Goal: Task Accomplishment & Management: Manage account settings

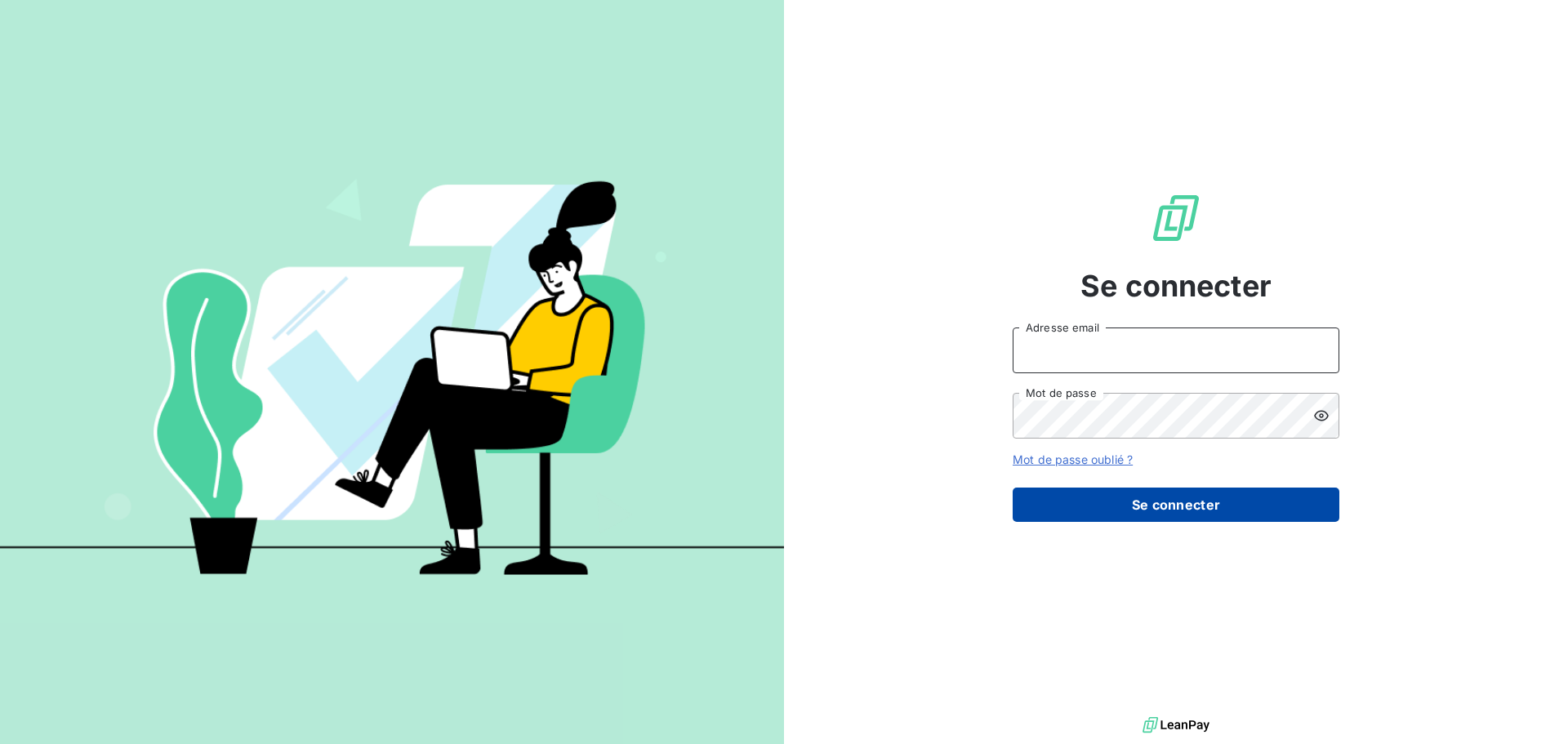
type input "[PERSON_NAME][EMAIL_ADDRESS][DOMAIN_NAME]"
click at [1137, 499] on button "Se connecter" at bounding box center [1176, 504] width 327 height 34
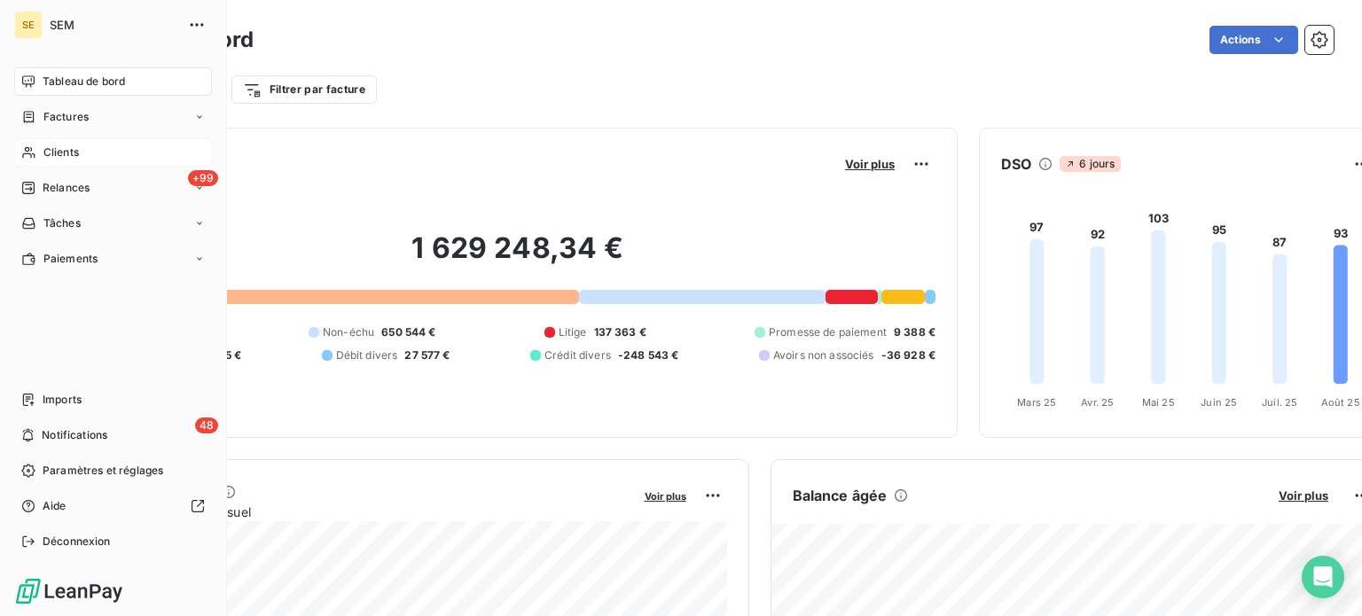
click at [43, 158] on span "Clients" at bounding box center [60, 152] width 35 height 16
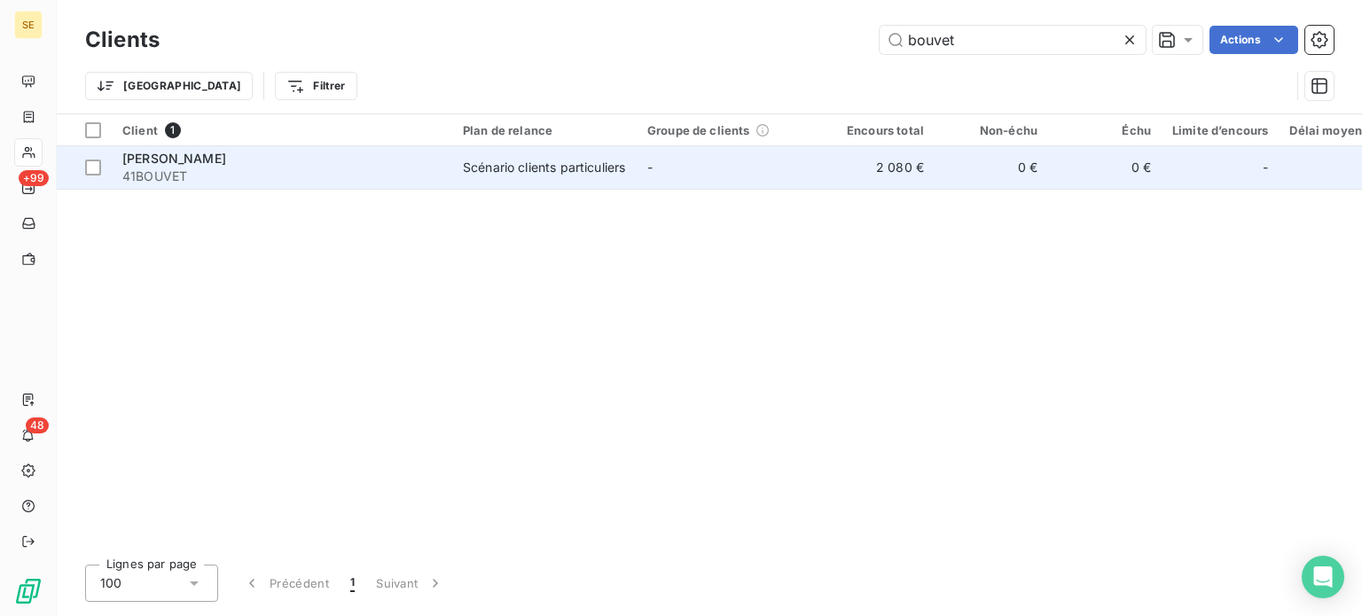
type input "bouvet"
click at [571, 176] on div "Scénario clients particuliers" at bounding box center [544, 168] width 162 height 18
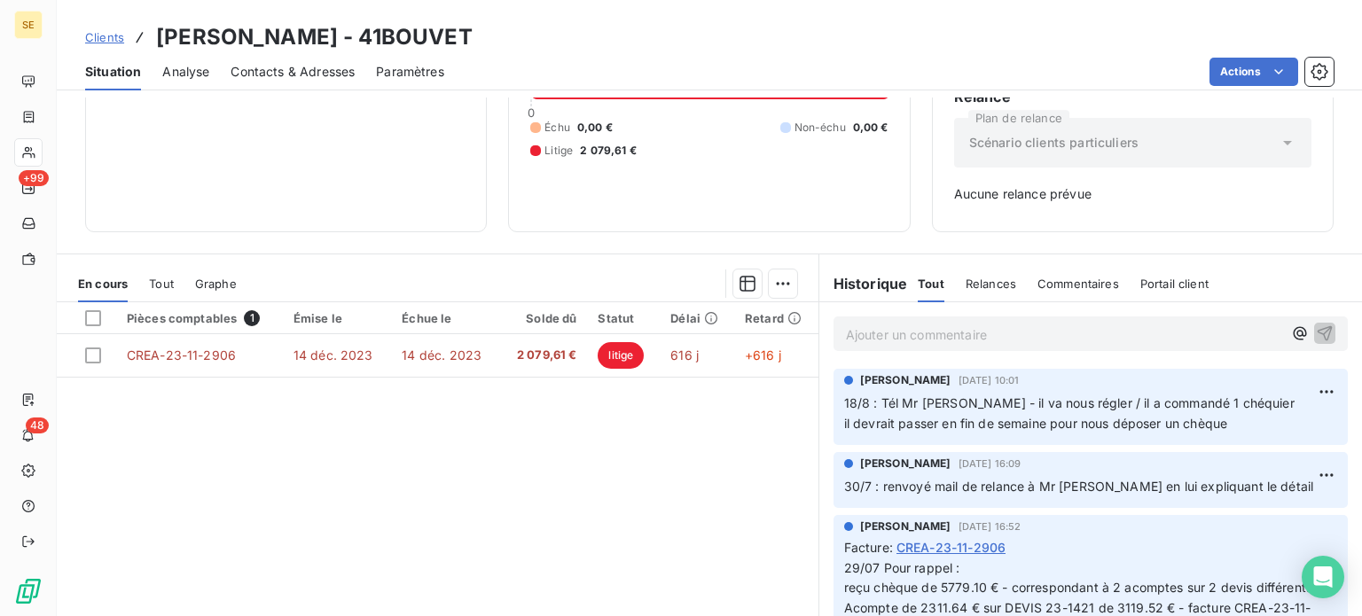
scroll to position [256, 0]
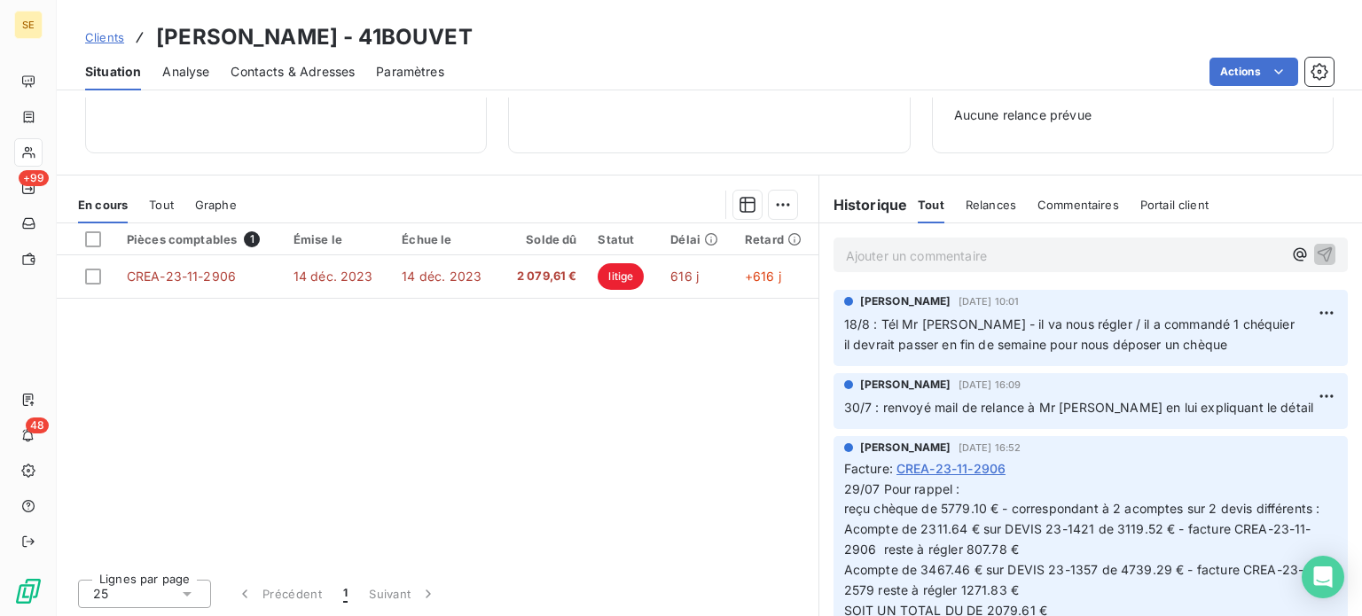
click at [858, 258] on p "Ajouter un commentaire ﻿" at bounding box center [1064, 256] width 436 height 22
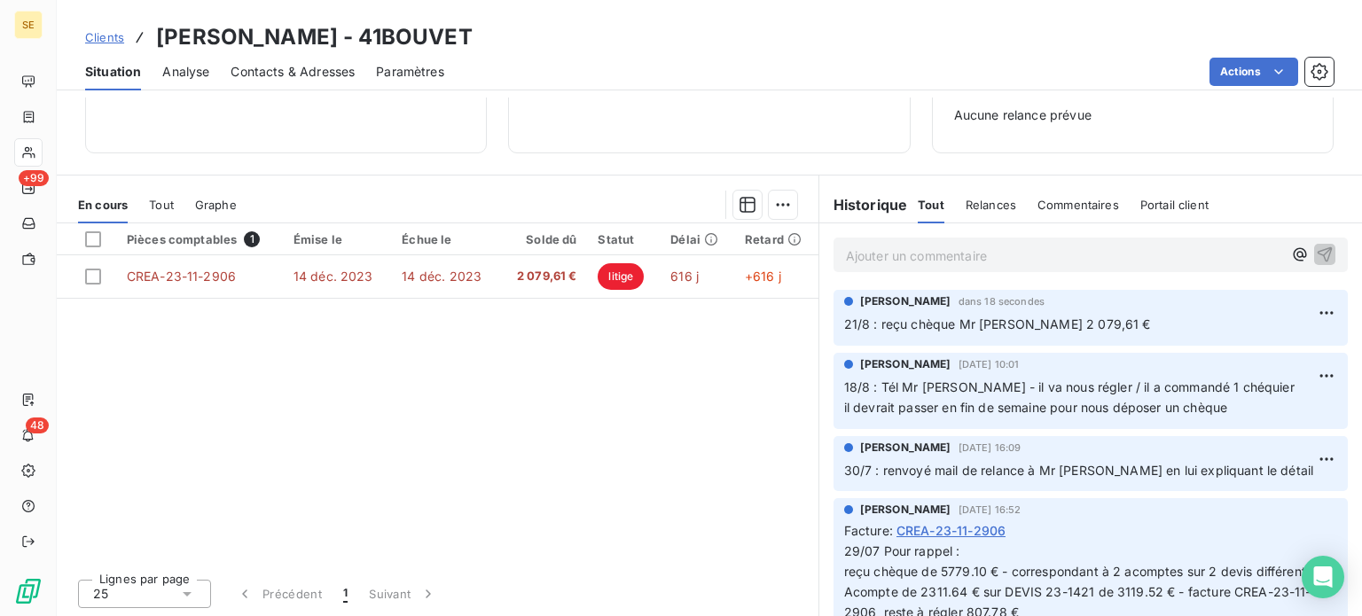
click at [90, 35] on span "Clients" at bounding box center [104, 37] width 39 height 14
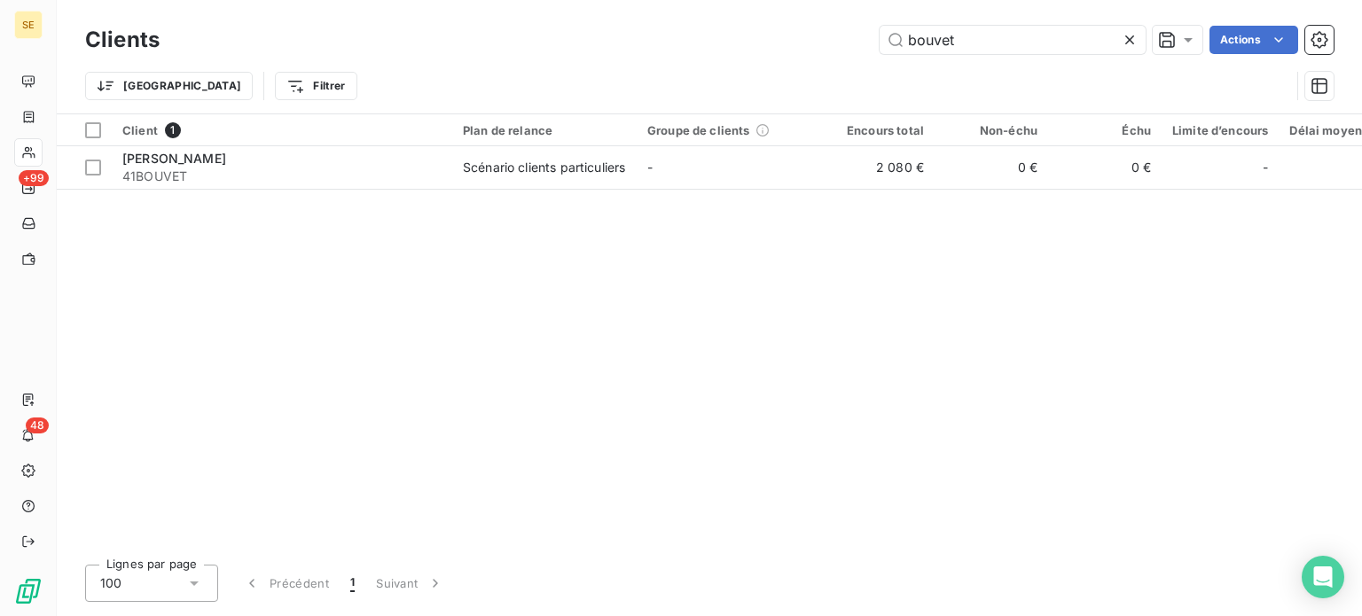
drag, startPoint x: 849, startPoint y: 30, endPoint x: 753, endPoint y: 22, distance: 96.1
click at [753, 22] on div "Clients bouvet Actions" at bounding box center [709, 39] width 1248 height 37
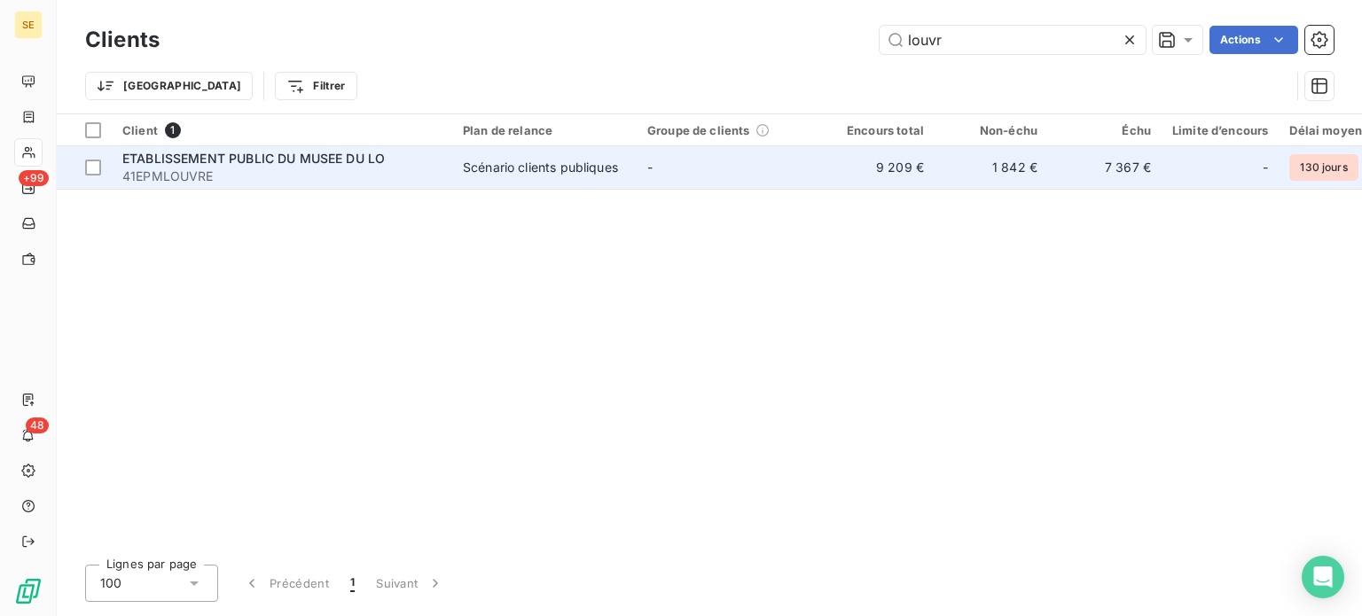
type input "louvr"
click at [552, 164] on div "Scénario clients publiques" at bounding box center [540, 168] width 155 height 18
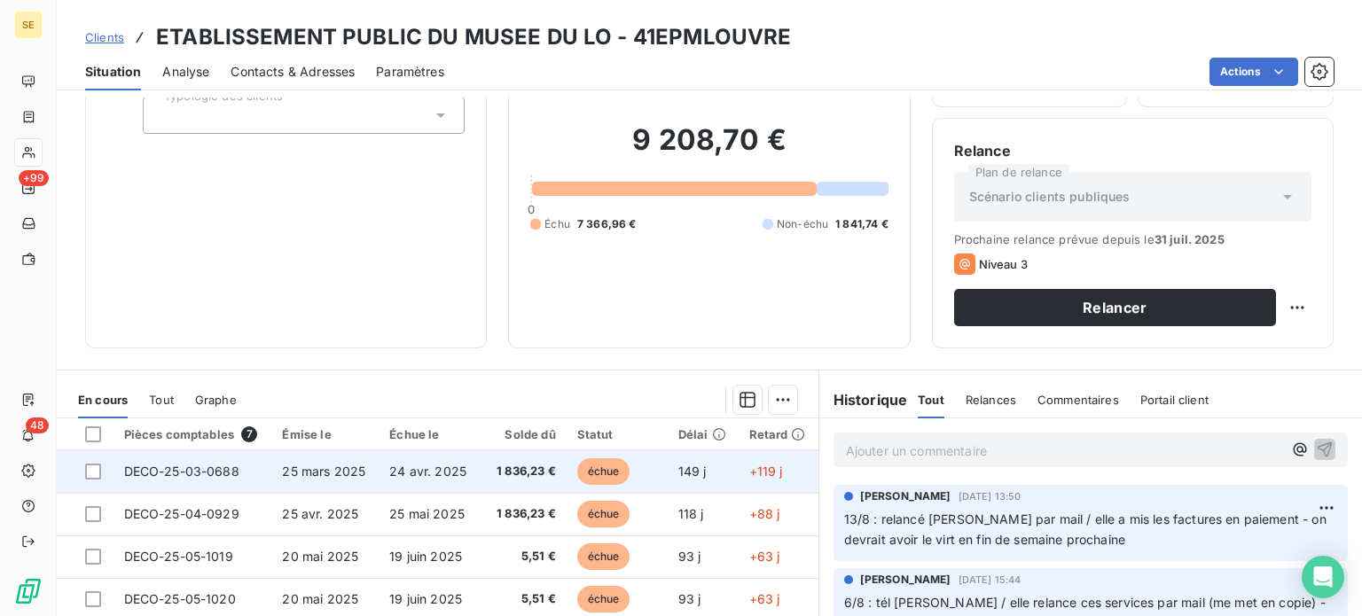
scroll to position [319, 0]
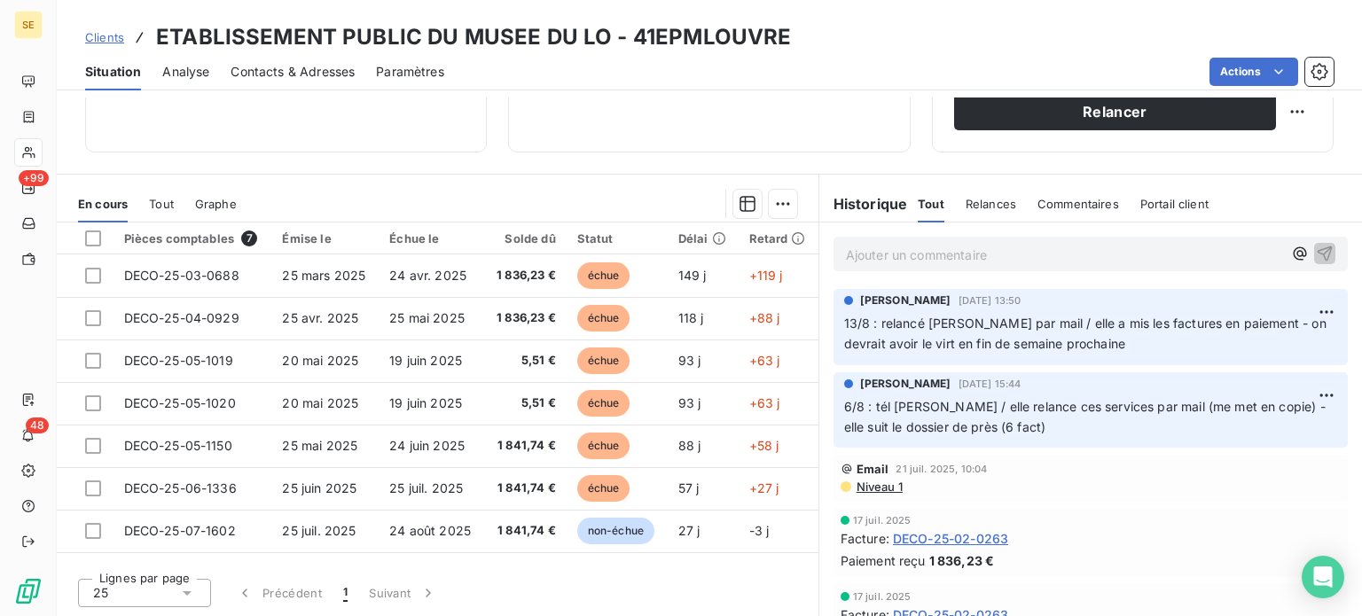
click at [103, 37] on span "Clients" at bounding box center [104, 37] width 39 height 14
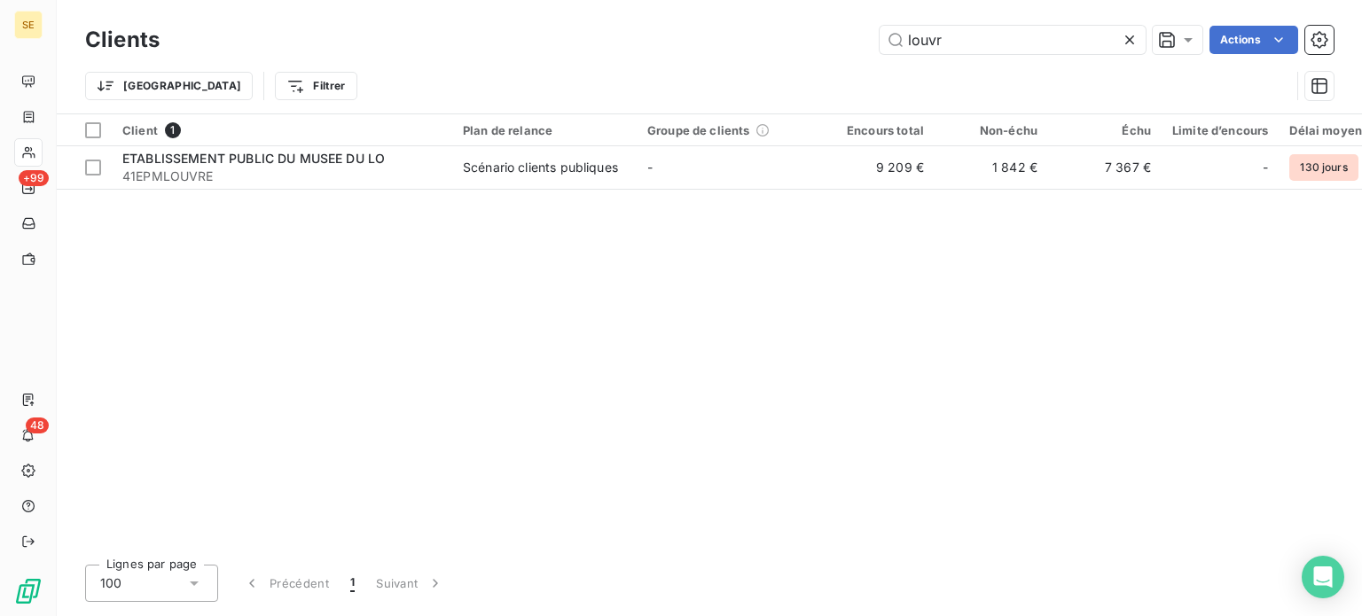
drag, startPoint x: 956, startPoint y: 47, endPoint x: 796, endPoint y: 47, distance: 160.4
click at [796, 47] on div "louvr Actions" at bounding box center [757, 40] width 1152 height 28
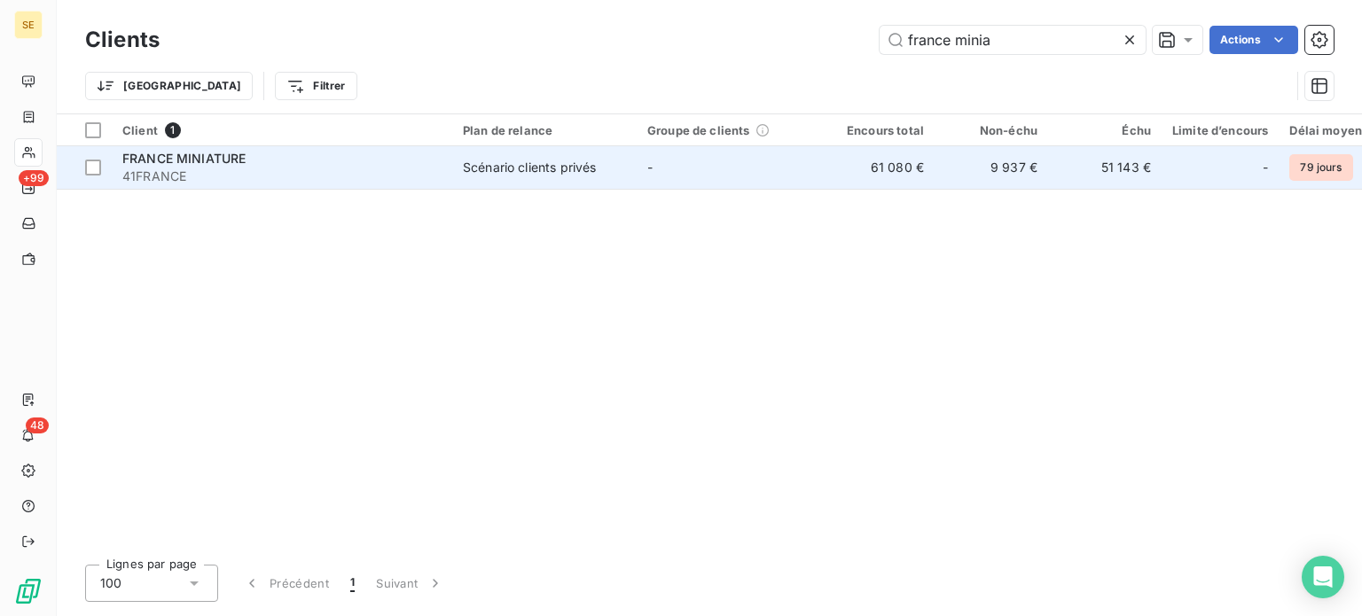
type input "france minia"
click at [524, 177] on td "Scénario clients privés" at bounding box center [544, 167] width 184 height 43
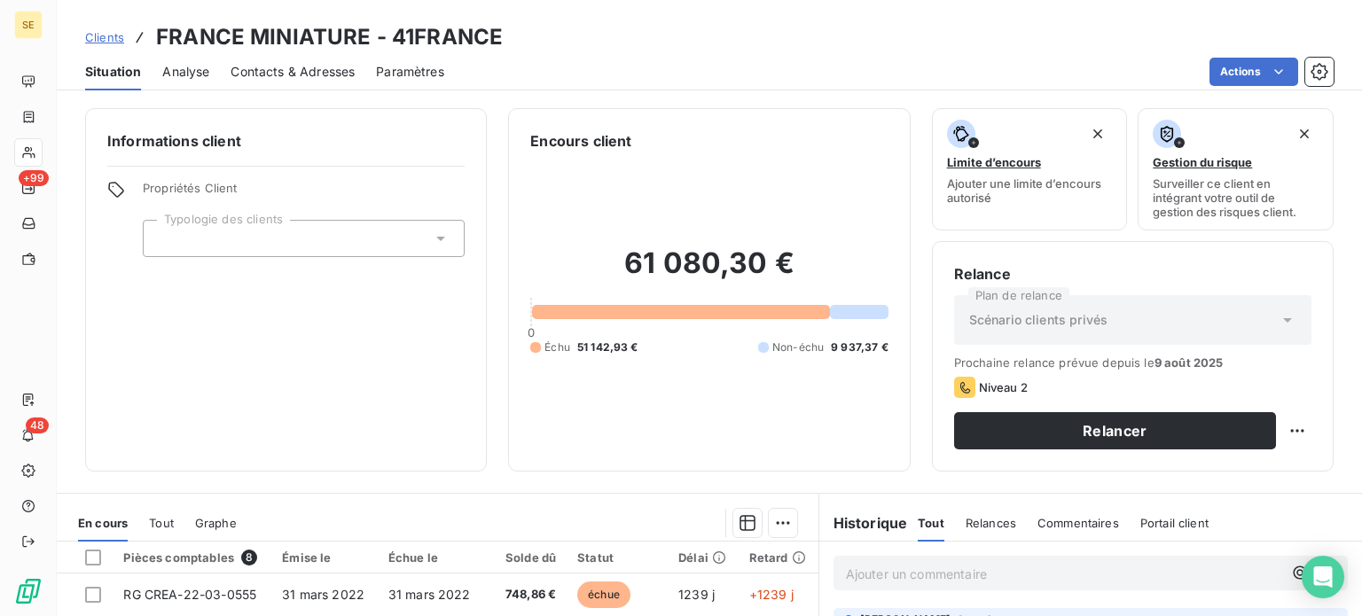
click at [120, 35] on span "Clients" at bounding box center [104, 37] width 39 height 14
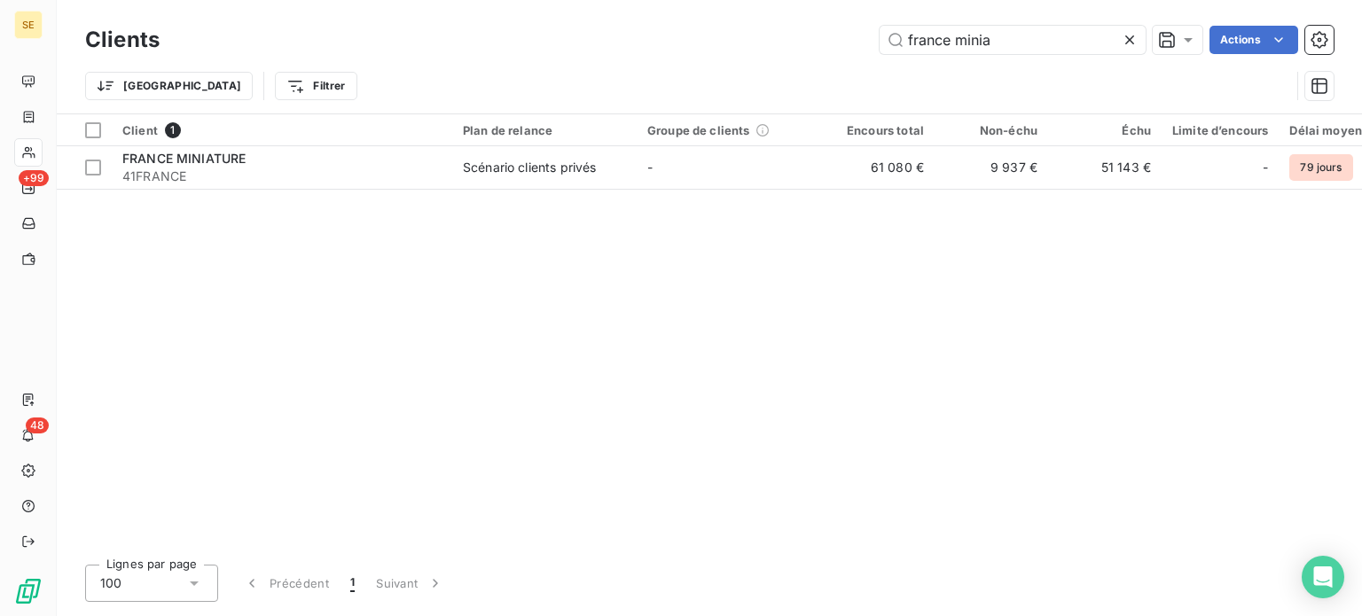
drag, startPoint x: 1017, startPoint y: 41, endPoint x: 606, endPoint y: 40, distance: 410.4
click at [607, 40] on div "france minia Actions" at bounding box center [757, 40] width 1152 height 28
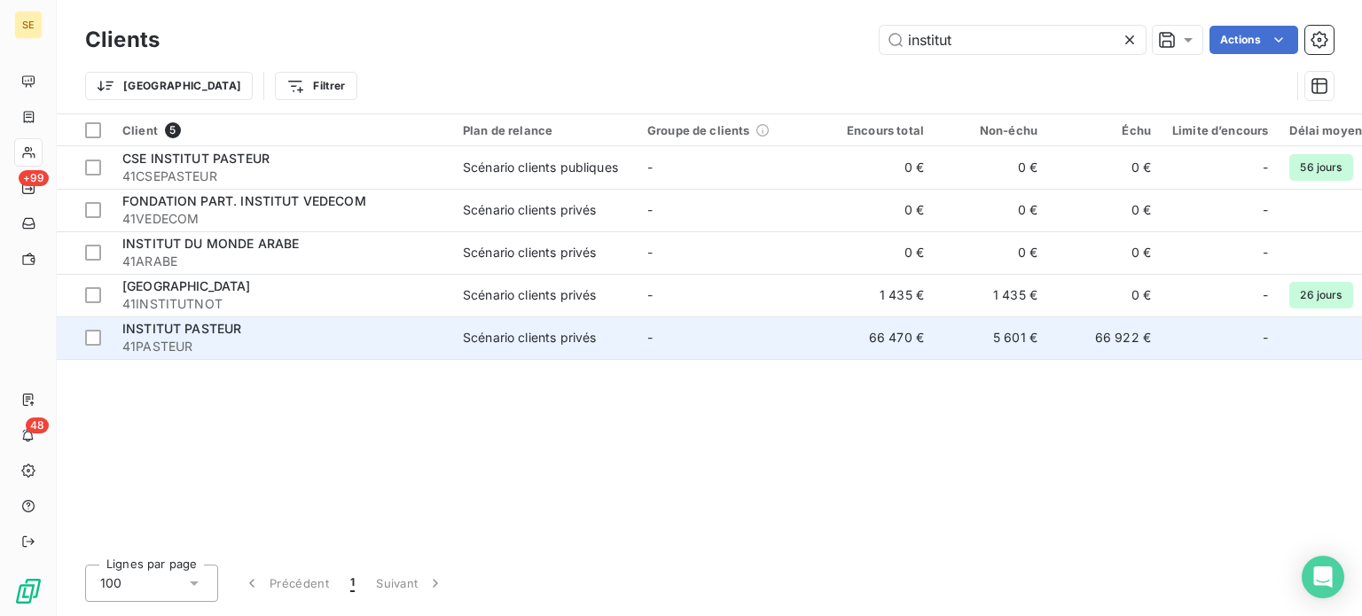
type input "institut"
click at [284, 353] on span "41PASTEUR" at bounding box center [281, 347] width 319 height 18
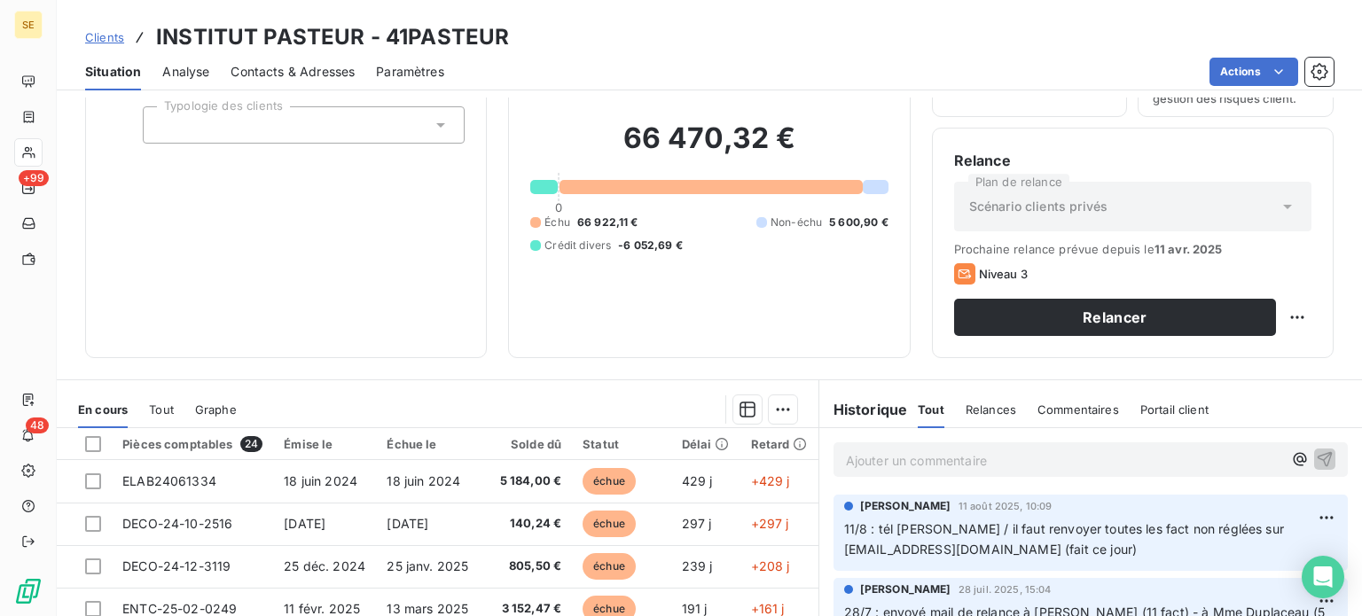
scroll to position [319, 0]
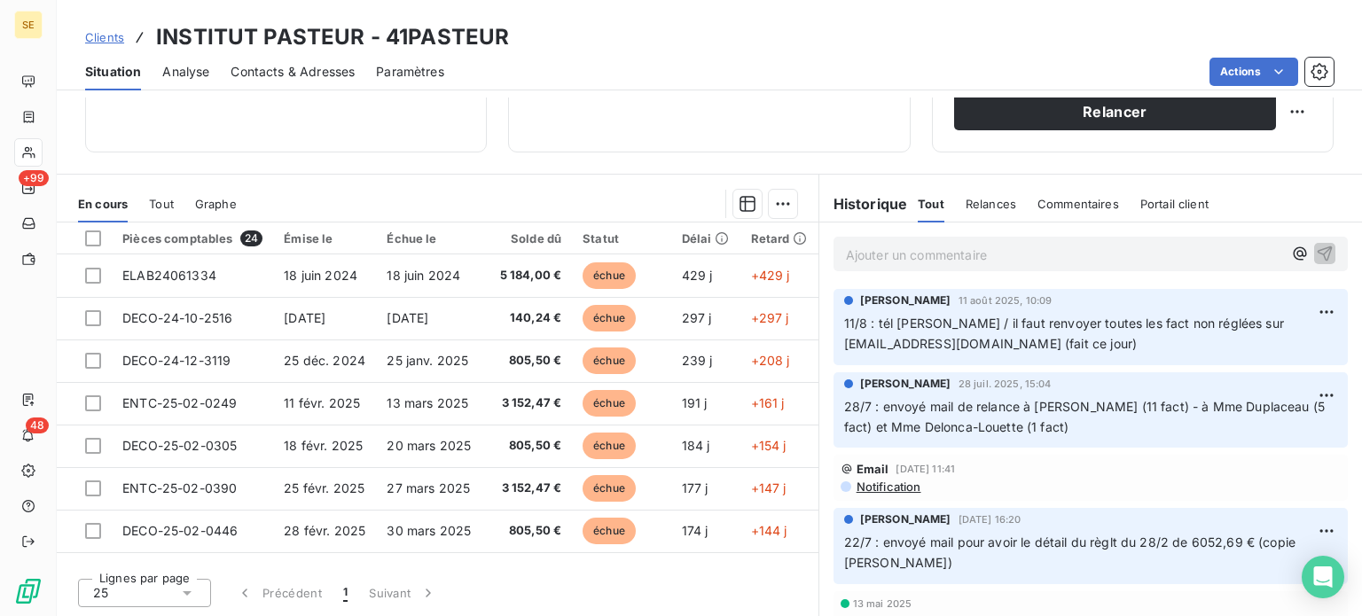
click at [99, 37] on span "Clients" at bounding box center [104, 37] width 39 height 14
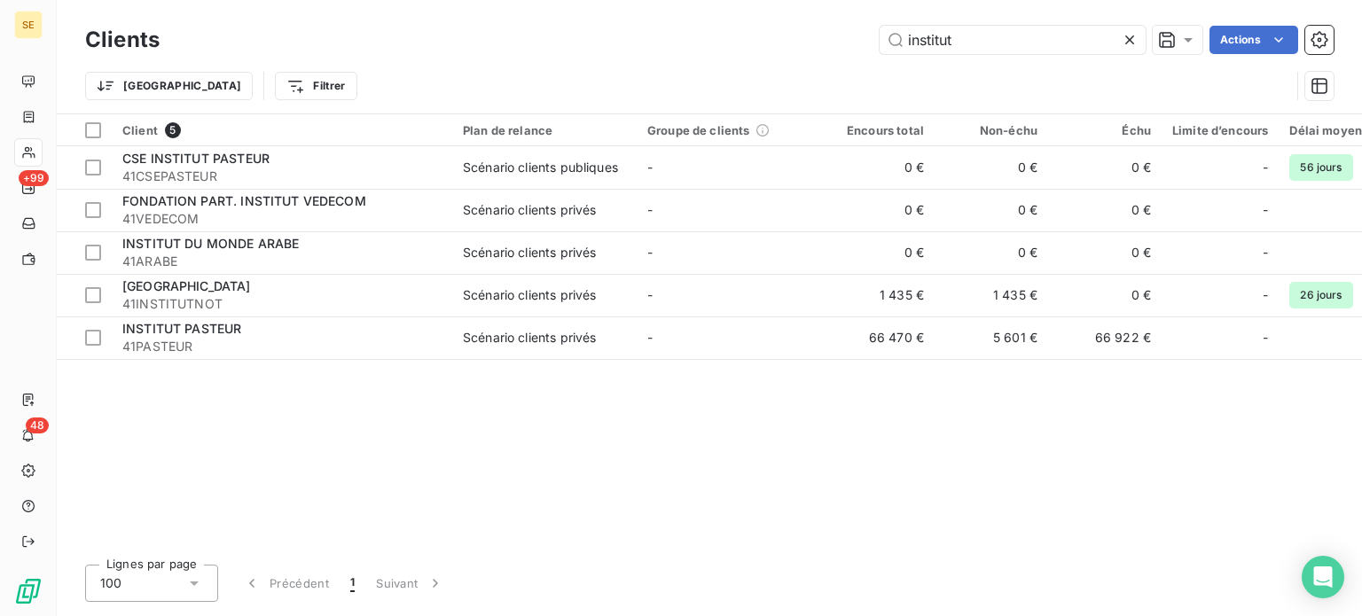
click at [837, 20] on div "Clients institut Actions Trier Filtrer" at bounding box center [709, 56] width 1305 height 113
drag, startPoint x: 964, startPoint y: 38, endPoint x: 750, endPoint y: 56, distance: 214.4
click at [750, 56] on div "Clients institut Actions" at bounding box center [709, 39] width 1248 height 37
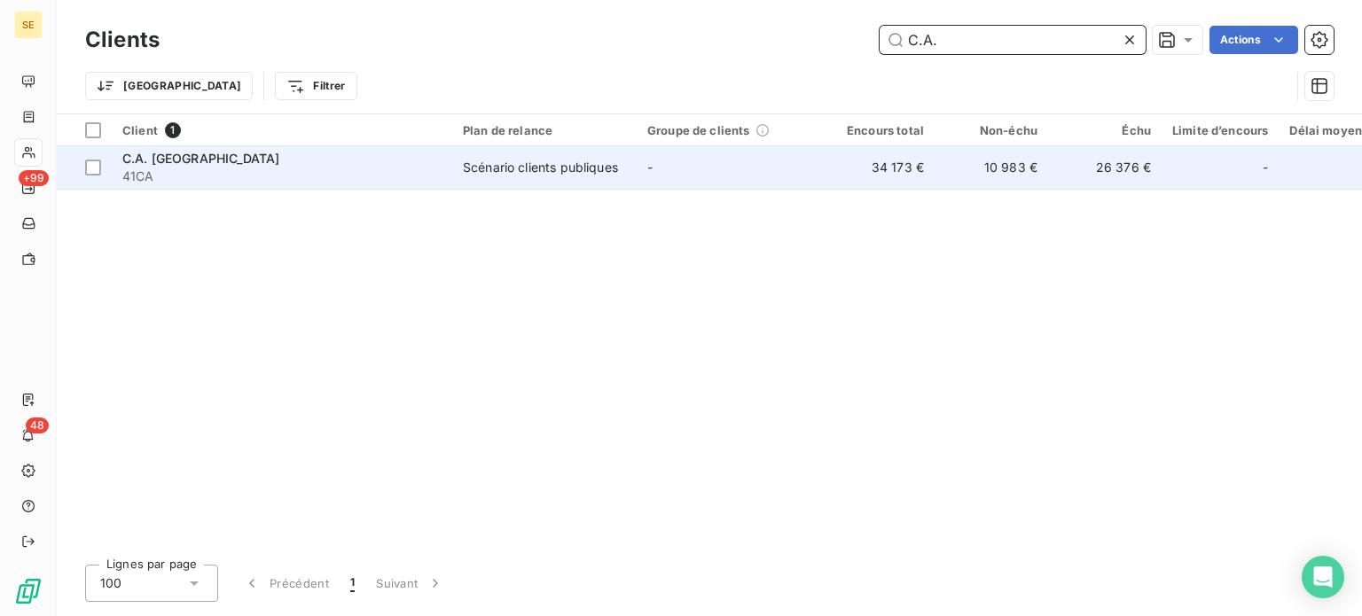
type input "C.A."
click at [379, 162] on div "C.A. [GEOGRAPHIC_DATA]" at bounding box center [281, 159] width 319 height 18
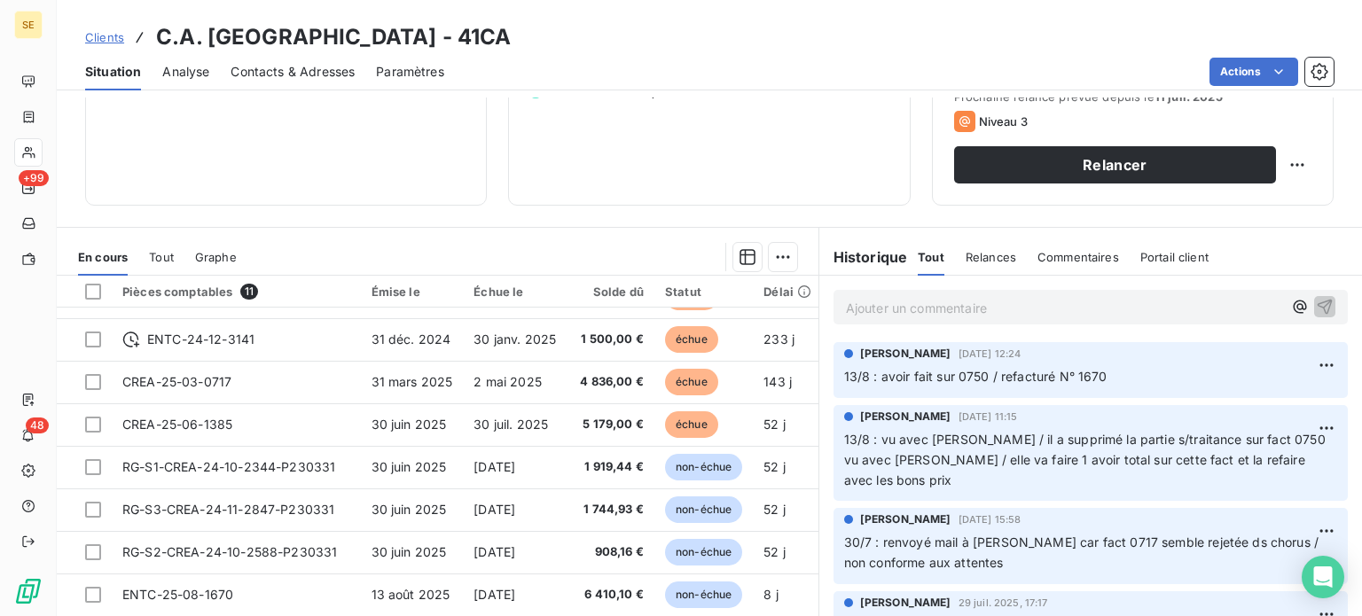
scroll to position [77, 0]
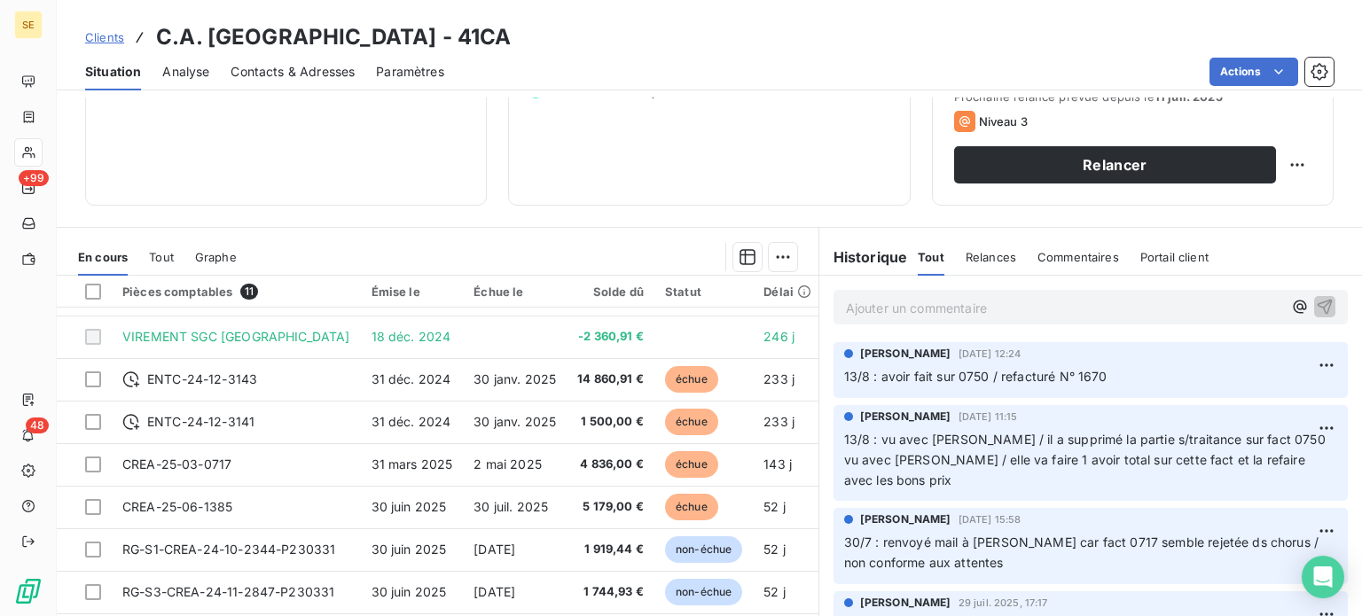
click at [105, 38] on span "Clients" at bounding box center [104, 37] width 39 height 14
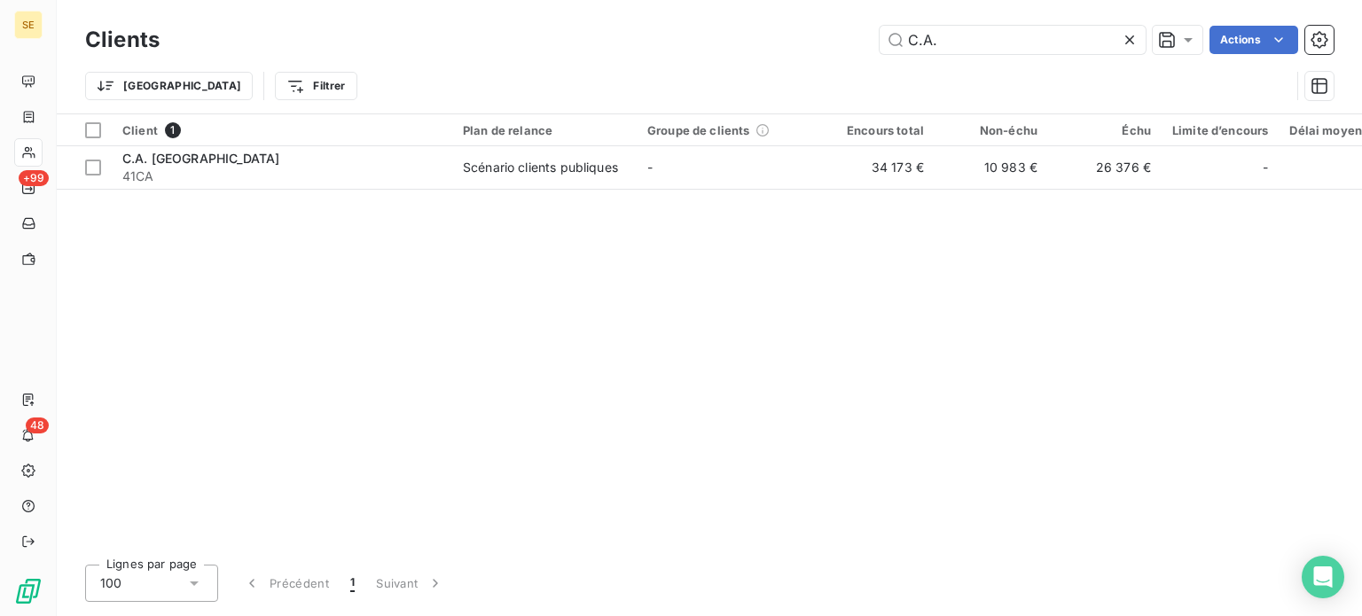
drag, startPoint x: 960, startPoint y: 42, endPoint x: 826, endPoint y: 38, distance: 133.9
click at [826, 38] on div "C.A. Actions" at bounding box center [757, 40] width 1152 height 28
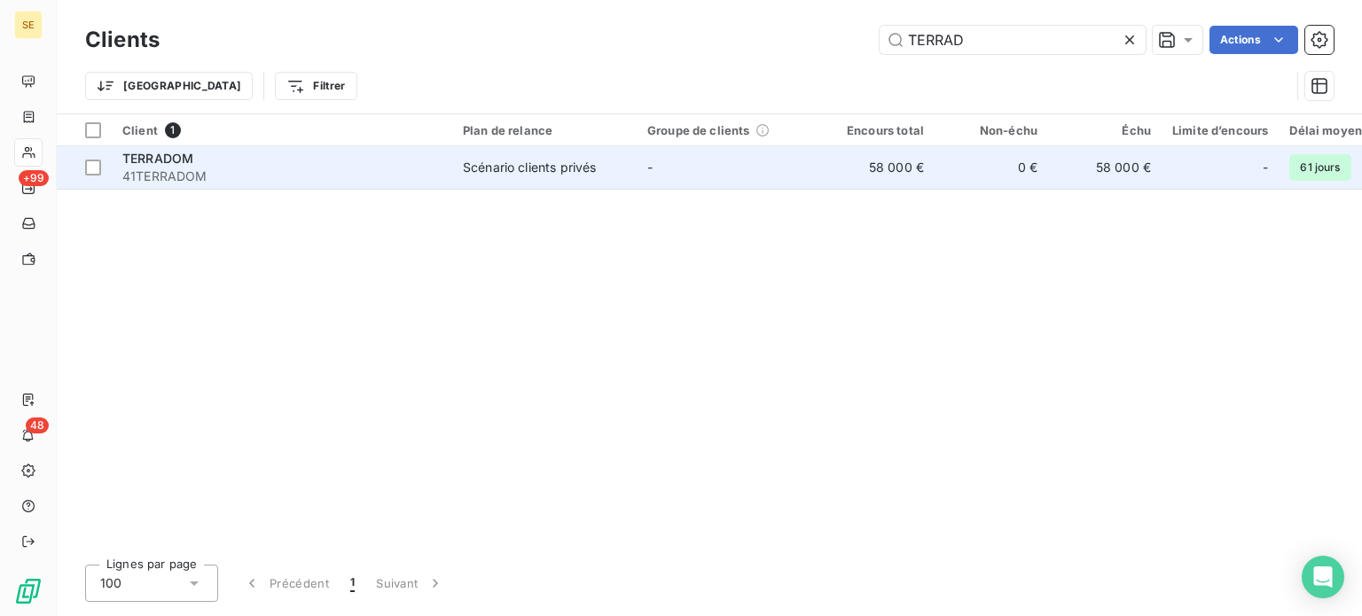
type input "TERRAD"
click at [645, 182] on td "-" at bounding box center [728, 167] width 184 height 43
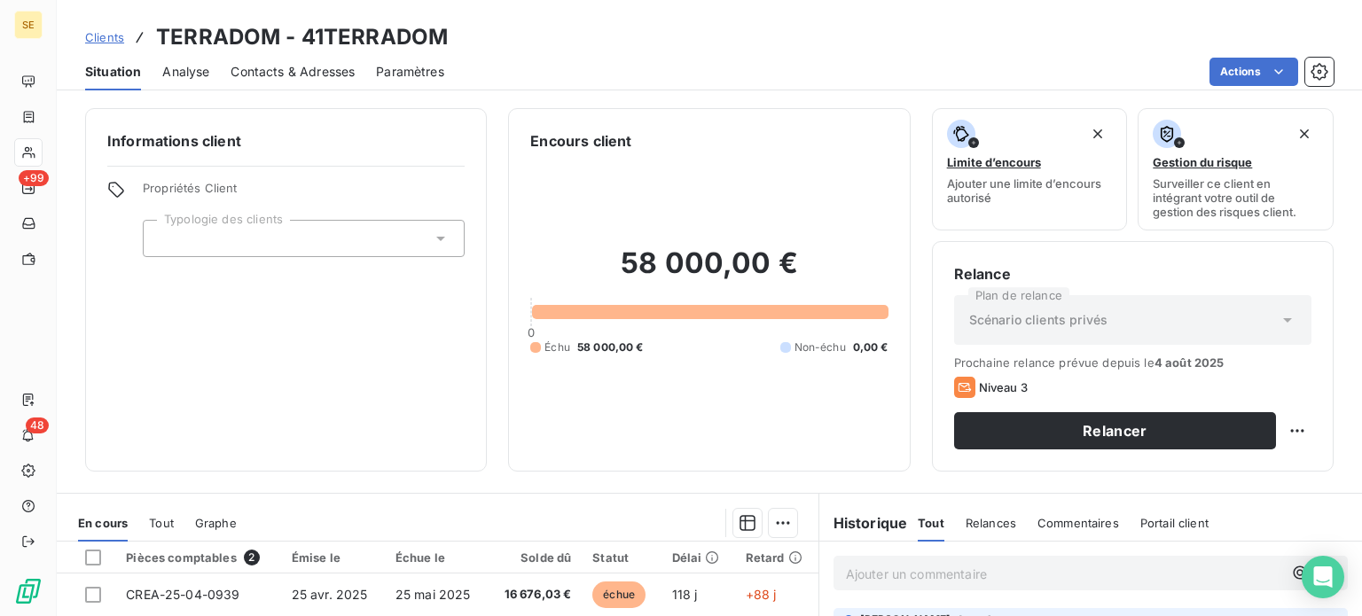
scroll to position [319, 0]
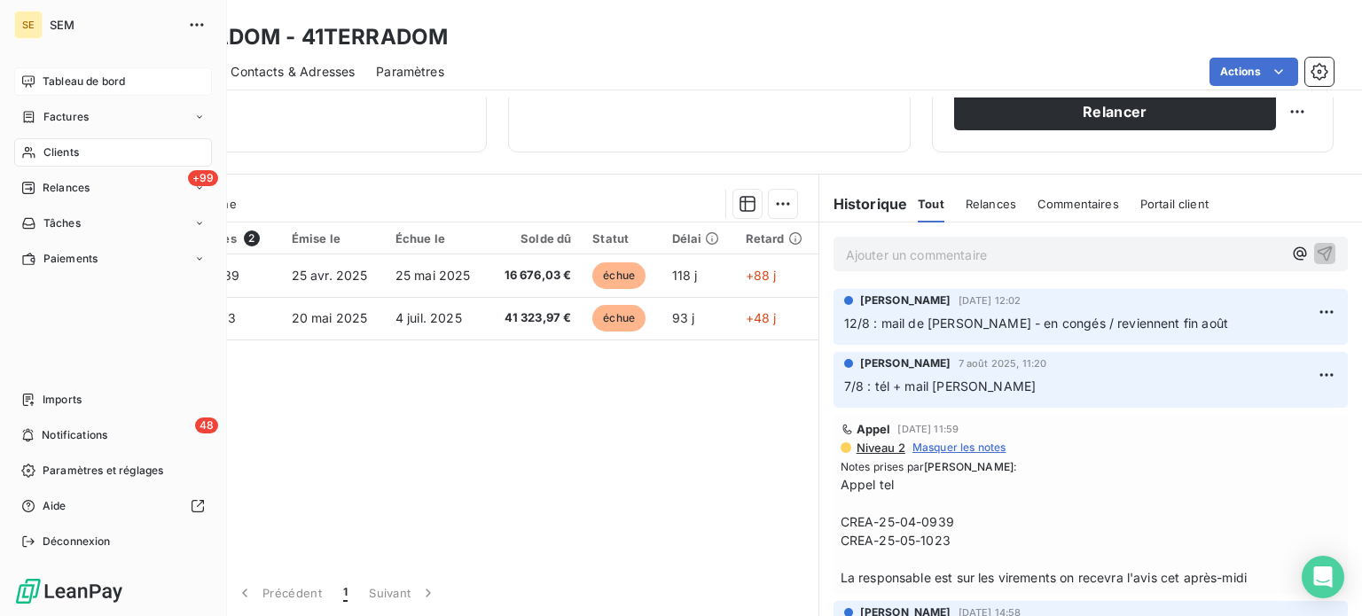
click at [46, 76] on span "Tableau de bord" at bounding box center [84, 82] width 82 height 16
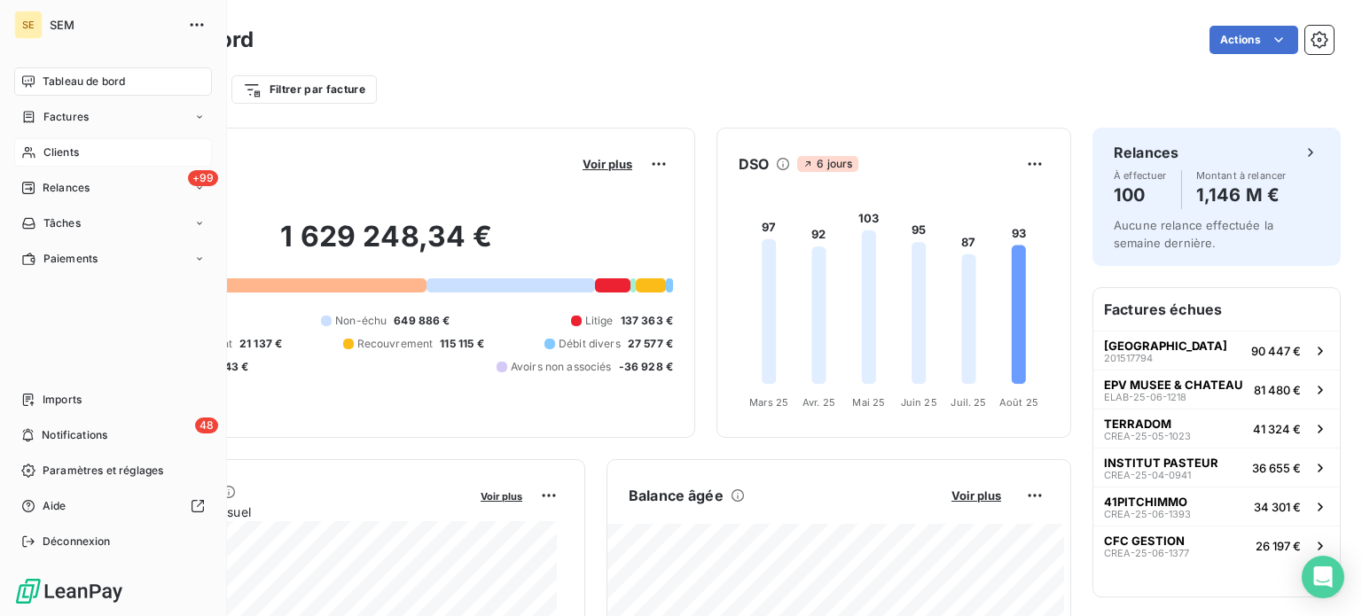
click at [53, 144] on span "Clients" at bounding box center [60, 152] width 35 height 16
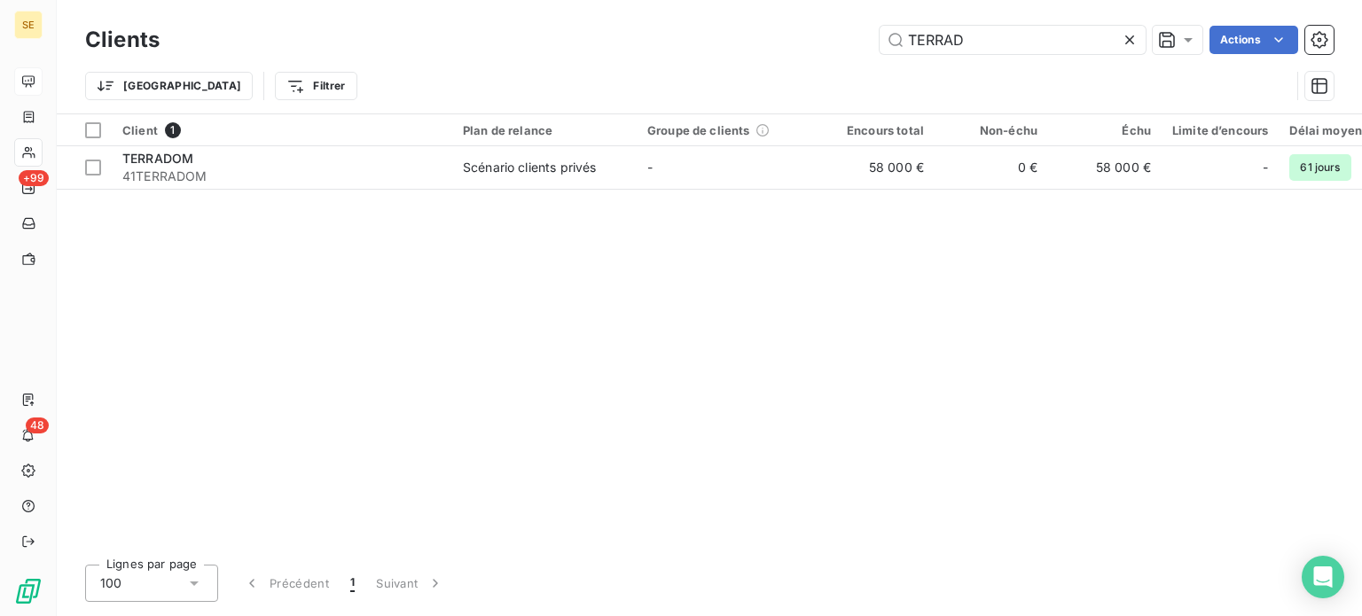
drag, startPoint x: 972, startPoint y: 40, endPoint x: 759, endPoint y: 72, distance: 215.1
click at [759, 71] on div "Clients TERRAD Actions Trier Filtrer" at bounding box center [709, 67] width 1248 height 92
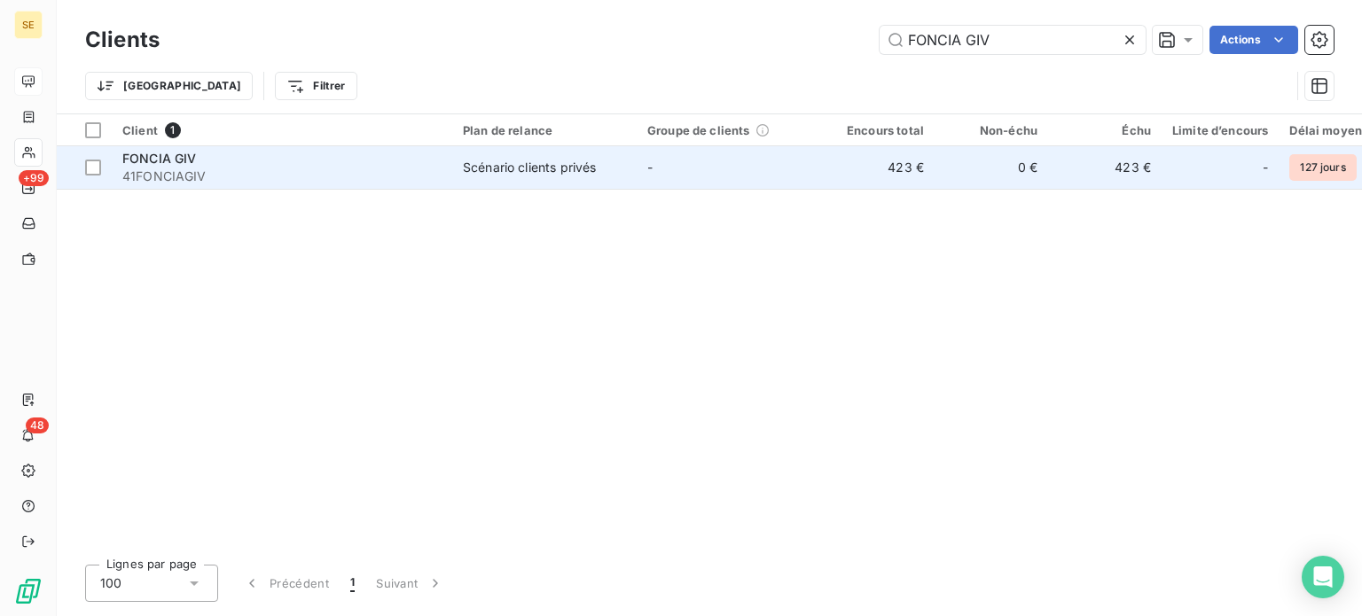
type input "FONCIA GIV"
click at [473, 168] on div "Scénario clients privés" at bounding box center [529, 168] width 133 height 18
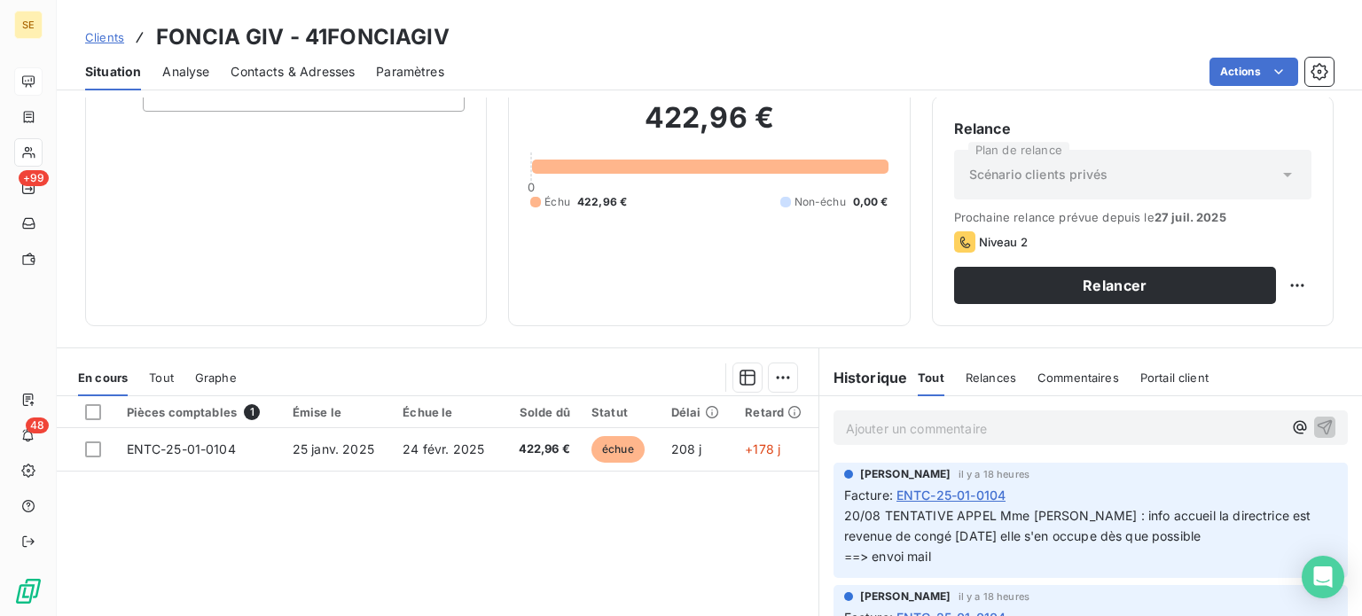
scroll to position [319, 0]
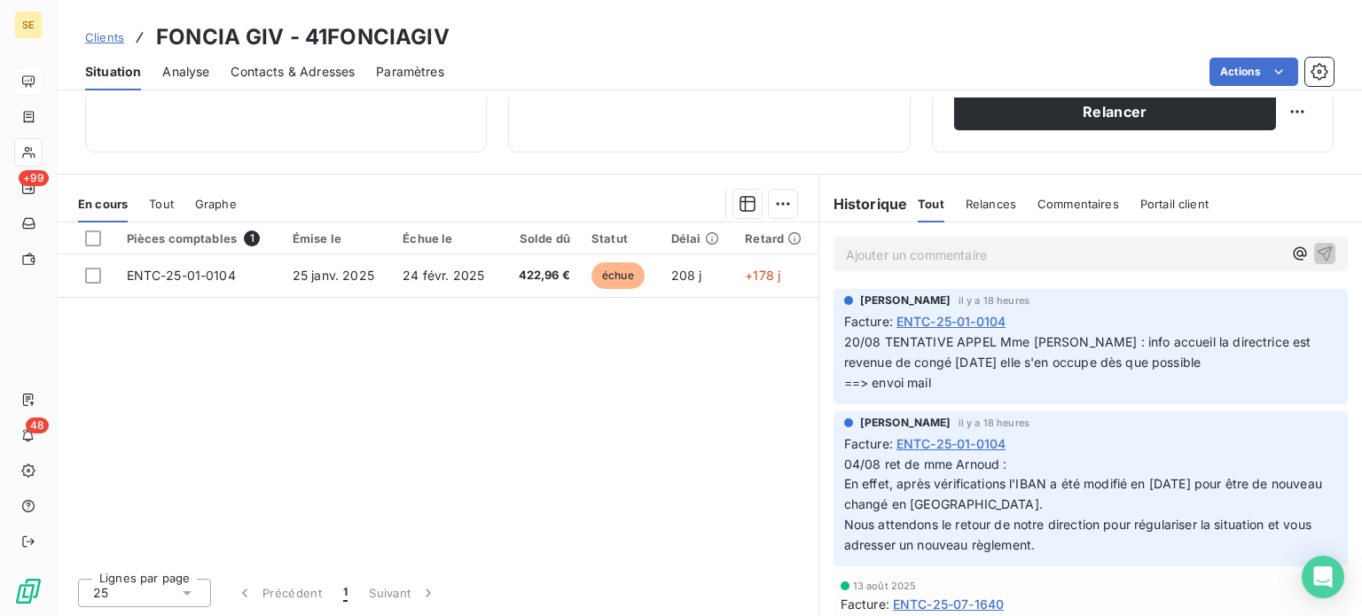
click at [911, 263] on p "Ajouter un commentaire ﻿" at bounding box center [1064, 255] width 436 height 22
drag, startPoint x: 882, startPoint y: 266, endPoint x: 844, endPoint y: 260, distance: 38.6
click at [844, 261] on div "12/8" at bounding box center [1090, 253] width 514 height 33
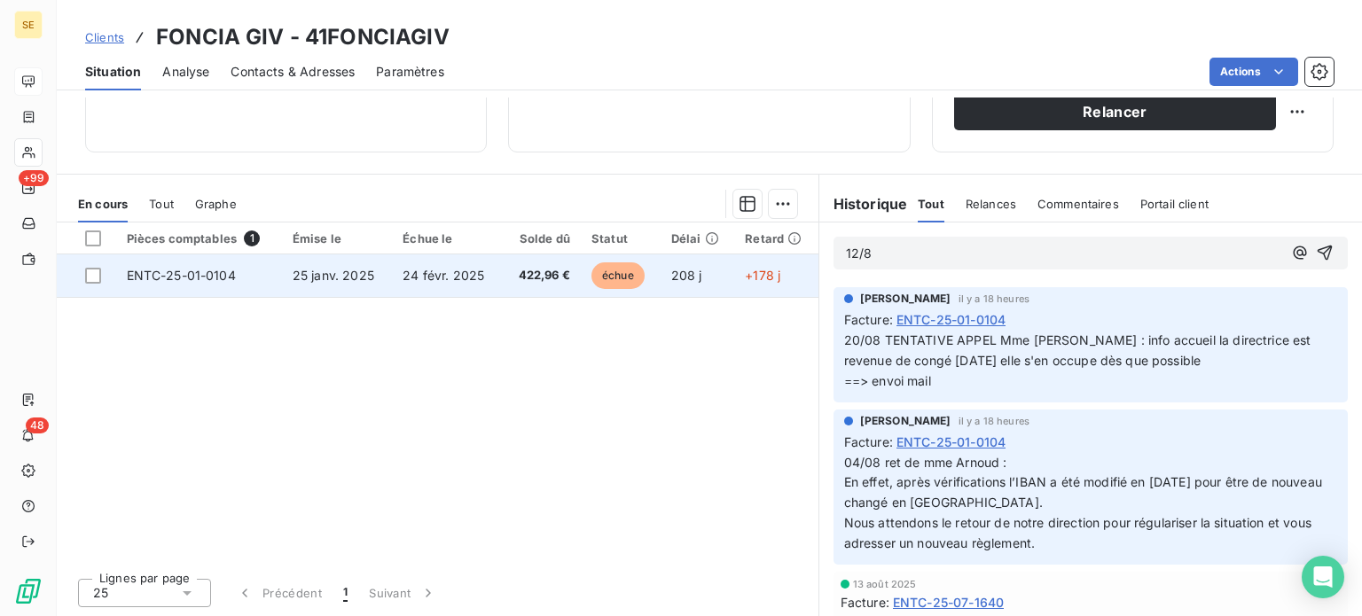
drag, startPoint x: 920, startPoint y: 258, endPoint x: 691, endPoint y: 258, distance: 229.6
click at [691, 258] on div "En cours Tout Graphe Pièces comptables 1 Émise le Échue le Solde dû Statut Déla…" at bounding box center [709, 395] width 1305 height 443
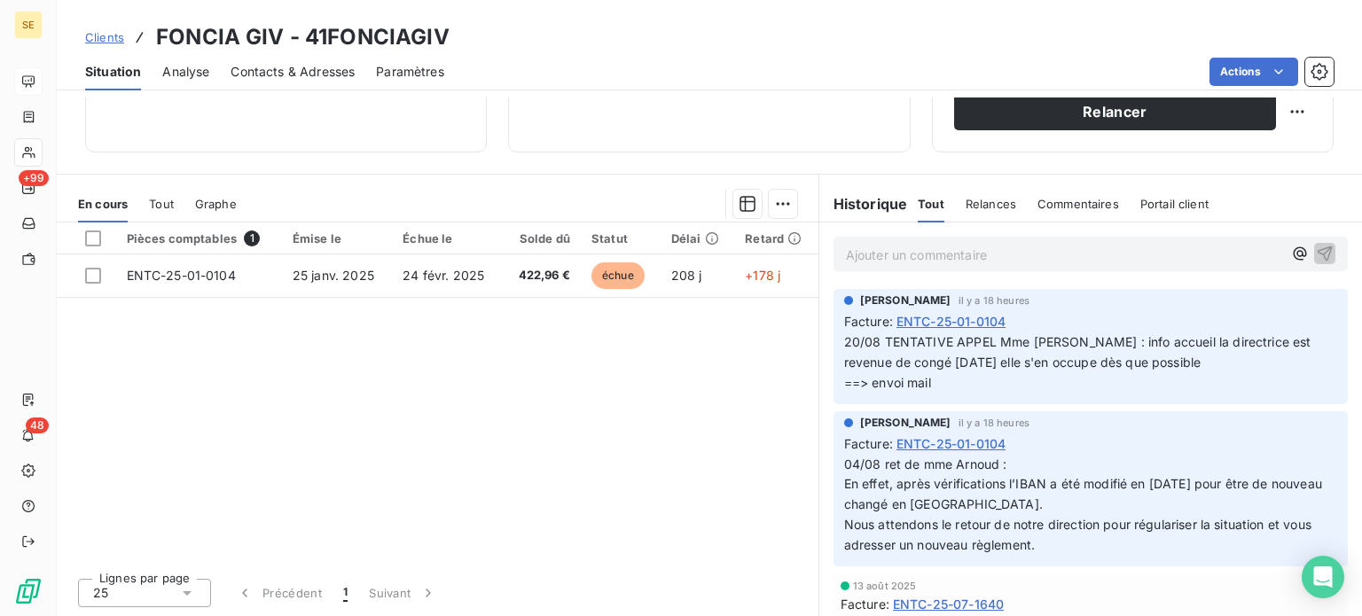
click at [110, 35] on span "Clients" at bounding box center [104, 37] width 39 height 14
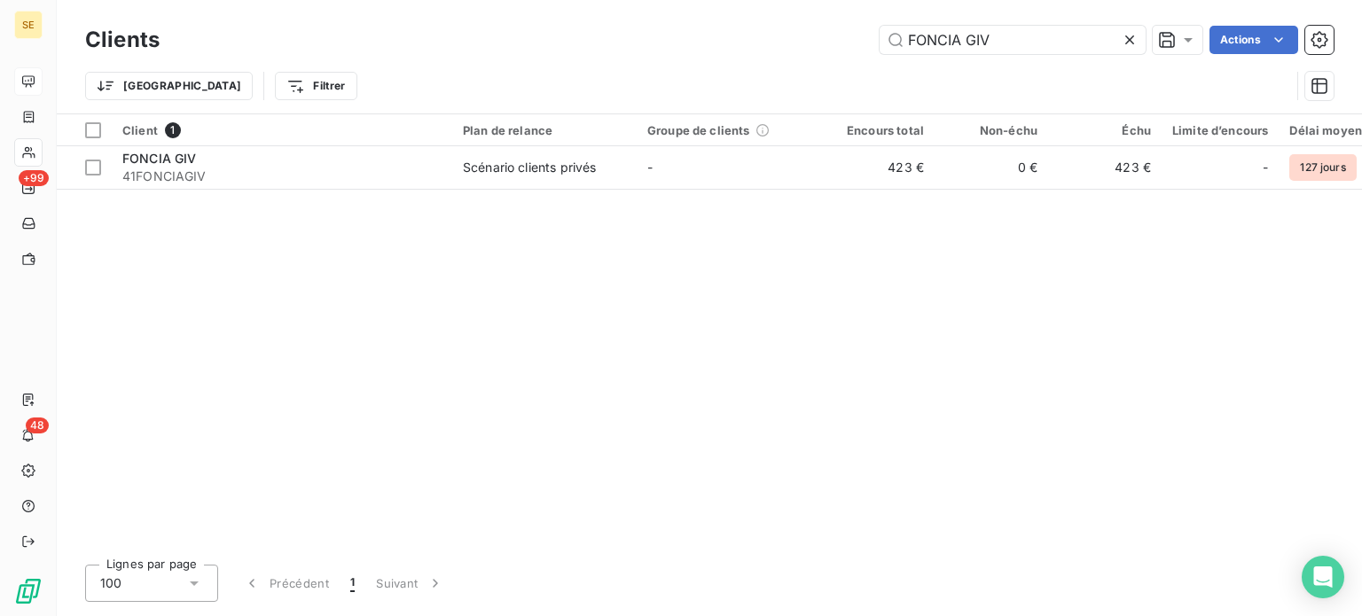
drag, startPoint x: 1012, startPoint y: 36, endPoint x: 876, endPoint y: 38, distance: 136.5
click at [876, 38] on div "FONCIA GIV Actions" at bounding box center [757, 40] width 1152 height 28
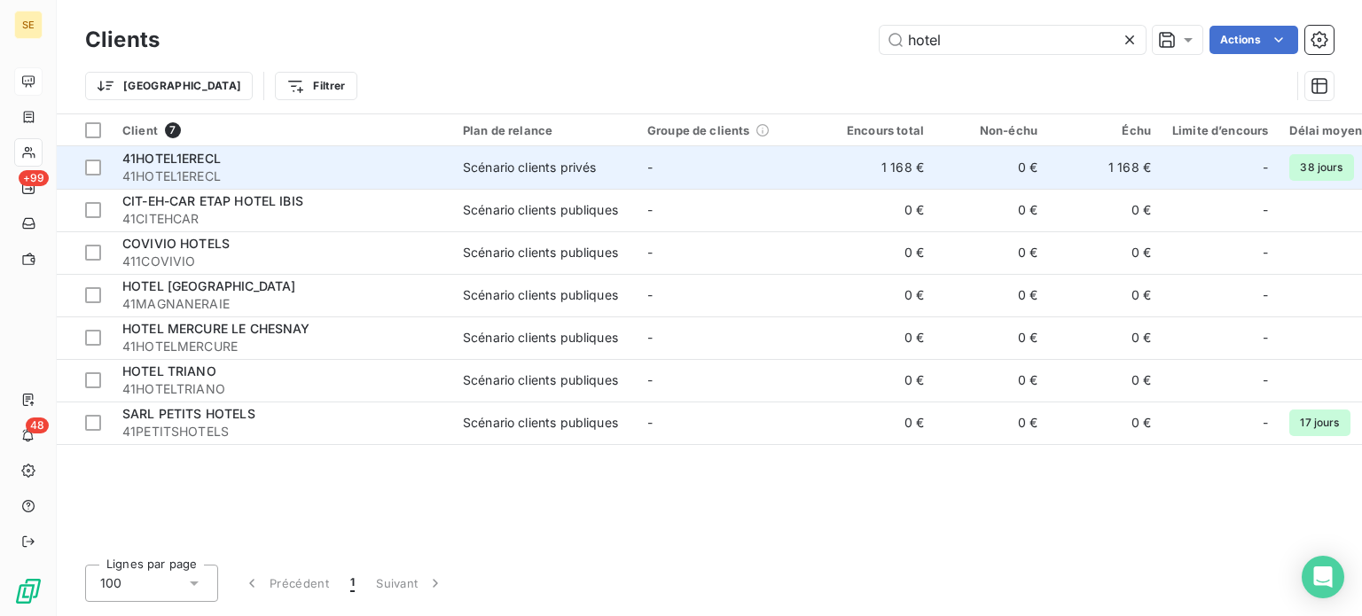
type input "hotel"
click at [457, 186] on td "Scénario clients privés" at bounding box center [544, 167] width 184 height 43
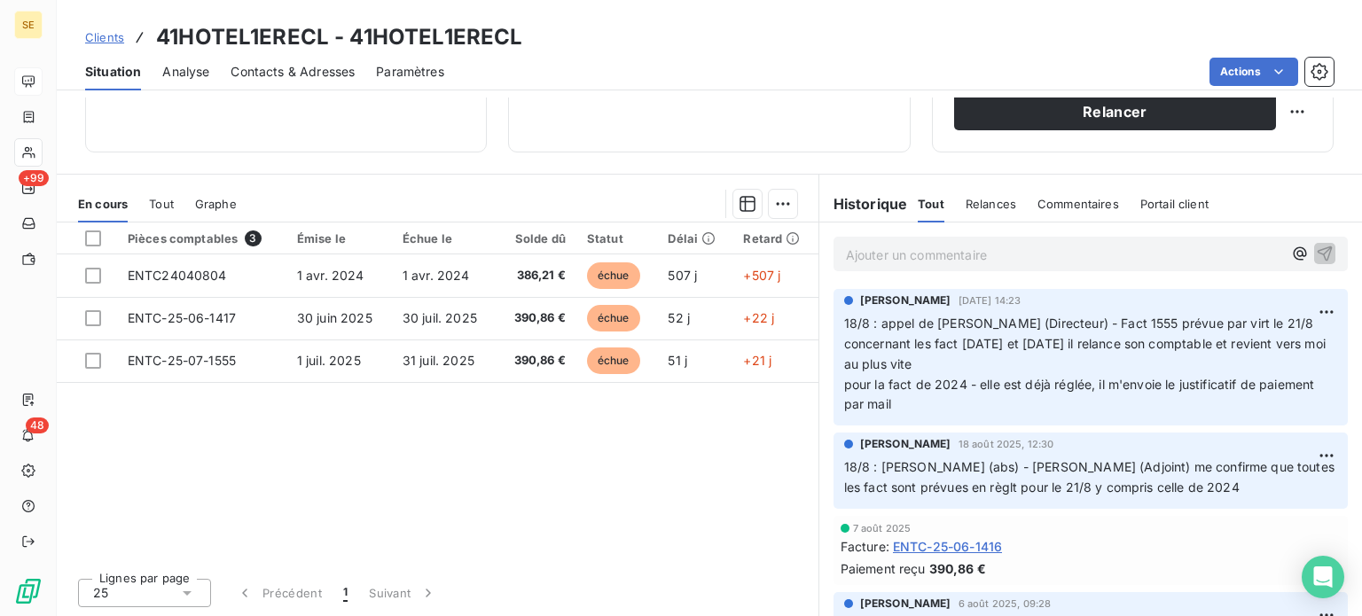
click at [111, 35] on span "Clients" at bounding box center [104, 37] width 39 height 14
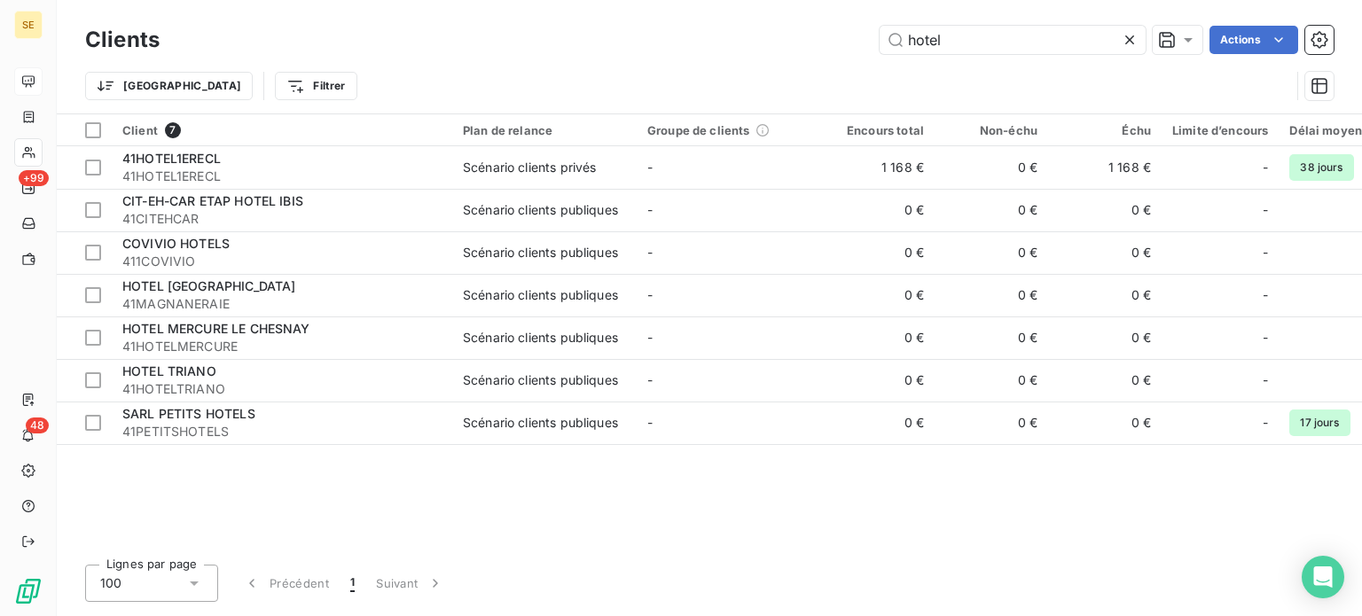
drag, startPoint x: 969, startPoint y: 45, endPoint x: 813, endPoint y: 44, distance: 156.0
click at [813, 44] on div "hotel Actions" at bounding box center [757, 40] width 1152 height 28
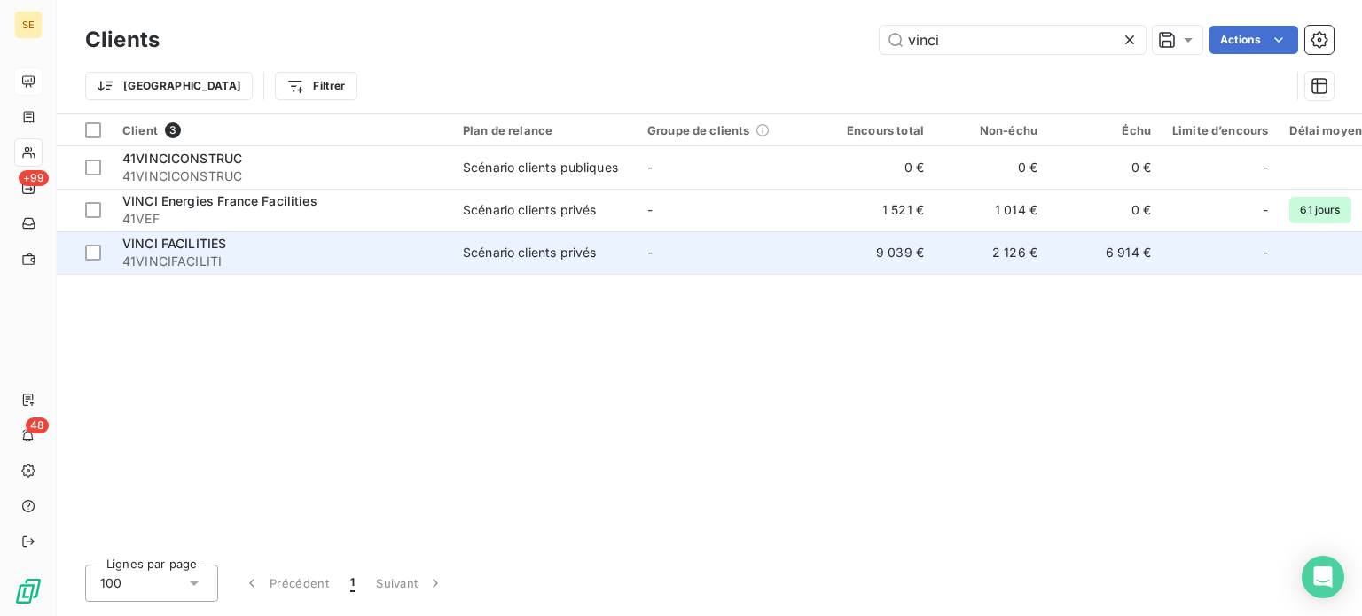
type input "vinci"
click at [261, 244] on div "VINCI FACILITIES" at bounding box center [281, 244] width 319 height 18
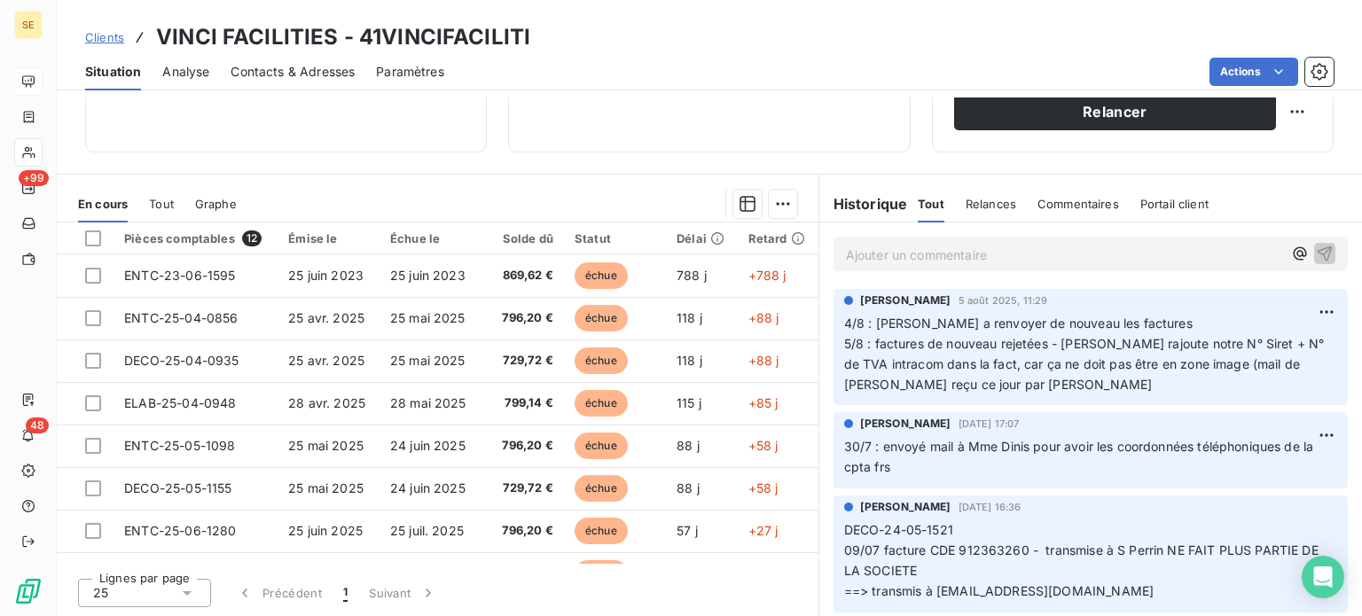
click at [105, 38] on span "Clients" at bounding box center [104, 37] width 39 height 14
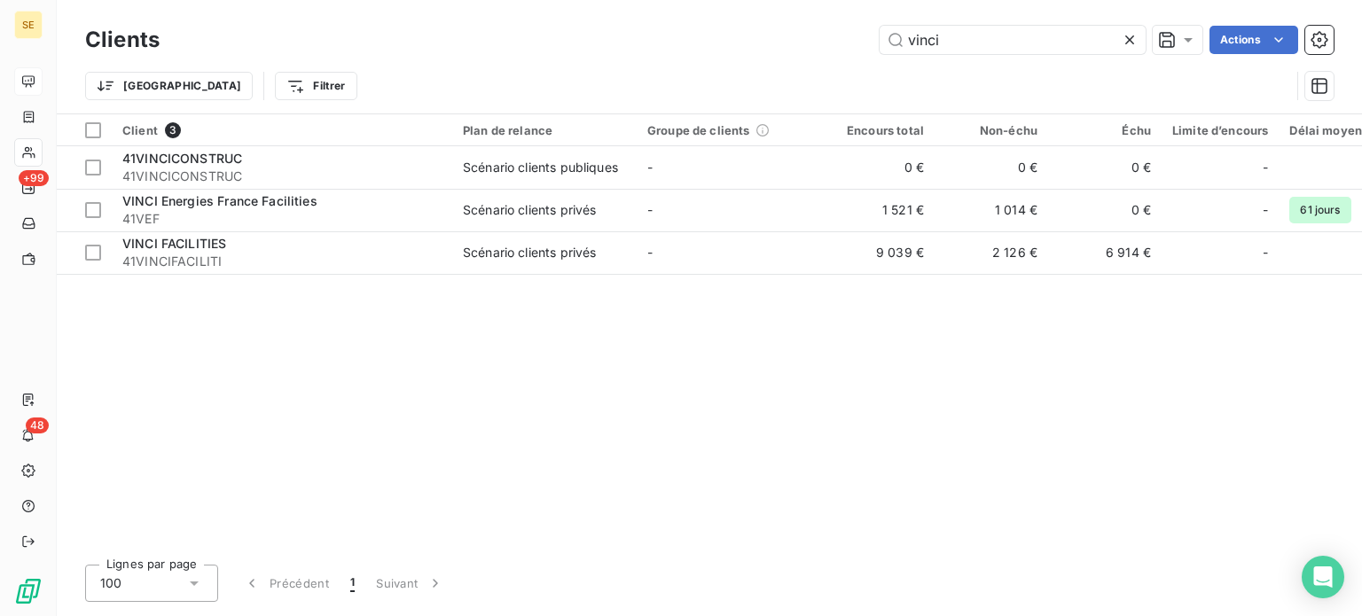
drag, startPoint x: 986, startPoint y: 43, endPoint x: 816, endPoint y: 43, distance: 169.3
click at [816, 43] on div "vinci Actions" at bounding box center [757, 40] width 1152 height 28
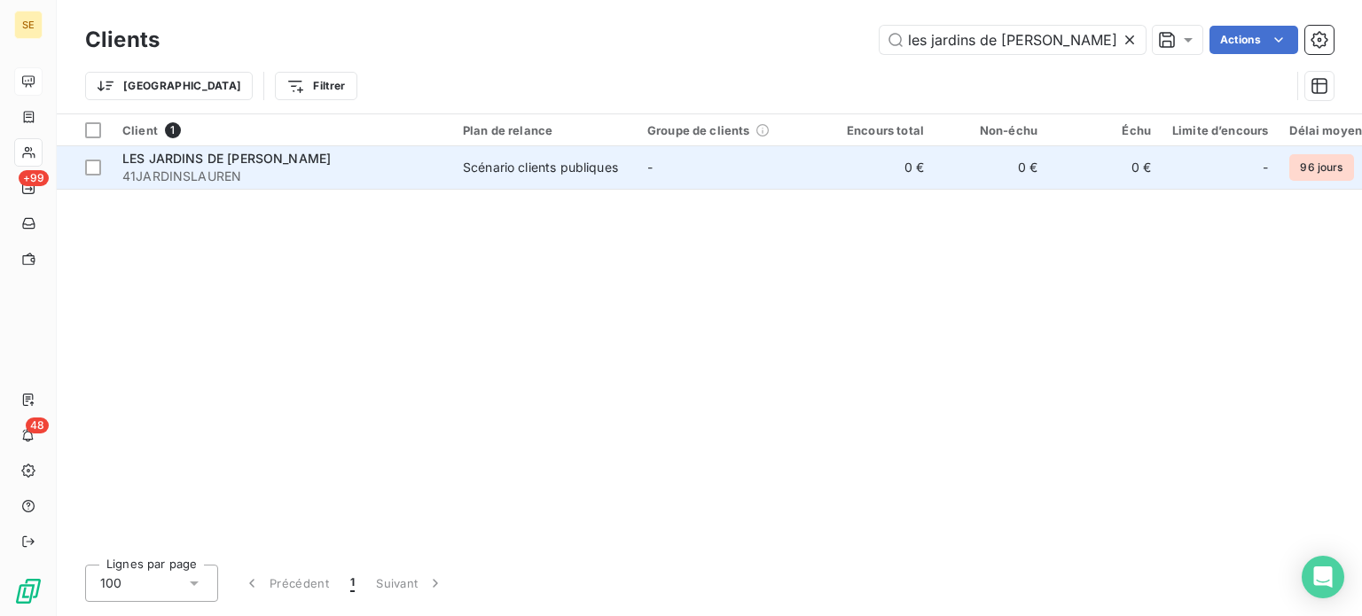
type input "les jardins de [PERSON_NAME]"
click at [490, 173] on div "Scénario clients publiques" at bounding box center [540, 168] width 155 height 18
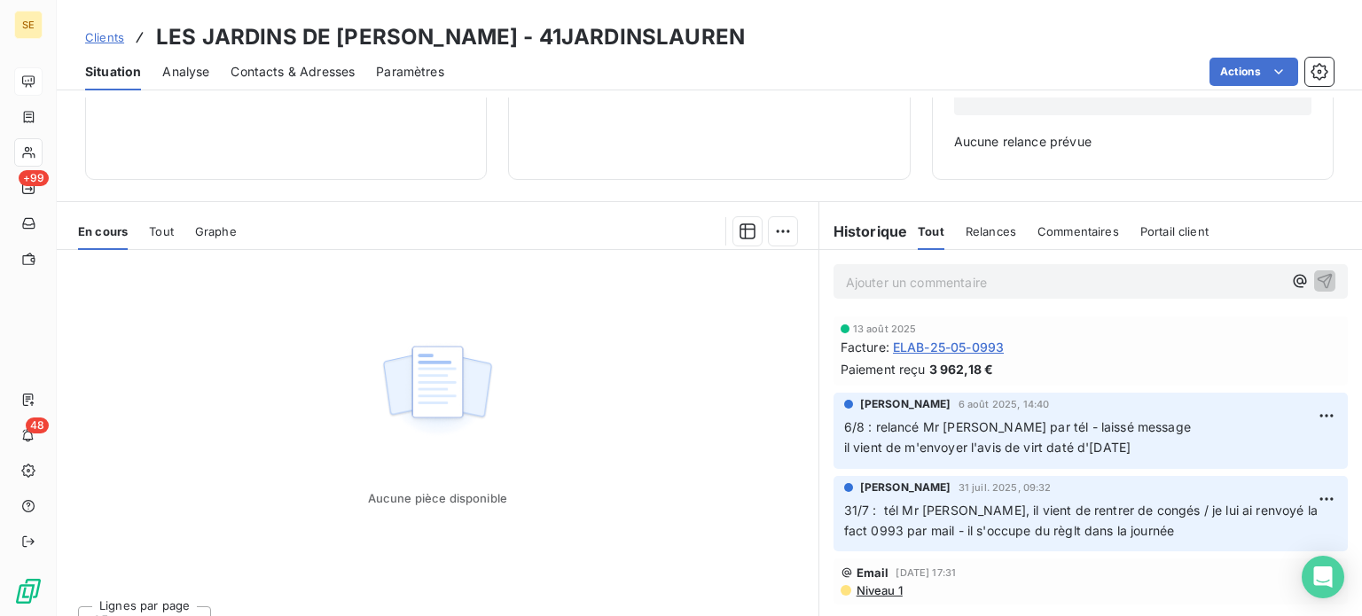
scroll to position [256, 0]
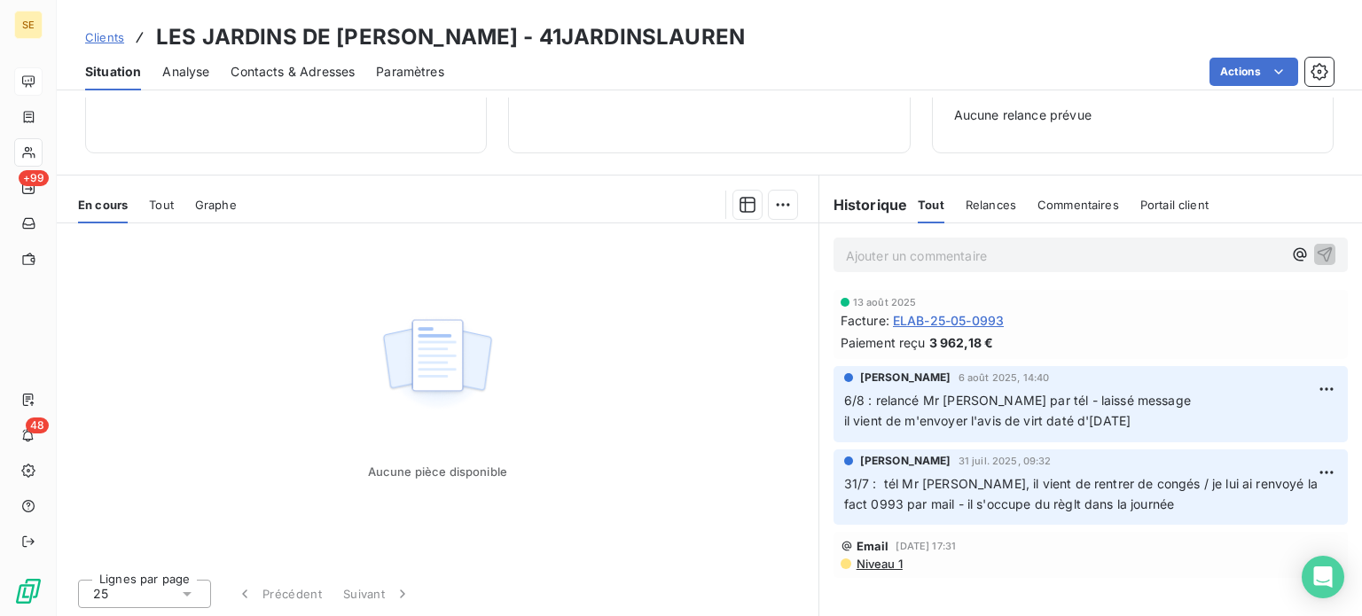
click at [188, 72] on span "Analyse" at bounding box center [185, 72] width 47 height 18
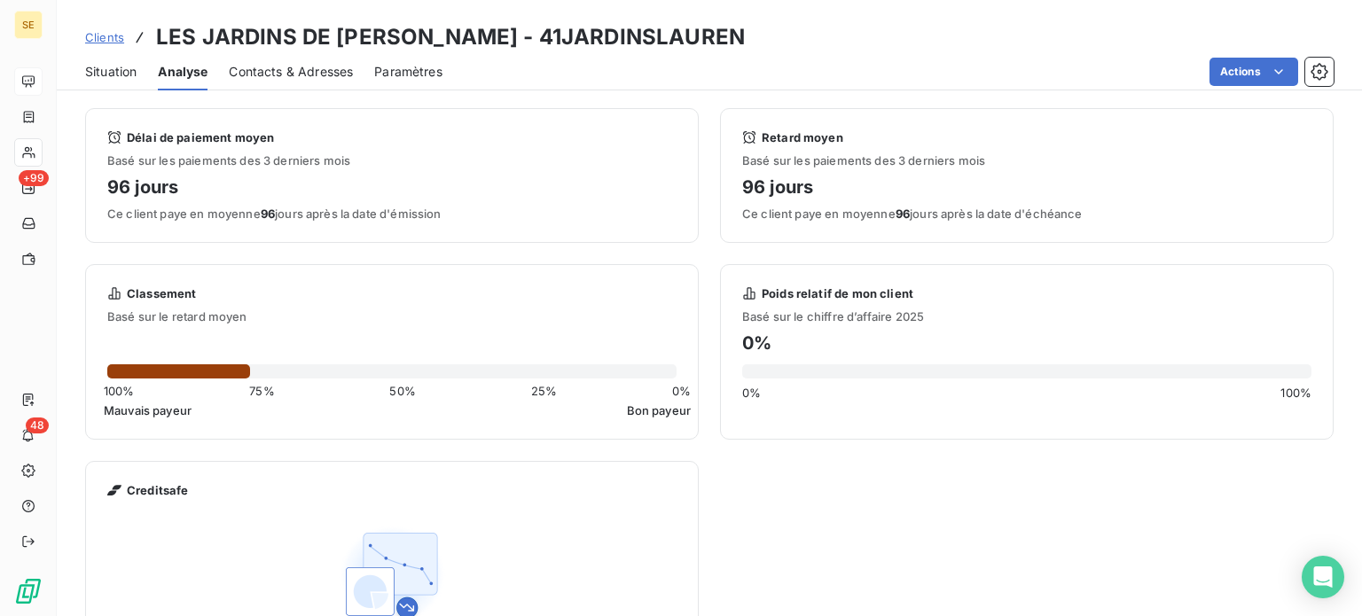
click at [125, 70] on span "Situation" at bounding box center [110, 72] width 51 height 18
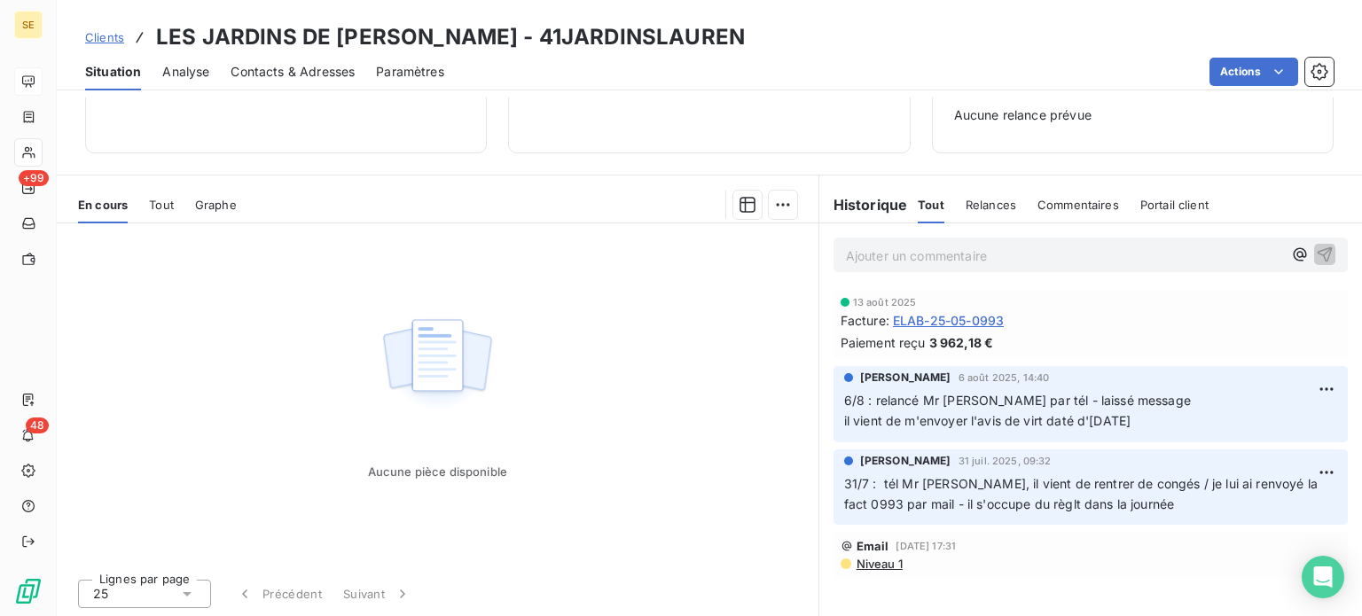
click at [111, 33] on span "Clients" at bounding box center [104, 37] width 39 height 14
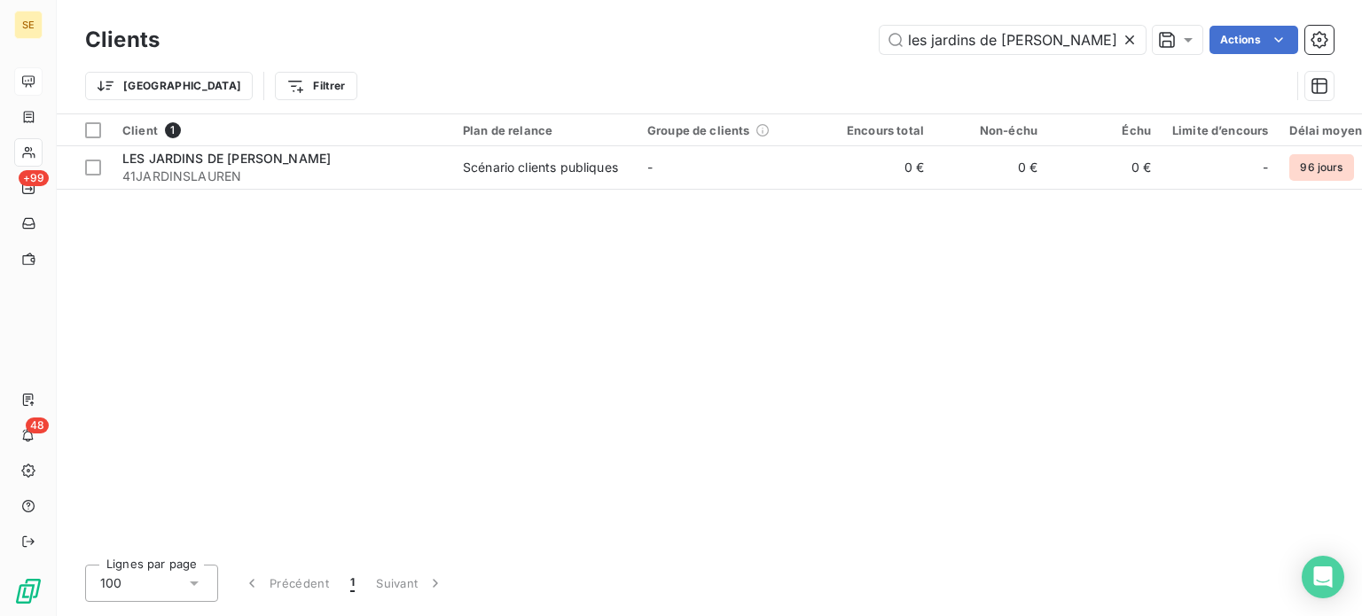
drag, startPoint x: 1060, startPoint y: 39, endPoint x: 769, endPoint y: 28, distance: 291.8
click at [769, 28] on div "les jardins de [PERSON_NAME]" at bounding box center [757, 40] width 1152 height 28
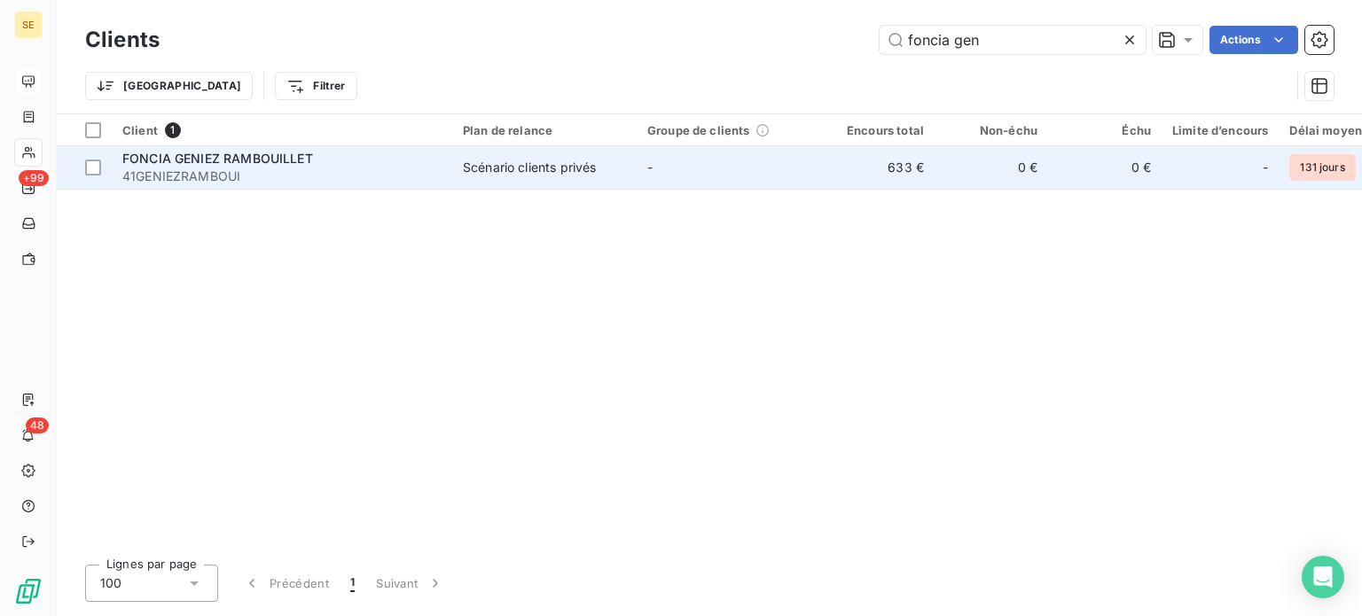
type input "foncia gen"
click at [414, 155] on div "FONCIA GENIEZ RAMBOUILLET" at bounding box center [281, 159] width 319 height 18
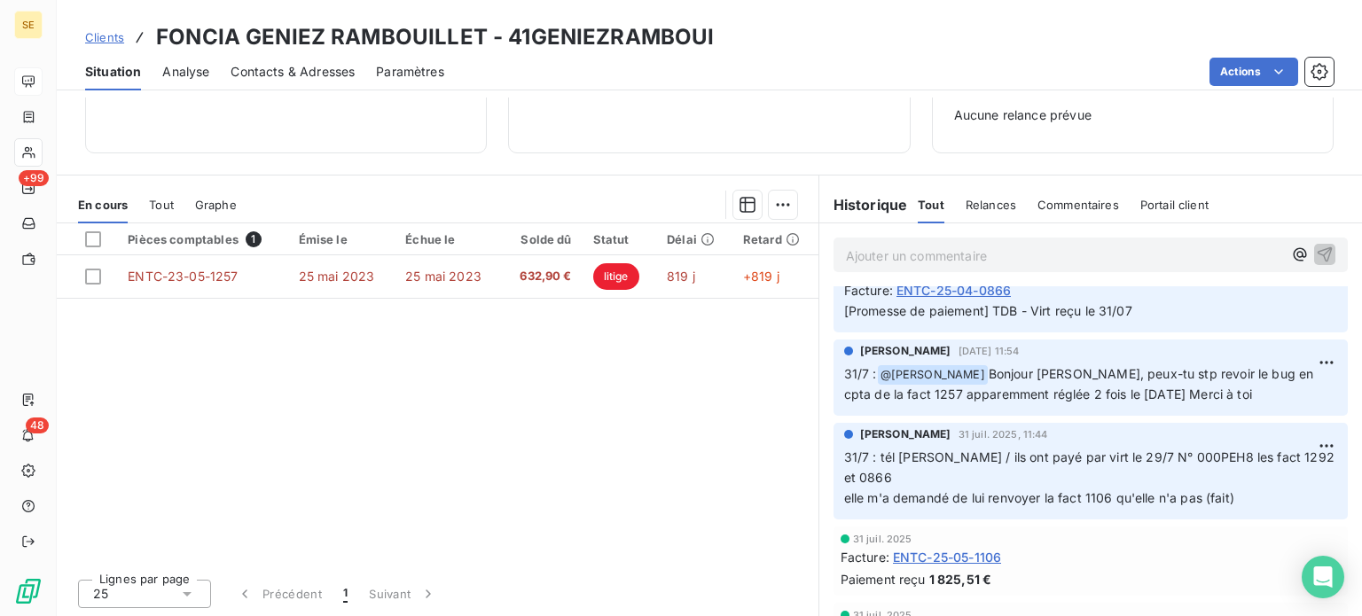
scroll to position [443, 0]
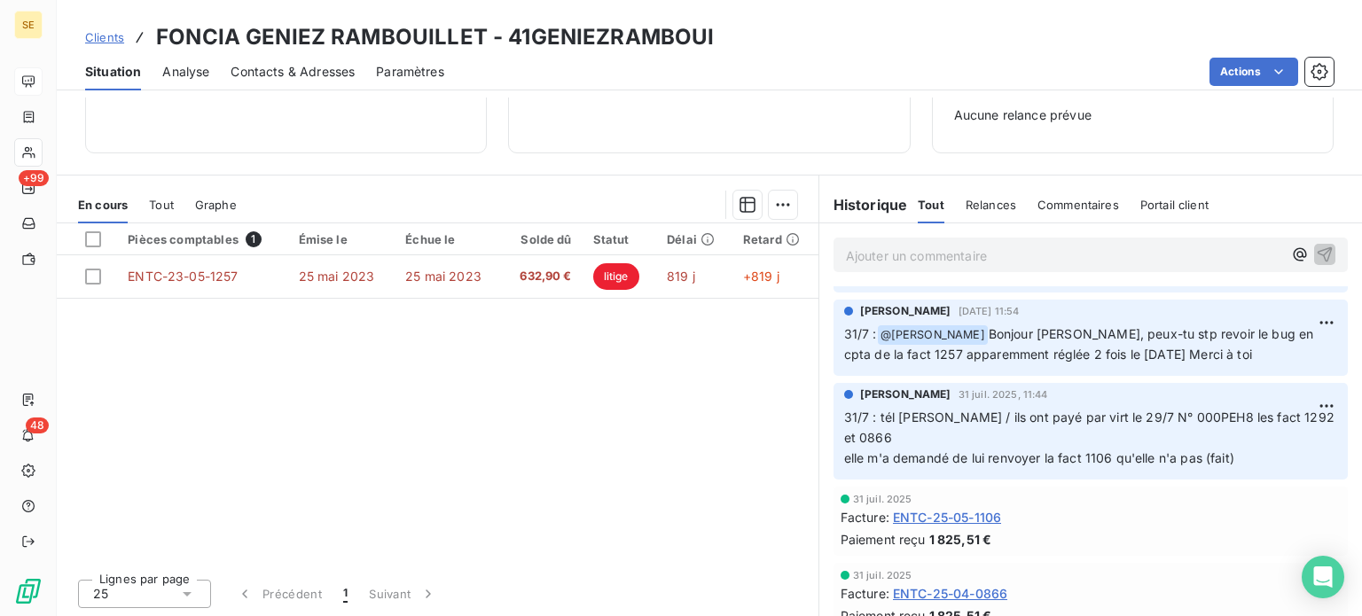
click at [103, 35] on span "Clients" at bounding box center [104, 37] width 39 height 14
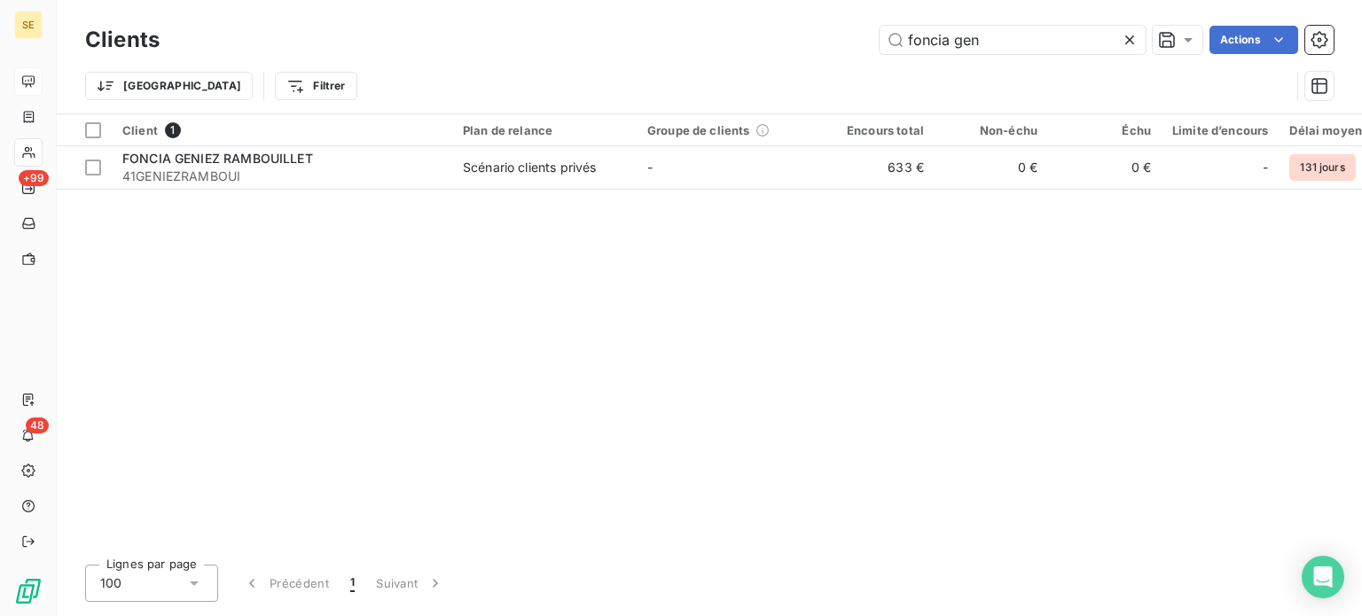
drag, startPoint x: 1025, startPoint y: 44, endPoint x: 776, endPoint y: 45, distance: 249.1
click at [776, 45] on div "foncia gen Actions" at bounding box center [757, 40] width 1152 height 28
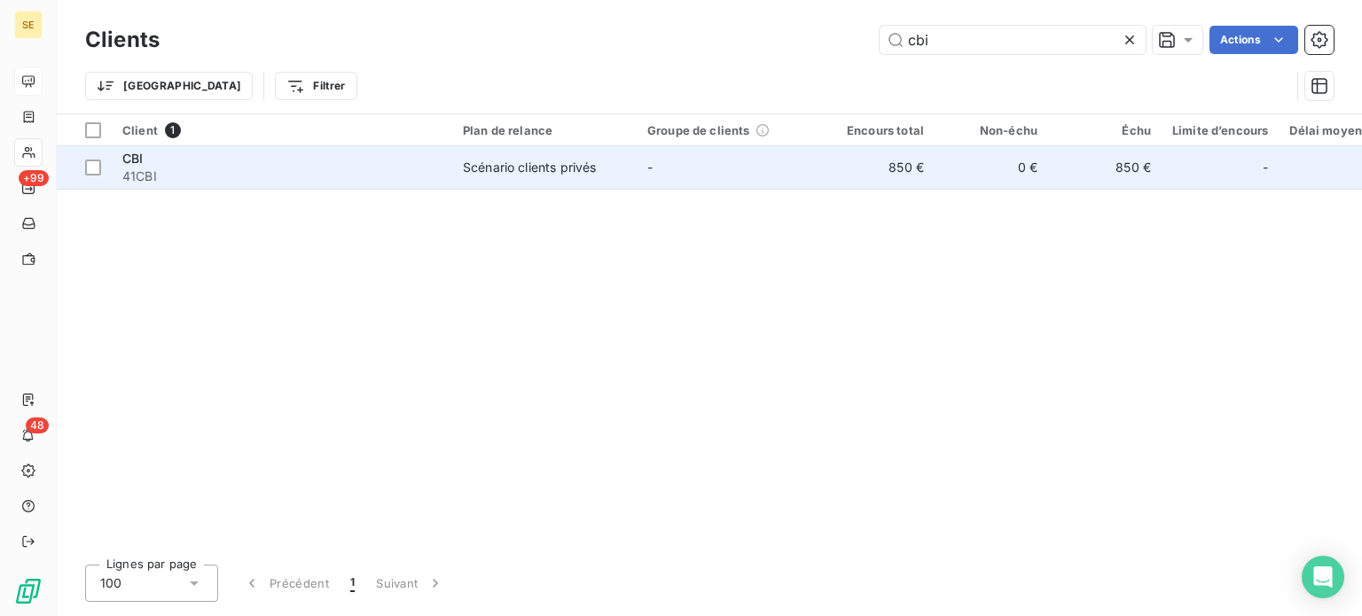
type input "cbi"
click at [367, 185] on td "CBI 41CBI" at bounding box center [282, 167] width 340 height 43
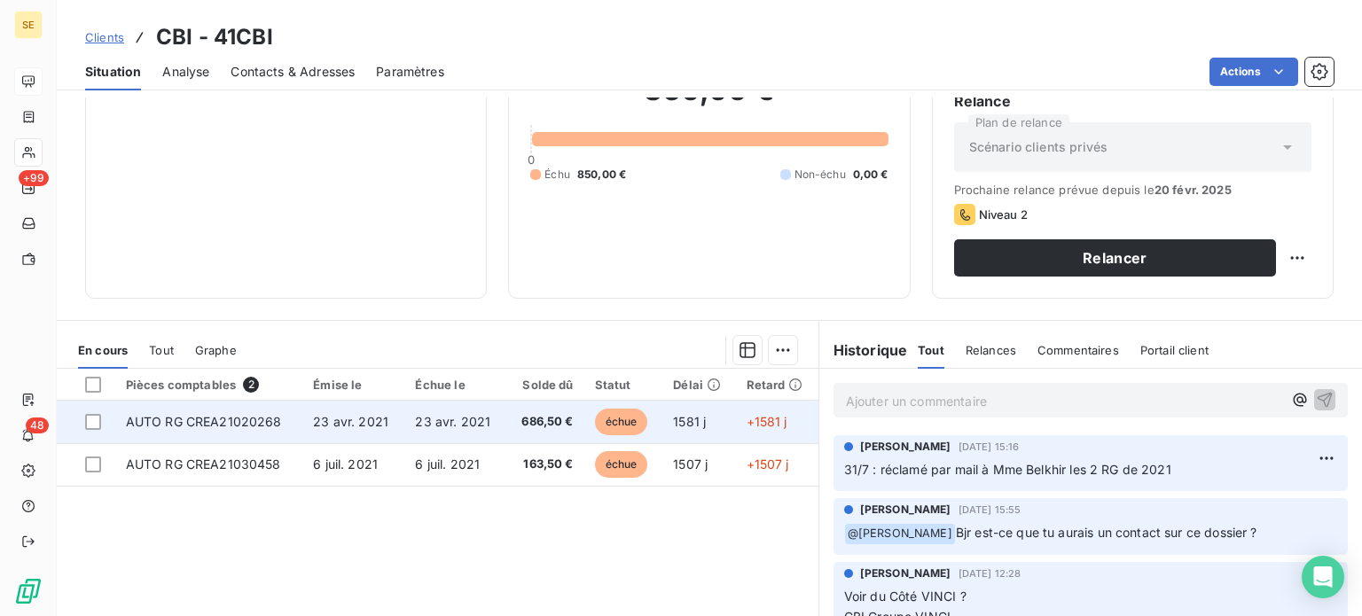
scroll to position [319, 0]
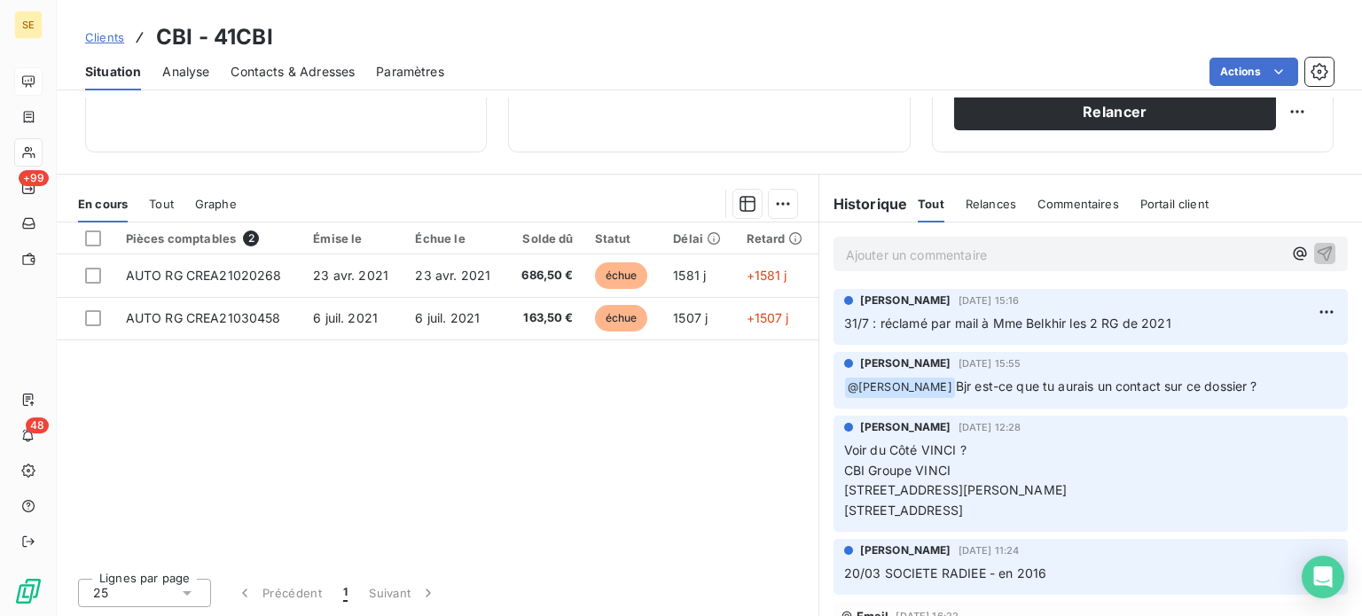
click at [101, 34] on span "Clients" at bounding box center [104, 37] width 39 height 14
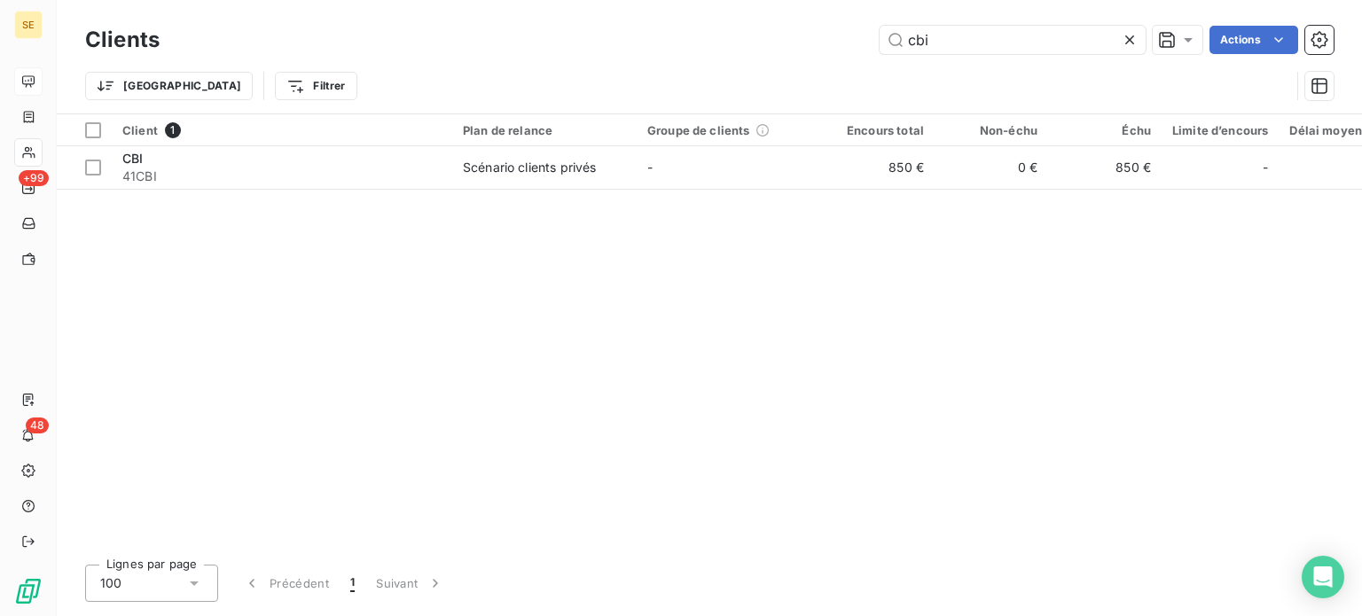
drag, startPoint x: 787, startPoint y: 43, endPoint x: 755, endPoint y: 40, distance: 32.0
click at [755, 40] on div "cbi Actions" at bounding box center [757, 40] width 1152 height 28
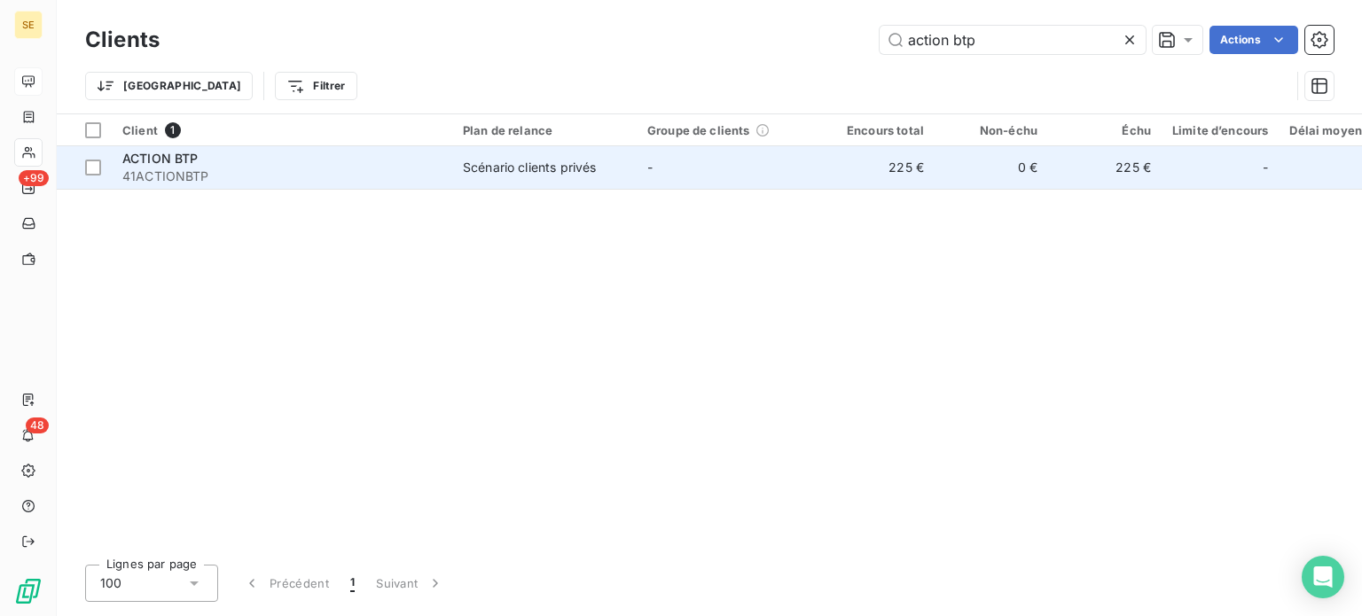
type input "action btp"
click at [659, 157] on td "-" at bounding box center [728, 167] width 184 height 43
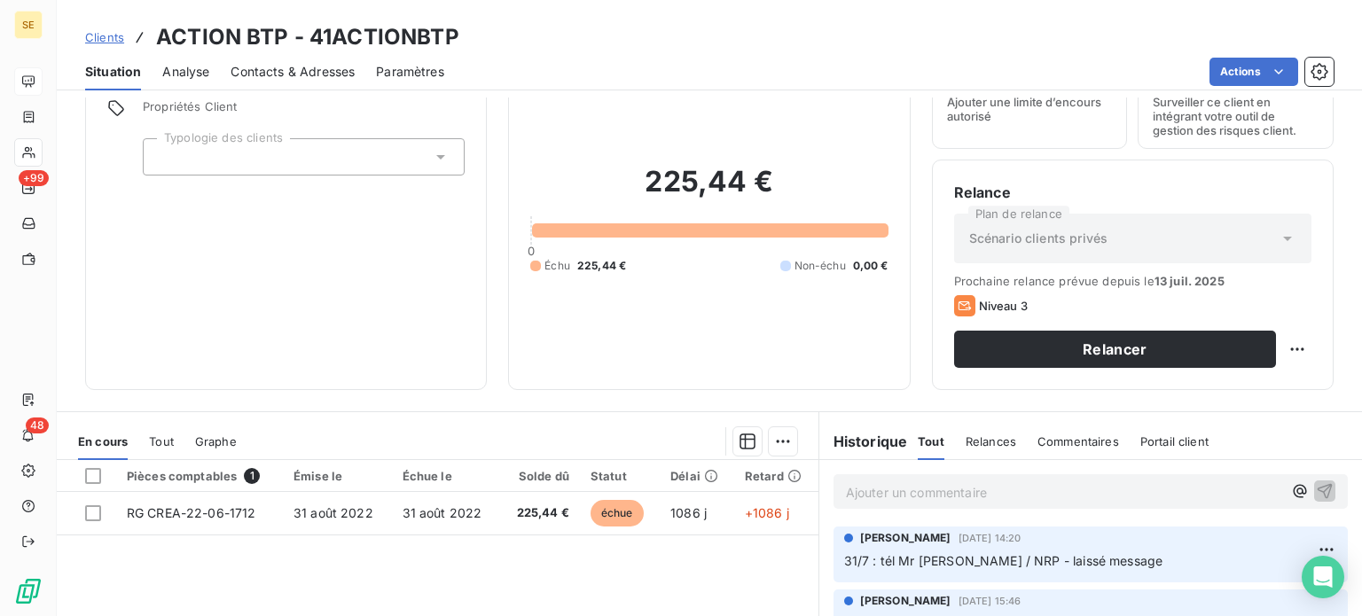
scroll to position [177, 0]
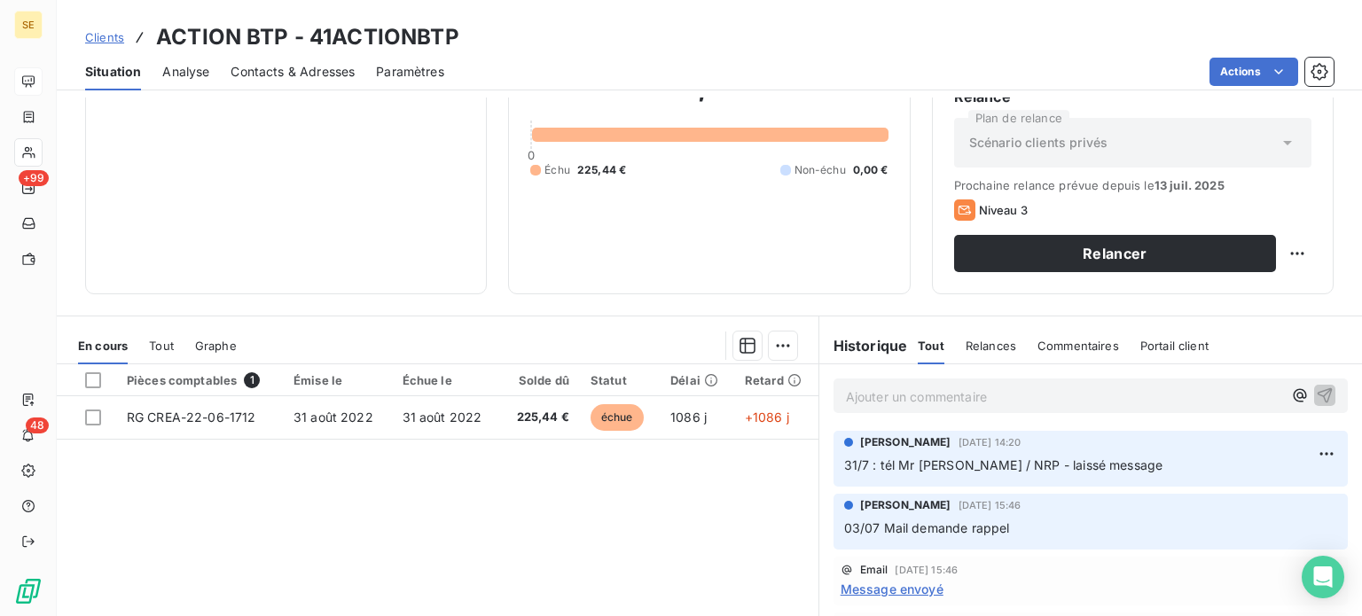
click at [106, 35] on span "Clients" at bounding box center [104, 37] width 39 height 14
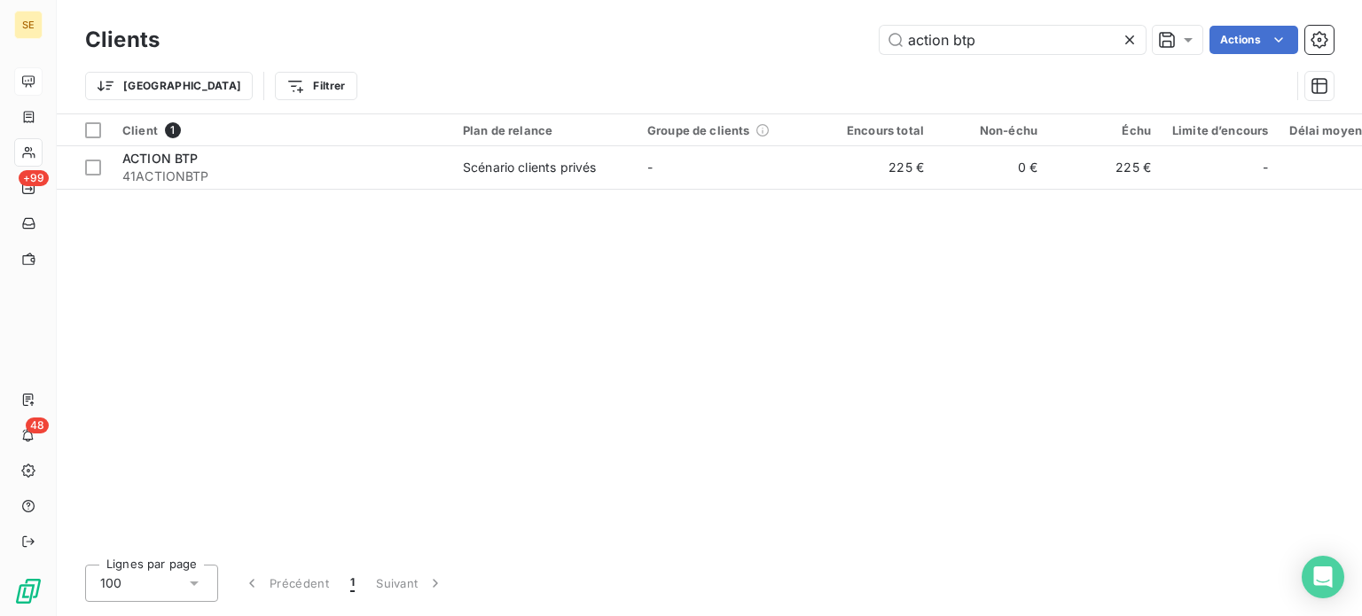
drag, startPoint x: 1009, startPoint y: 39, endPoint x: 610, endPoint y: 35, distance: 398.9
click at [610, 35] on div "action btp Actions" at bounding box center [757, 40] width 1152 height 28
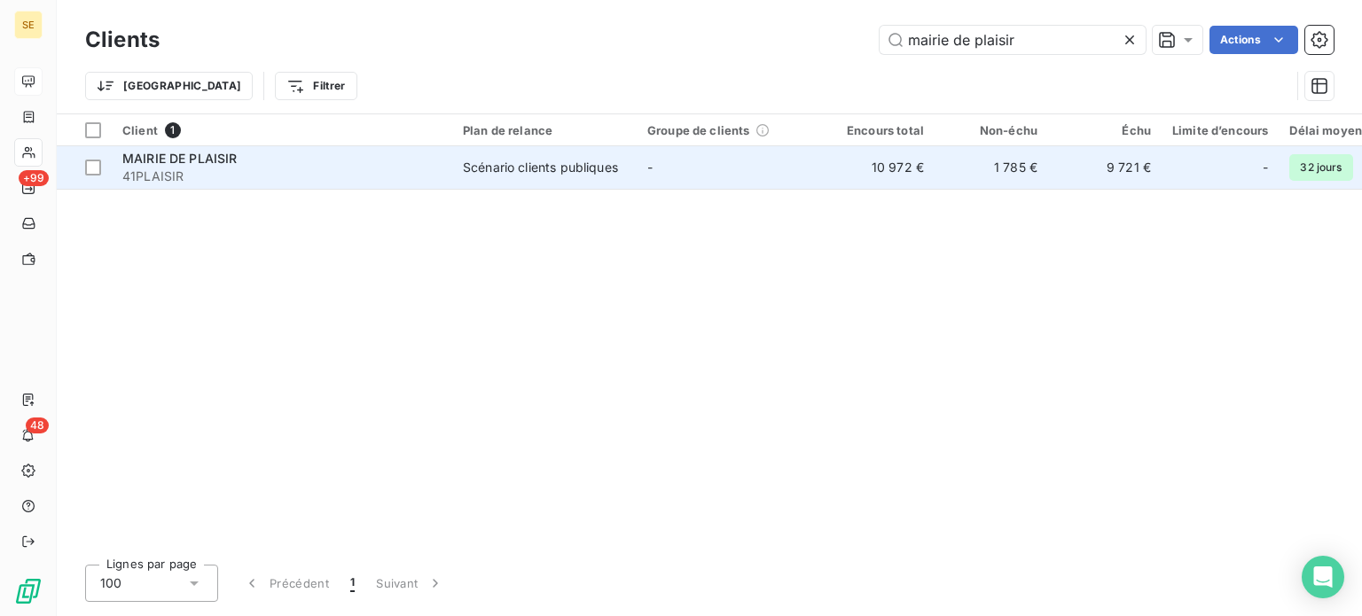
type input "mairie de plaisir"
click at [352, 168] on span "41PLAISIR" at bounding box center [281, 177] width 319 height 18
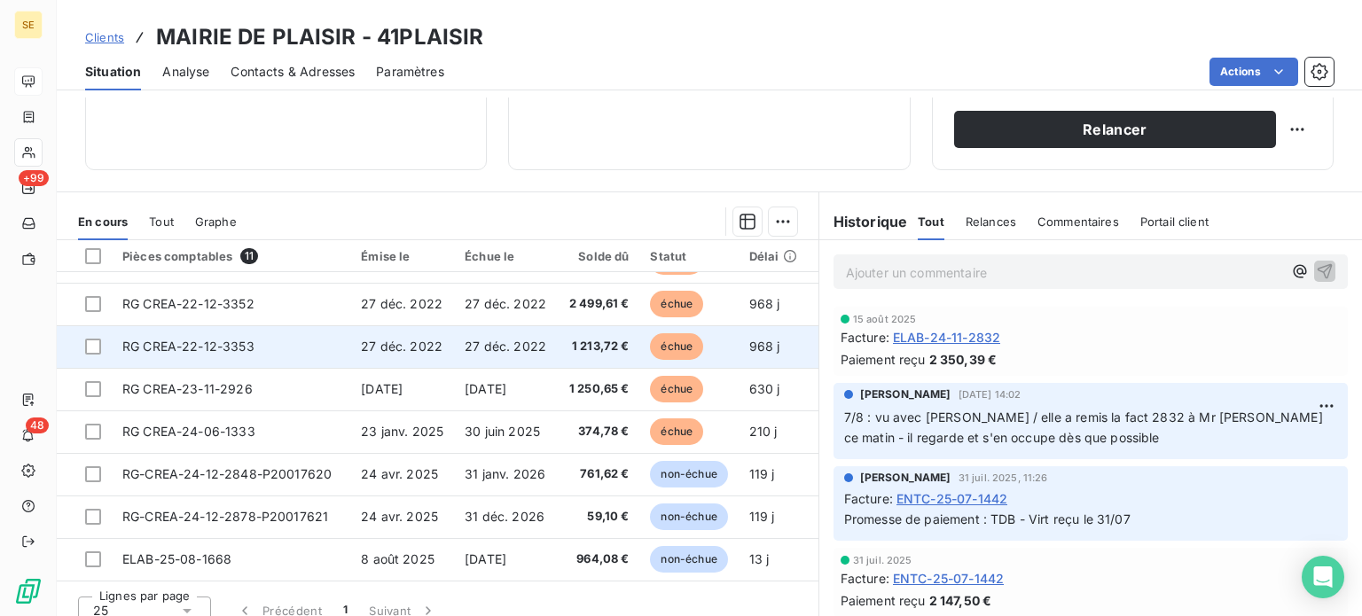
scroll to position [319, 0]
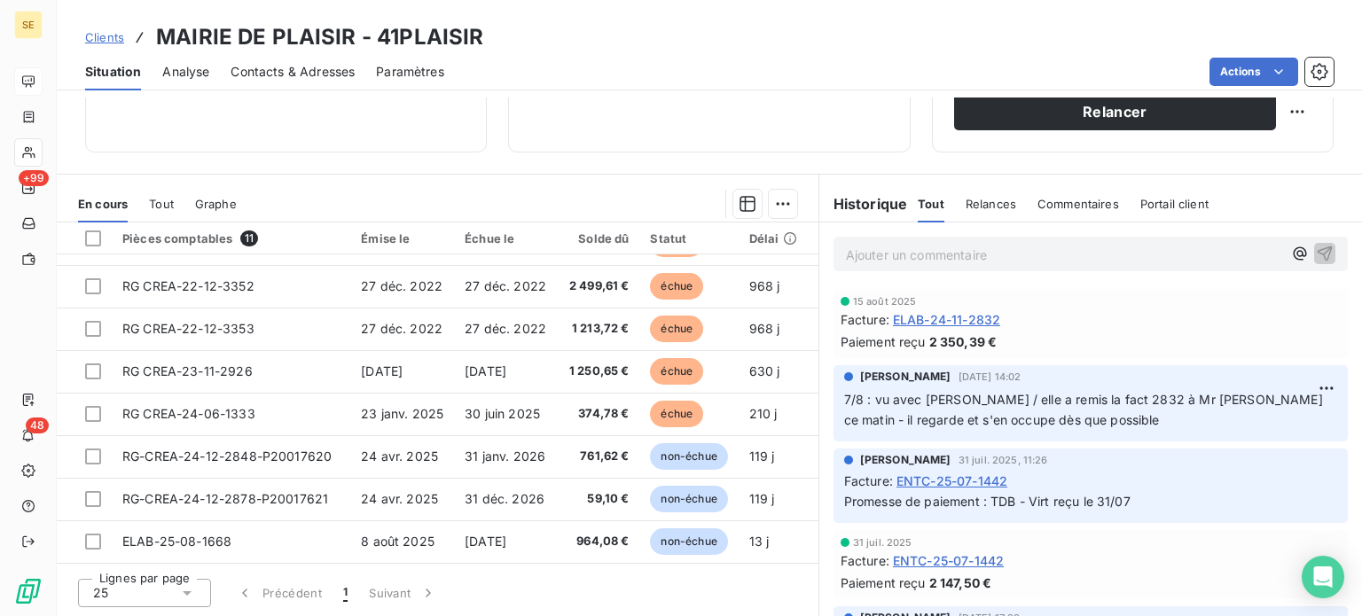
click at [91, 42] on span "Clients" at bounding box center [104, 37] width 39 height 14
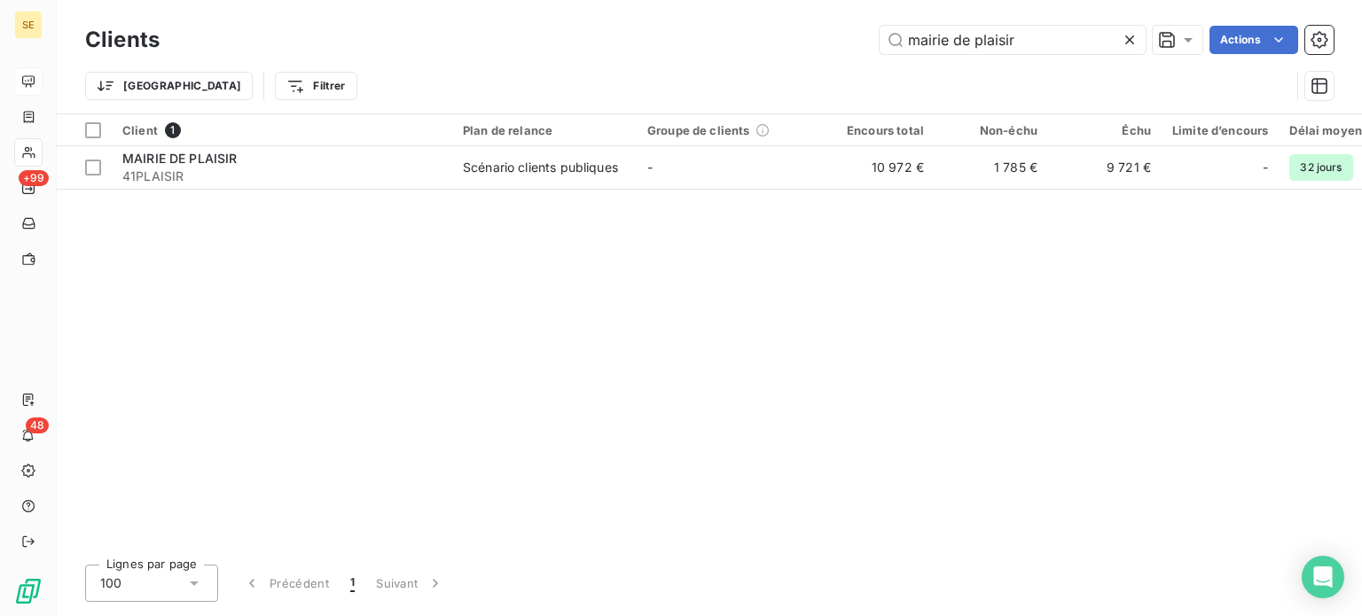
drag, startPoint x: 1024, startPoint y: 48, endPoint x: 816, endPoint y: 48, distance: 207.4
click at [816, 48] on div "mairie de plaisir Actions" at bounding box center [757, 40] width 1152 height 28
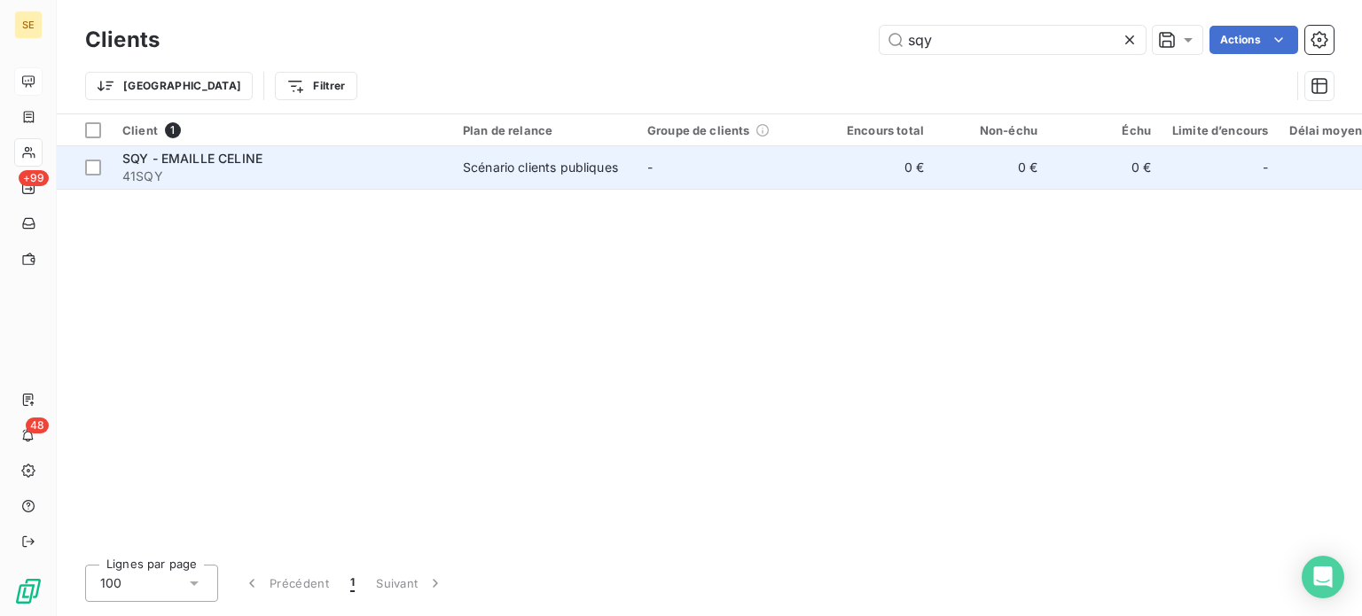
type input "sqy"
click at [407, 168] on span "41SQY" at bounding box center [281, 177] width 319 height 18
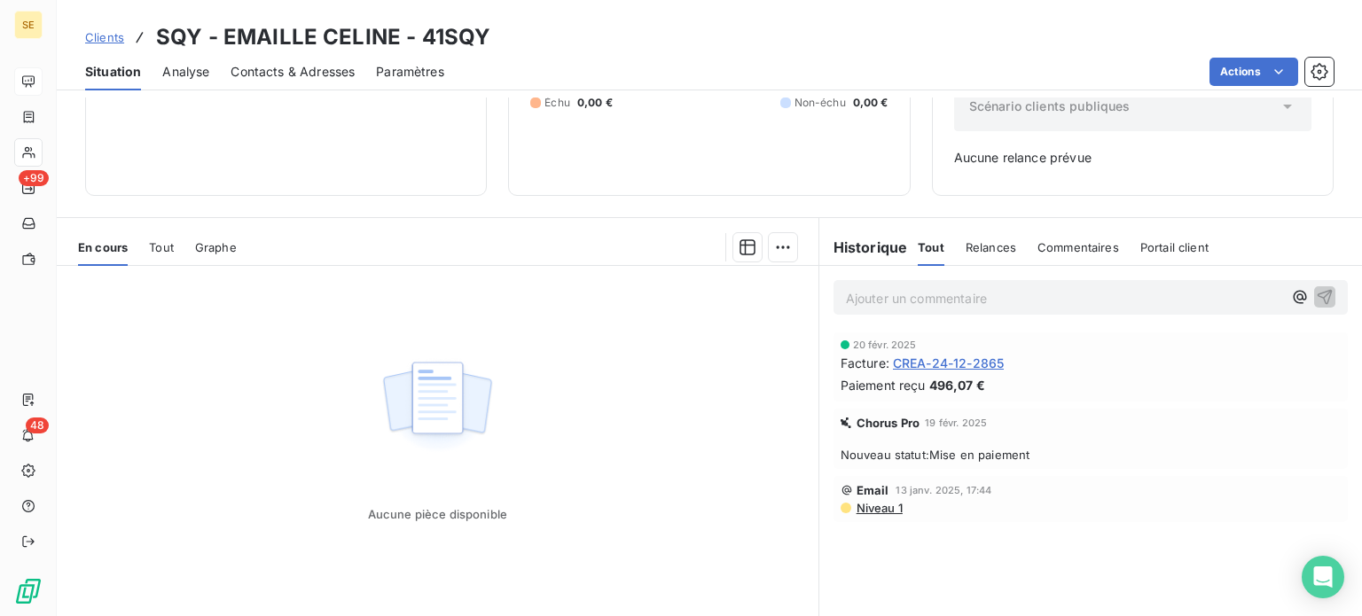
scroll to position [256, 0]
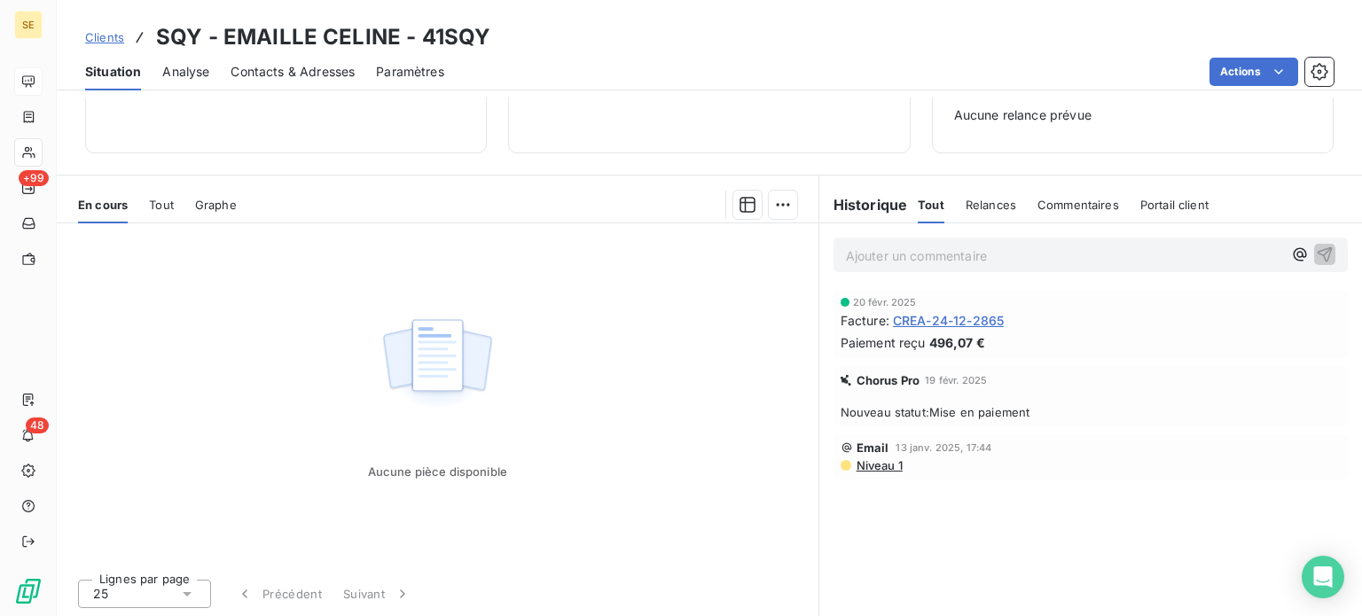
click at [99, 36] on span "Clients" at bounding box center [104, 37] width 39 height 14
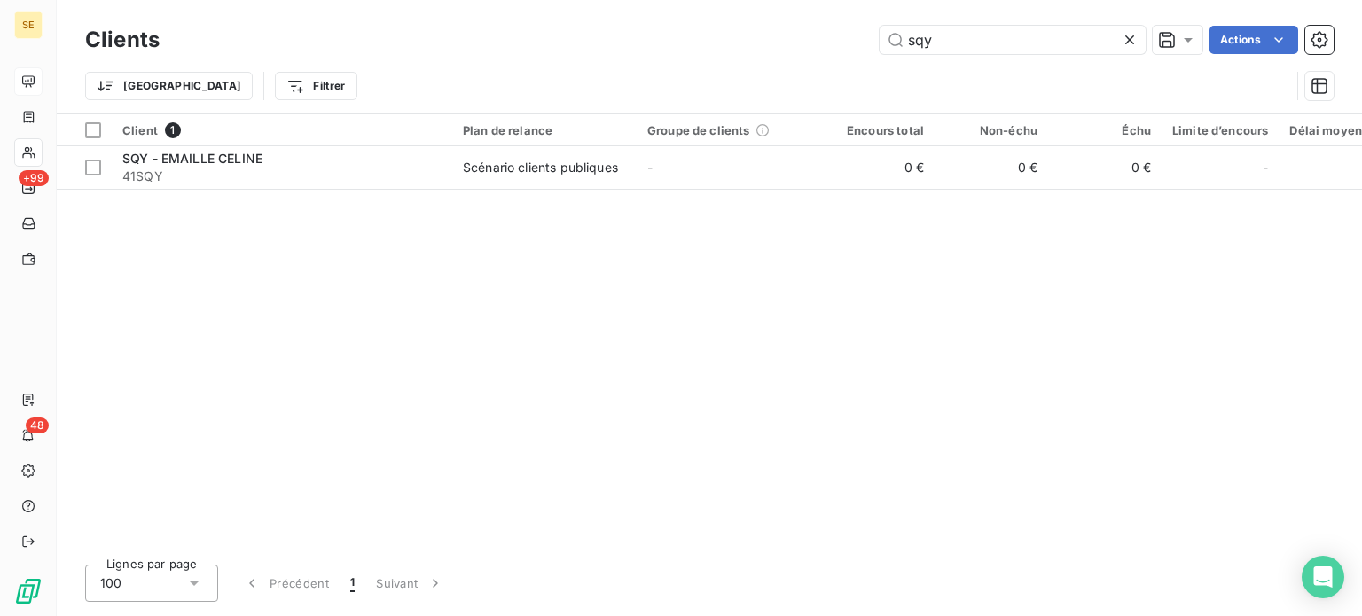
drag, startPoint x: 972, startPoint y: 44, endPoint x: 766, endPoint y: 41, distance: 205.7
click at [766, 41] on div "sqy Actions" at bounding box center [757, 40] width 1152 height 28
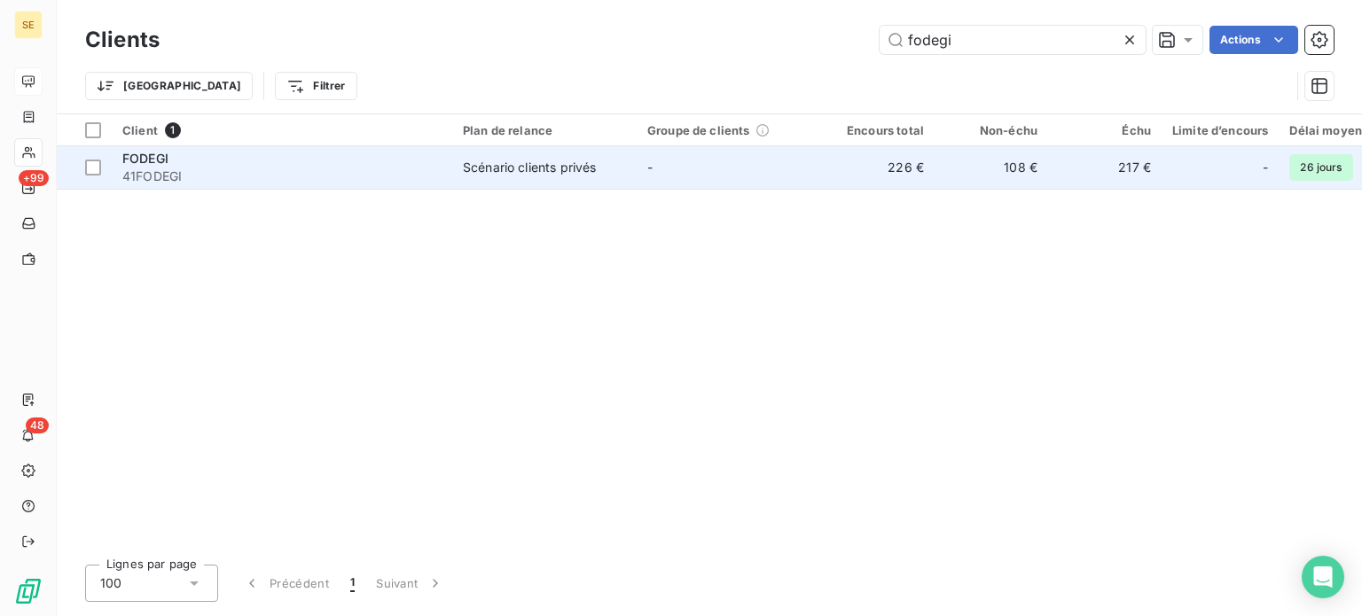
type input "fodegi"
click at [521, 183] on td "Scénario clients privés" at bounding box center [544, 167] width 184 height 43
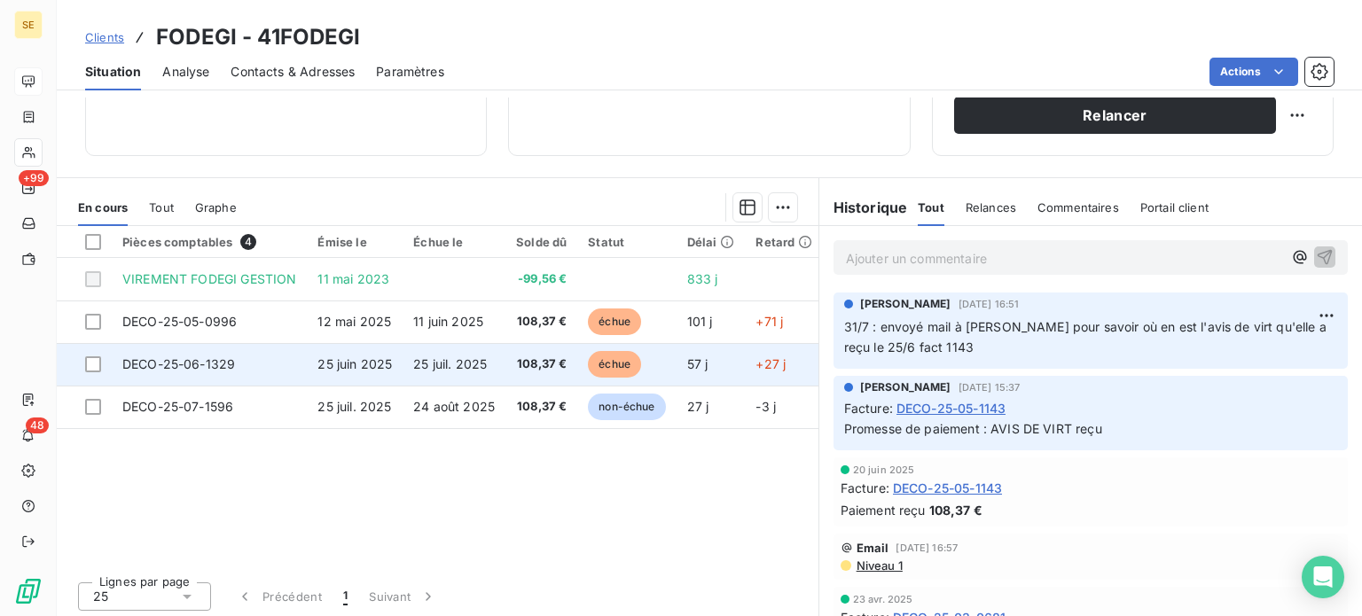
scroll to position [319, 0]
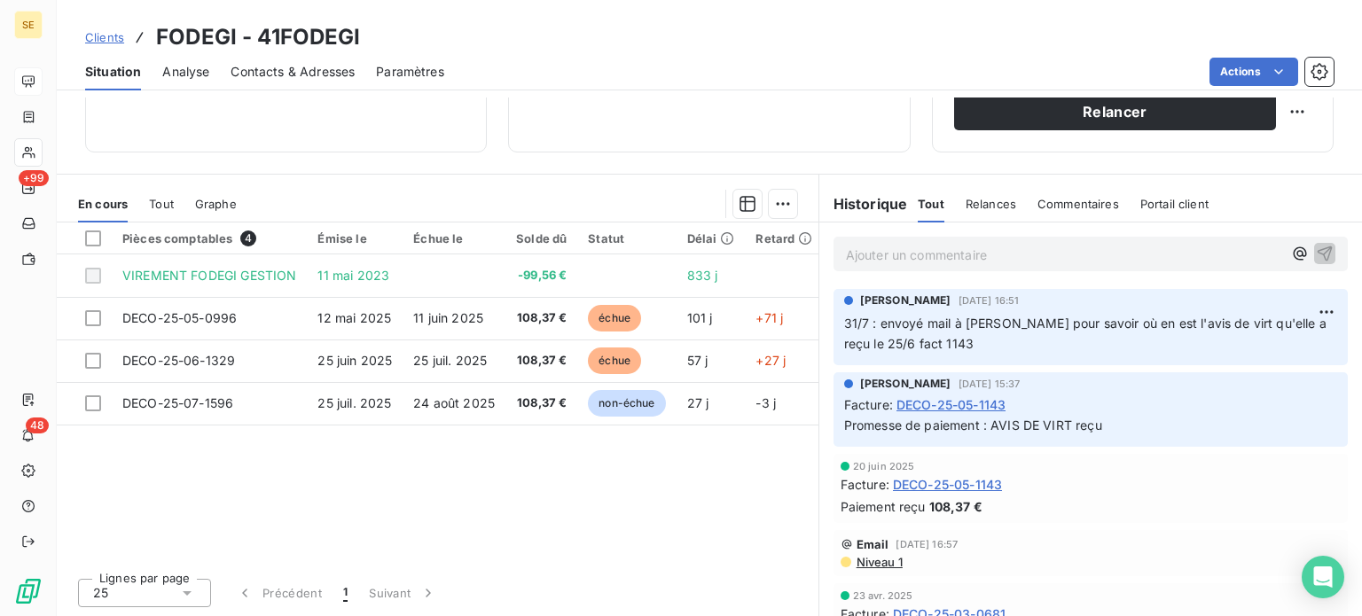
click at [163, 194] on div "Tout" at bounding box center [161, 203] width 25 height 37
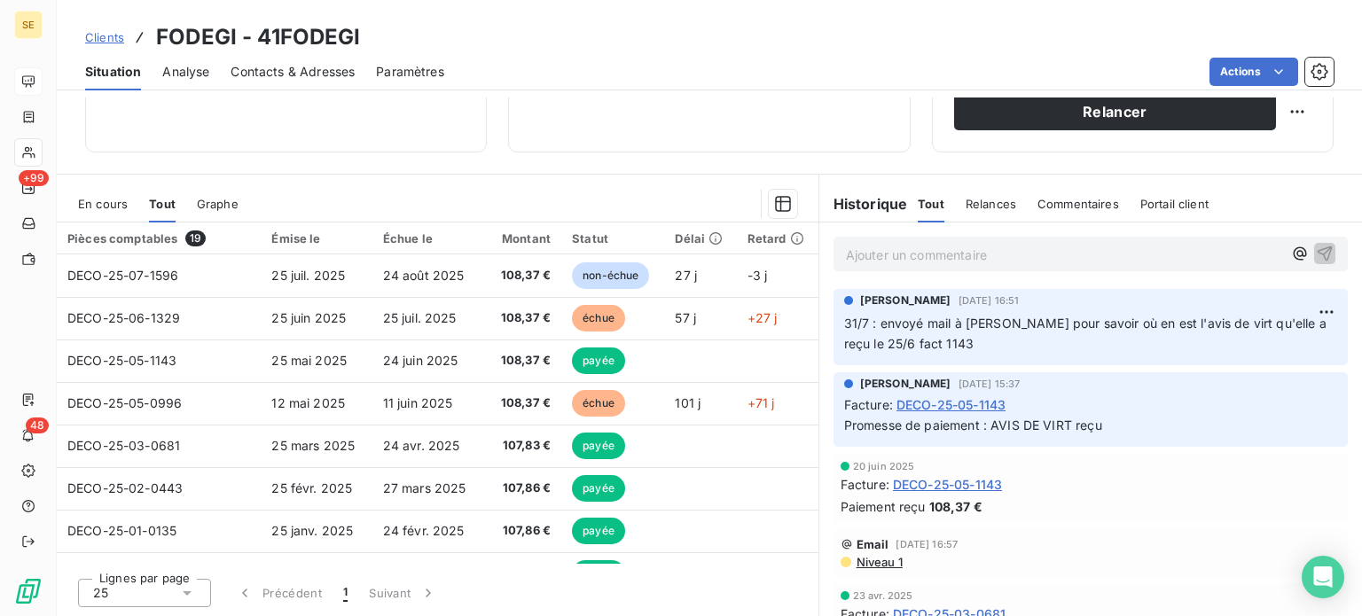
click at [92, 203] on span "En cours" at bounding box center [103, 204] width 50 height 14
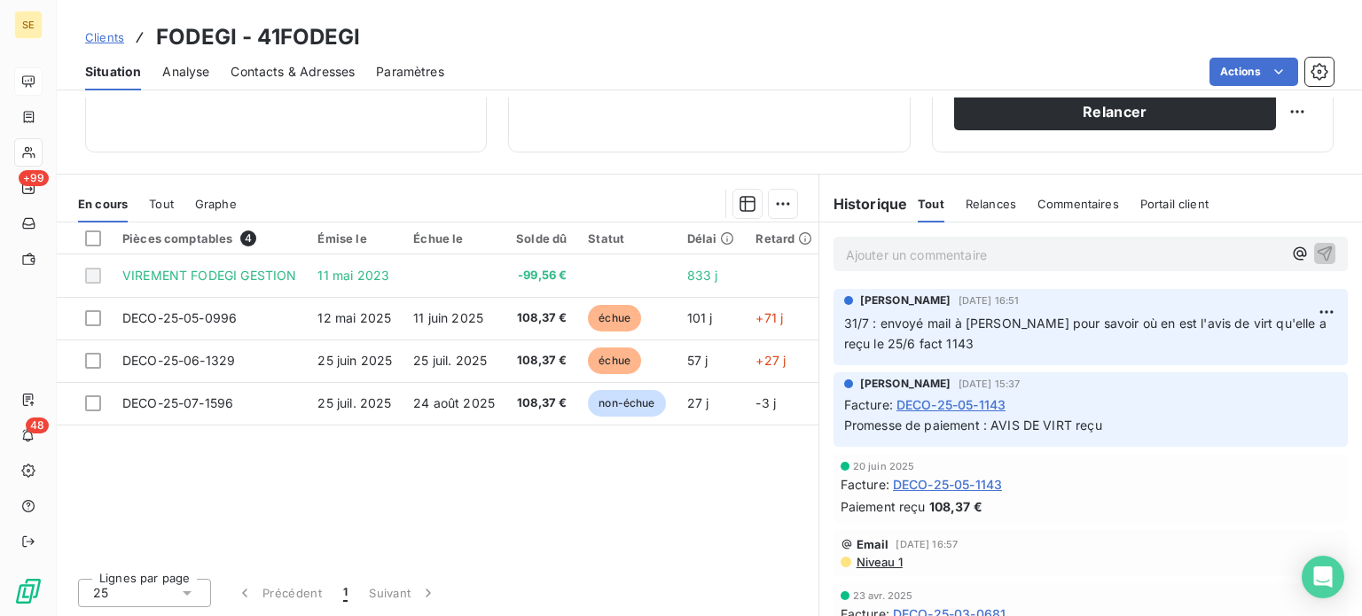
click at [103, 33] on span "Clients" at bounding box center [104, 37] width 39 height 14
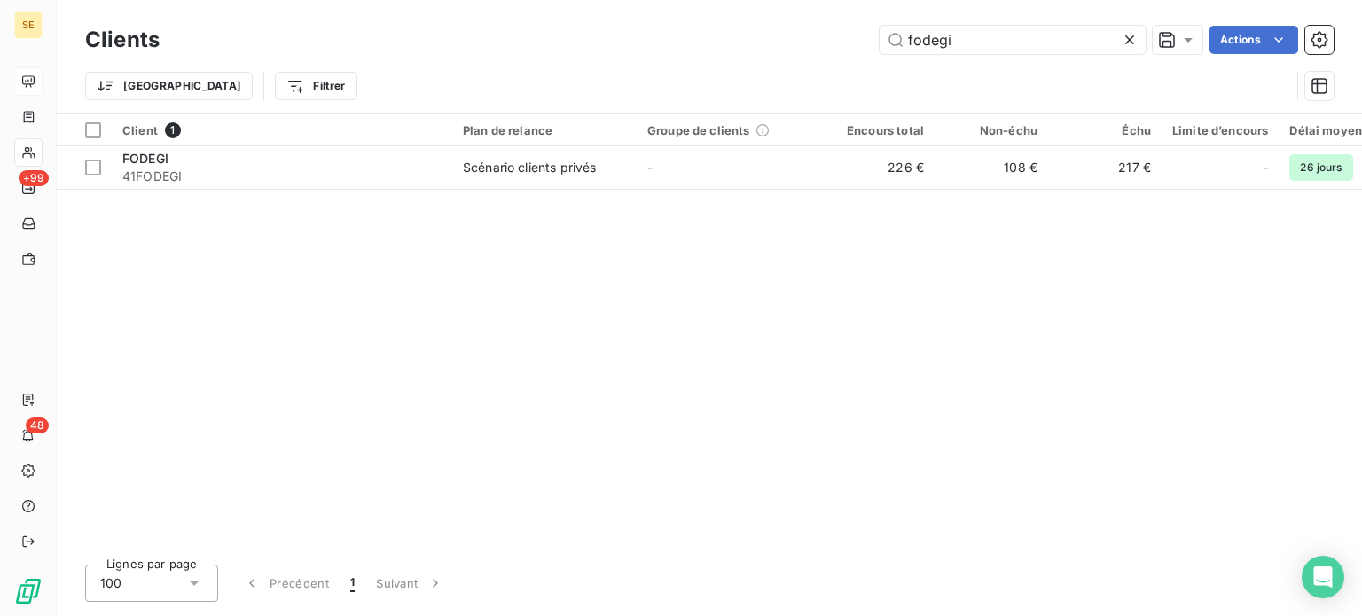
drag, startPoint x: 1003, startPoint y: 34, endPoint x: 688, endPoint y: 34, distance: 314.7
click at [688, 34] on div "fodegi Actions" at bounding box center [757, 40] width 1152 height 28
drag, startPoint x: 969, startPoint y: 32, endPoint x: 822, endPoint y: 35, distance: 147.2
click at [822, 35] on div "lmai Actions" at bounding box center [757, 40] width 1152 height 28
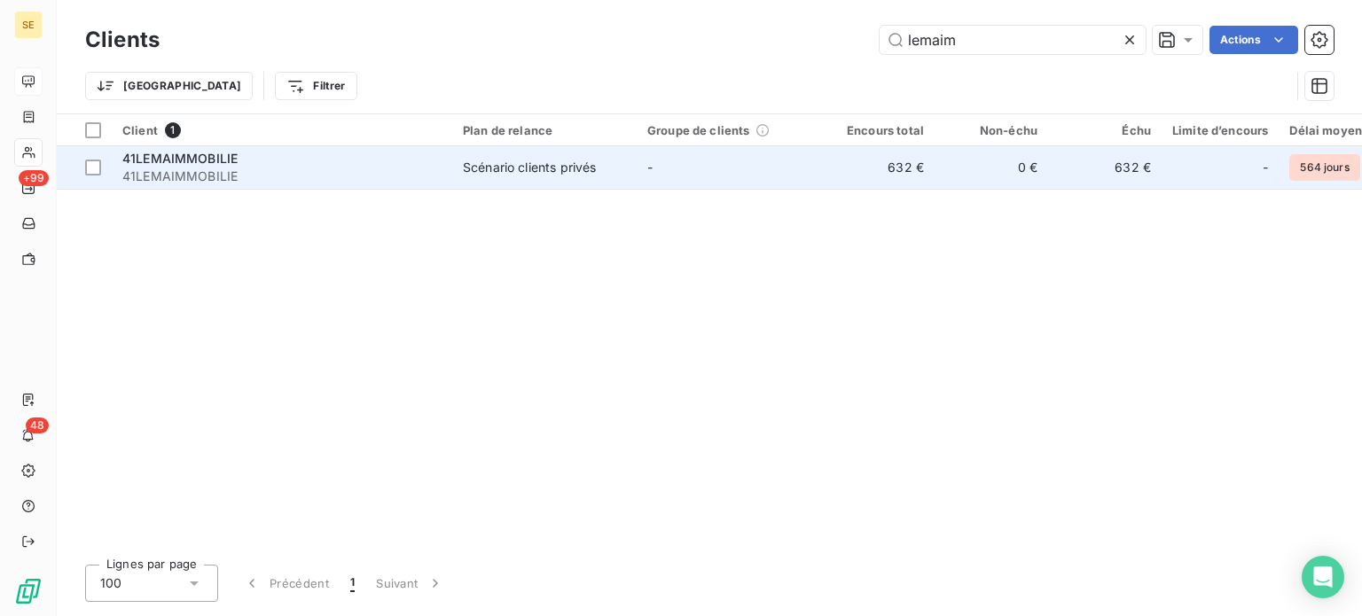
type input "lemaim"
click at [341, 165] on div "41LEMAIMMOBILIE" at bounding box center [281, 159] width 319 height 18
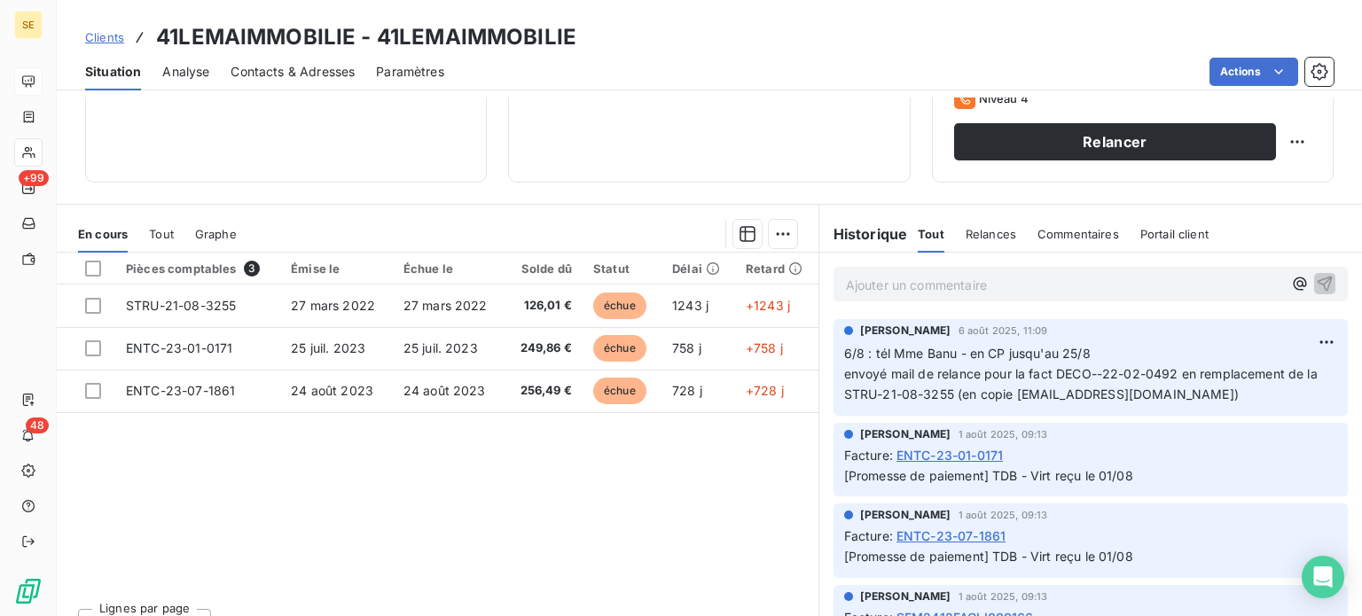
scroll to position [319, 0]
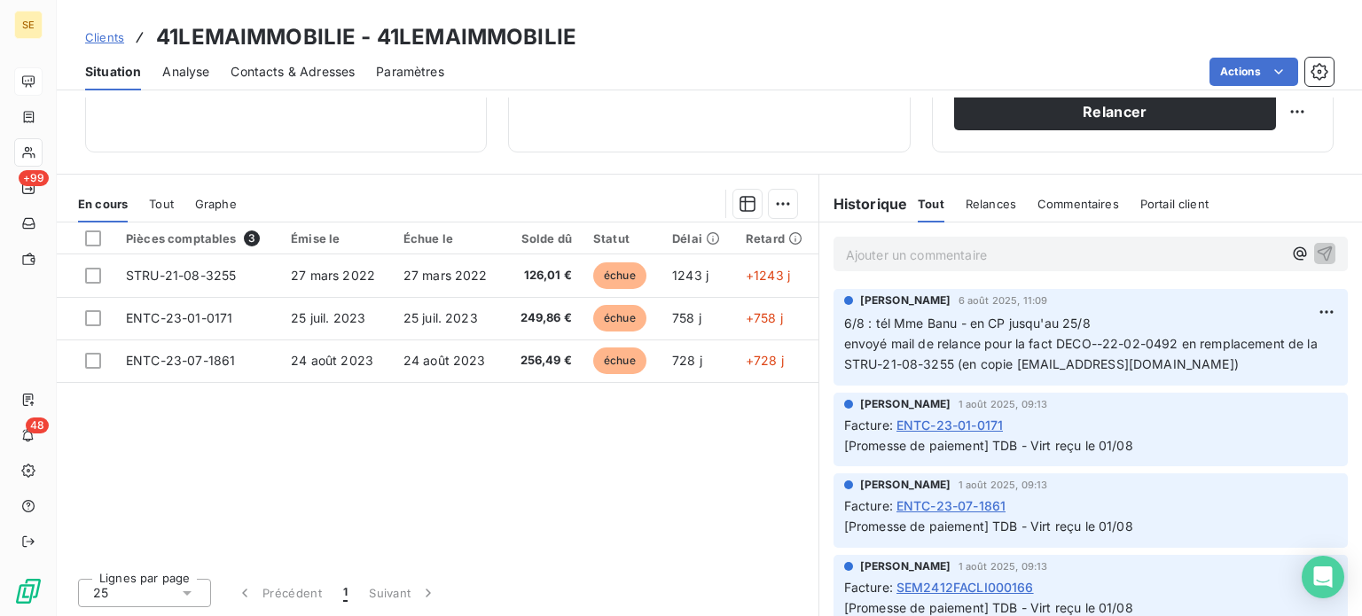
click at [106, 43] on span "Clients" at bounding box center [104, 37] width 39 height 14
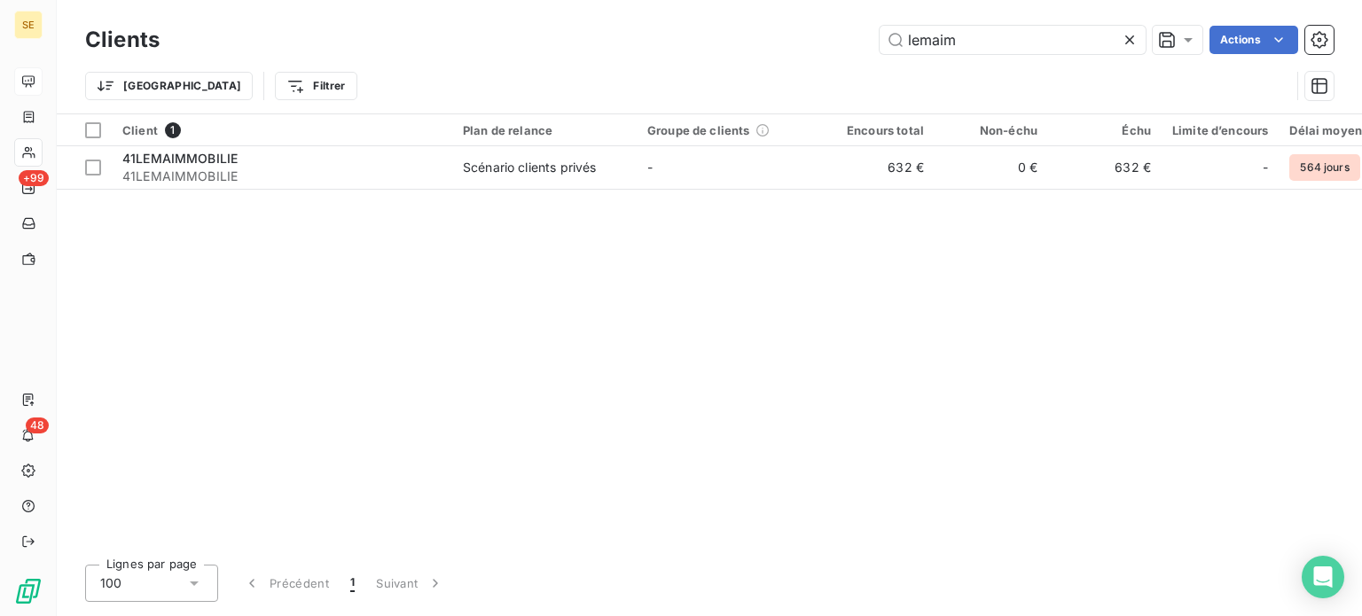
drag, startPoint x: 900, startPoint y: 41, endPoint x: 831, endPoint y: 43, distance: 69.2
click at [831, 43] on div "lemaim Actions" at bounding box center [757, 40] width 1152 height 28
drag, startPoint x: 986, startPoint y: 27, endPoint x: 818, endPoint y: 44, distance: 168.4
click at [818, 44] on div "ville aux Actions" at bounding box center [757, 40] width 1152 height 28
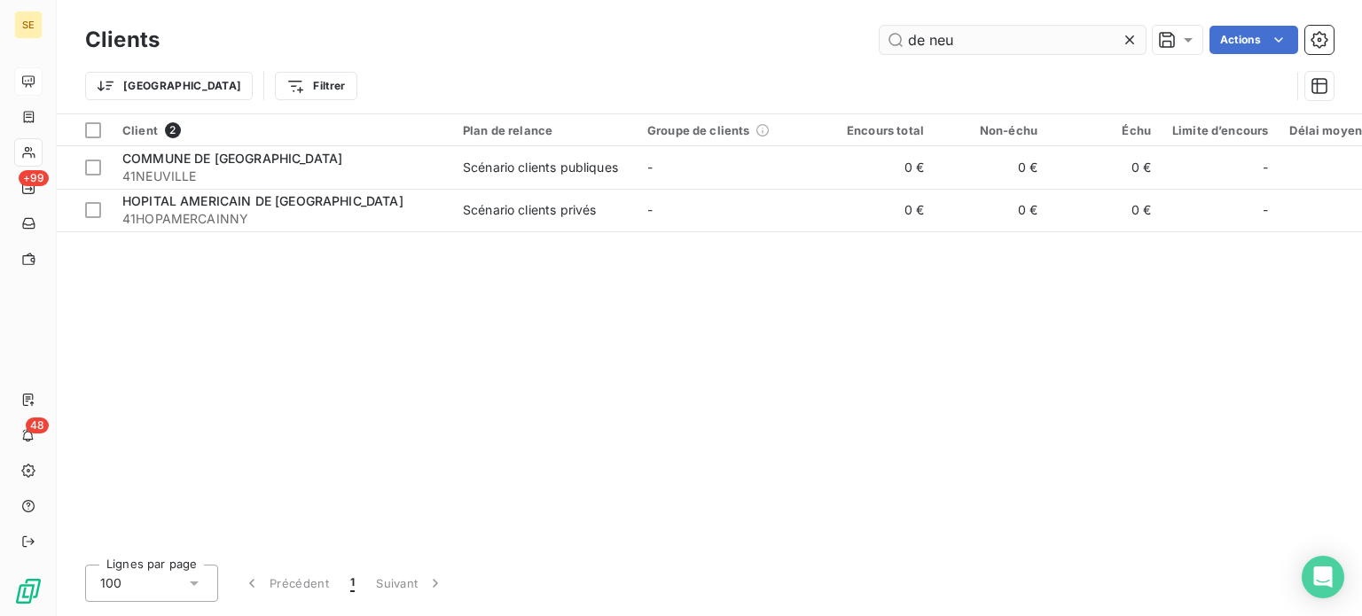
click at [931, 37] on input "de neu" at bounding box center [1012, 40] width 266 height 28
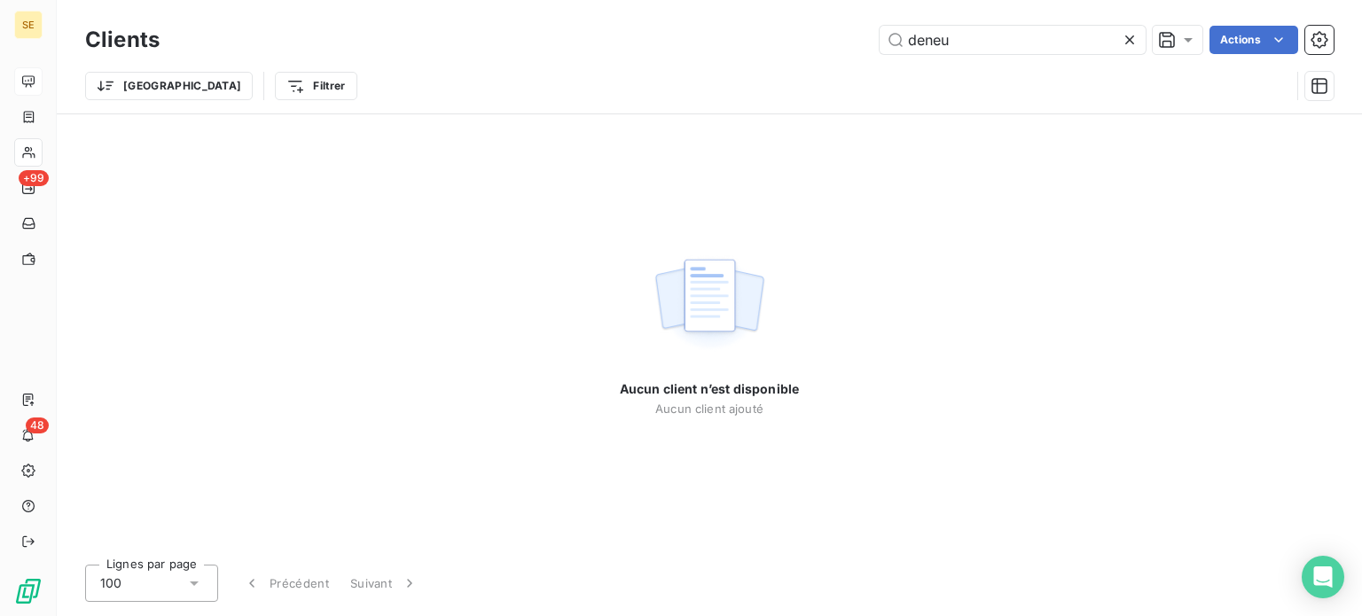
drag, startPoint x: 1007, startPoint y: 52, endPoint x: 791, endPoint y: 51, distance: 216.3
click at [791, 51] on div "deneu Actions" at bounding box center [757, 40] width 1152 height 28
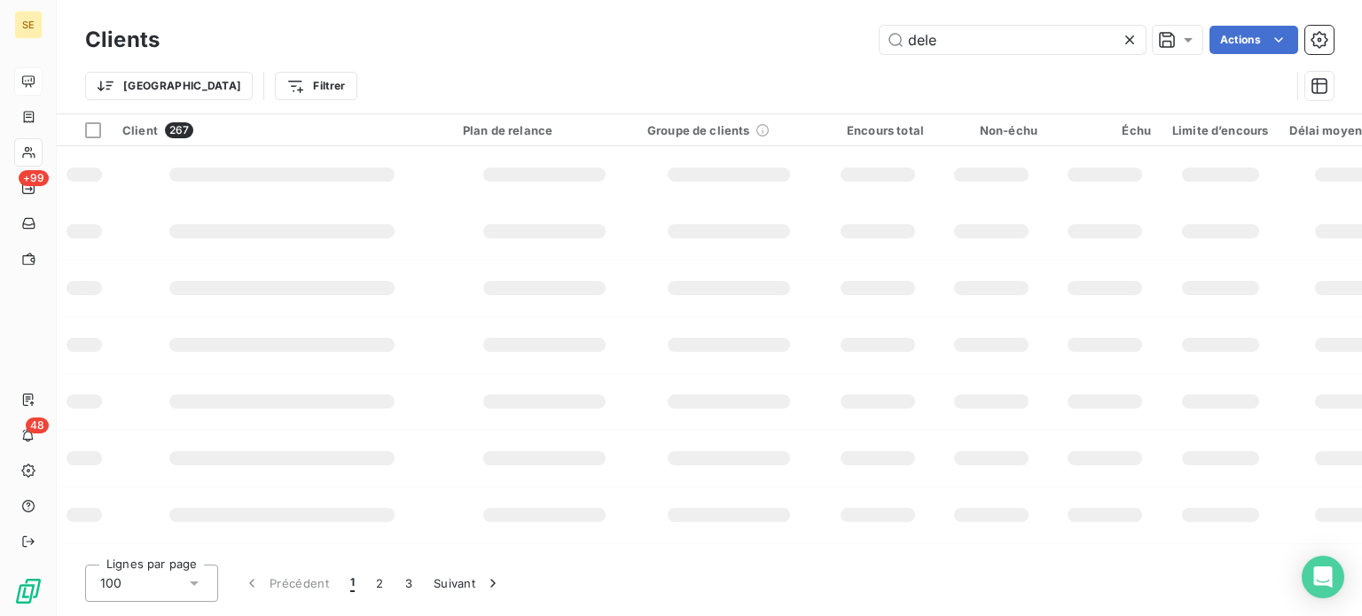
type input "delea"
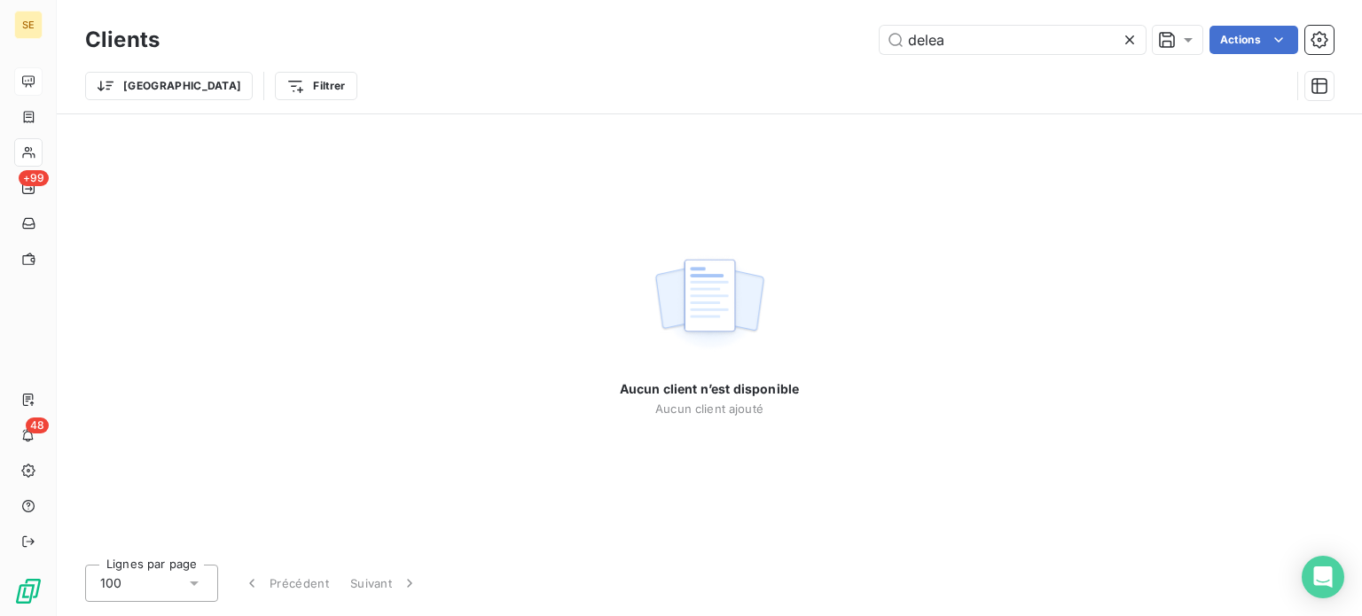
drag, startPoint x: 1014, startPoint y: 33, endPoint x: 820, endPoint y: 66, distance: 197.0
click at [820, 66] on div "Clients delea Actions Trier Filtrer" at bounding box center [709, 67] width 1248 height 92
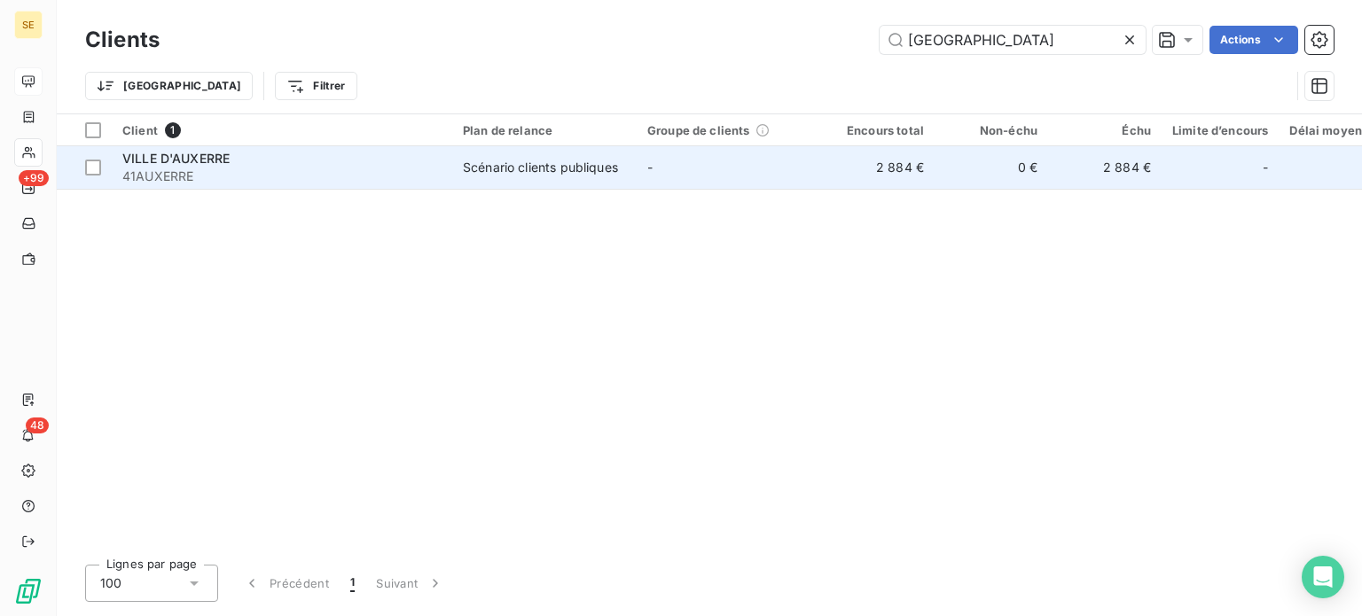
type input "[GEOGRAPHIC_DATA]"
click at [349, 165] on div "VILLE D'AUXERRE" at bounding box center [281, 159] width 319 height 18
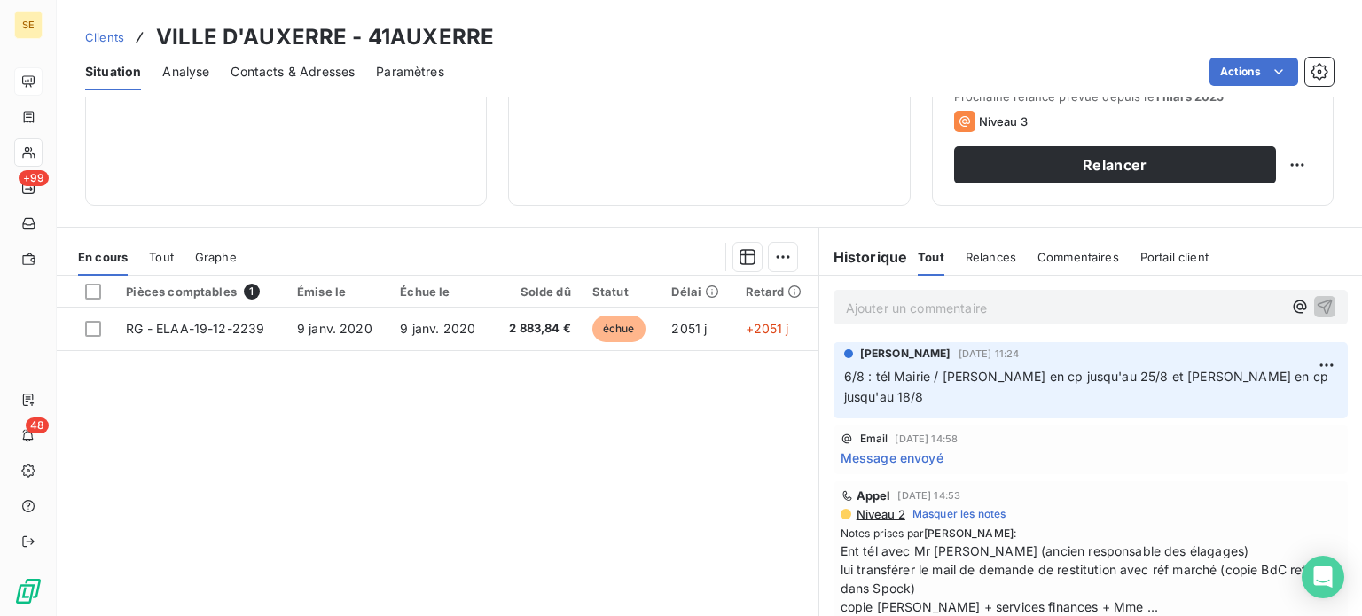
scroll to position [319, 0]
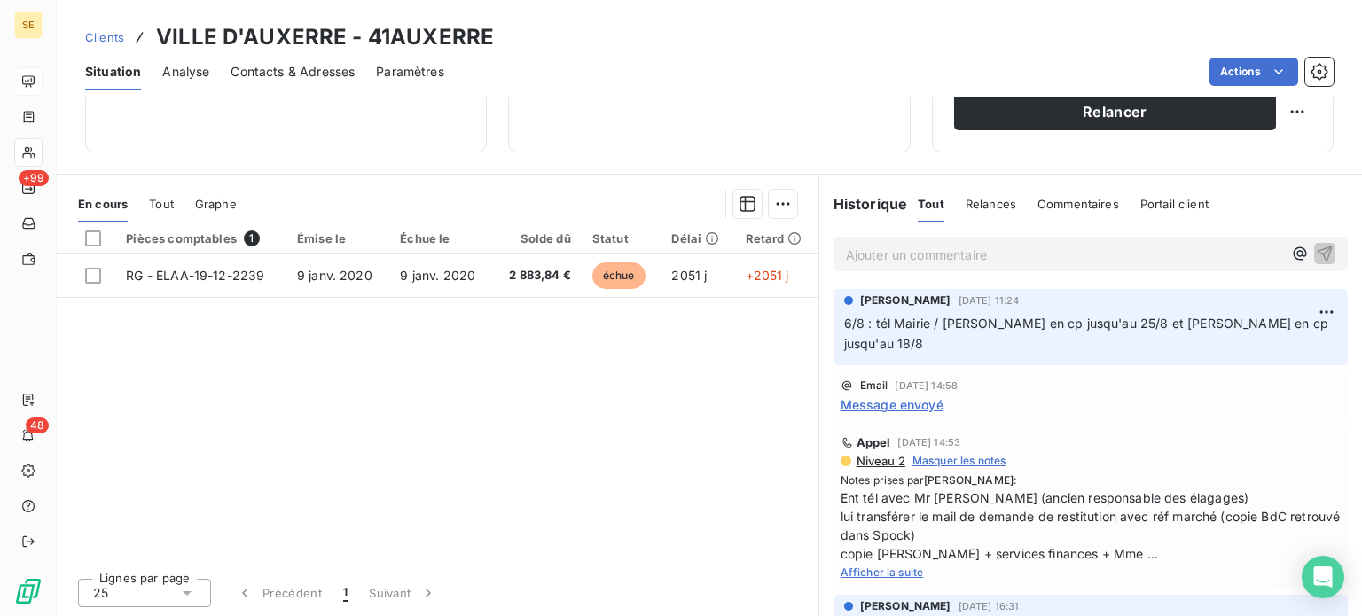
click at [863, 575] on span "Afficher la suite" at bounding box center [881, 572] width 83 height 13
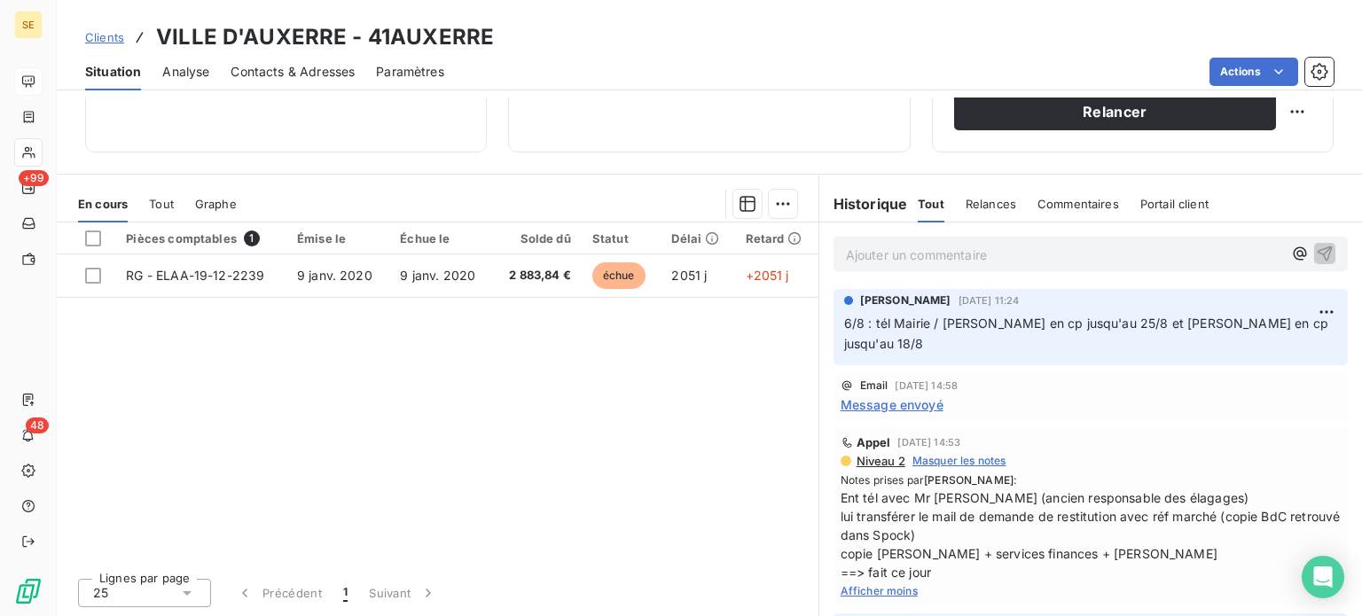
click at [89, 43] on span "Clients" at bounding box center [104, 37] width 39 height 14
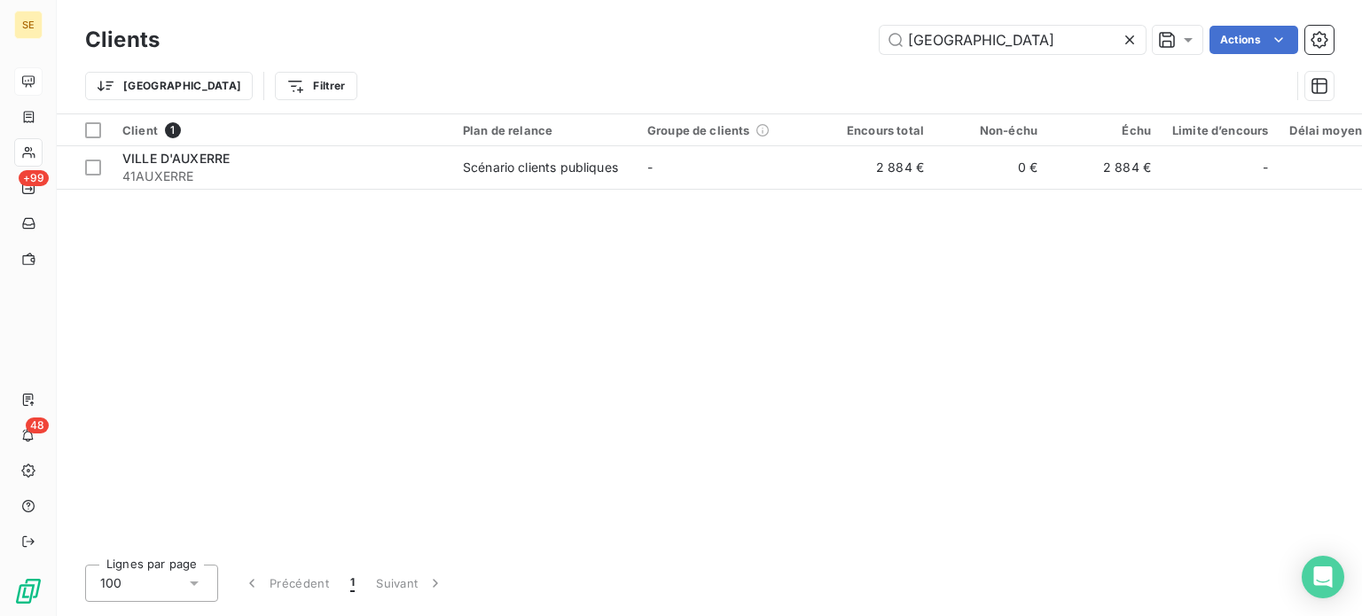
drag, startPoint x: 1000, startPoint y: 36, endPoint x: 766, endPoint y: 47, distance: 234.3
click at [771, 48] on div "auxerre Actions" at bounding box center [757, 40] width 1152 height 28
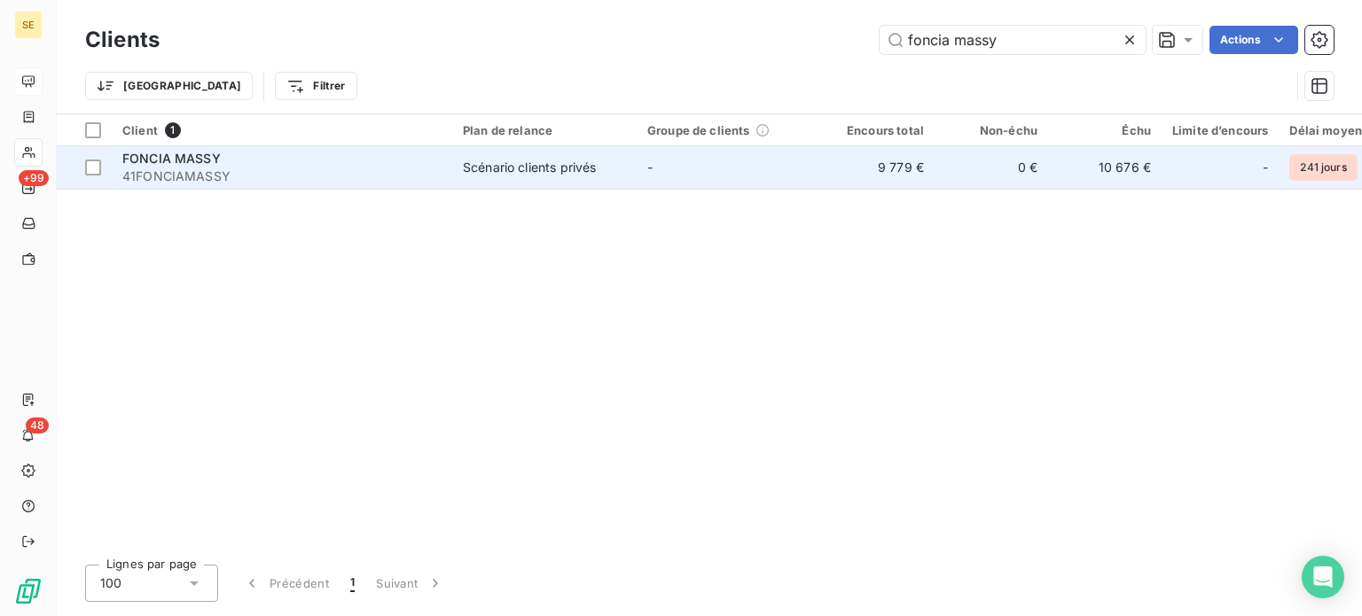
type input "foncia massy"
click at [591, 167] on div "Scénario clients privés" at bounding box center [529, 168] width 133 height 18
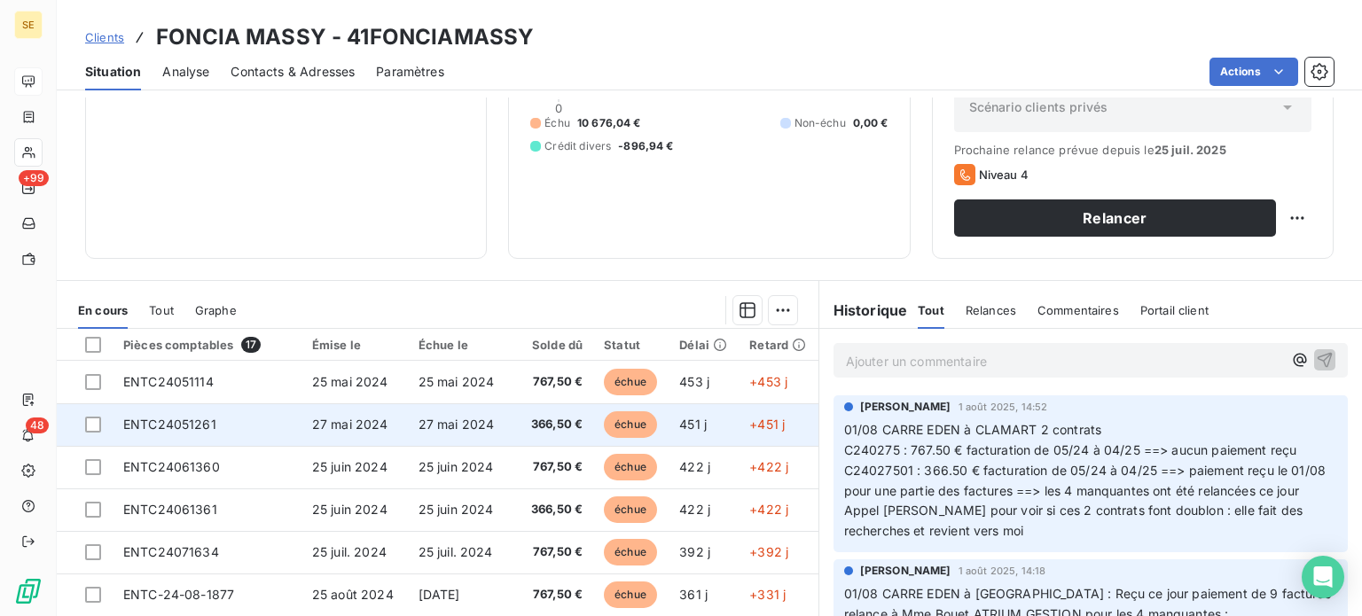
scroll to position [266, 0]
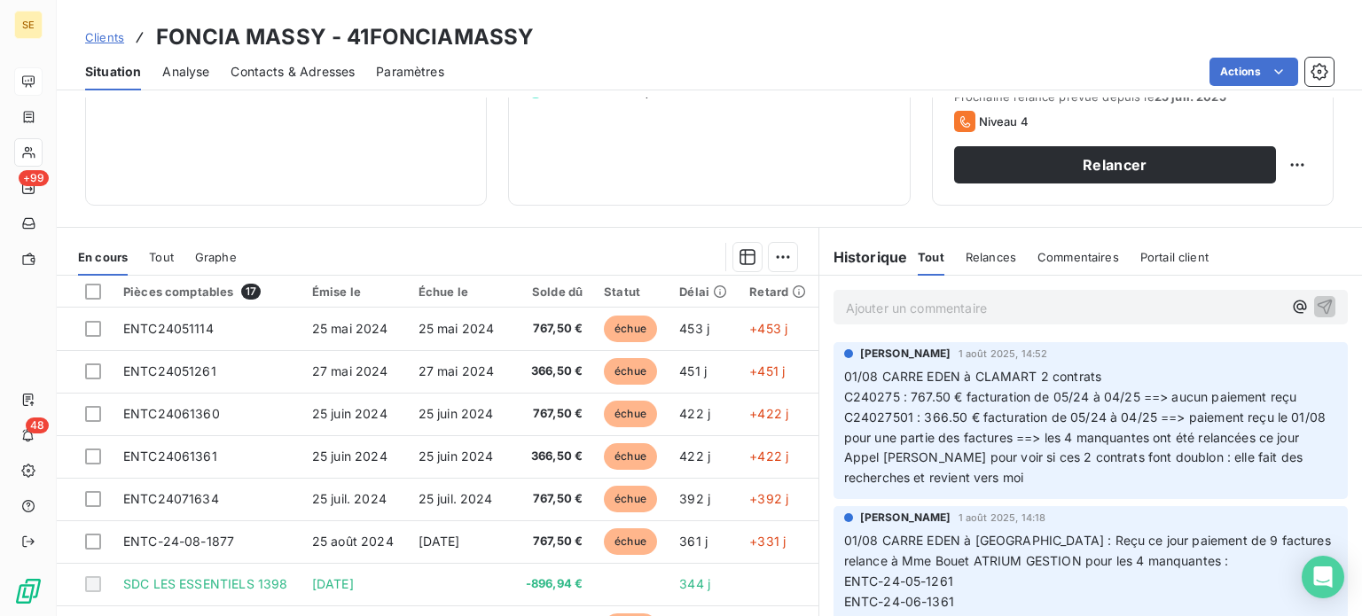
click at [110, 31] on span "Clients" at bounding box center [104, 37] width 39 height 14
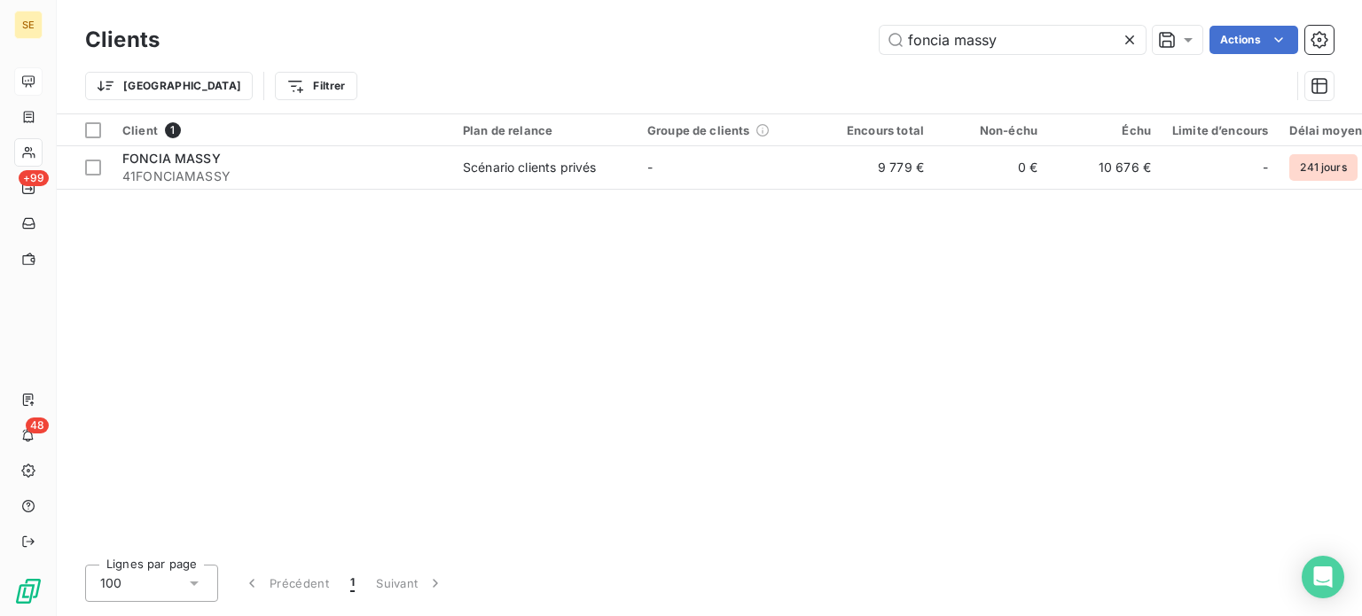
drag, startPoint x: 925, startPoint y: 23, endPoint x: 724, endPoint y: 17, distance: 201.3
click at [724, 17] on div "Clients foncia massy Actions Trier Filtrer" at bounding box center [709, 56] width 1305 height 113
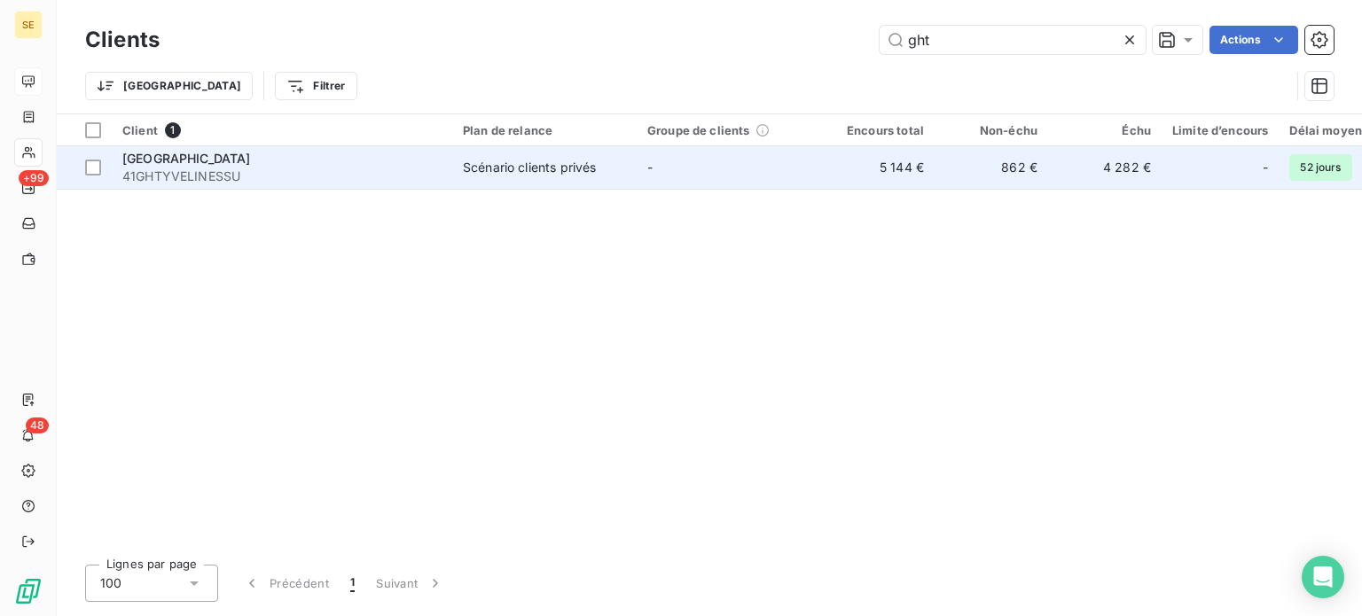
type input "ght"
click at [411, 180] on span "41GHTYVELINESSU" at bounding box center [281, 177] width 319 height 18
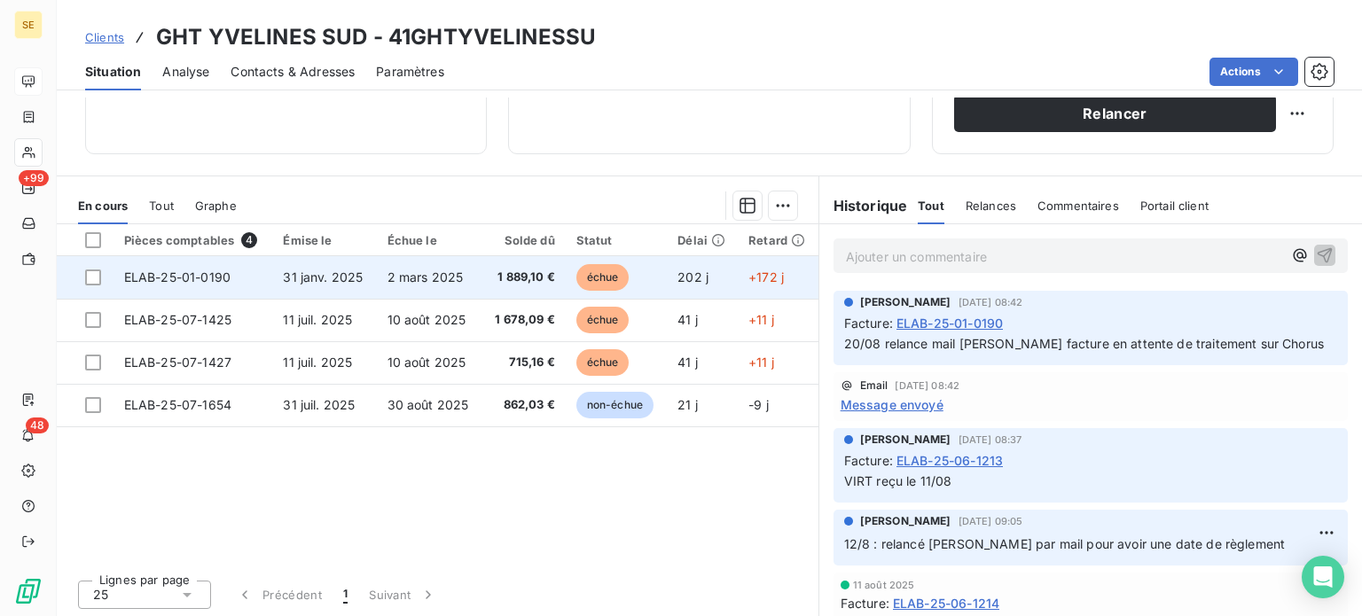
scroll to position [319, 0]
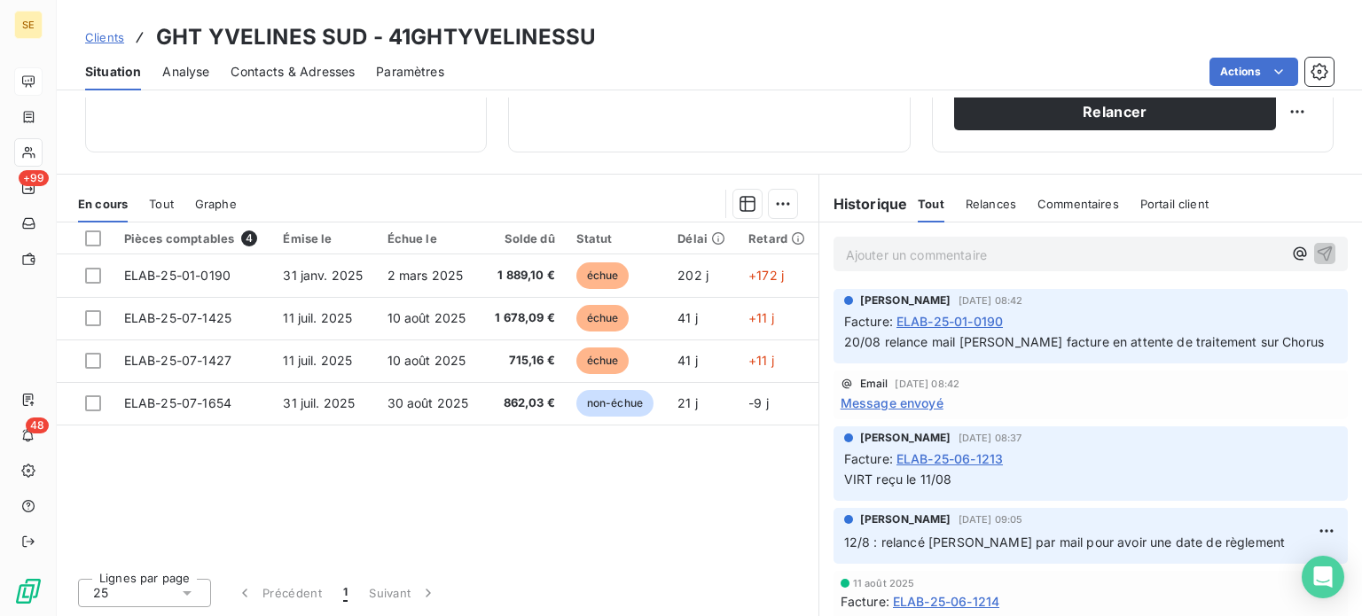
click at [93, 35] on span "Clients" at bounding box center [104, 37] width 39 height 14
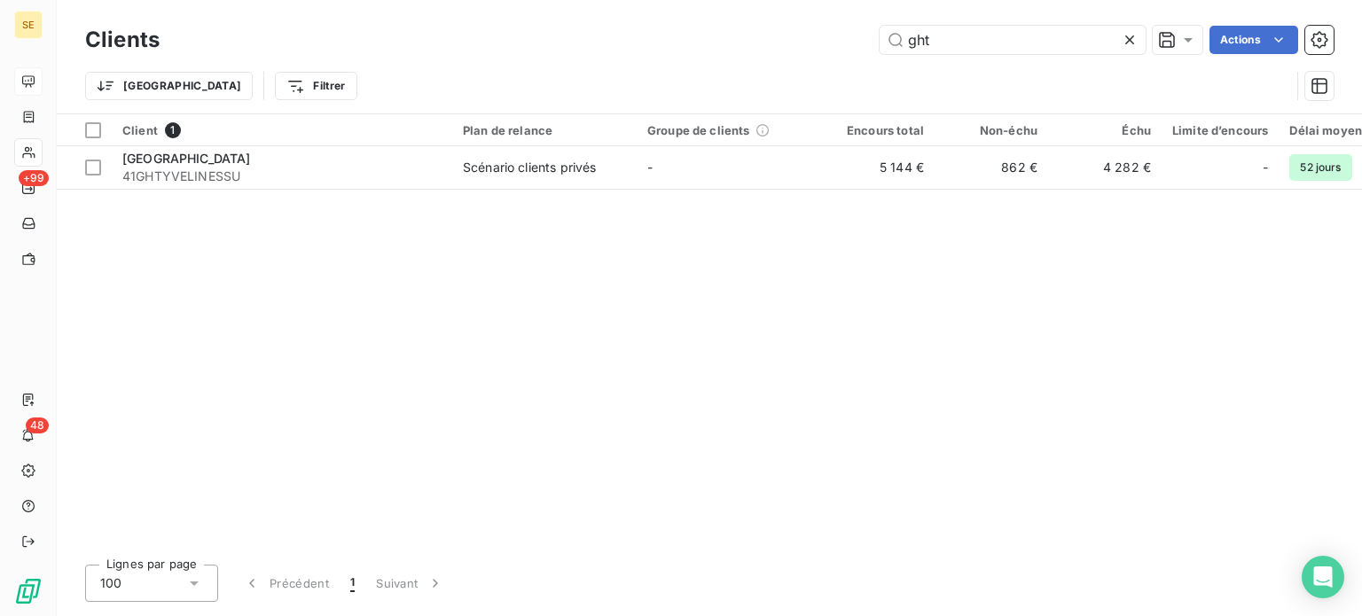
drag, startPoint x: 945, startPoint y: 38, endPoint x: 759, endPoint y: 19, distance: 187.2
click at [759, 19] on div "Clients ght Actions Trier Filtrer" at bounding box center [709, 56] width 1305 height 113
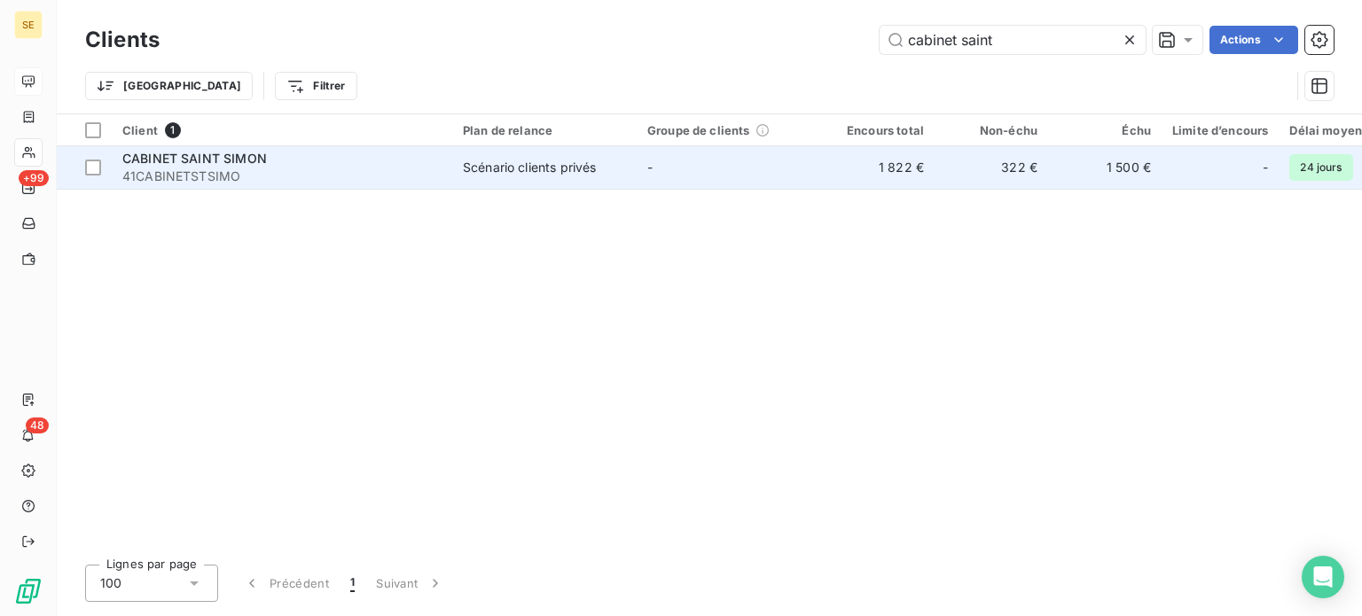
type input "cabinet saint"
click at [269, 178] on span "41CABINETSTSIMO" at bounding box center [281, 177] width 319 height 18
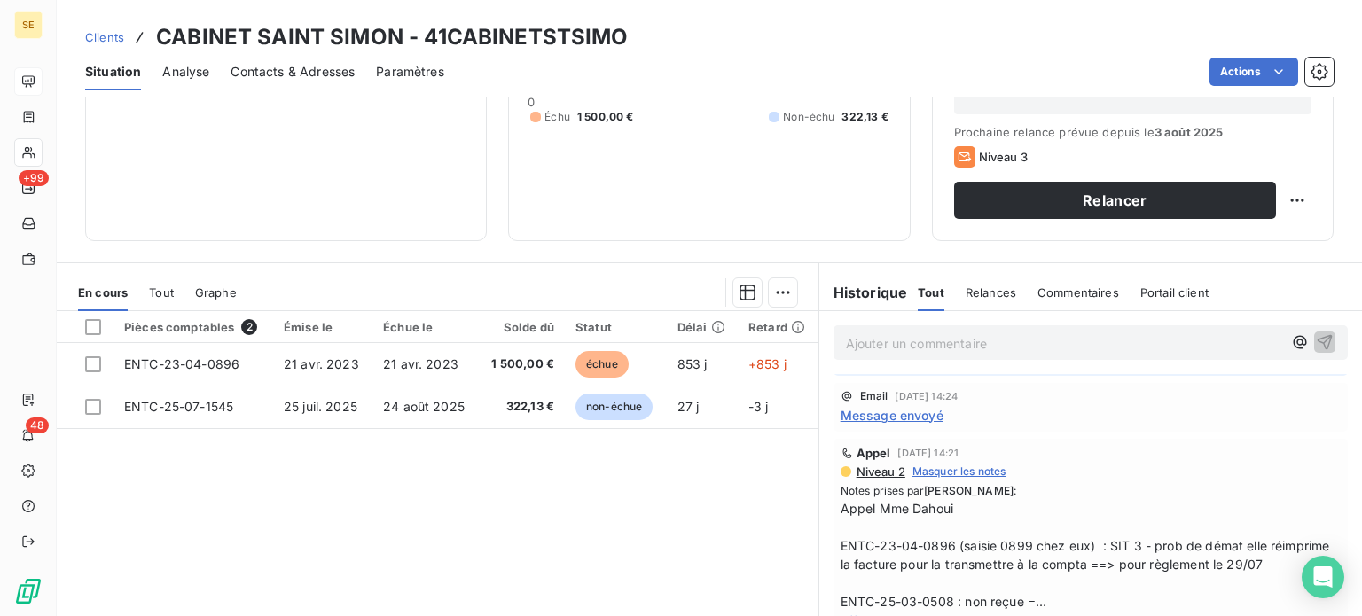
scroll to position [355, 0]
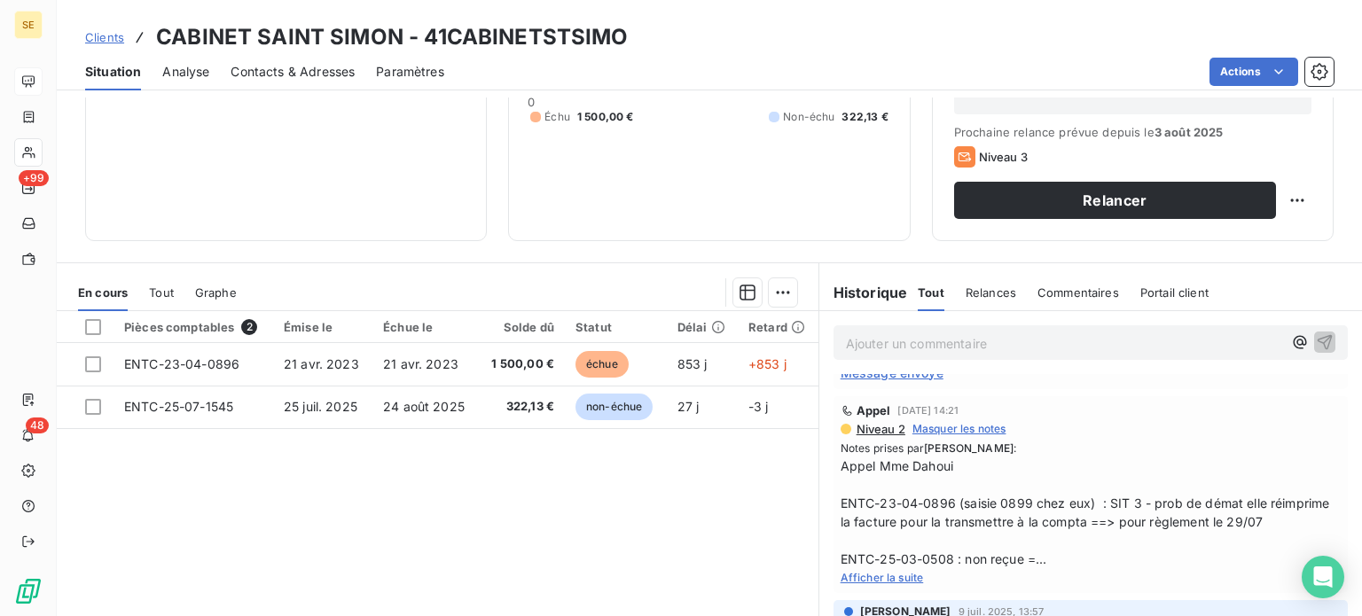
click at [94, 41] on span "Clients" at bounding box center [104, 37] width 39 height 14
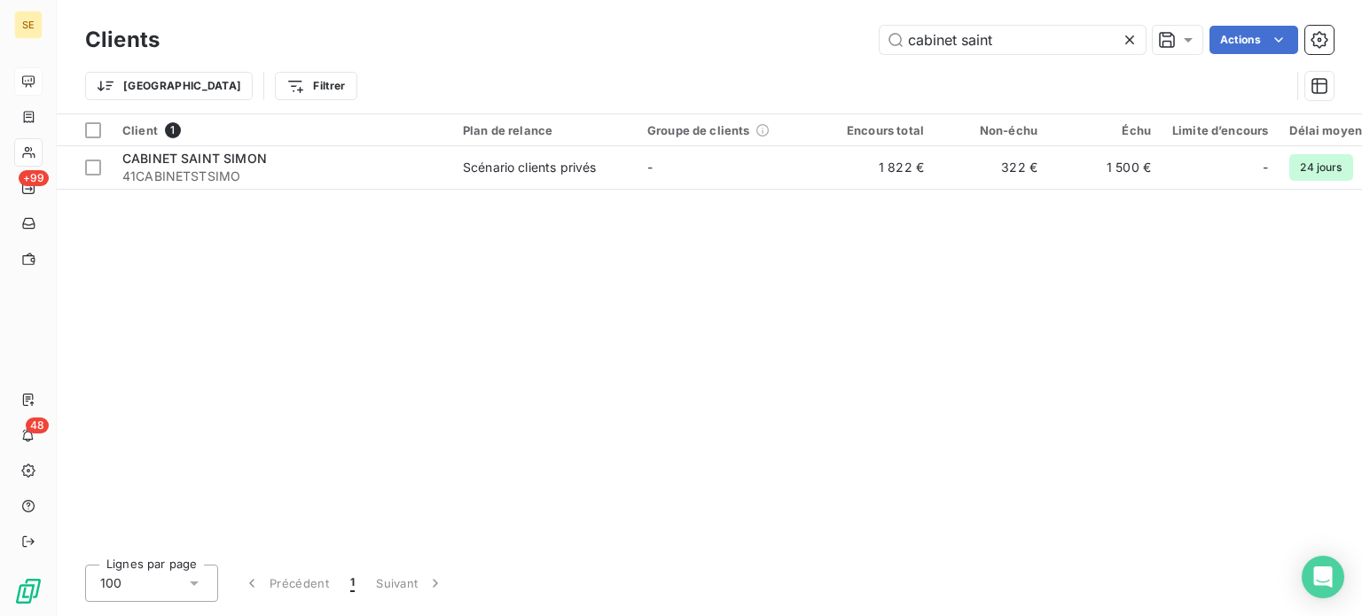
drag, startPoint x: 1036, startPoint y: 46, endPoint x: 681, endPoint y: 56, distance: 355.6
click at [683, 56] on div "Clients cabinet saint Actions" at bounding box center [709, 39] width 1248 height 37
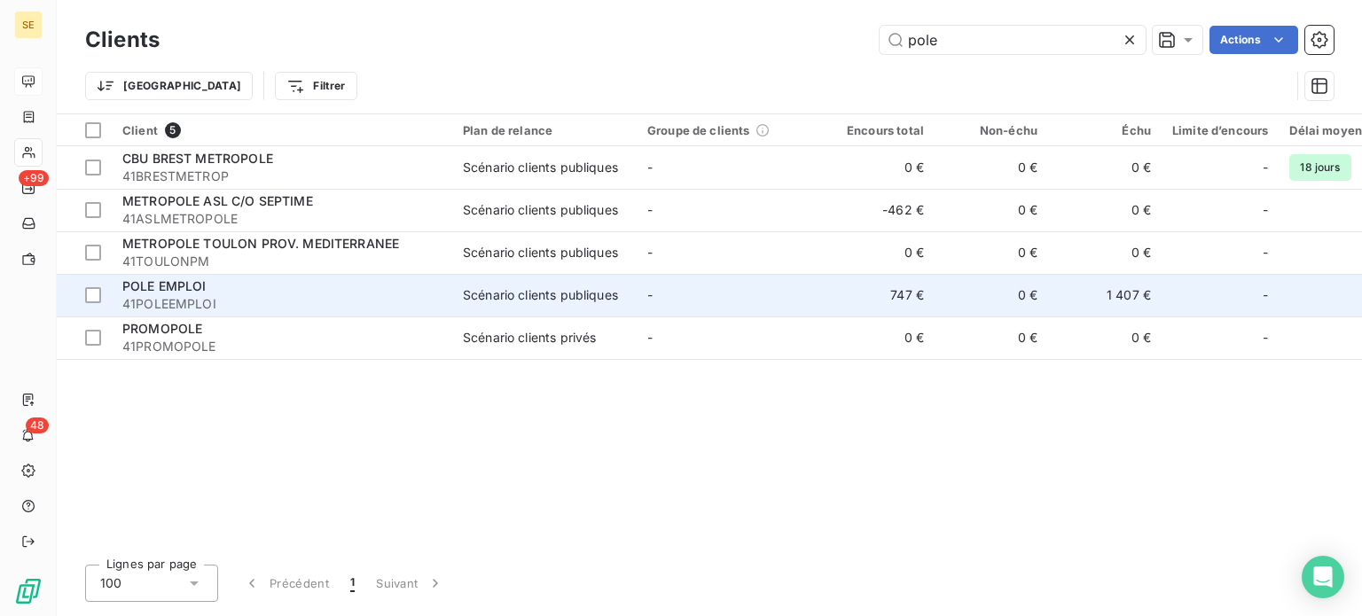
type input "pole"
click at [232, 290] on div "POLE EMPLOI" at bounding box center [281, 286] width 319 height 18
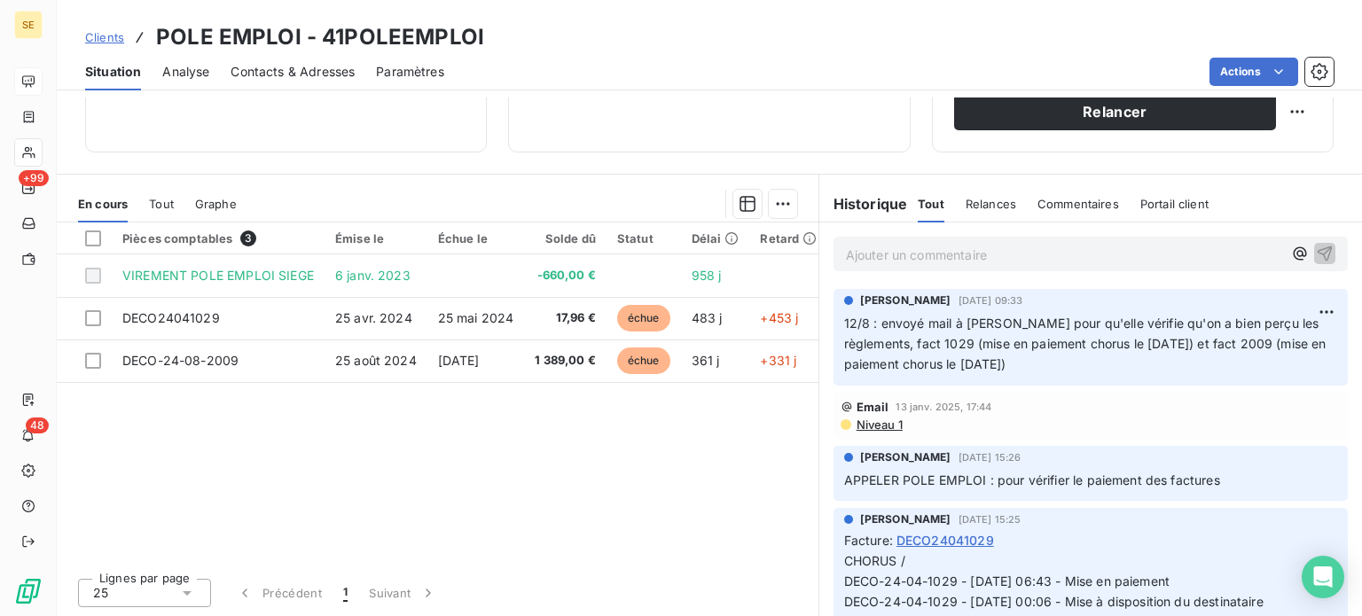
scroll to position [230, 0]
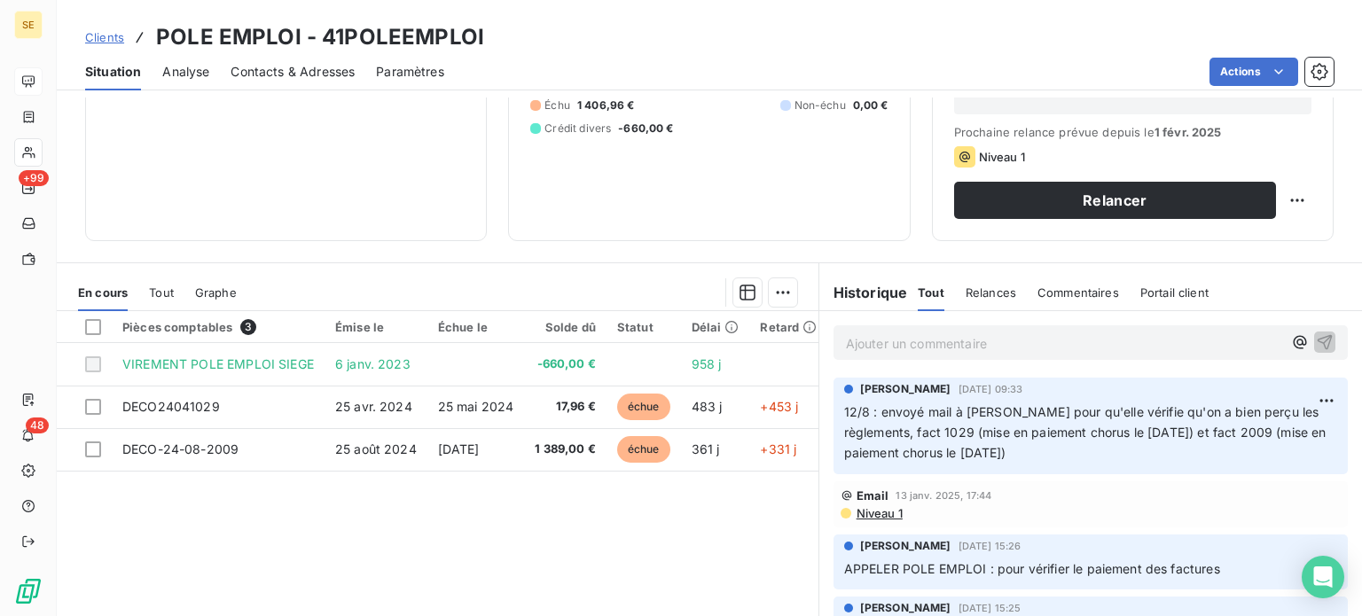
click at [102, 40] on span "Clients" at bounding box center [104, 37] width 39 height 14
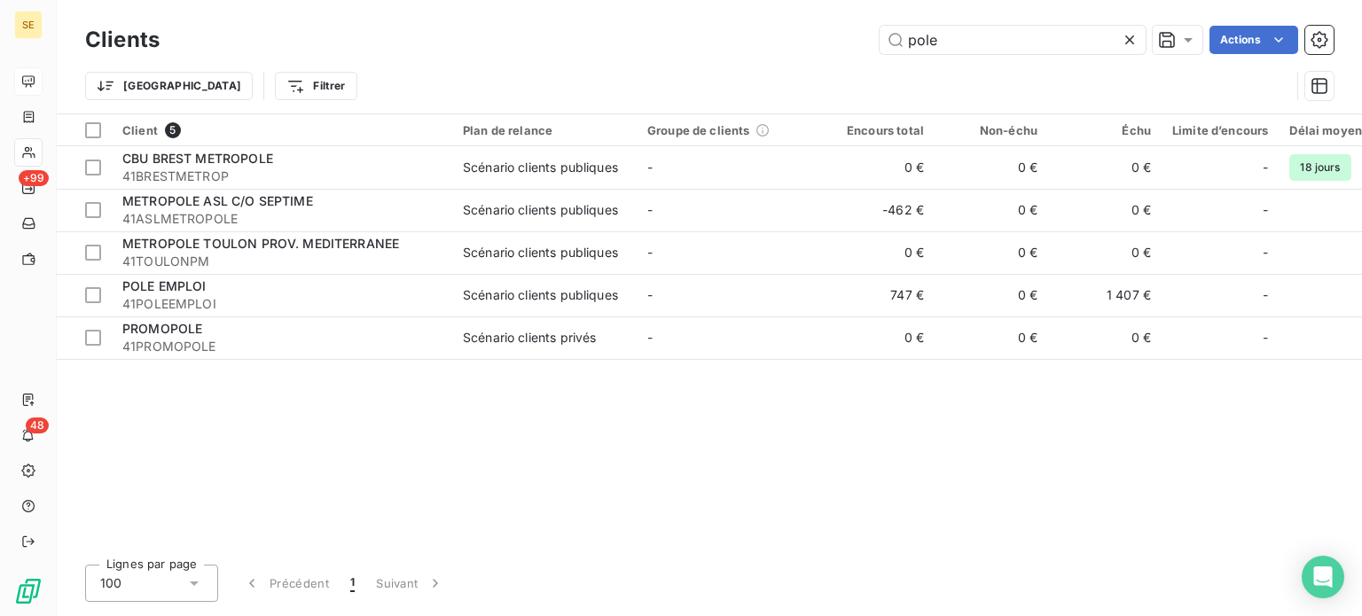
drag, startPoint x: 947, startPoint y: 44, endPoint x: 794, endPoint y: 36, distance: 152.7
click at [794, 36] on div "pole Actions" at bounding box center [757, 40] width 1152 height 28
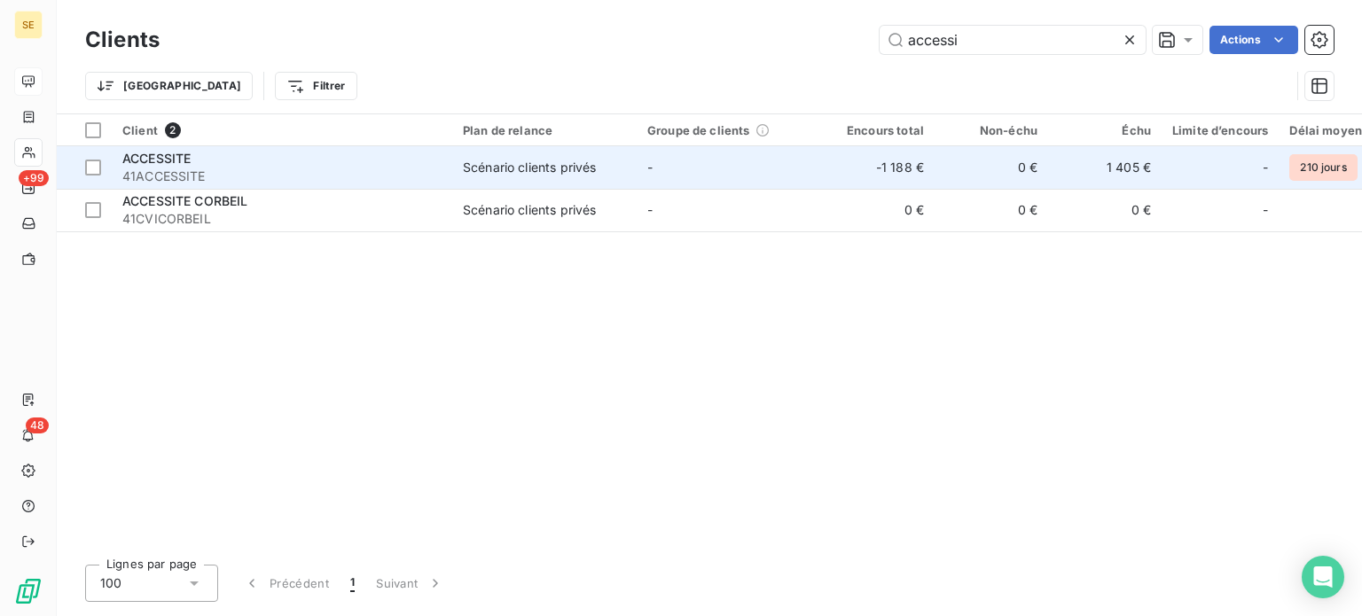
type input "accessi"
click at [302, 154] on div "ACCESSITE" at bounding box center [281, 159] width 319 height 18
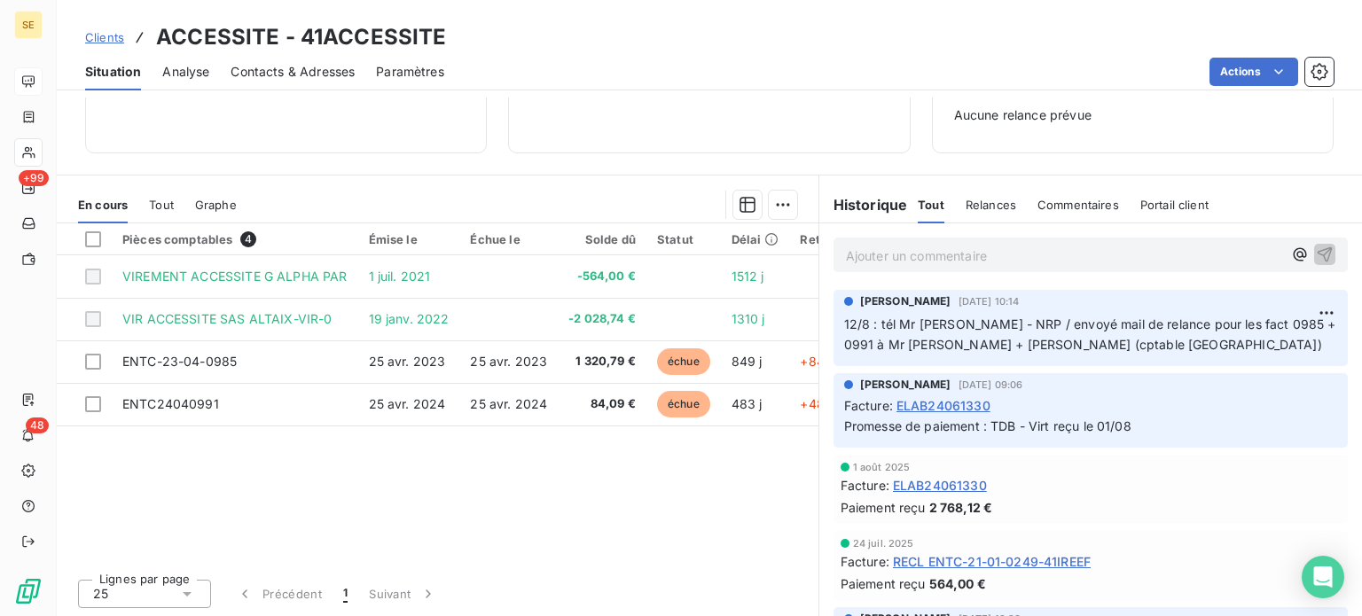
click at [109, 35] on span "Clients" at bounding box center [104, 37] width 39 height 14
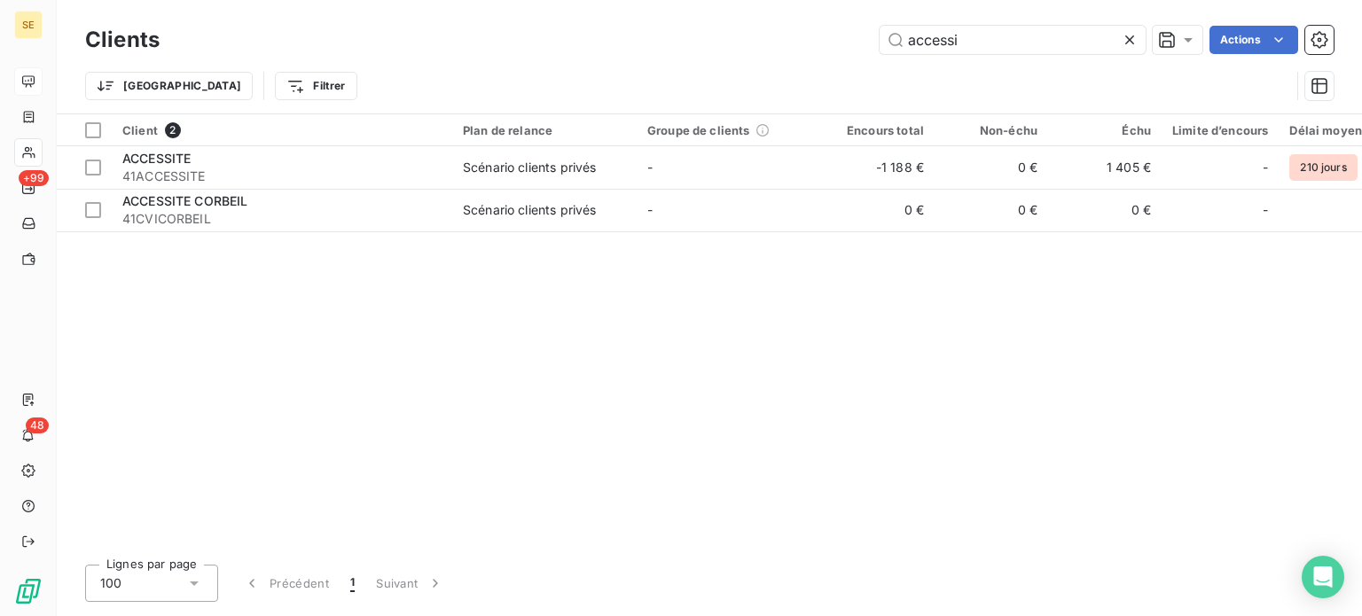
drag, startPoint x: 962, startPoint y: 35, endPoint x: 759, endPoint y: 43, distance: 203.2
click at [759, 43] on div "accessi Actions" at bounding box center [757, 40] width 1152 height 28
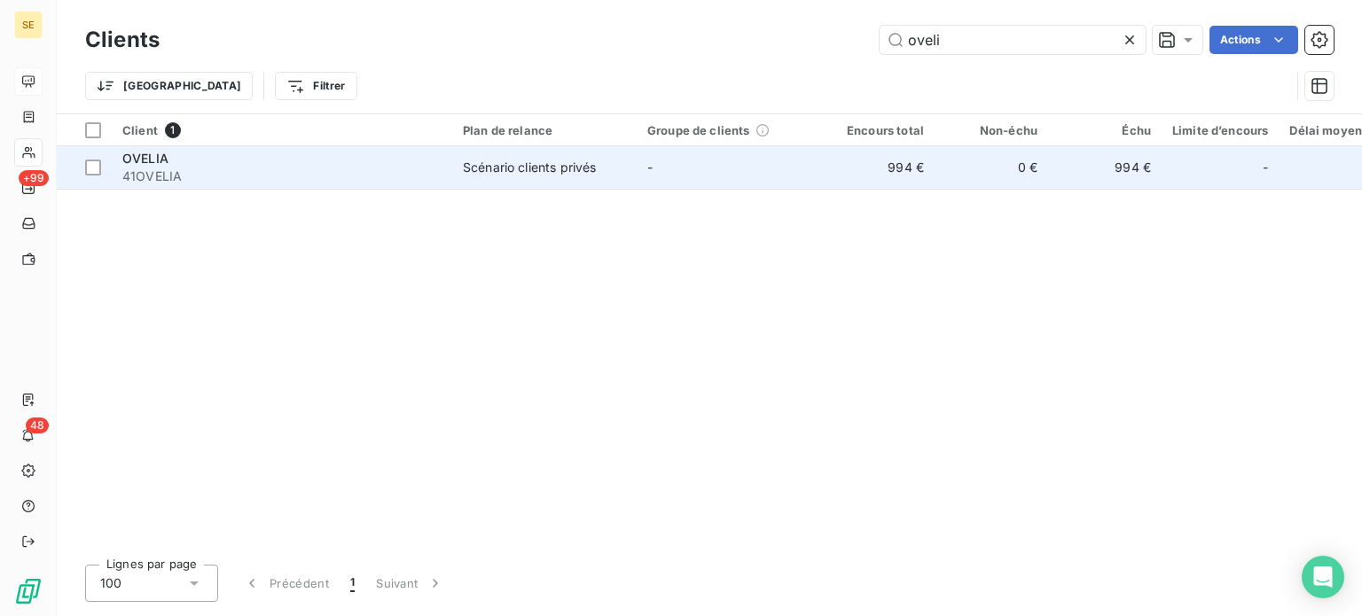
type input "oveli"
click at [290, 181] on span "41OVELIA" at bounding box center [281, 177] width 319 height 18
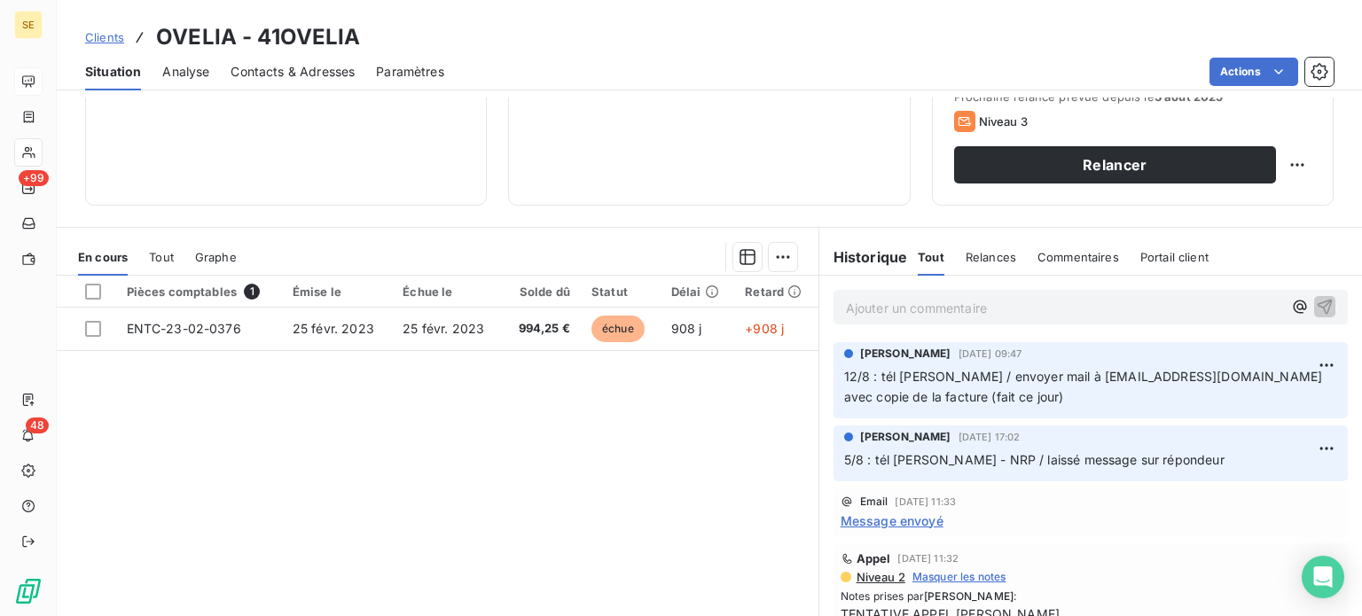
scroll to position [319, 0]
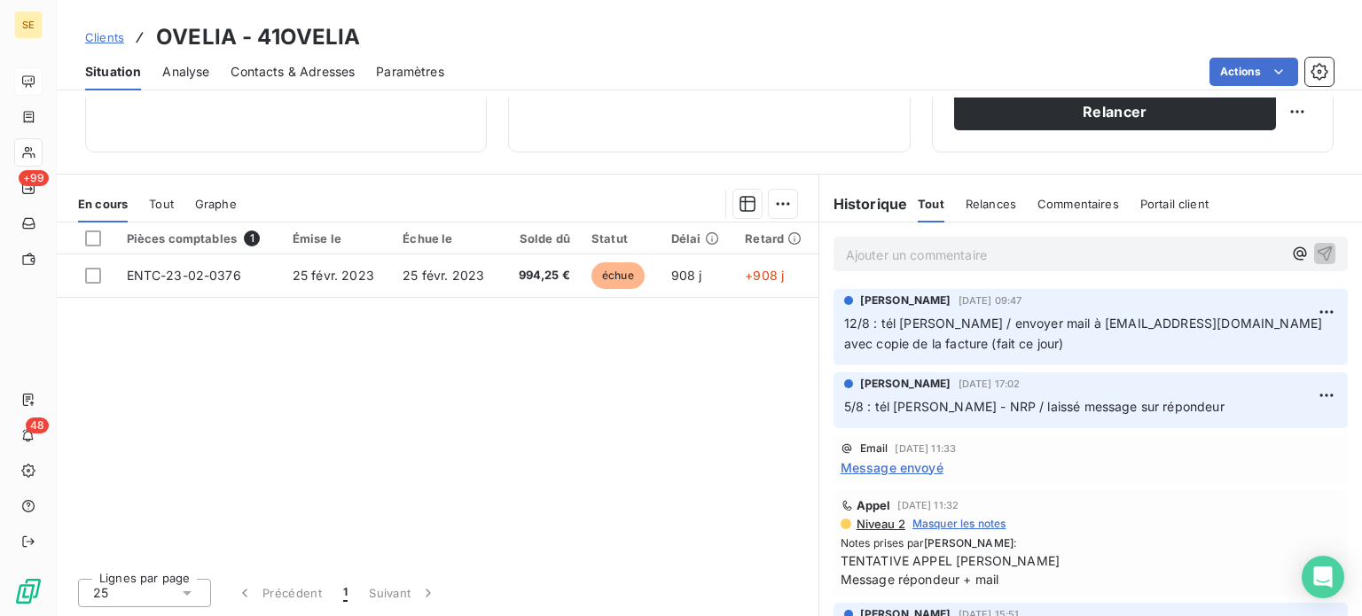
click at [880, 523] on span "Niveau 2" at bounding box center [880, 524] width 51 height 14
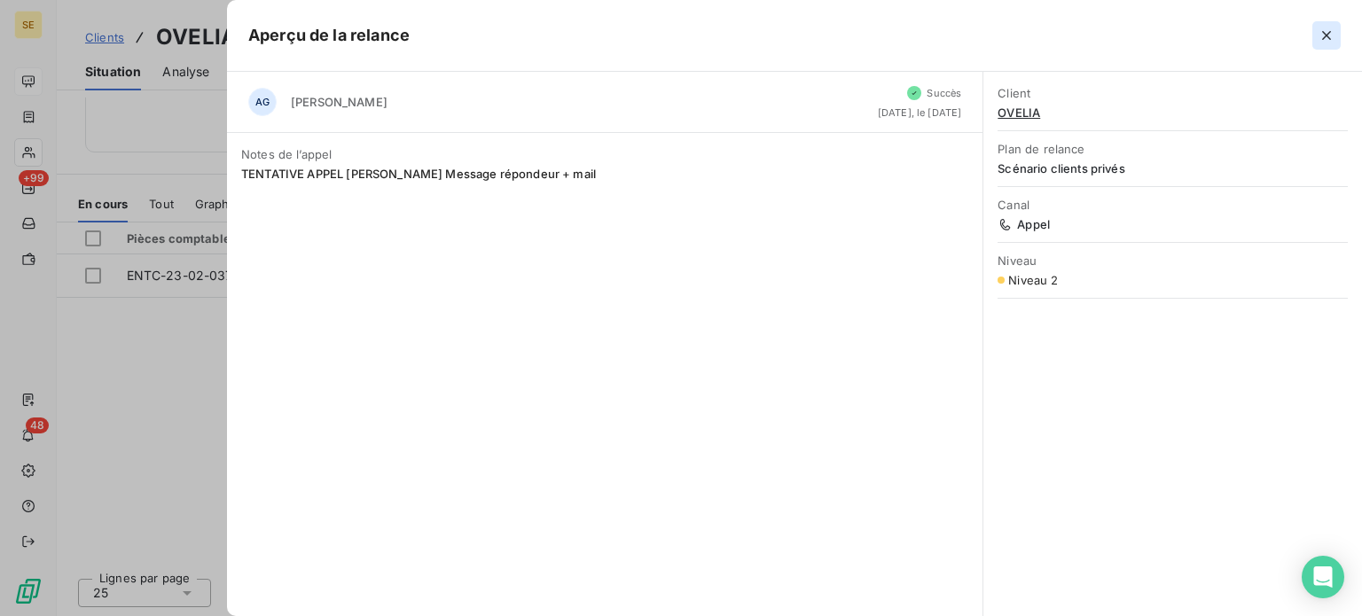
click at [1320, 39] on icon "button" at bounding box center [1326, 36] width 18 height 18
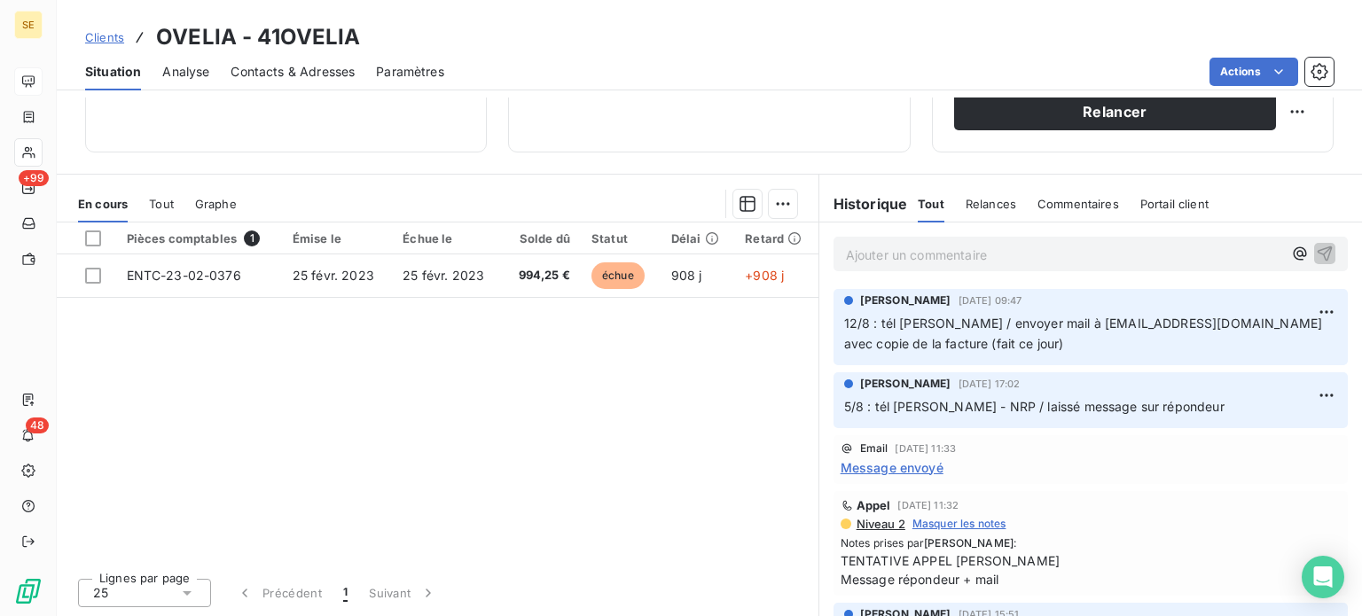
click at [99, 39] on span "Clients" at bounding box center [104, 37] width 39 height 14
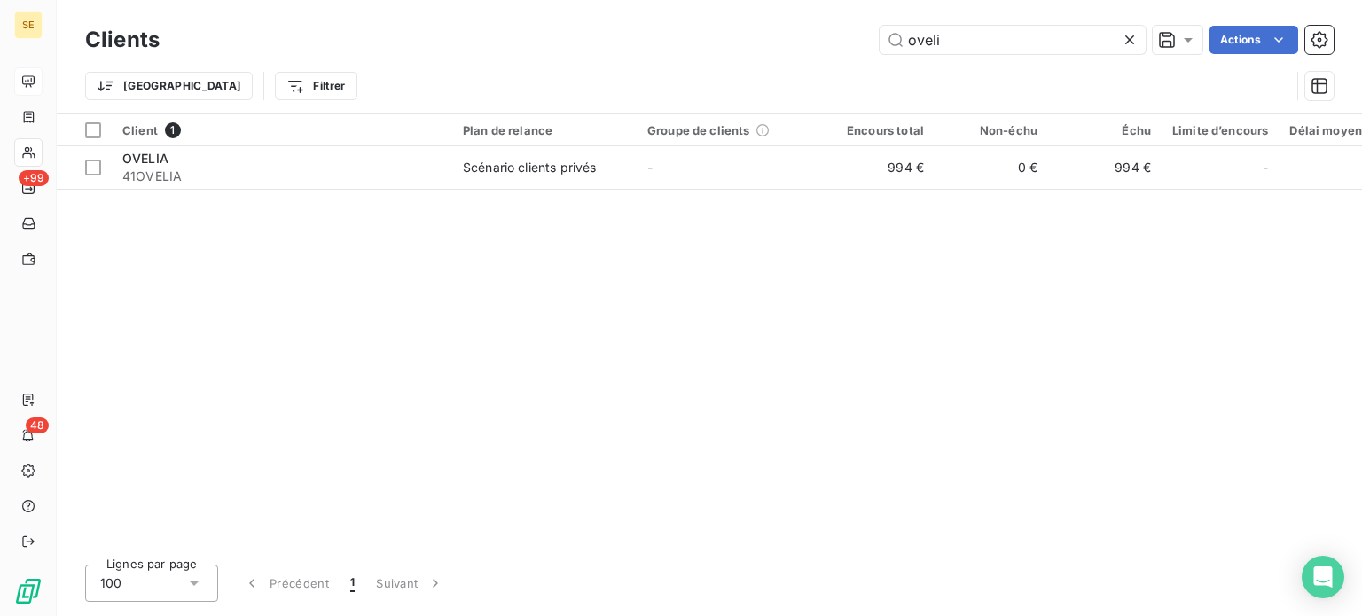
drag, startPoint x: 950, startPoint y: 39, endPoint x: 722, endPoint y: 42, distance: 228.7
click at [722, 42] on div "oveli Actions" at bounding box center [757, 40] width 1152 height 28
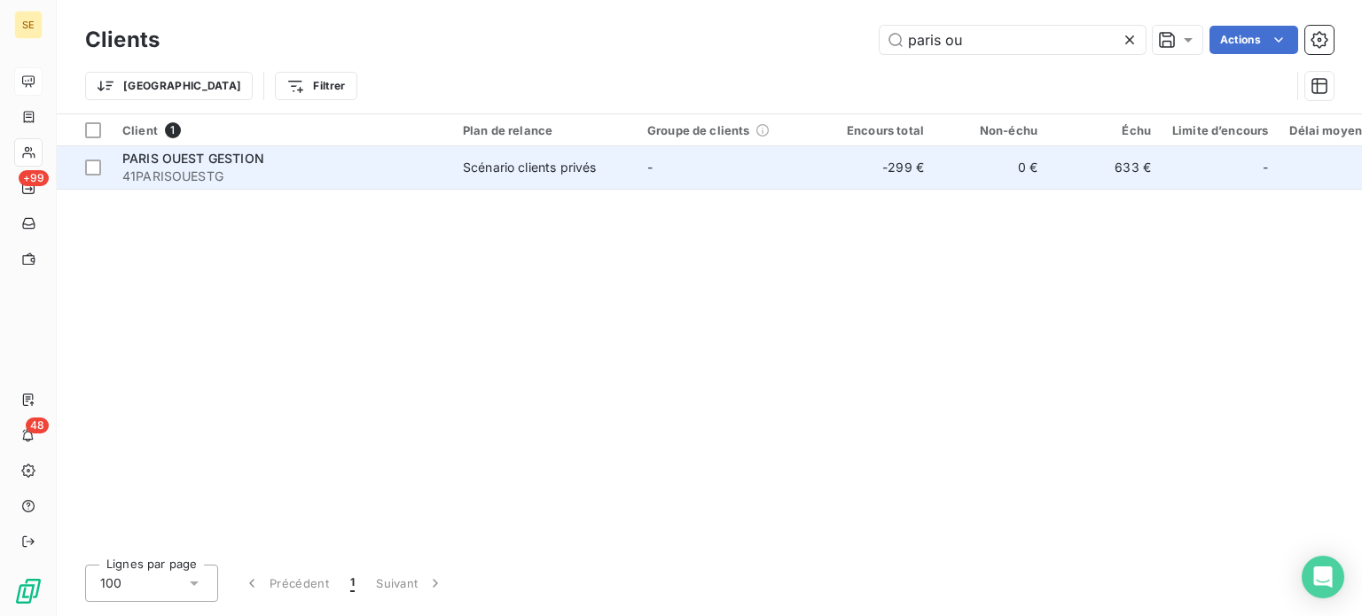
type input "paris ou"
click at [304, 164] on div "PARIS OUEST GESTION" at bounding box center [281, 159] width 319 height 18
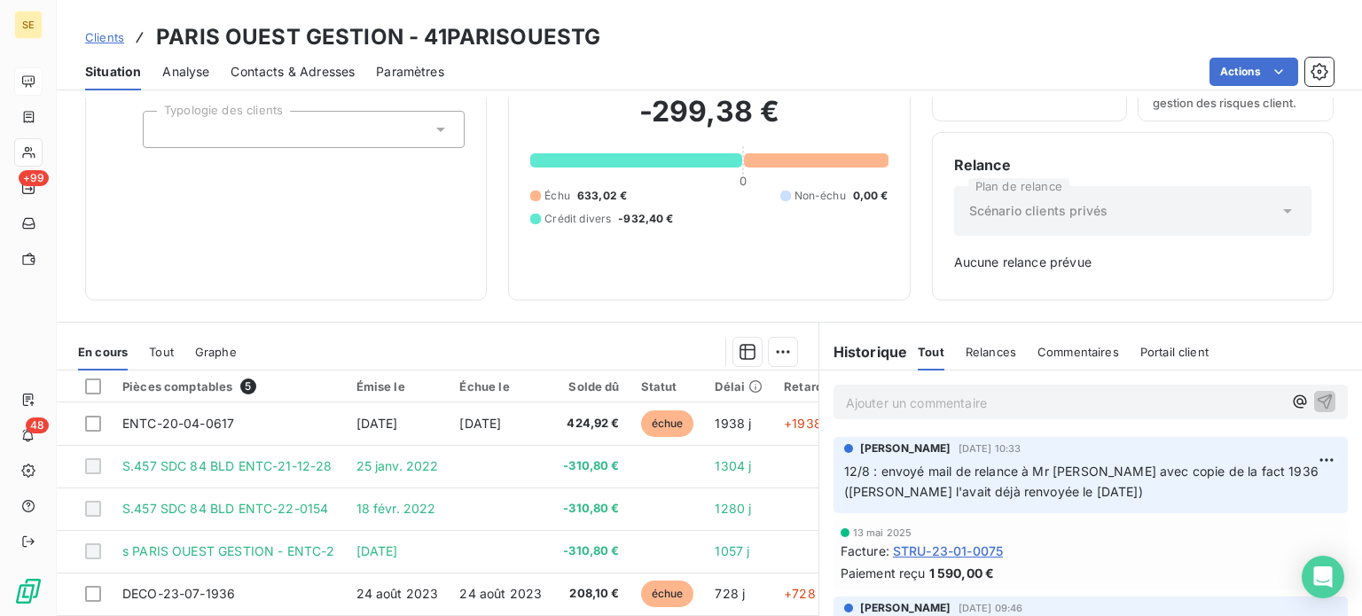
scroll to position [256, 0]
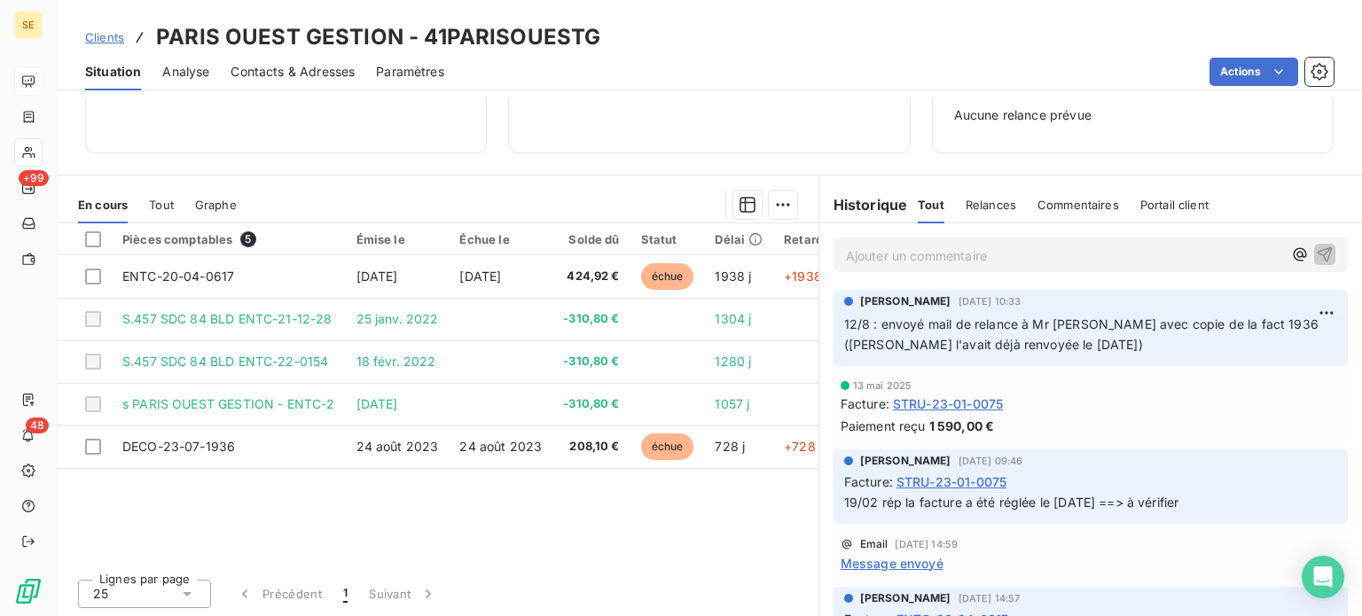
click at [102, 38] on span "Clients" at bounding box center [104, 37] width 39 height 14
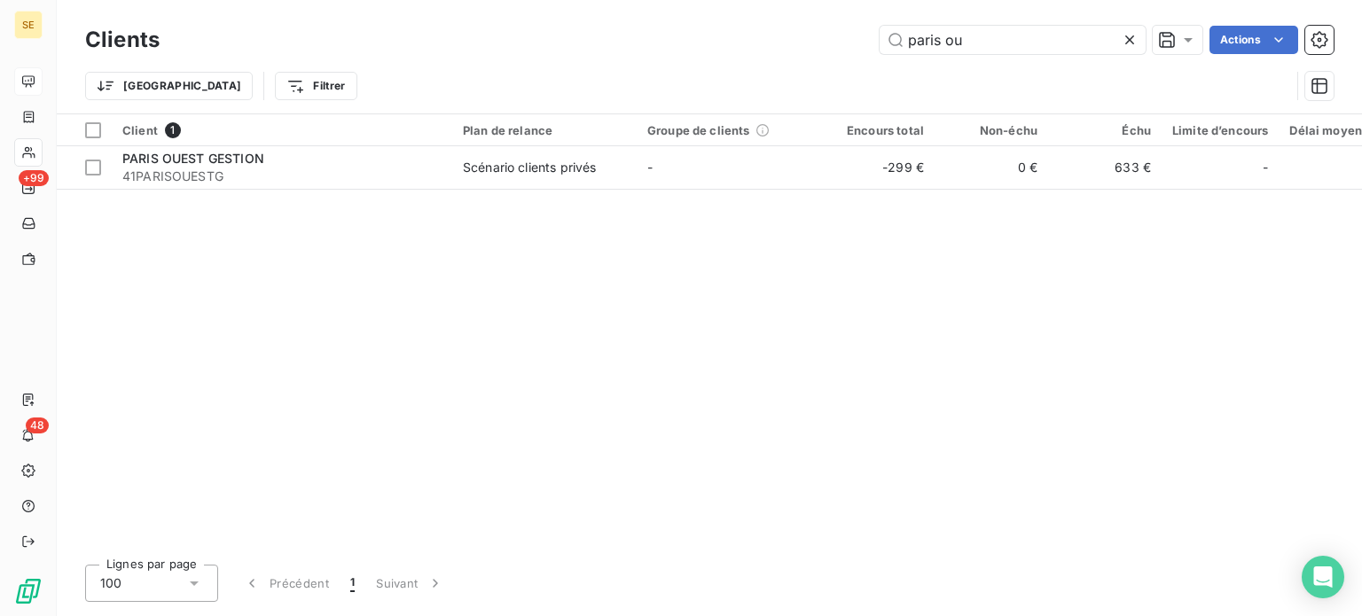
drag, startPoint x: 979, startPoint y: 35, endPoint x: 649, endPoint y: 86, distance: 333.7
click at [650, 70] on div "Clients paris ou Actions Trier Filtrer" at bounding box center [709, 67] width 1248 height 92
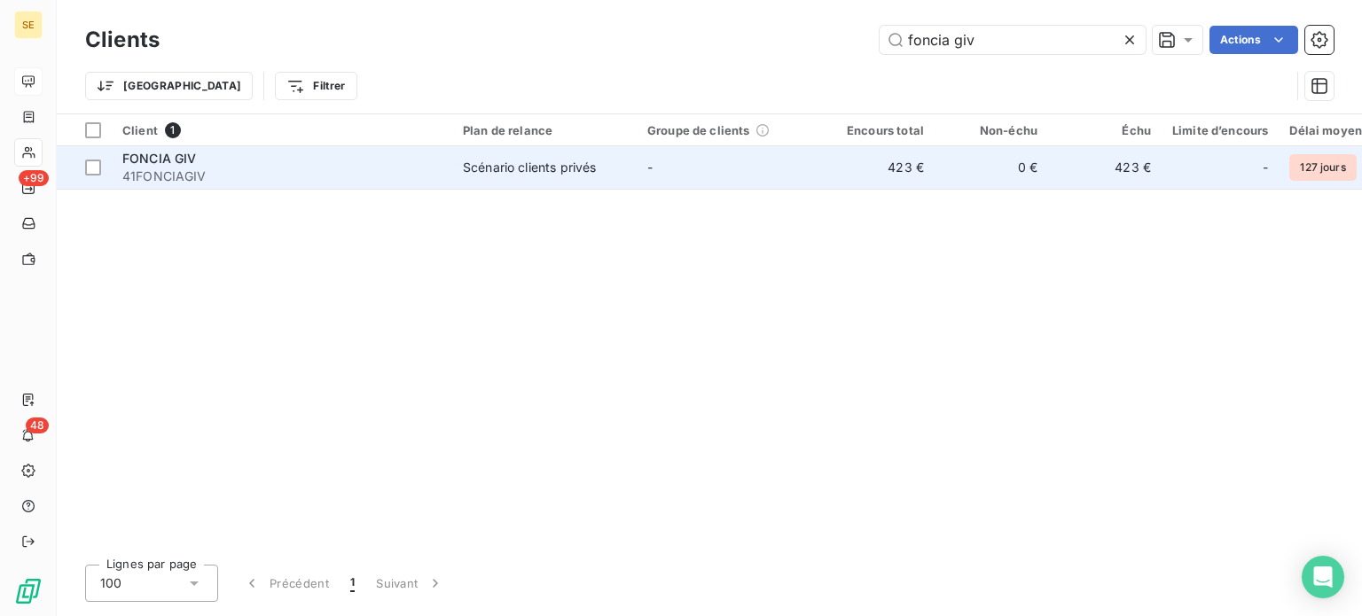
type input "foncia giv"
click at [467, 176] on td "Scénario clients privés" at bounding box center [544, 167] width 184 height 43
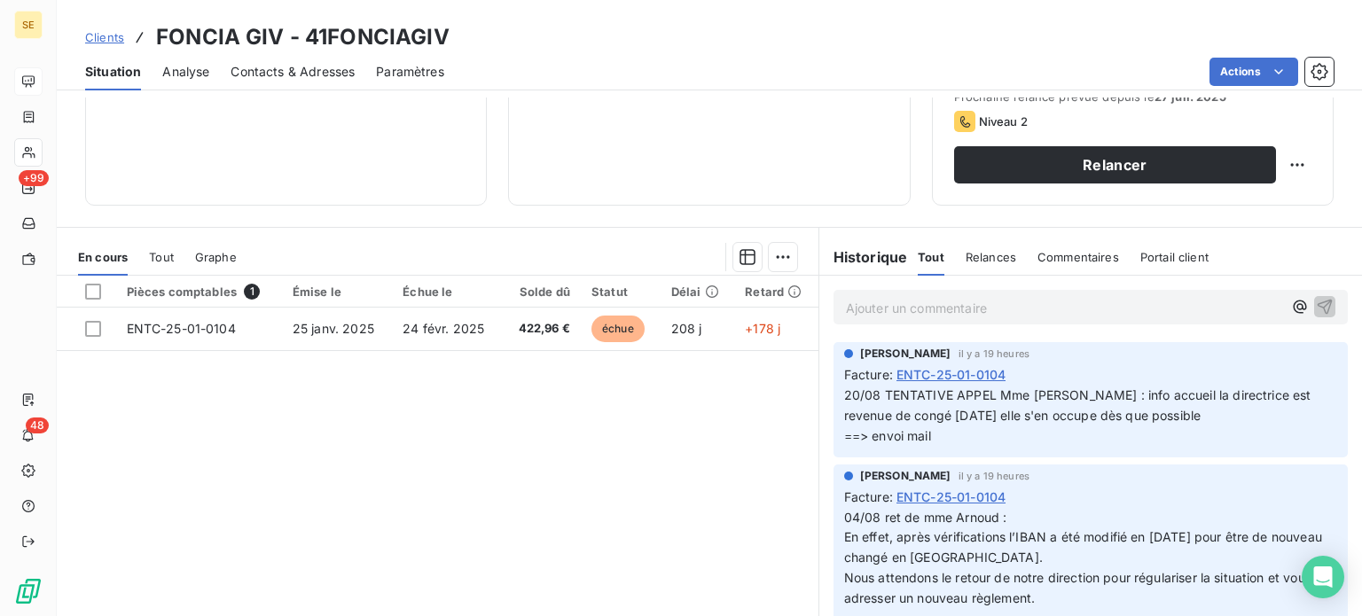
scroll to position [319, 0]
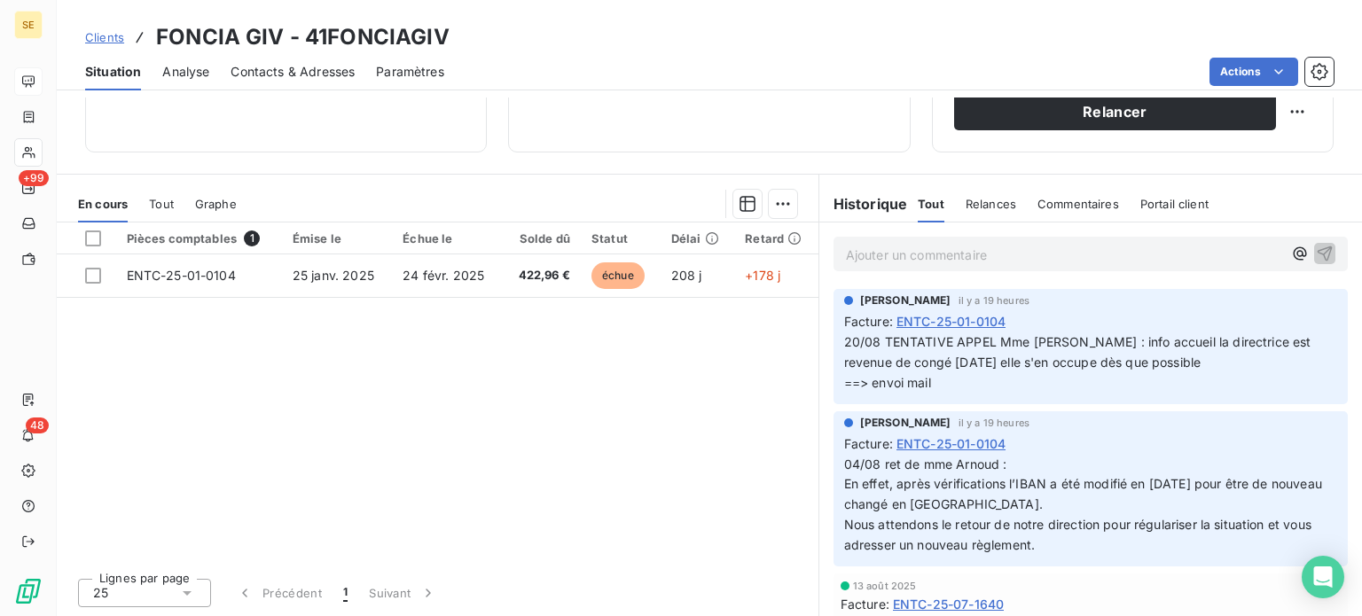
click at [106, 42] on span "Clients" at bounding box center [104, 37] width 39 height 14
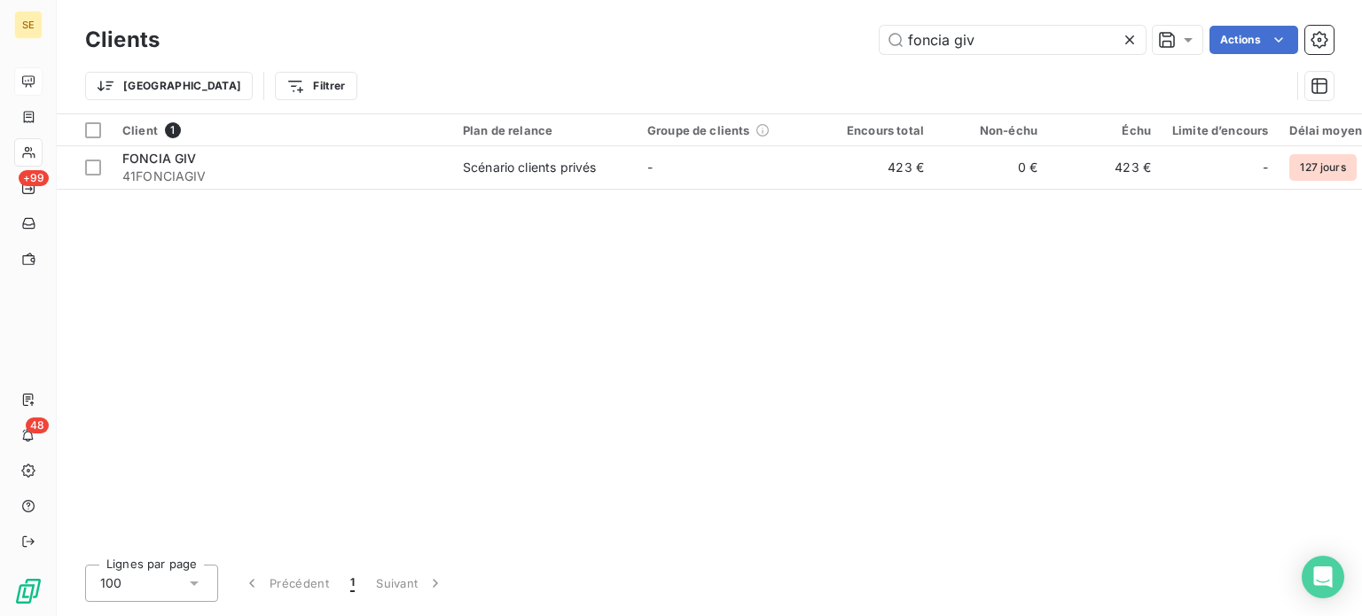
drag, startPoint x: 863, startPoint y: 44, endPoint x: 567, endPoint y: 43, distance: 295.2
click at [571, 46] on div "foncia giv Actions" at bounding box center [757, 40] width 1152 height 28
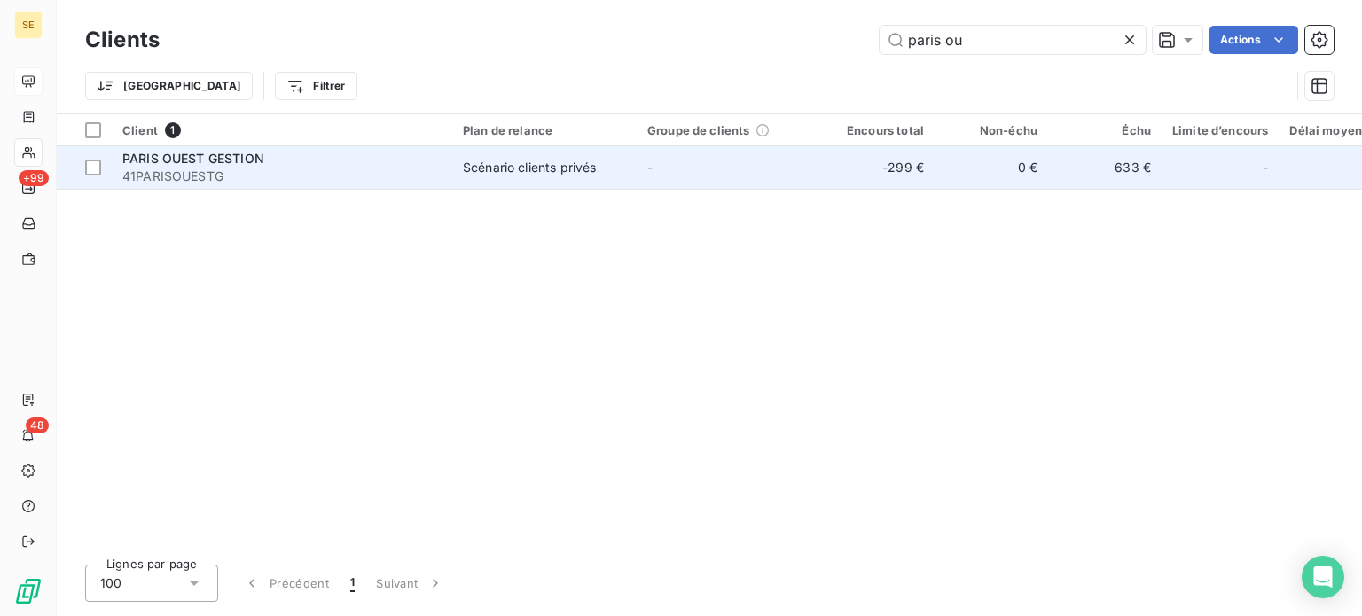
type input "paris ou"
click at [241, 176] on span "41PARISOUESTG" at bounding box center [281, 177] width 319 height 18
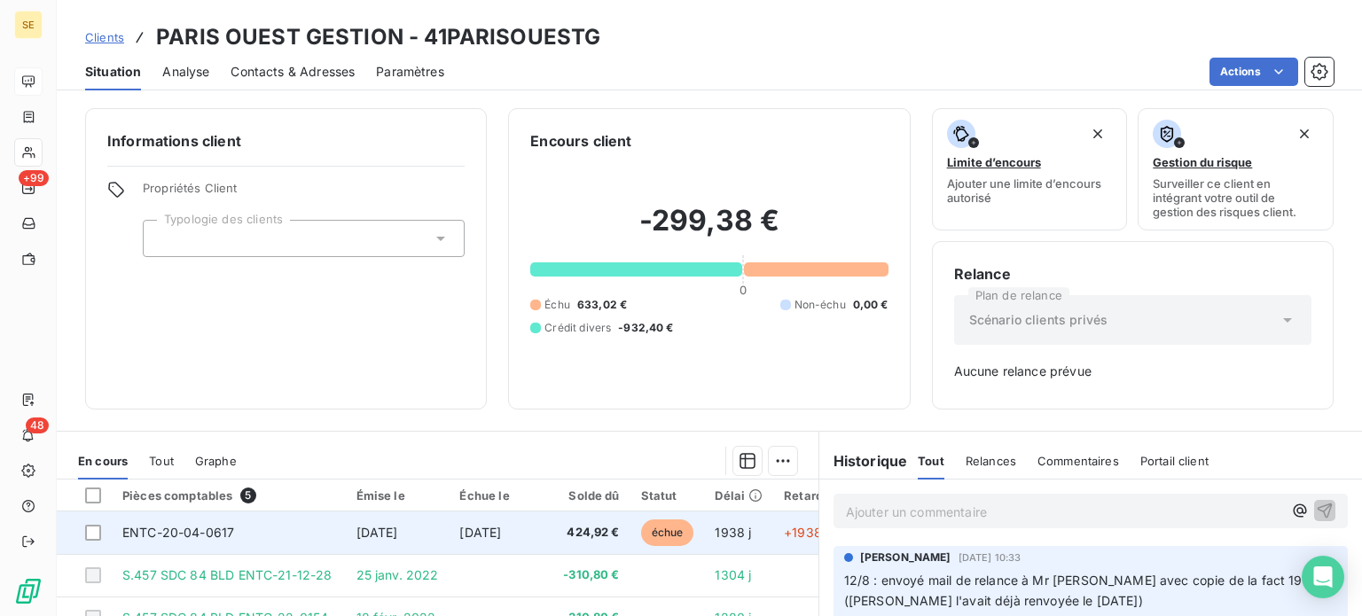
scroll to position [177, 0]
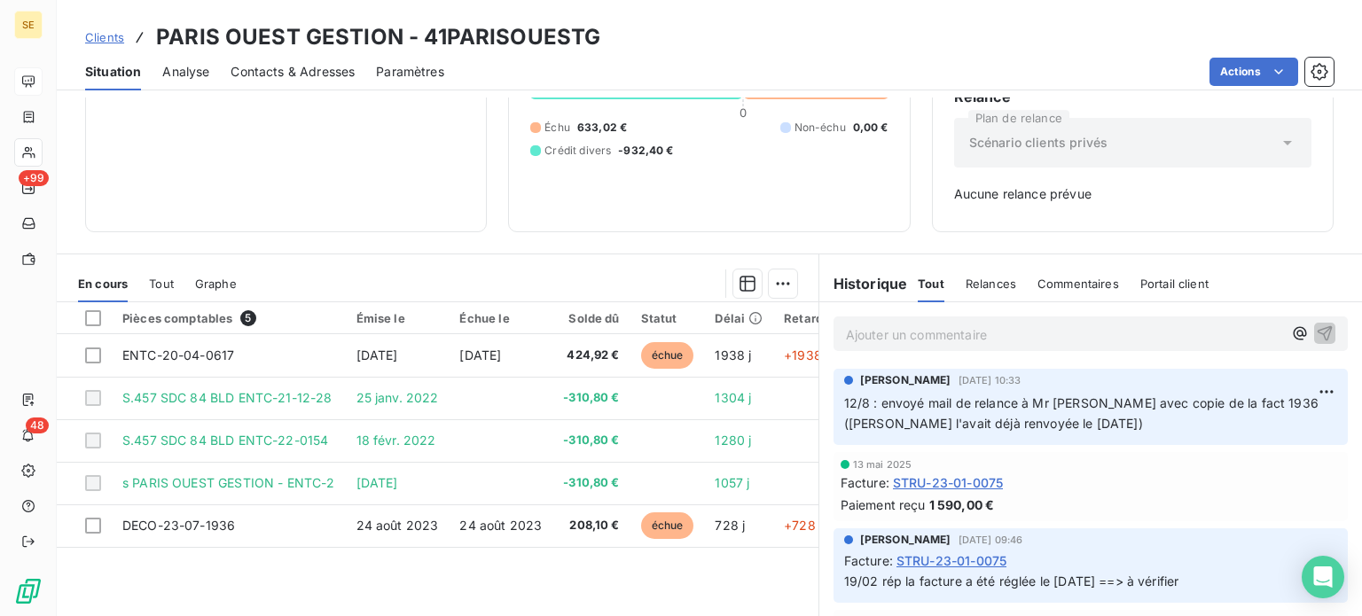
click at [313, 76] on span "Contacts & Adresses" at bounding box center [292, 72] width 124 height 18
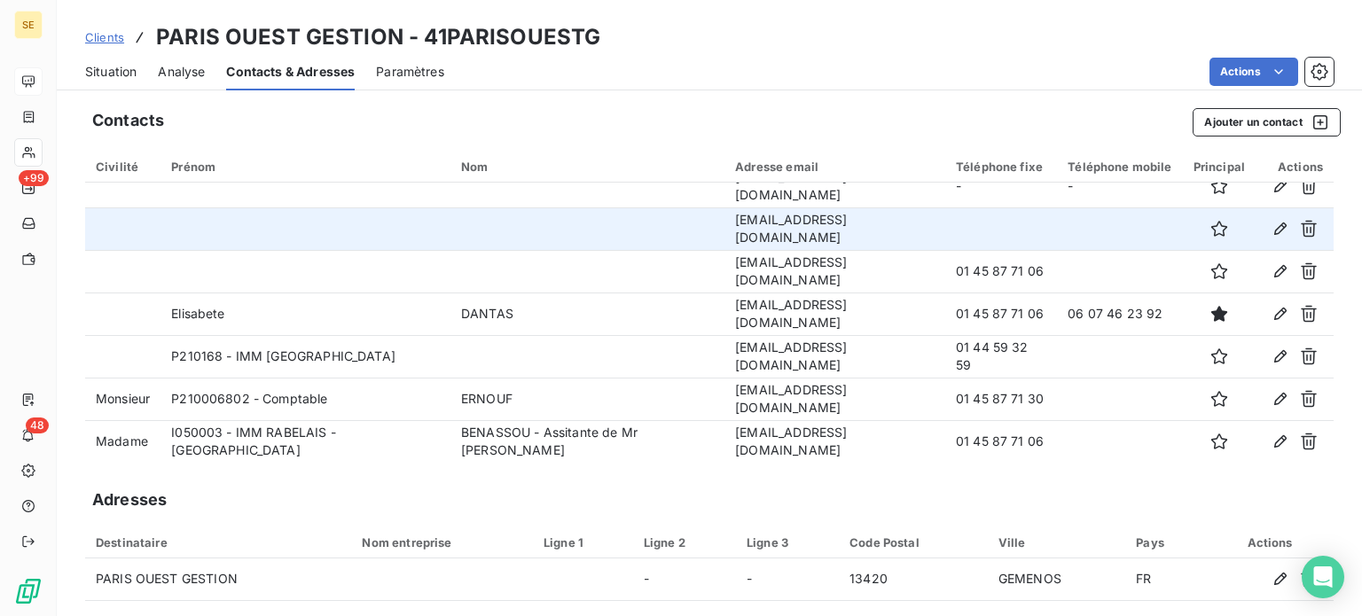
scroll to position [21, 0]
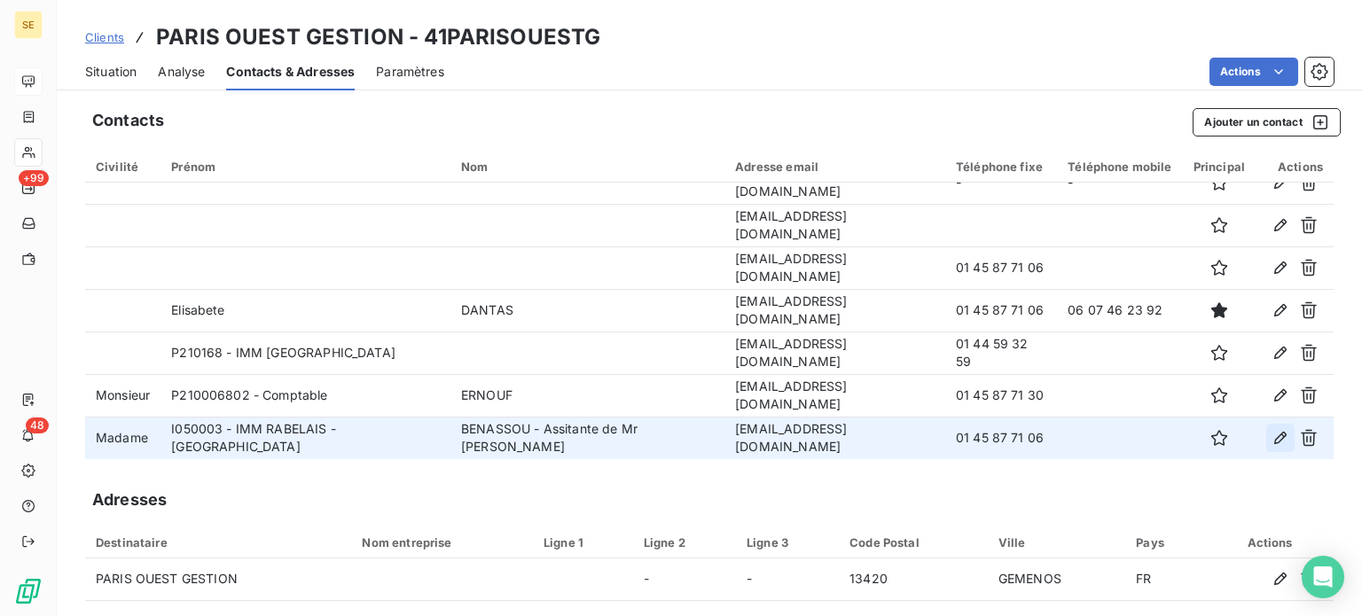
click at [1271, 435] on icon "button" at bounding box center [1280, 438] width 18 height 18
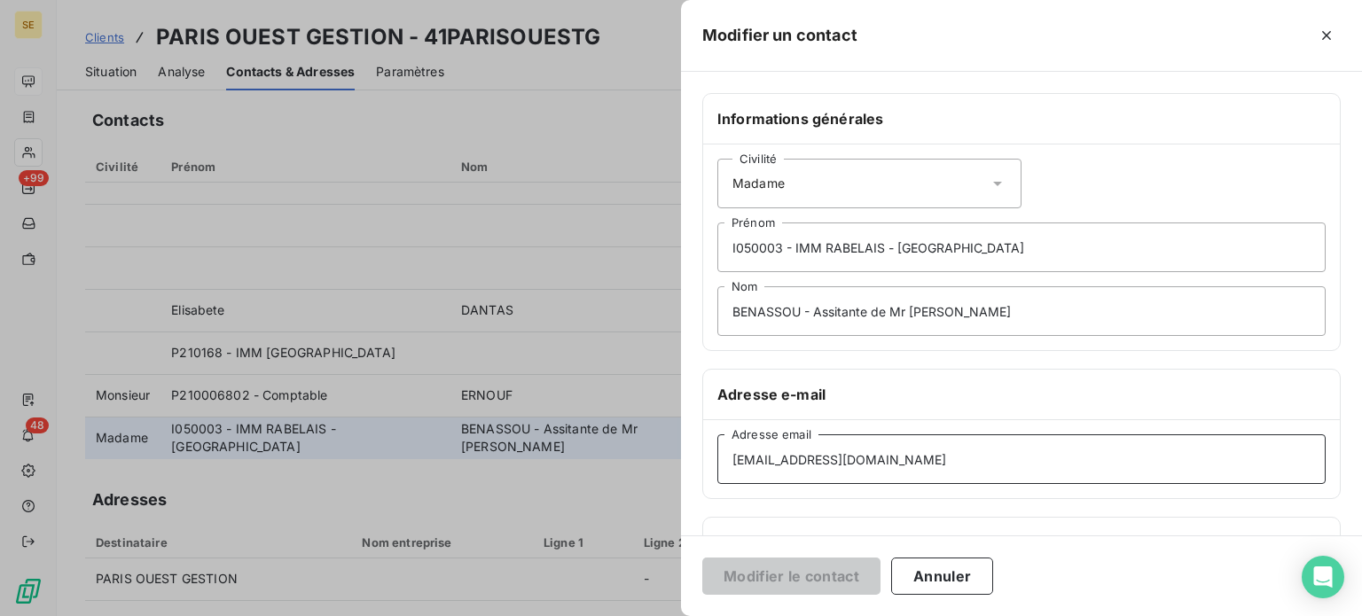
click at [803, 457] on input "[EMAIL_ADDRESS][DOMAIN_NAME]" at bounding box center [1021, 459] width 608 height 50
type input "[EMAIL_ADDRESS][DOMAIN_NAME]"
click at [702, 558] on button "Modifier le contact" at bounding box center [791, 576] width 178 height 37
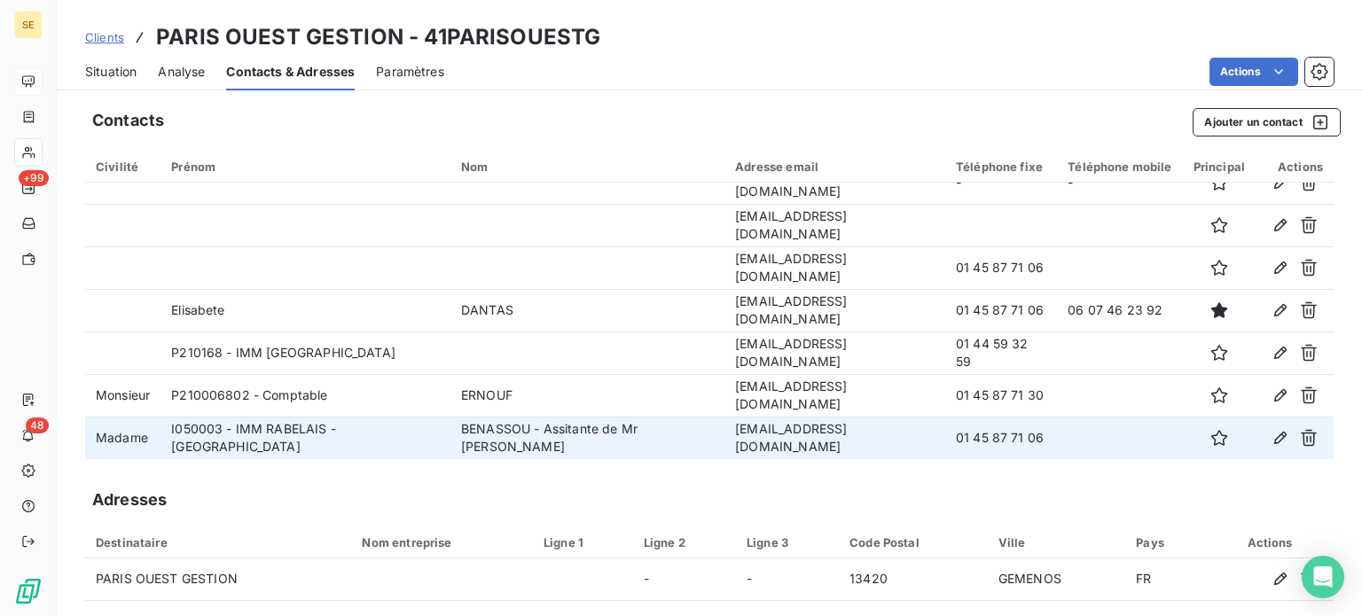
click at [110, 31] on span "Clients" at bounding box center [104, 37] width 39 height 14
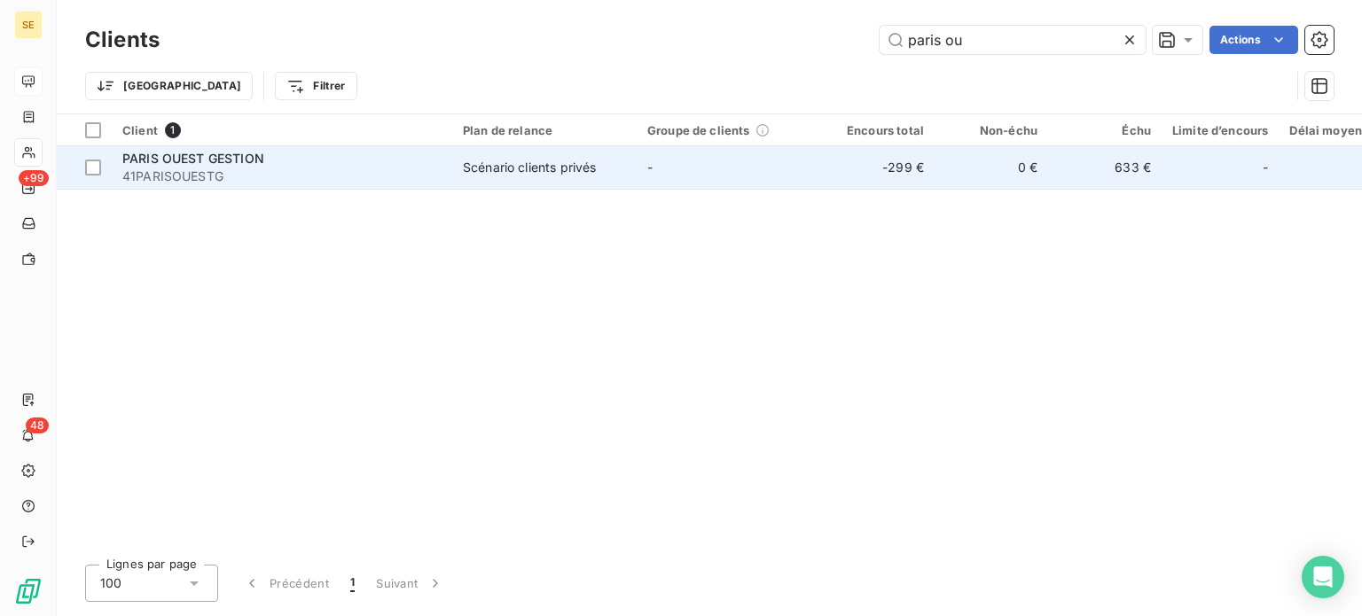
click at [346, 157] on div "PARIS OUEST GESTION" at bounding box center [281, 159] width 319 height 18
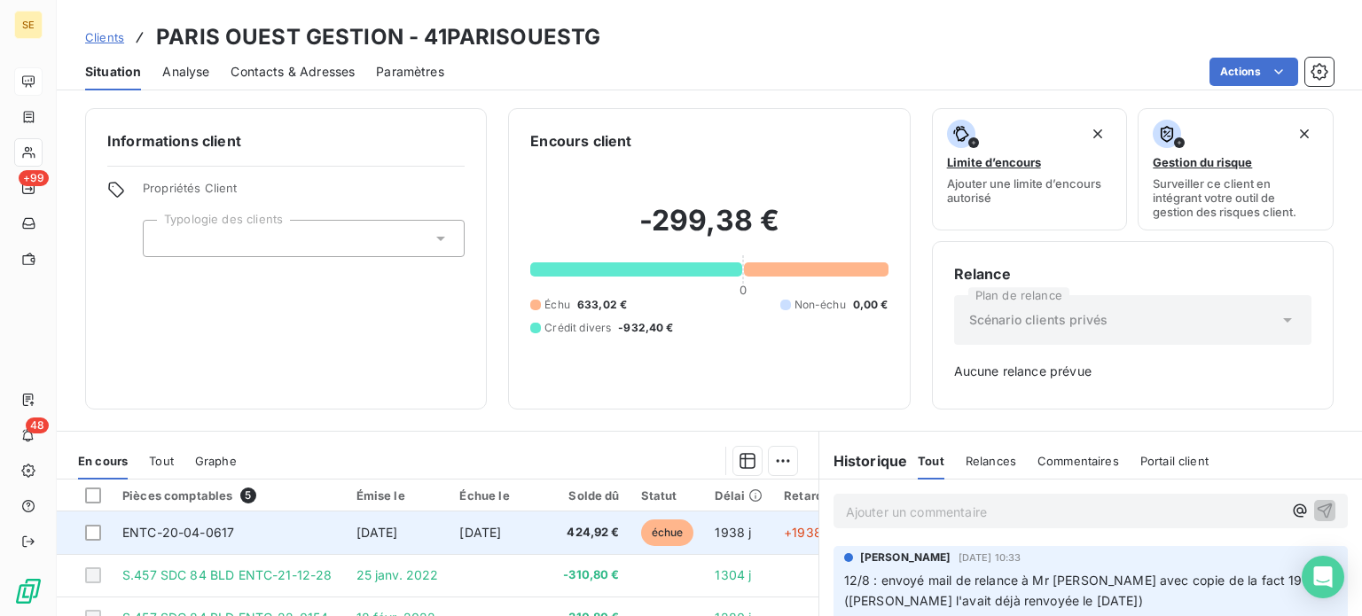
scroll to position [177, 0]
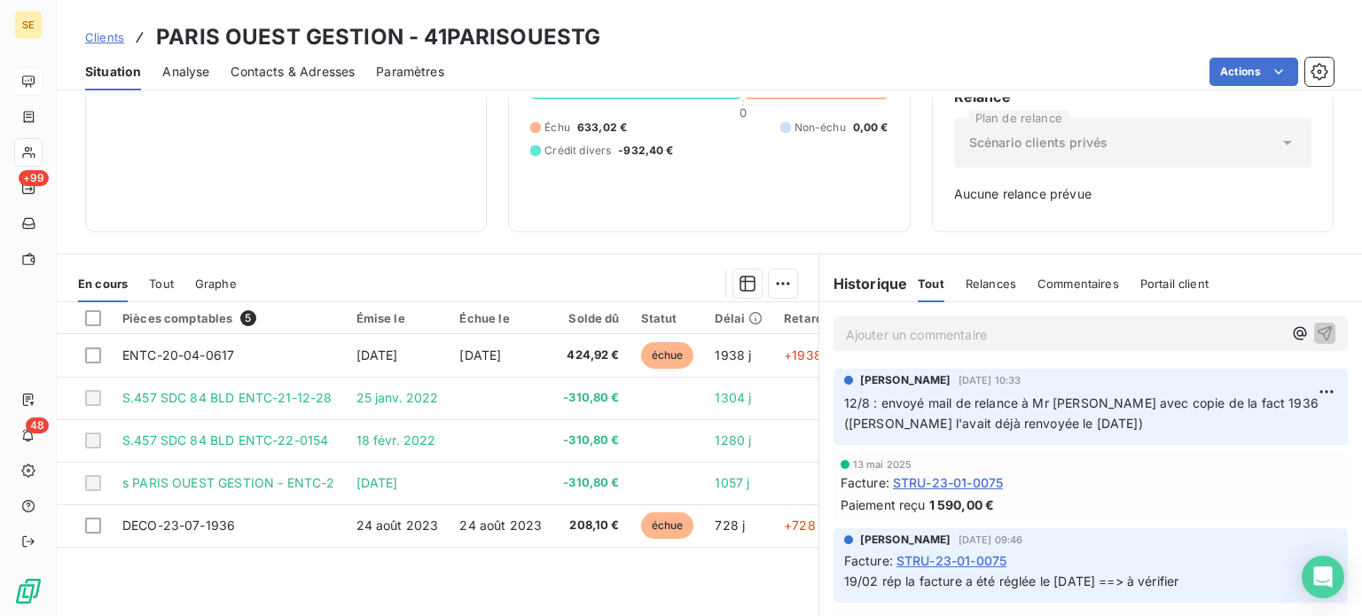
click at [968, 330] on p "Ajouter un commentaire ﻿" at bounding box center [1064, 335] width 436 height 22
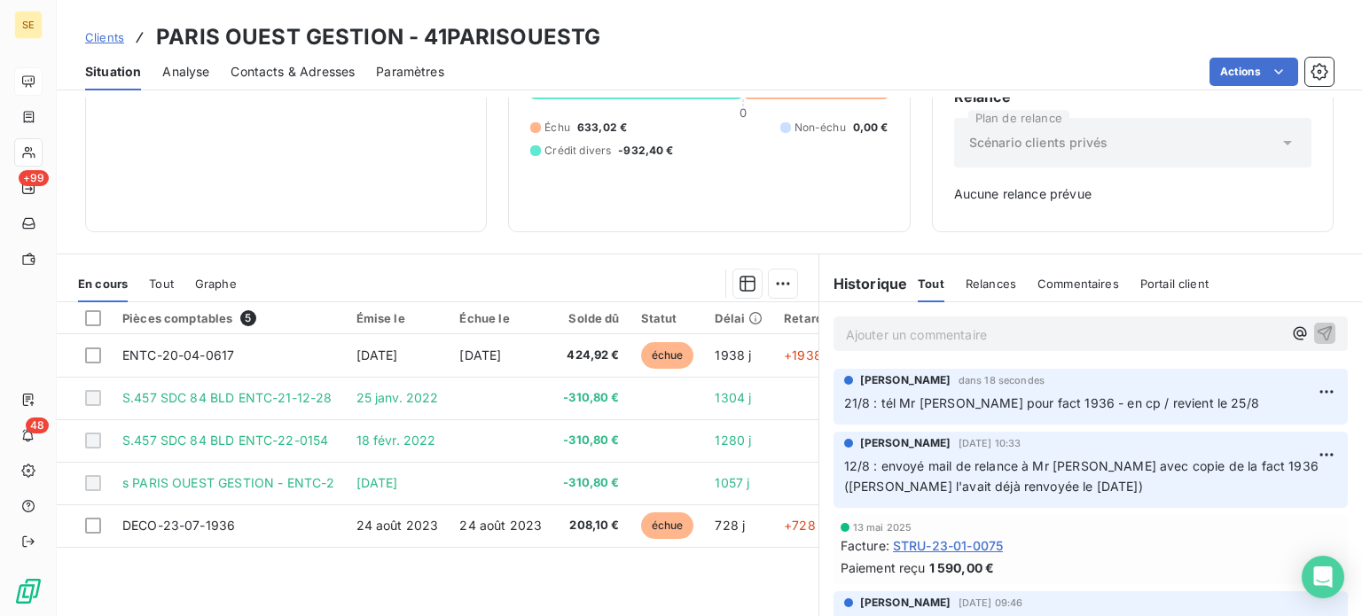
click at [95, 38] on span "Clients" at bounding box center [104, 37] width 39 height 14
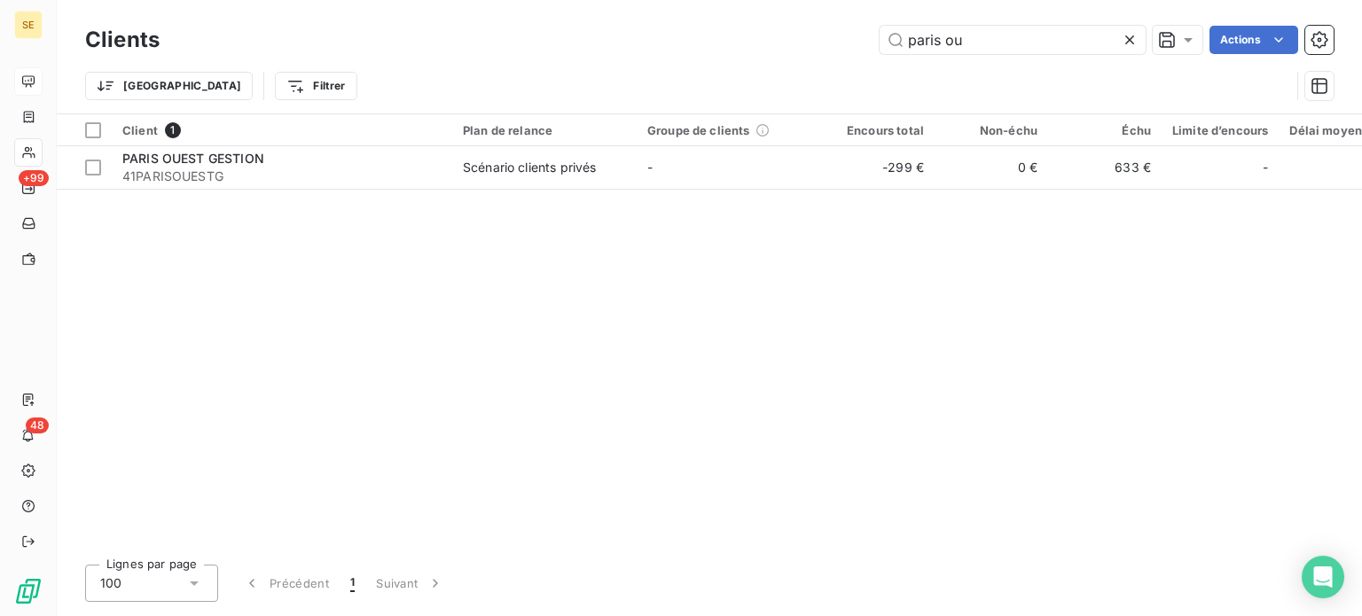
drag, startPoint x: 1003, startPoint y: 40, endPoint x: 579, endPoint y: 23, distance: 424.1
click at [587, 27] on div "paris ou Actions" at bounding box center [757, 40] width 1152 height 28
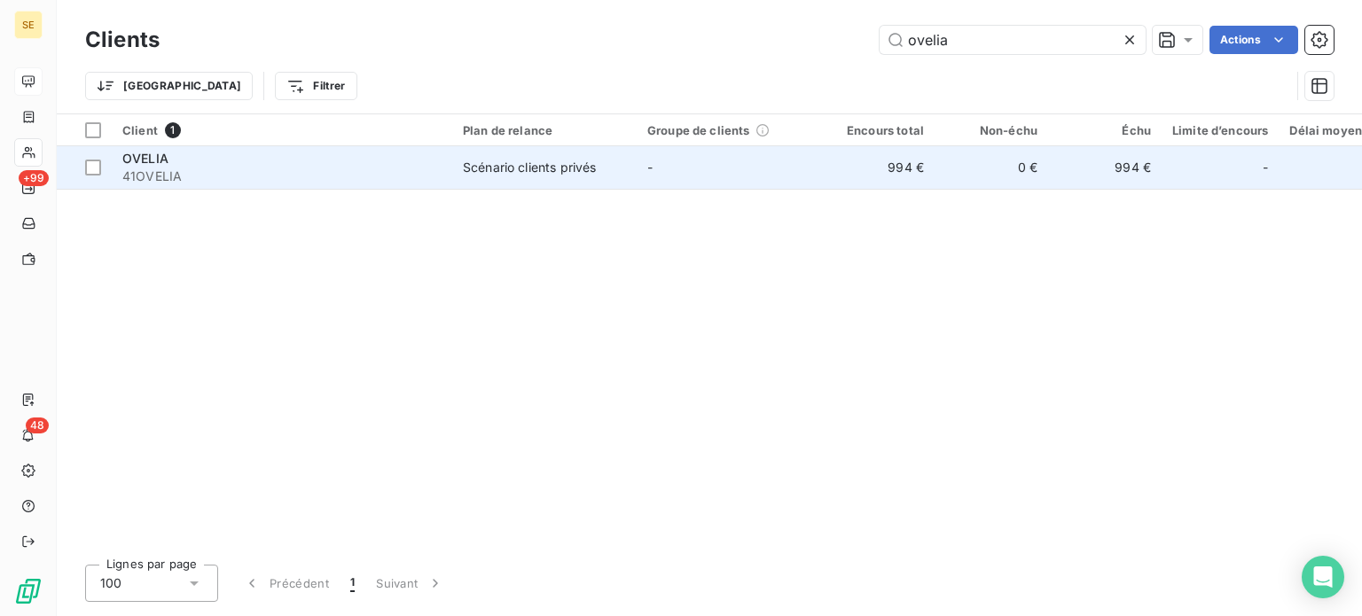
type input "ovelia"
click at [348, 161] on div "OVELIA" at bounding box center [281, 159] width 319 height 18
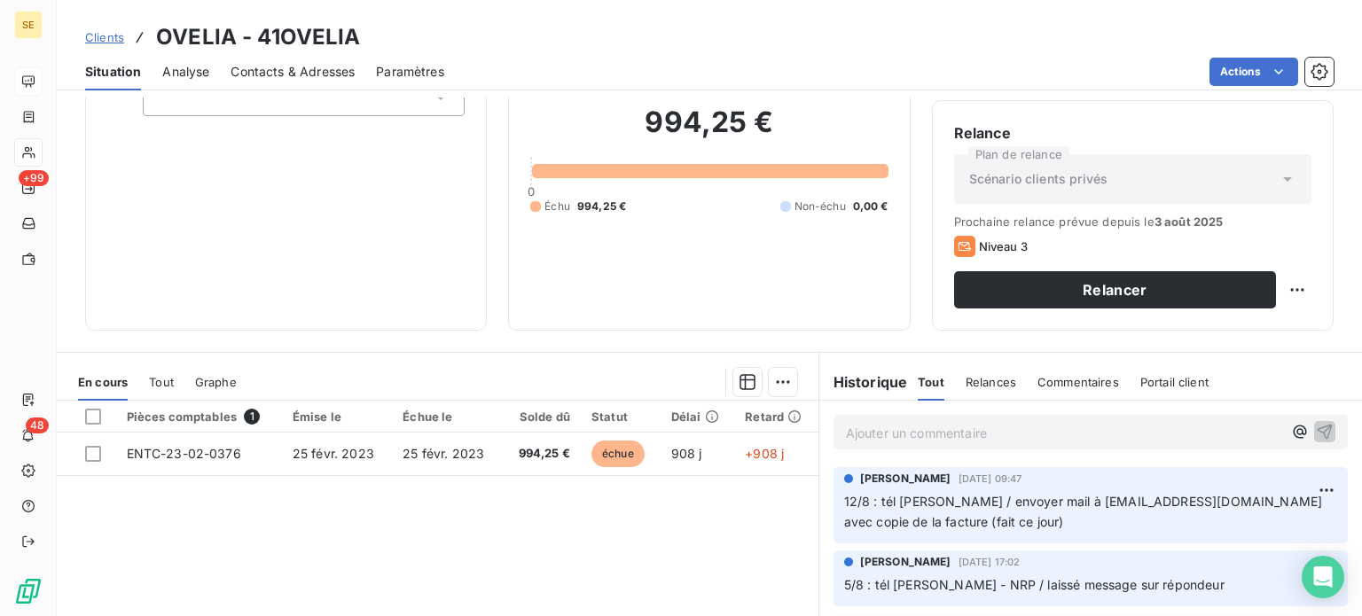
scroll to position [53, 0]
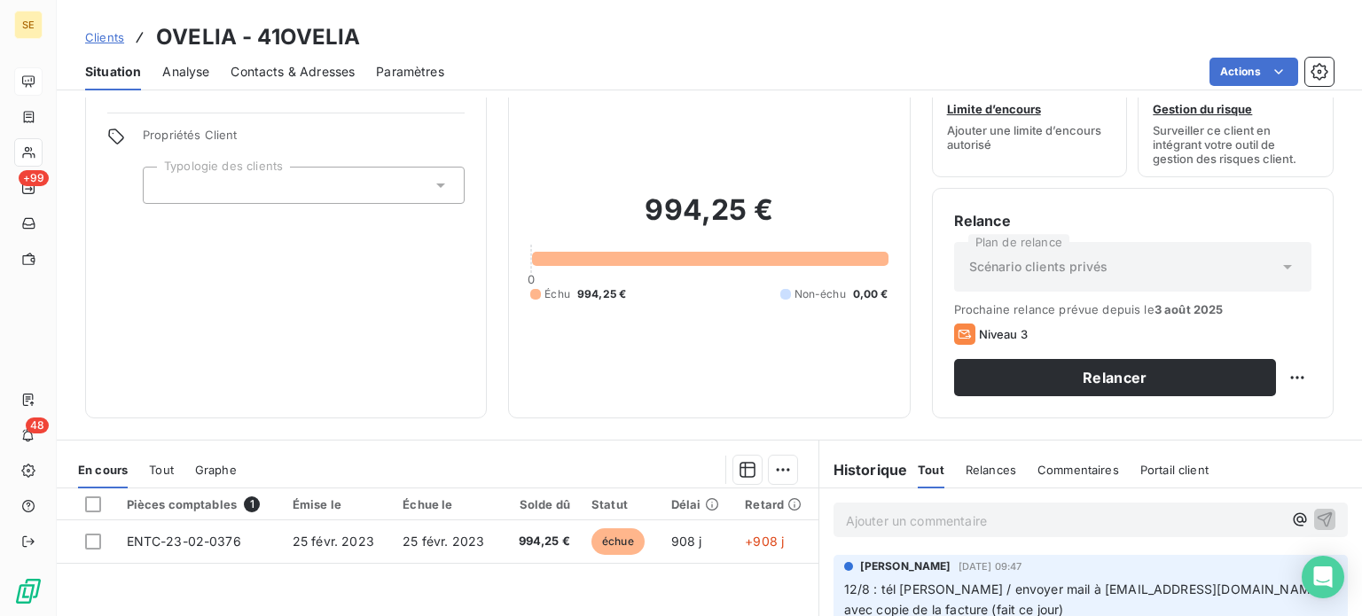
click at [312, 75] on span "Contacts & Adresses" at bounding box center [292, 72] width 124 height 18
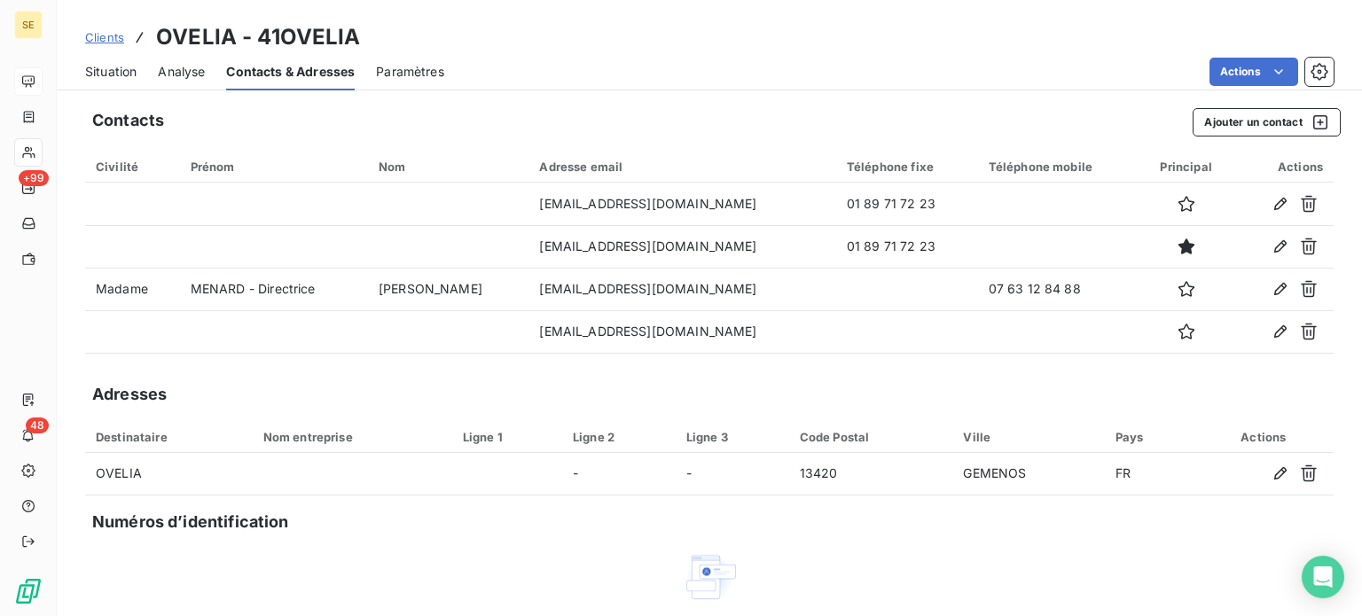
click at [109, 69] on span "Situation" at bounding box center [110, 72] width 51 height 18
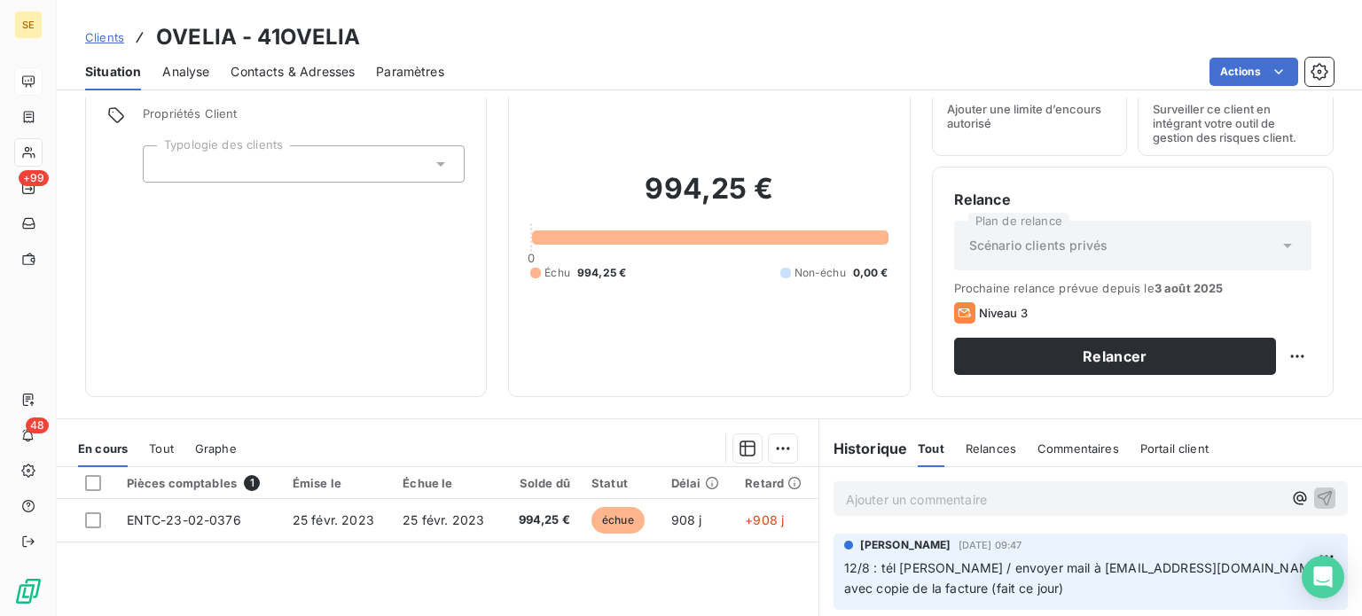
scroll to position [266, 0]
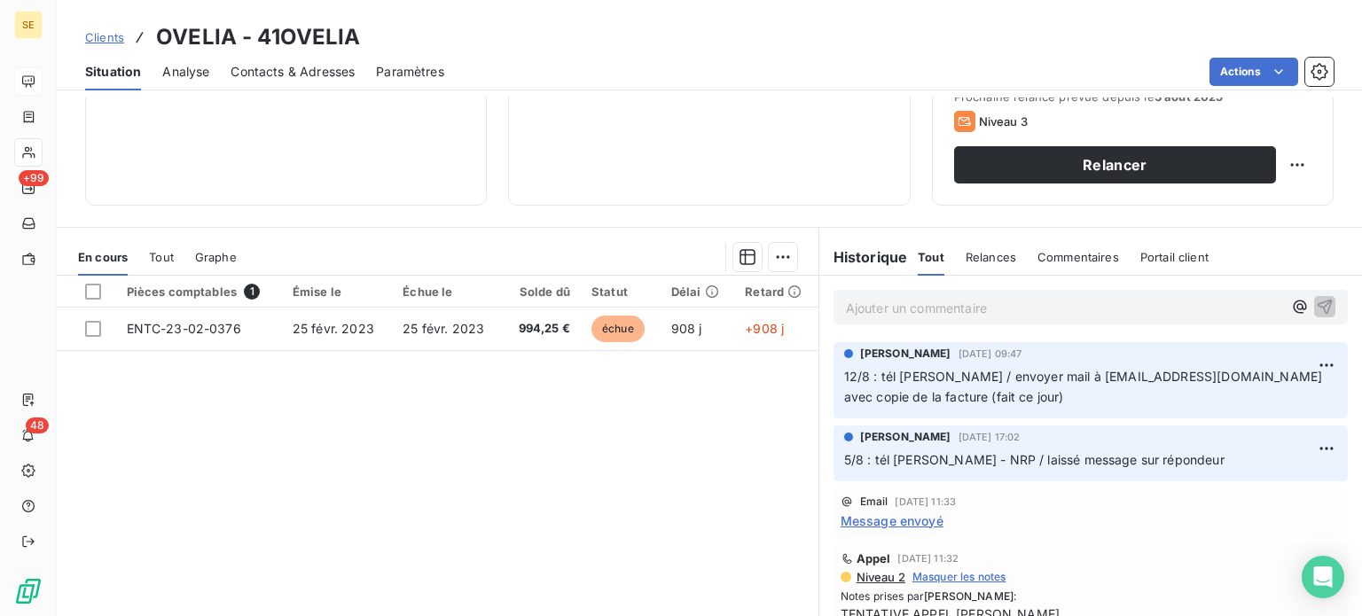
click at [925, 313] on p "Ajouter un commentaire ﻿" at bounding box center [1064, 308] width 436 height 22
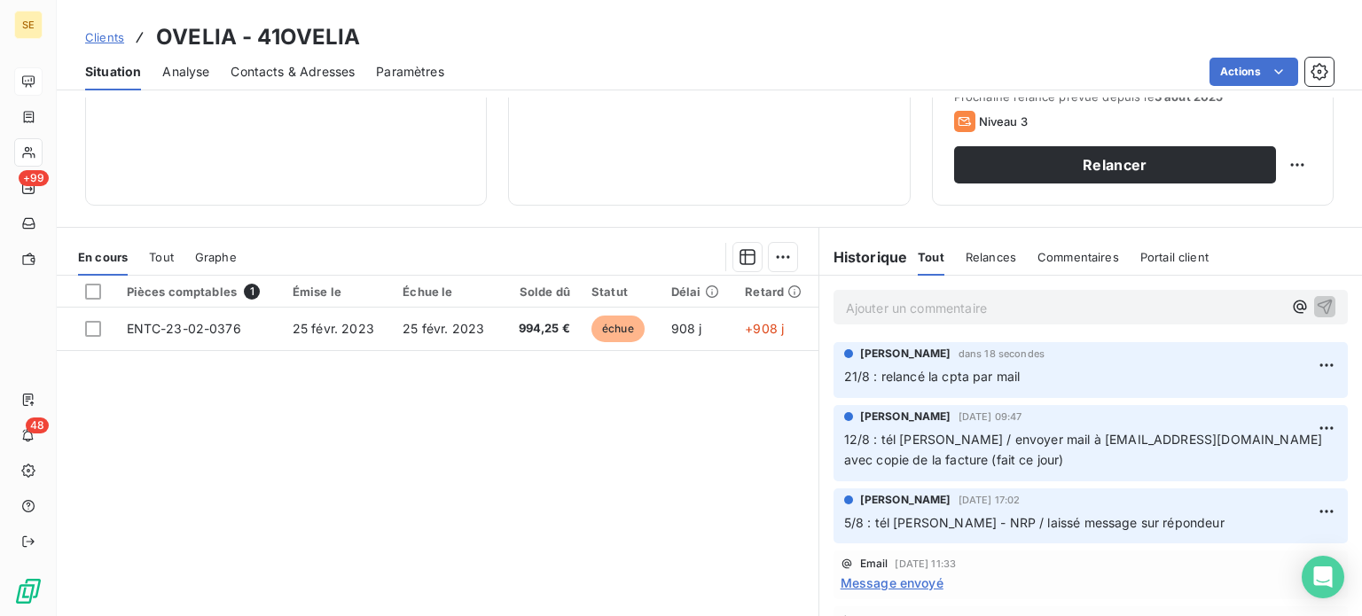
click at [99, 31] on span "Clients" at bounding box center [104, 37] width 39 height 14
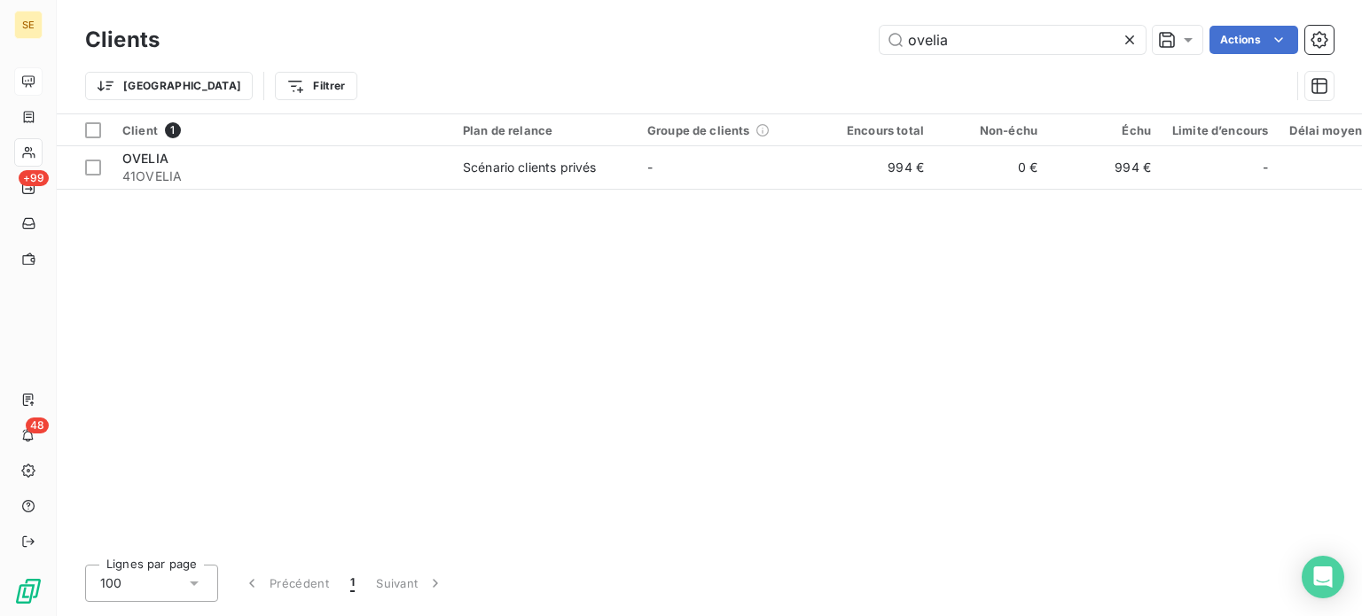
drag, startPoint x: 989, startPoint y: 41, endPoint x: 684, endPoint y: 42, distance: 304.9
click at [693, 38] on div "ovelia Actions" at bounding box center [757, 40] width 1152 height 28
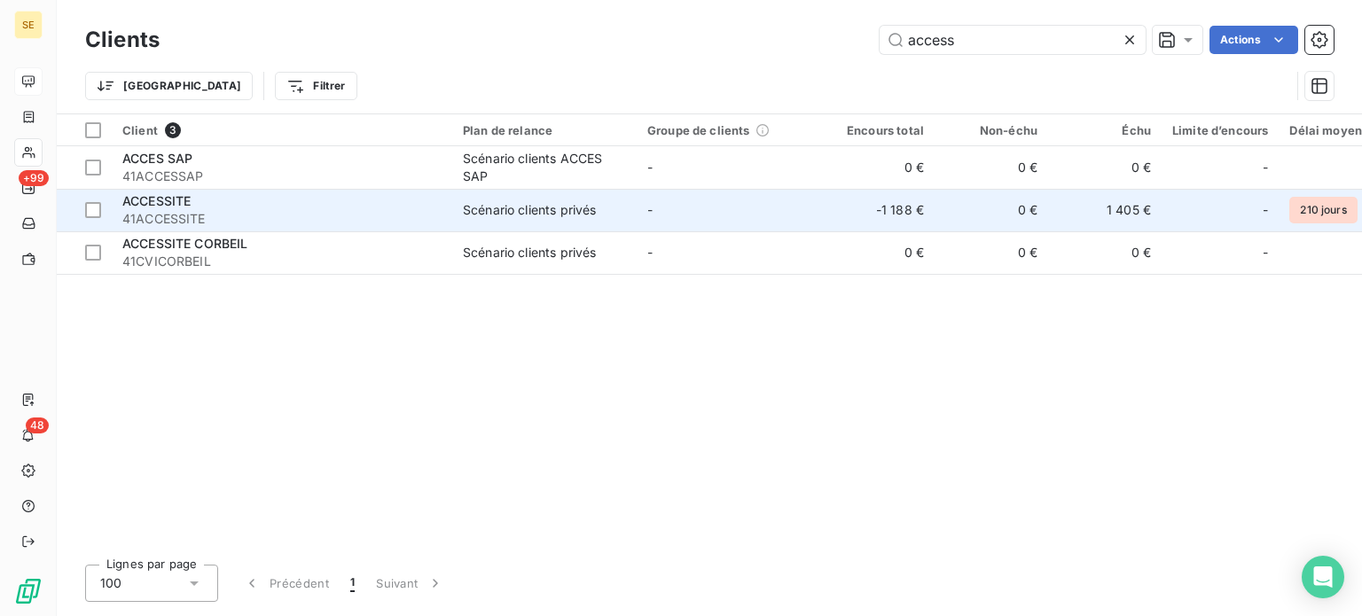
type input "access"
click at [426, 207] on div "ACCESSITE" at bounding box center [281, 201] width 319 height 18
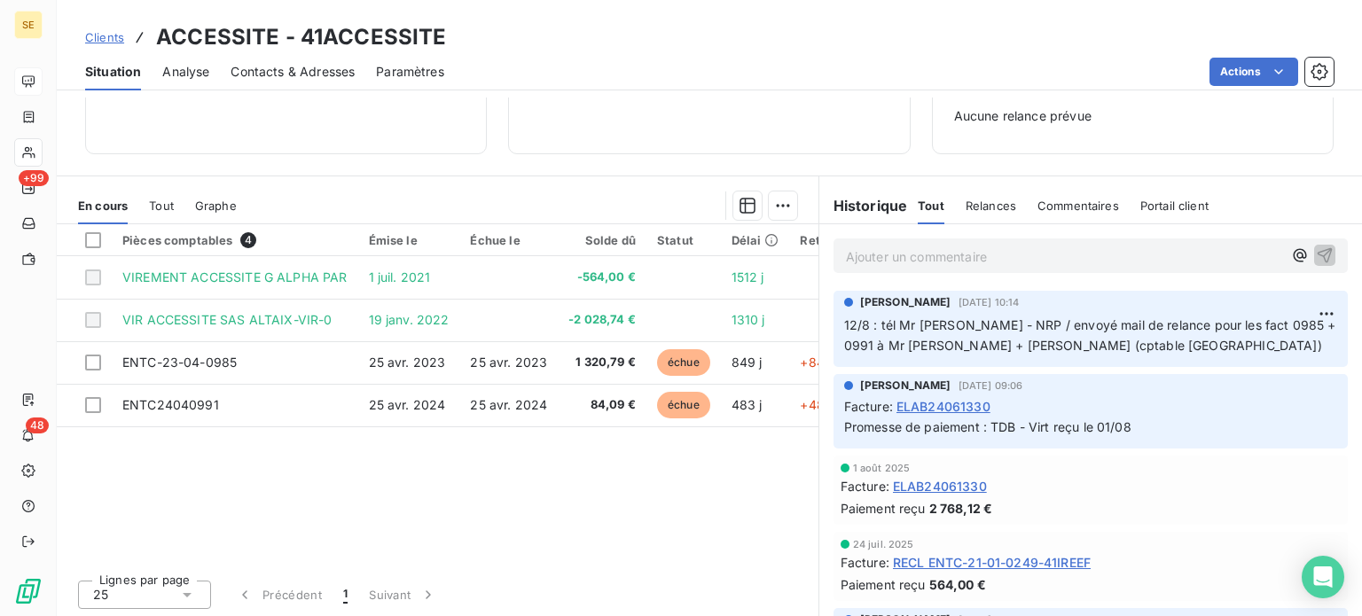
scroll to position [256, 0]
click at [268, 74] on span "Contacts & Adresses" at bounding box center [292, 72] width 124 height 18
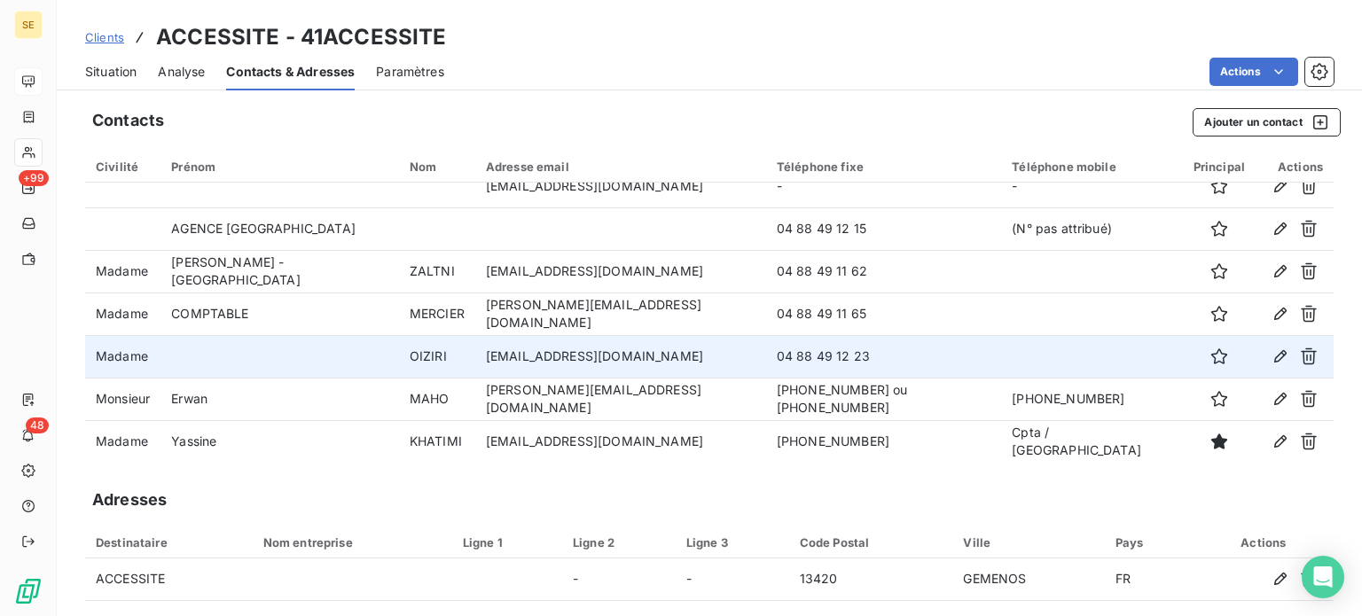
scroll to position [21, 0]
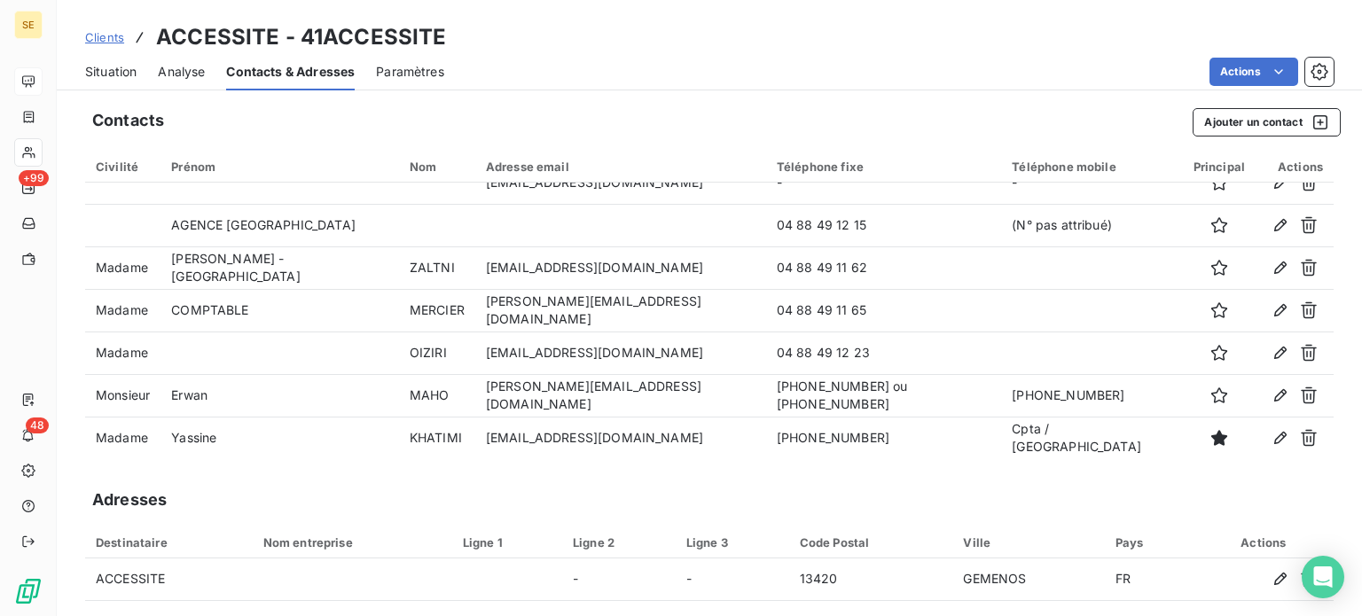
click at [117, 160] on div "Civilité" at bounding box center [123, 167] width 54 height 14
click at [119, 166] on div "Civilité" at bounding box center [123, 167] width 54 height 14
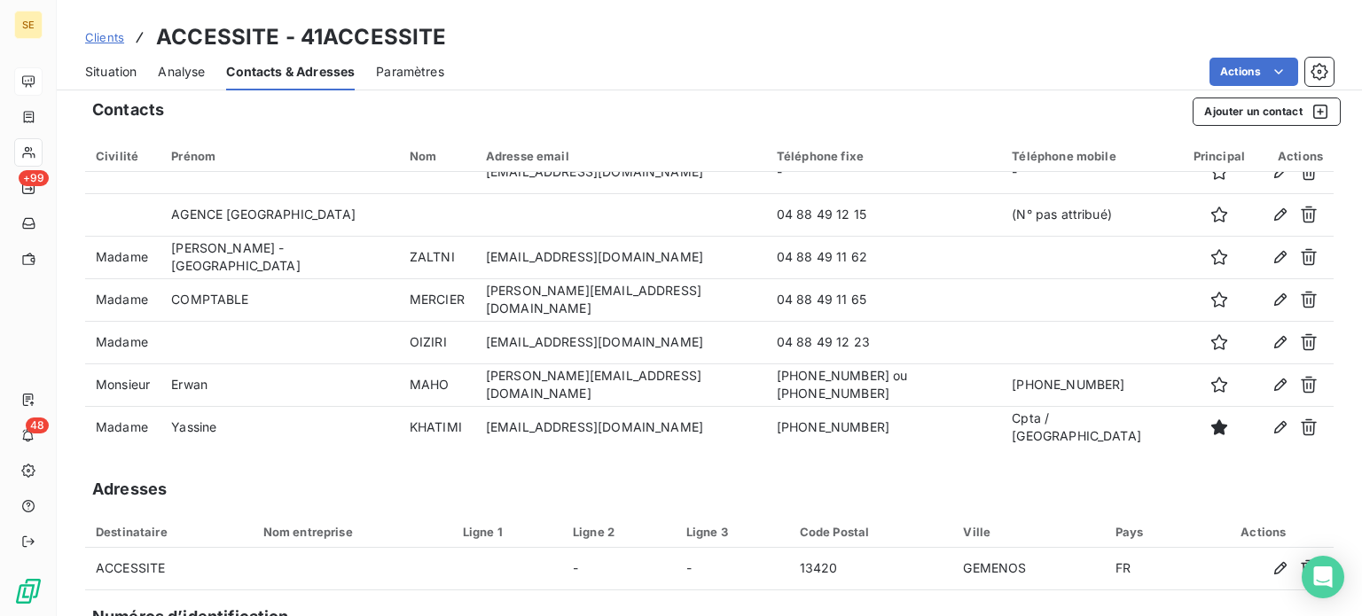
scroll to position [0, 0]
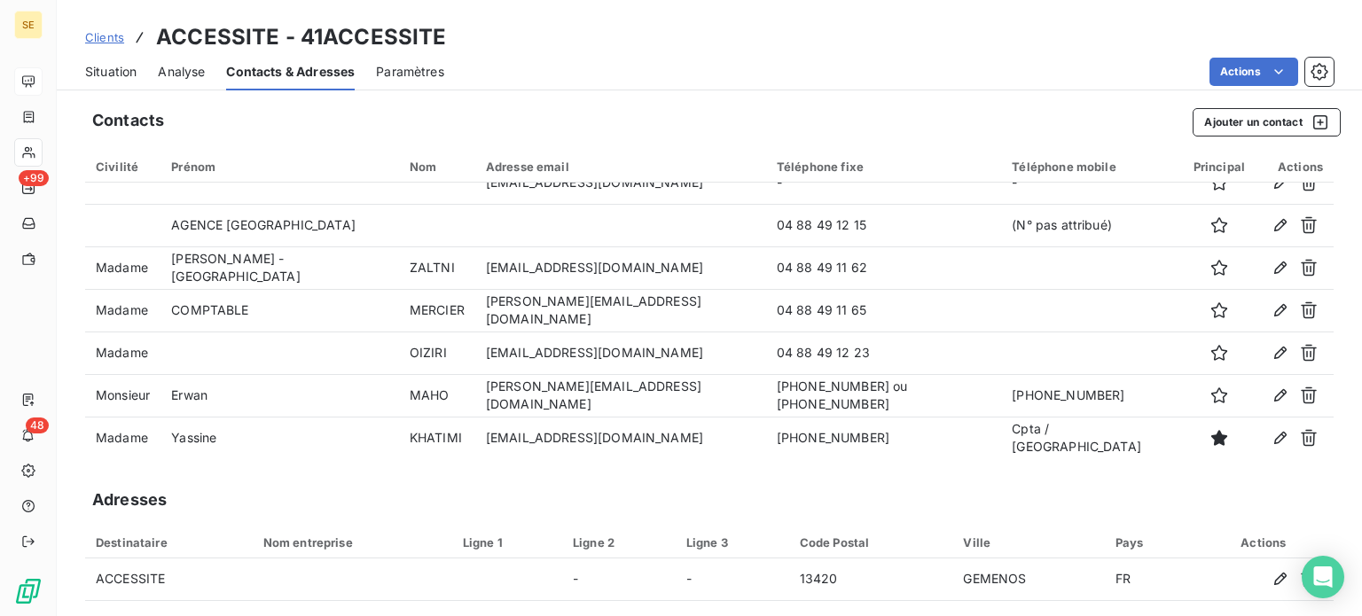
click at [113, 74] on span "Situation" at bounding box center [110, 72] width 51 height 18
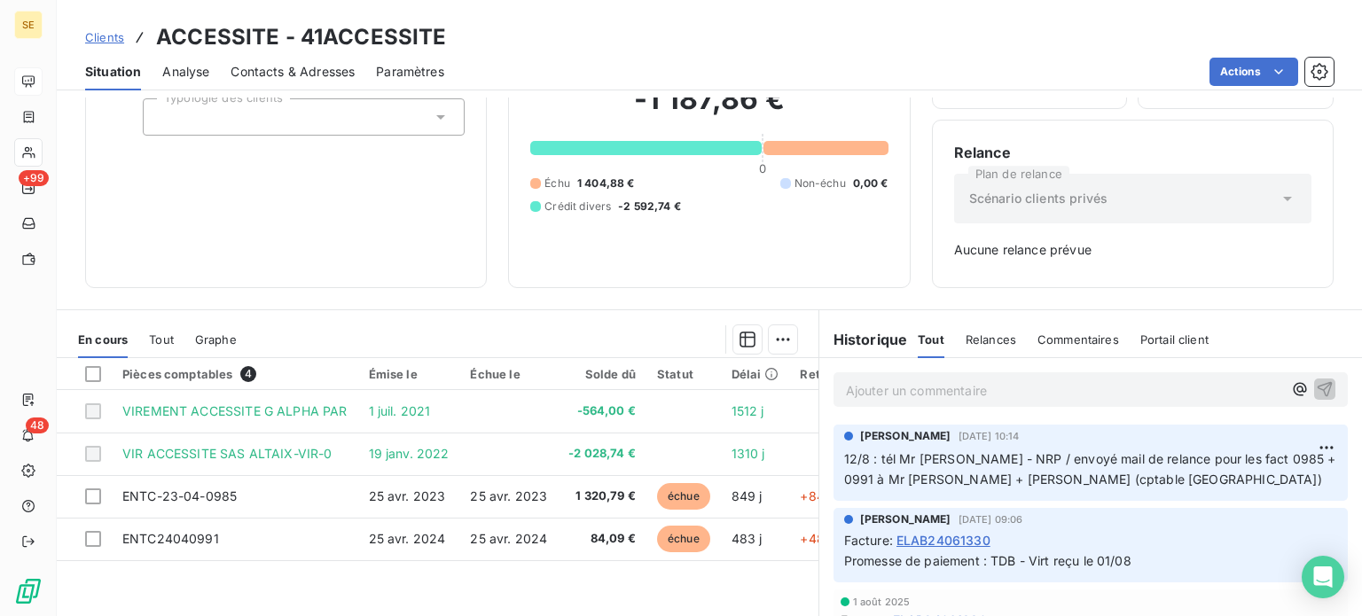
scroll to position [256, 0]
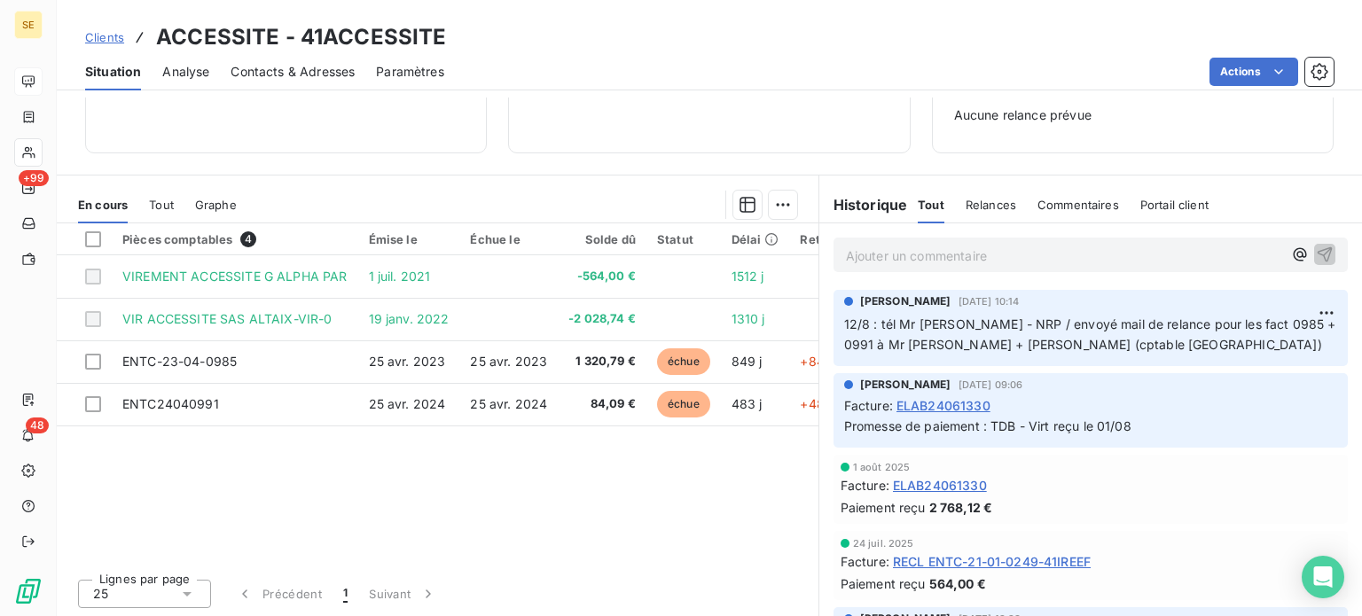
click at [942, 255] on p "Ajouter un commentaire ﻿" at bounding box center [1064, 256] width 436 height 22
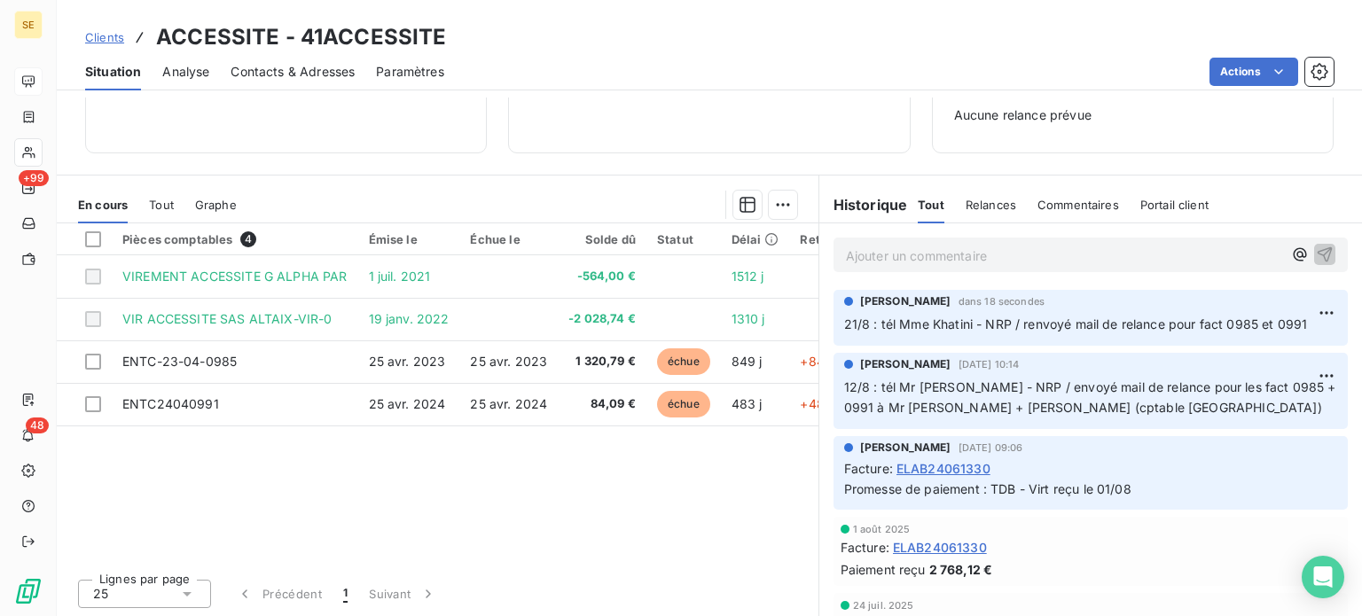
click at [102, 37] on span "Clients" at bounding box center [104, 37] width 39 height 14
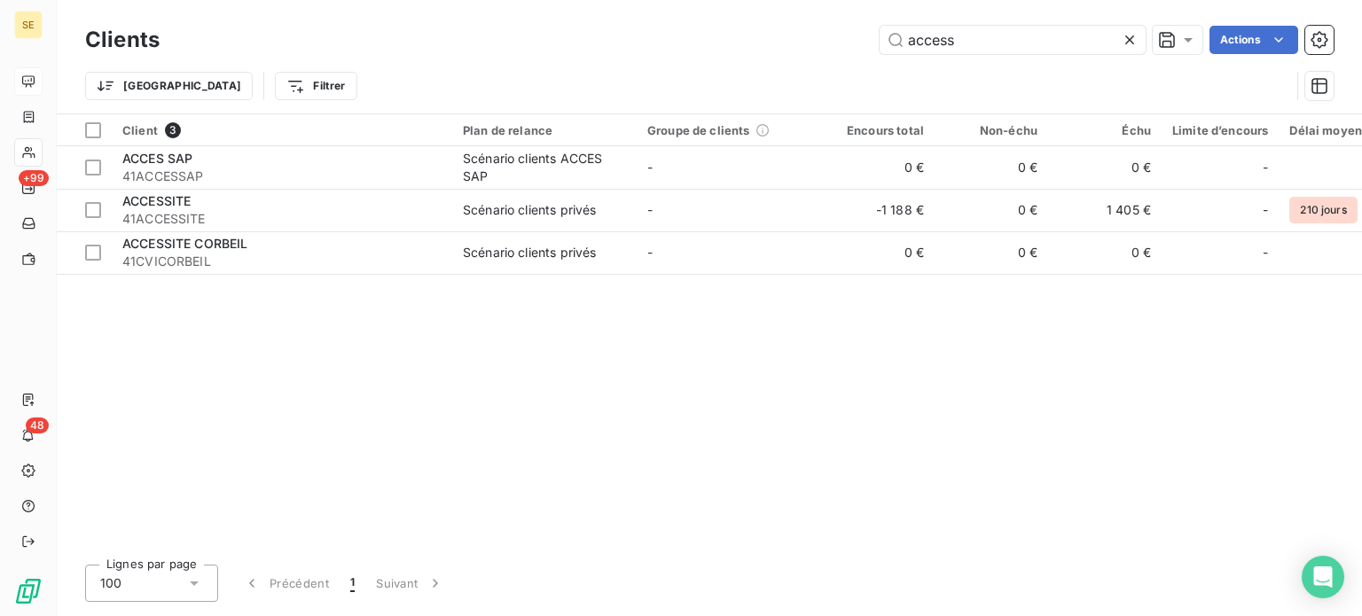
drag, startPoint x: 996, startPoint y: 42, endPoint x: 712, endPoint y: 45, distance: 284.6
click at [713, 45] on div "access Actions" at bounding box center [757, 40] width 1152 height 28
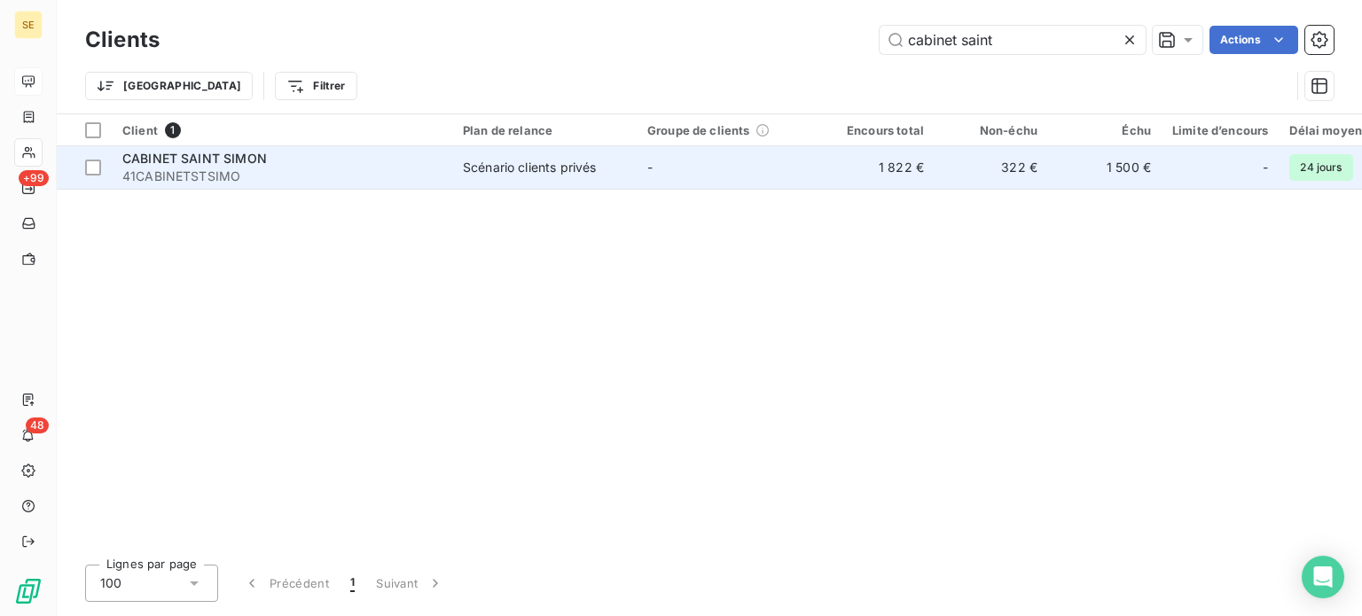
type input "cabinet saint"
click at [535, 164] on div "Scénario clients privés" at bounding box center [529, 168] width 133 height 18
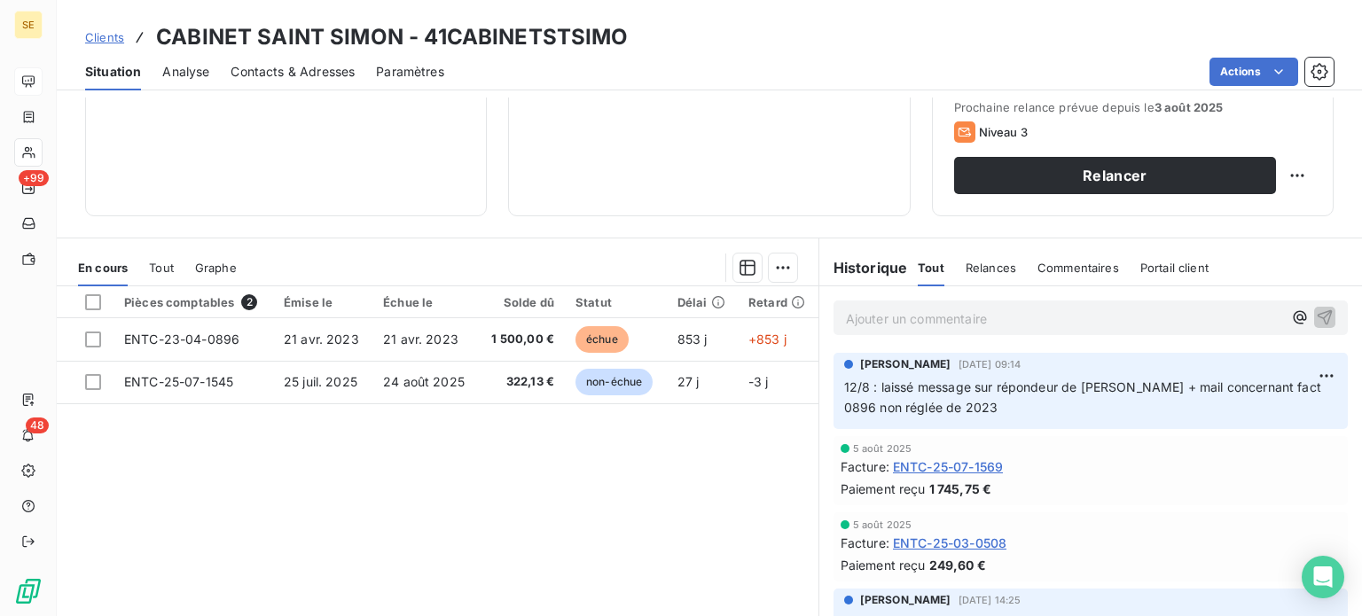
scroll to position [266, 0]
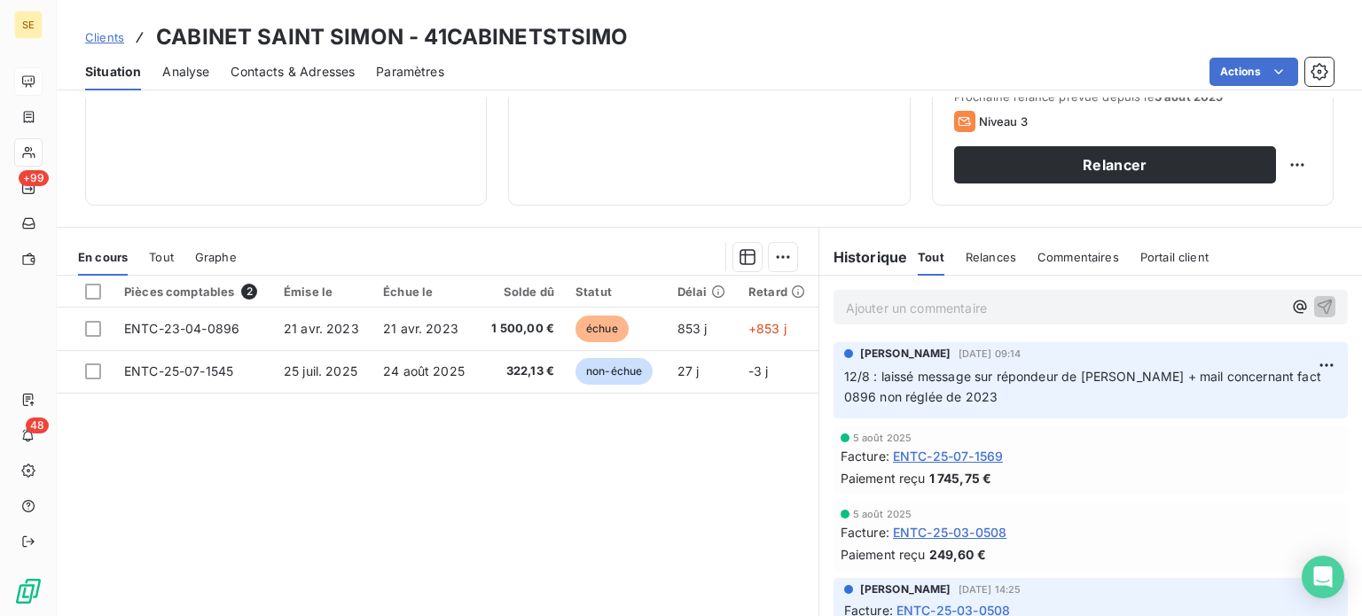
click at [287, 66] on span "Contacts & Adresses" at bounding box center [292, 72] width 124 height 18
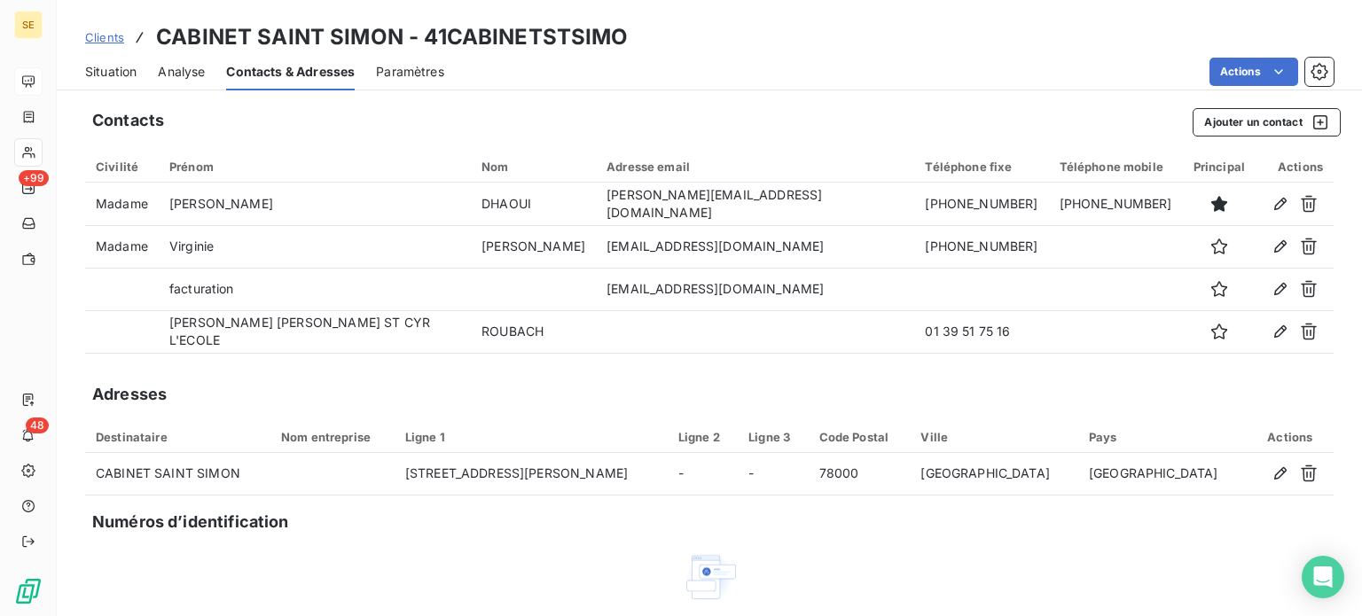
click at [1119, 102] on div "Contacts Ajouter un contact Civilité Prénom Nom Adresse email Téléphone fixe Té…" at bounding box center [709, 431] width 1305 height 667
click at [1220, 128] on button "Ajouter un contact" at bounding box center [1266, 122] width 148 height 28
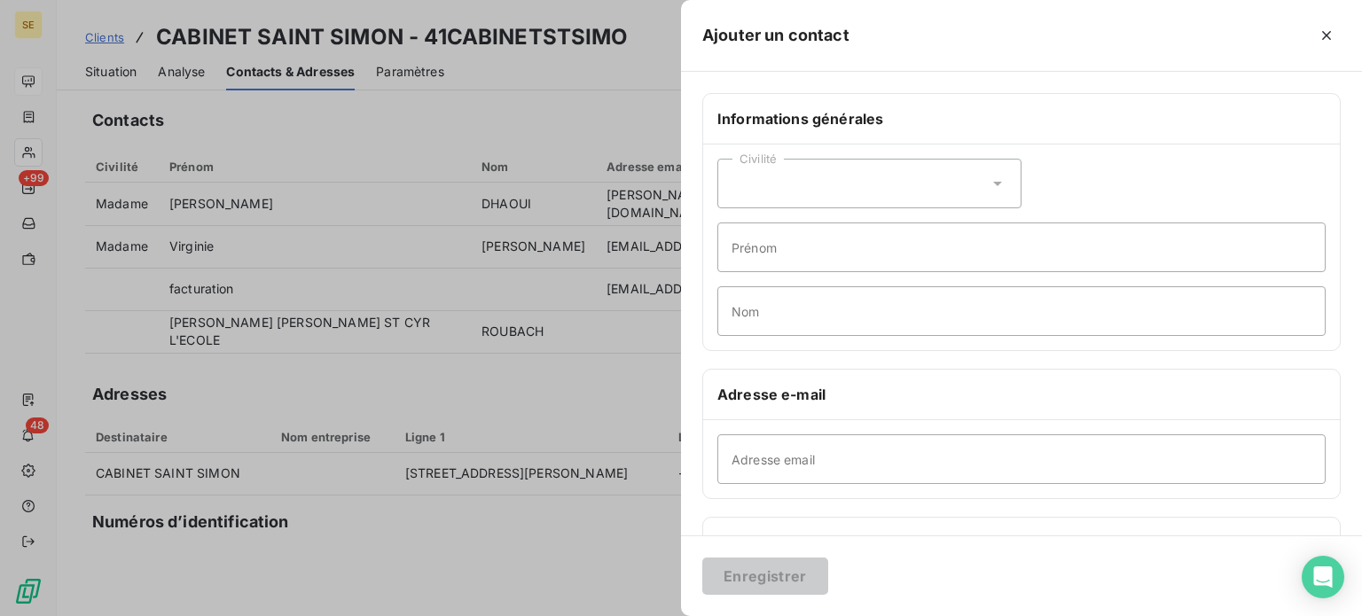
click at [990, 180] on icon at bounding box center [997, 184] width 18 height 18
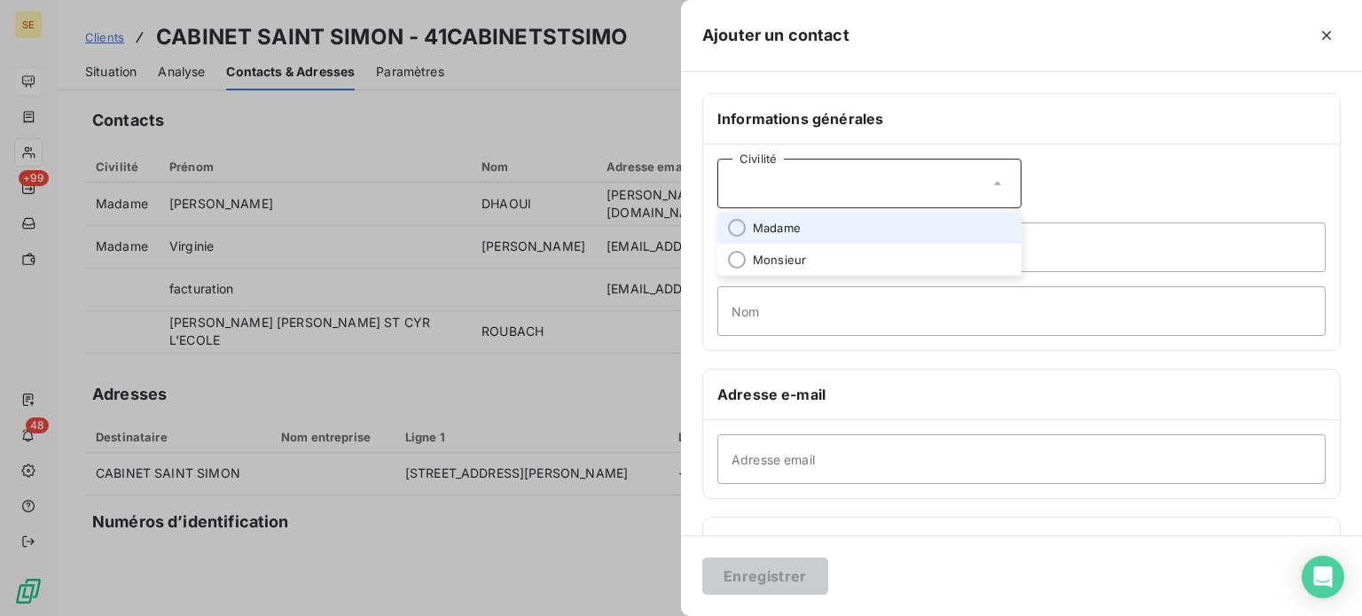
click at [816, 230] on li "Madame" at bounding box center [869, 228] width 304 height 32
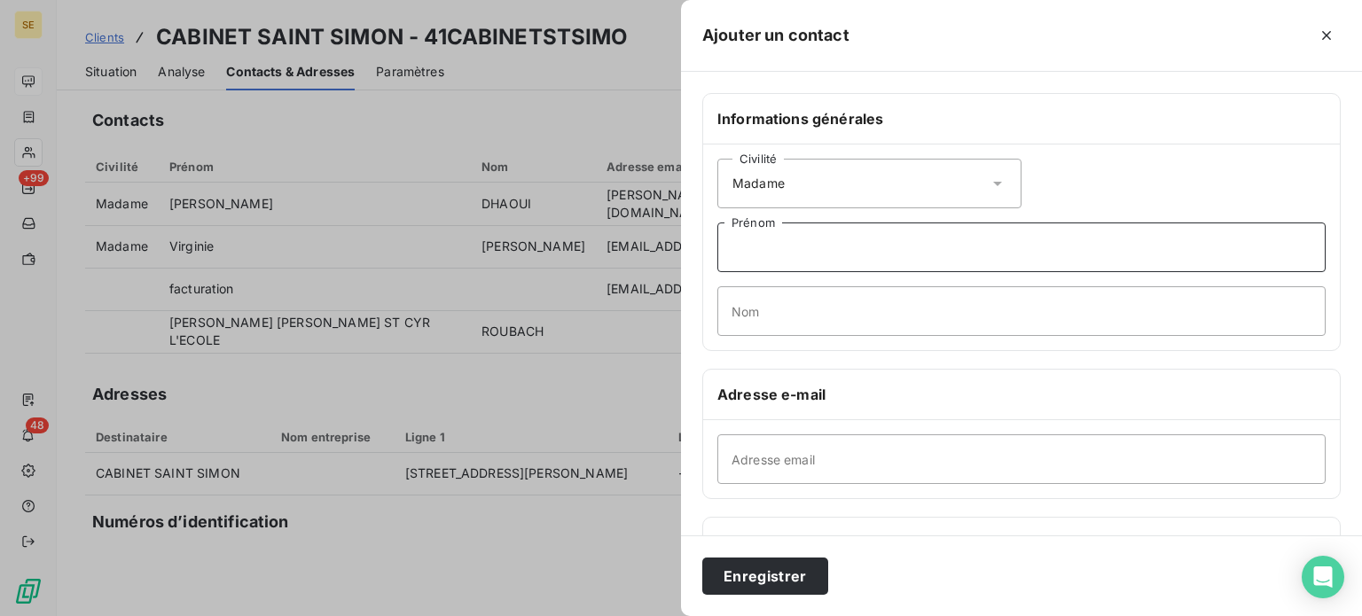
click at [764, 250] on input "Prénom" at bounding box center [1021, 247] width 608 height 50
type input "Lauren"
type input "l"
type input "Labbé"
click at [858, 247] on input "Lauren" at bounding box center [1021, 247] width 608 height 50
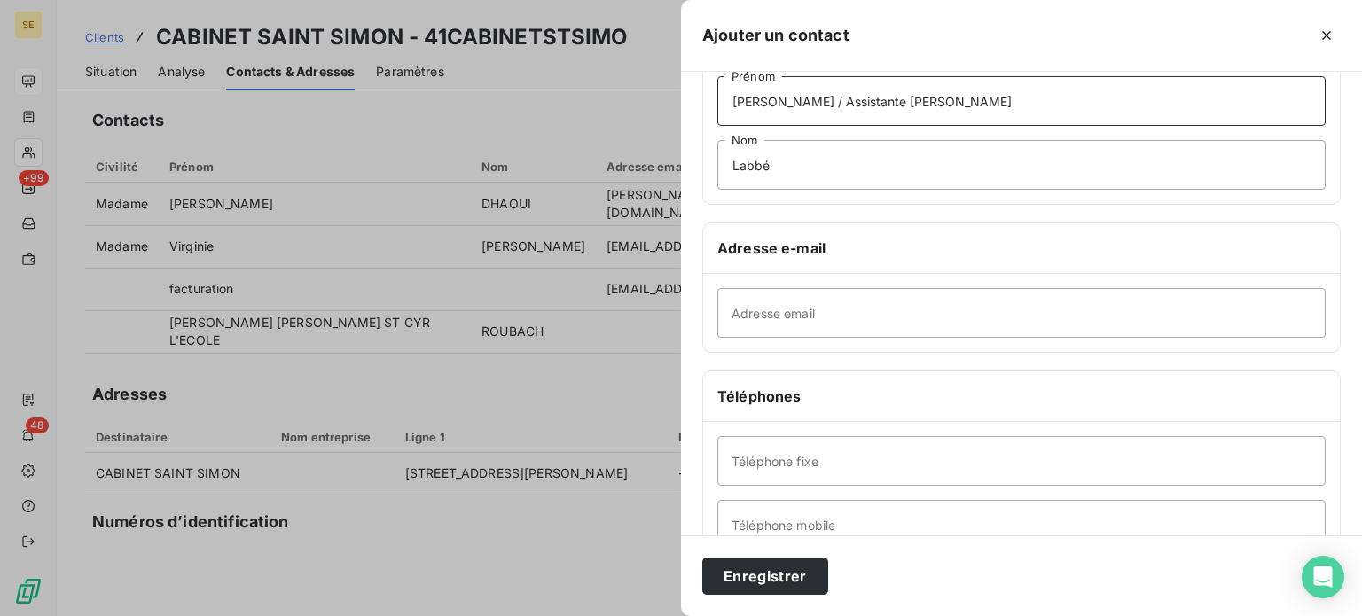
scroll to position [177, 0]
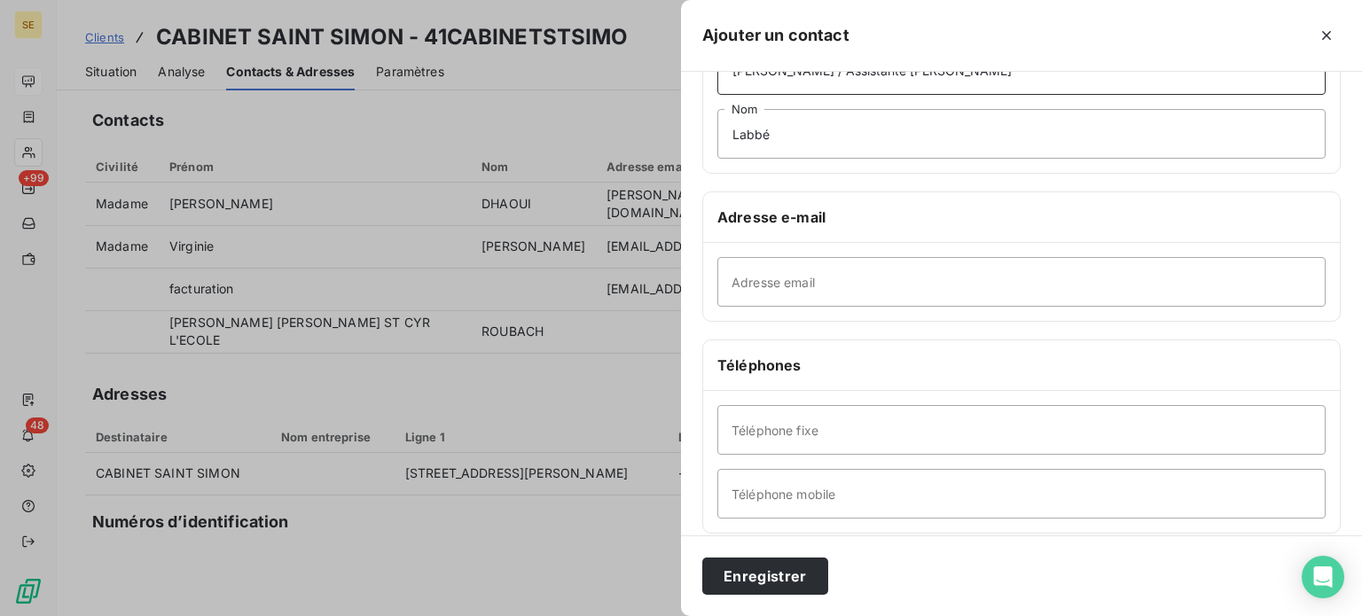
type input "[PERSON_NAME] / Assistante [PERSON_NAME]"
click at [839, 293] on input "Adresse email" at bounding box center [1021, 282] width 608 height 50
click at [877, 282] on input "Adresse email" at bounding box center [1021, 282] width 608 height 50
paste input "[EMAIL_ADDRESS][DOMAIN_NAME]"
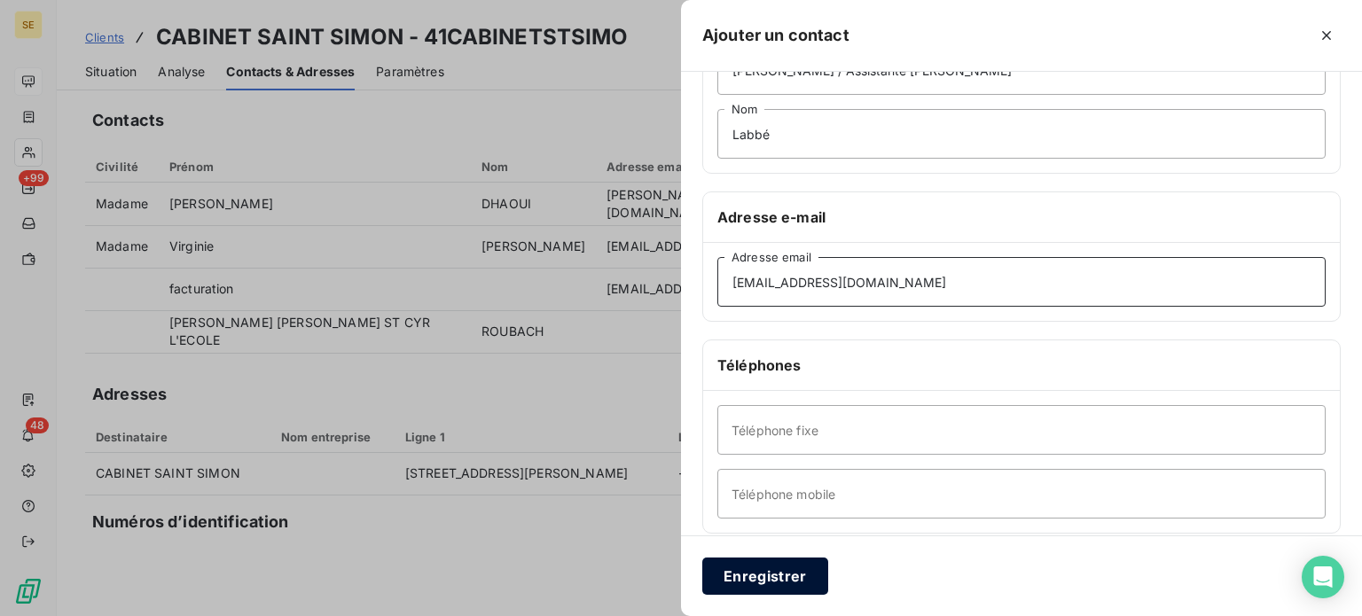
type input "[EMAIL_ADDRESS][DOMAIN_NAME]"
click at [736, 579] on button "Enregistrer" at bounding box center [765, 576] width 126 height 37
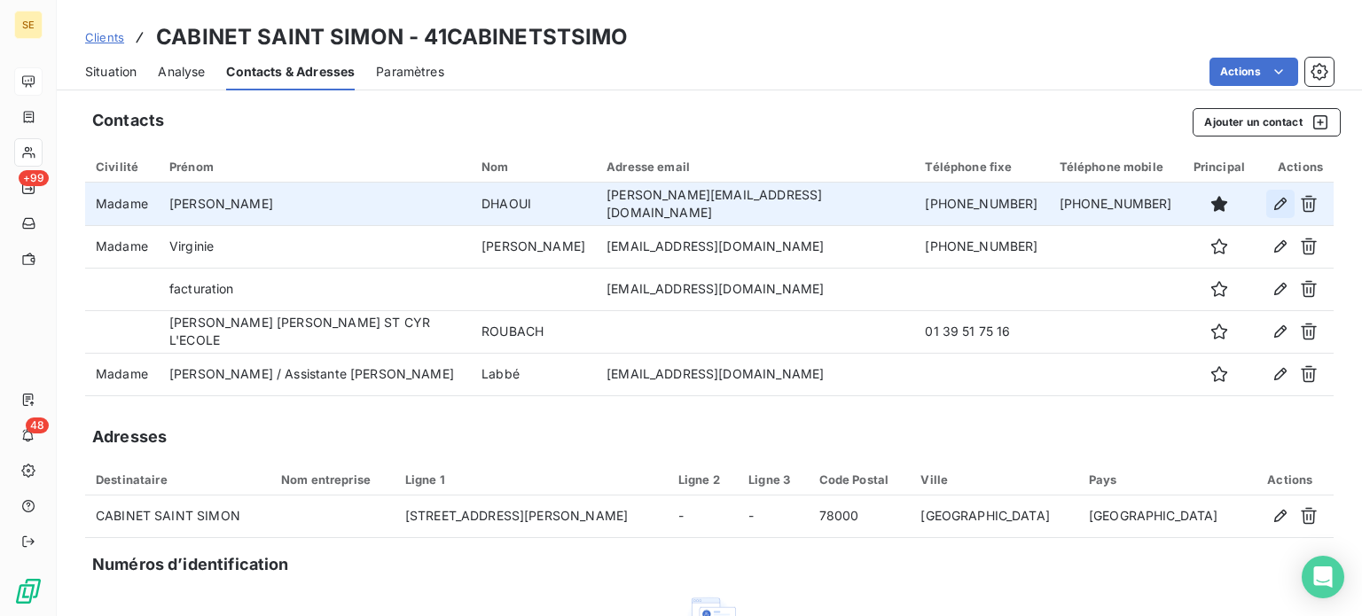
click at [1271, 205] on icon "button" at bounding box center [1280, 204] width 18 height 18
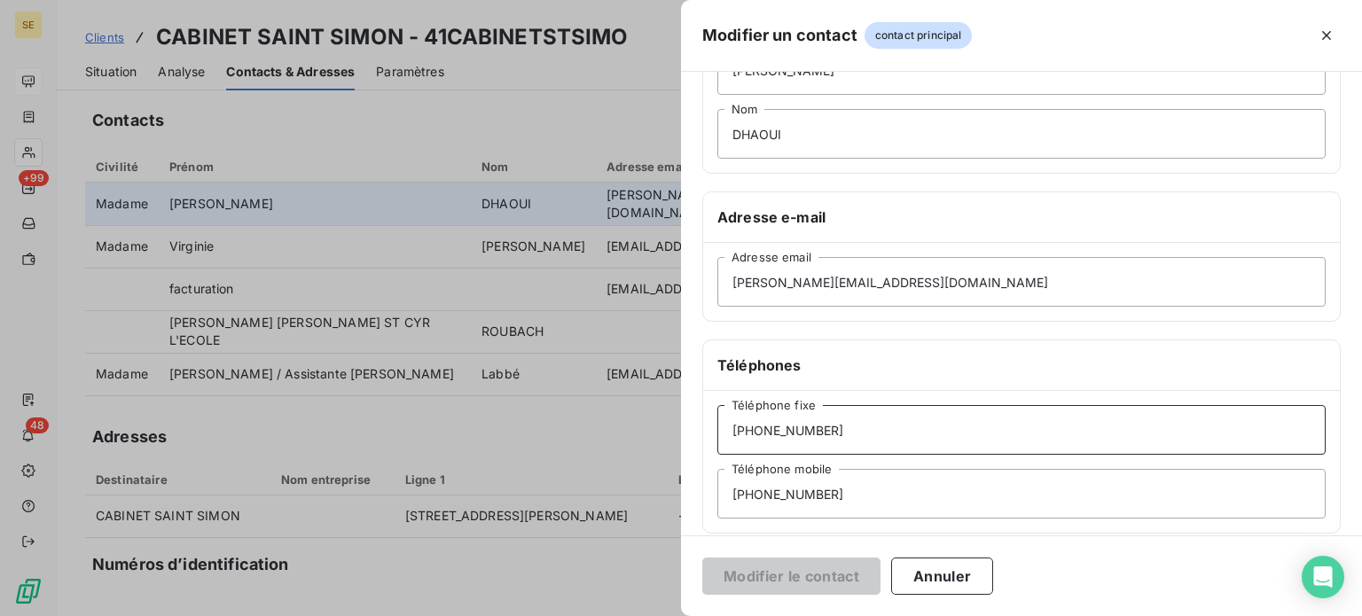
drag, startPoint x: 856, startPoint y: 431, endPoint x: 503, endPoint y: 463, distance: 355.1
click at [503, 616] on div "Modifier un contact contact principal Informations générales Civilité Madame [P…" at bounding box center [681, 616] width 1362 height 0
click at [930, 575] on button "Annuler" at bounding box center [942, 576] width 102 height 37
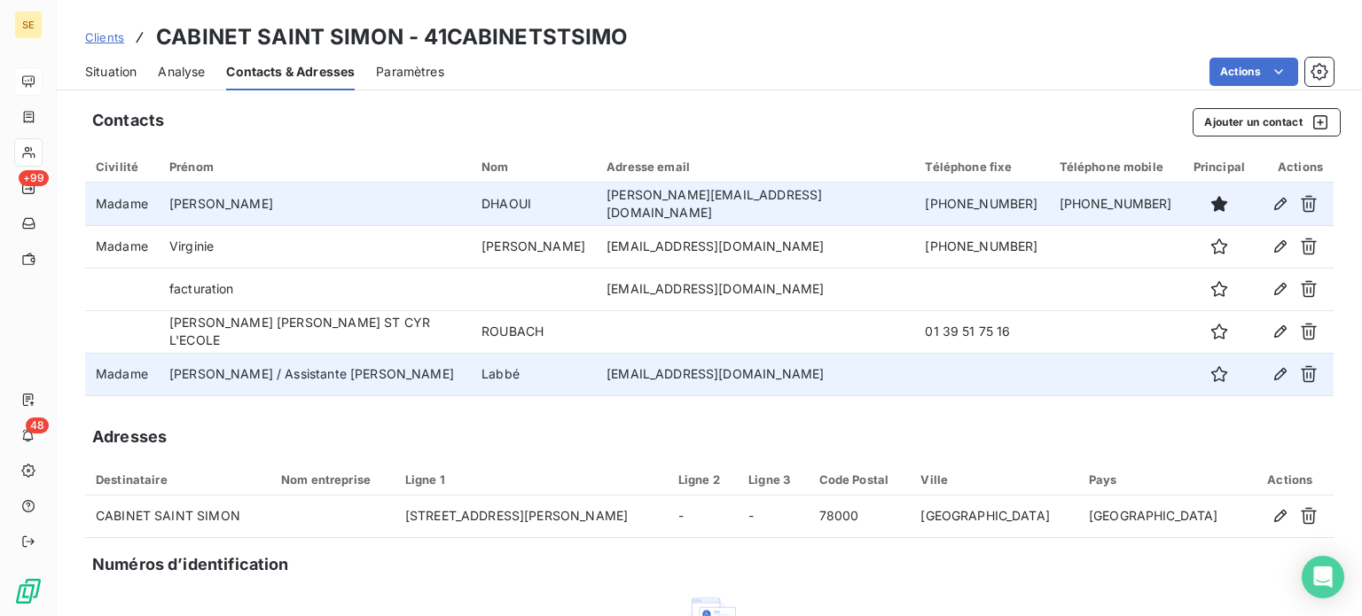
click at [792, 373] on td "[EMAIL_ADDRESS][DOMAIN_NAME]" at bounding box center [755, 374] width 318 height 43
click at [1271, 372] on icon "button" at bounding box center [1280, 374] width 18 height 18
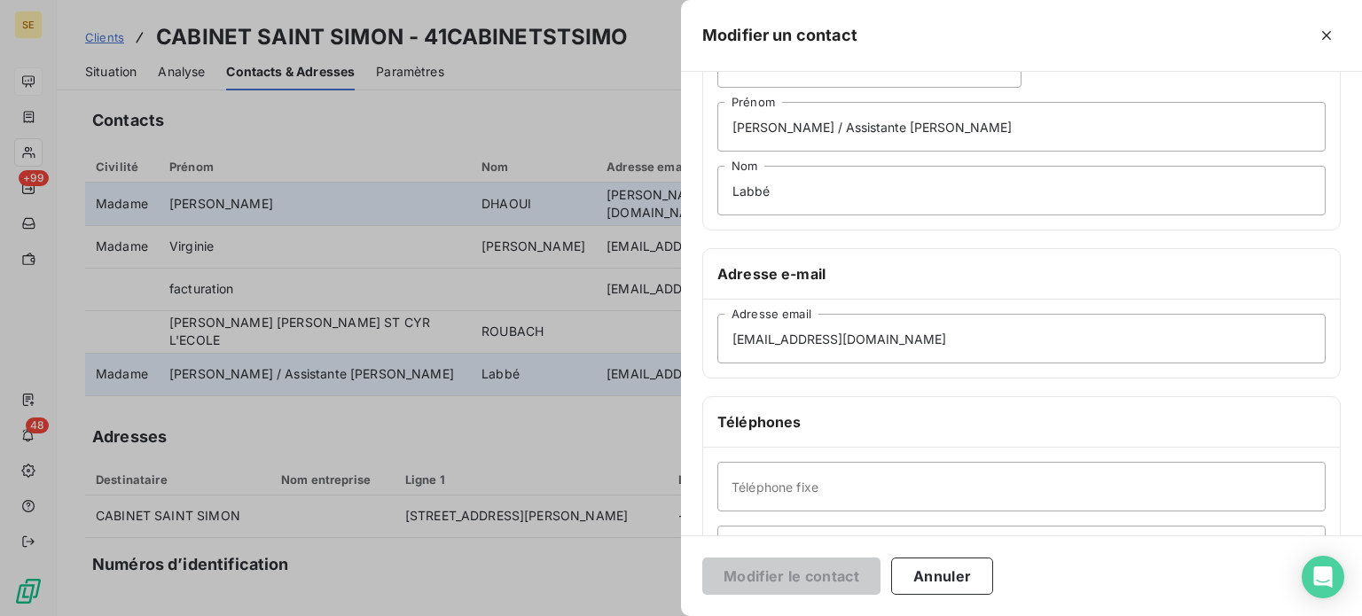
scroll to position [266, 0]
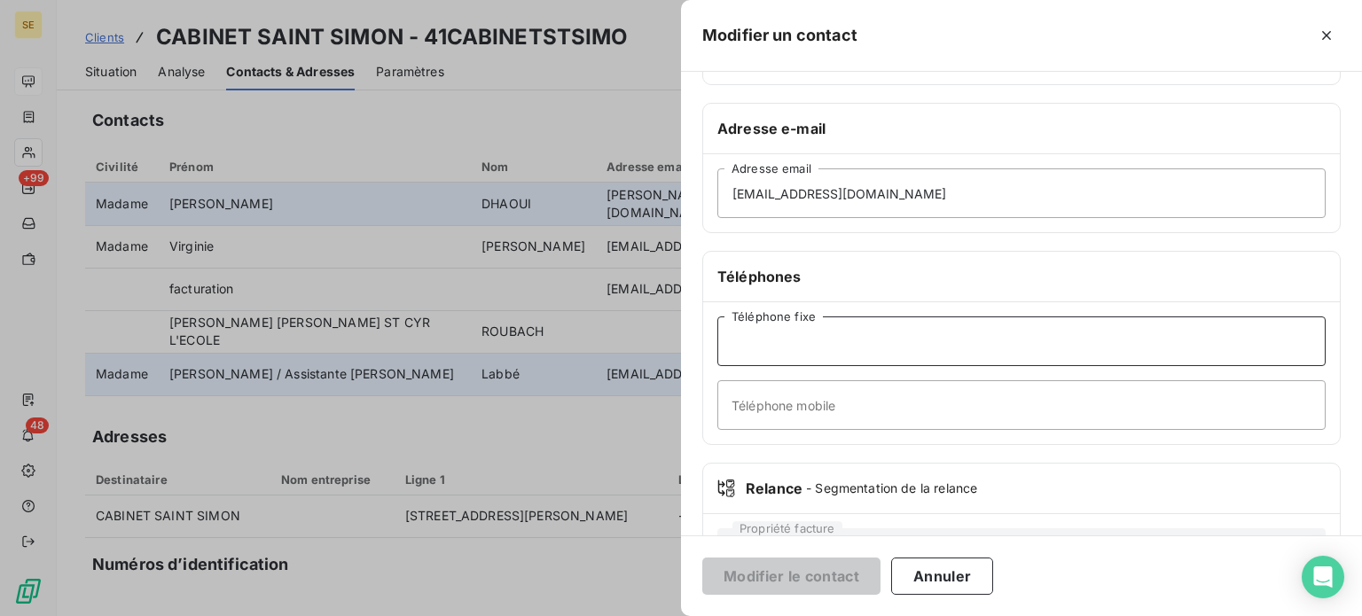
click at [803, 340] on input "Téléphone fixe" at bounding box center [1021, 341] width 608 height 50
paste input "[PHONE_NUMBER]"
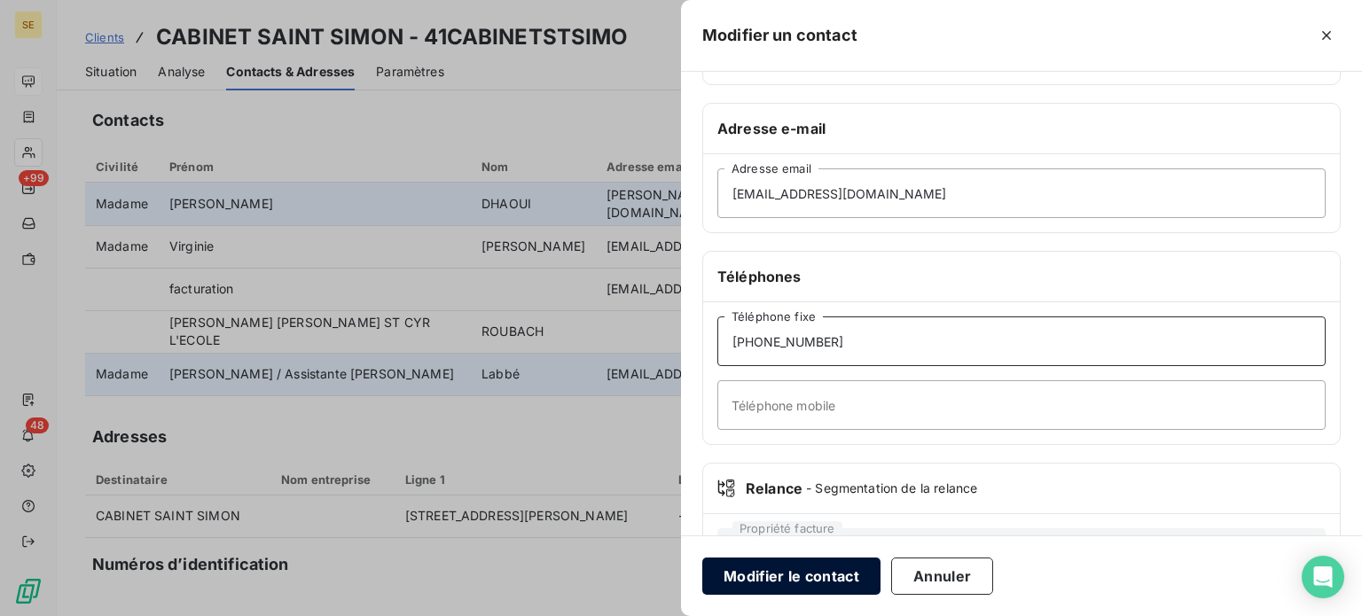
type input "[PHONE_NUMBER]"
click at [808, 576] on button "Modifier le contact" at bounding box center [791, 576] width 178 height 37
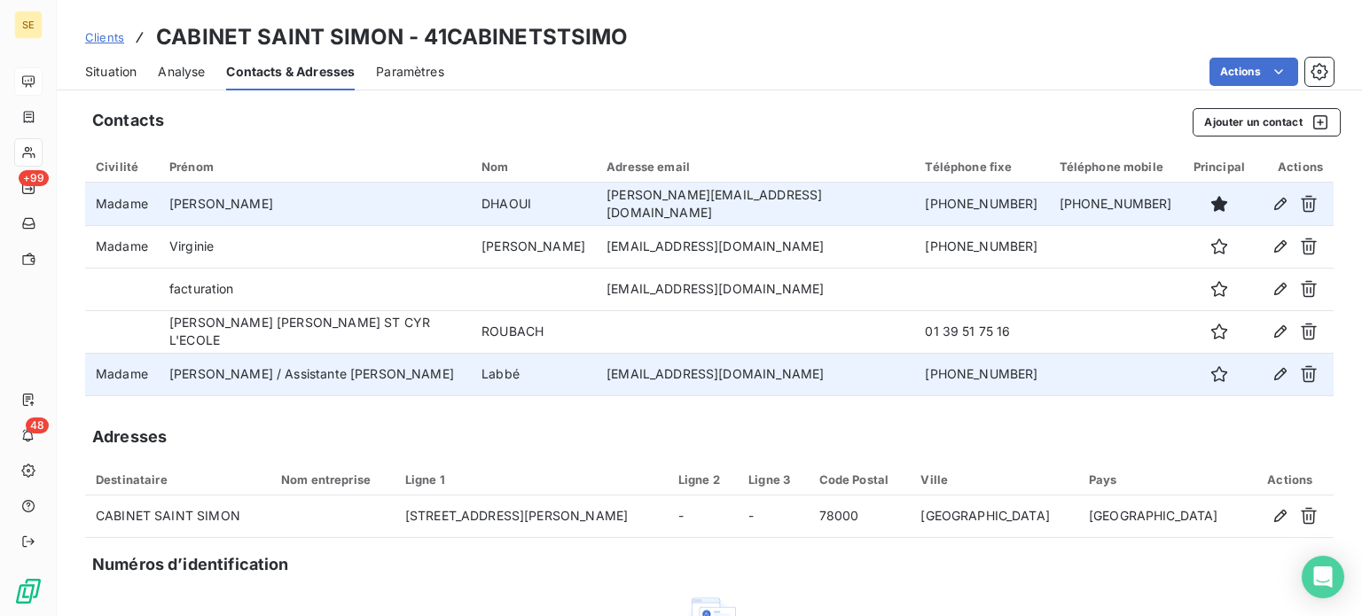
click at [119, 73] on span "Situation" at bounding box center [110, 72] width 51 height 18
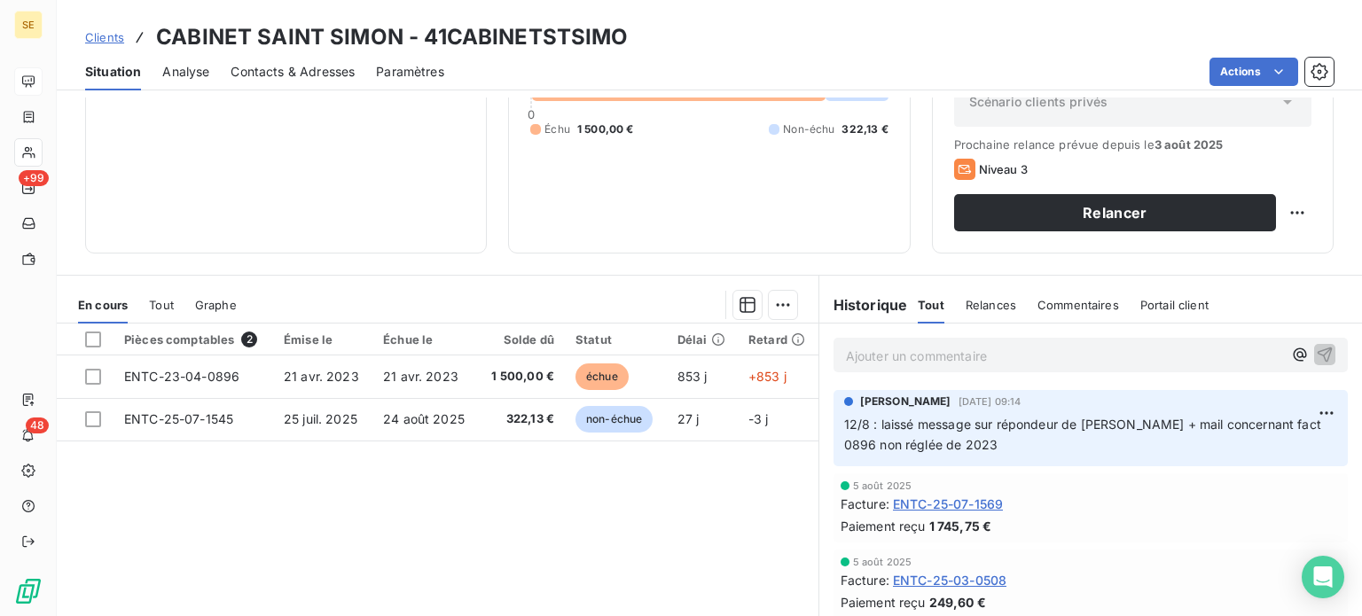
scroll to position [319, 0]
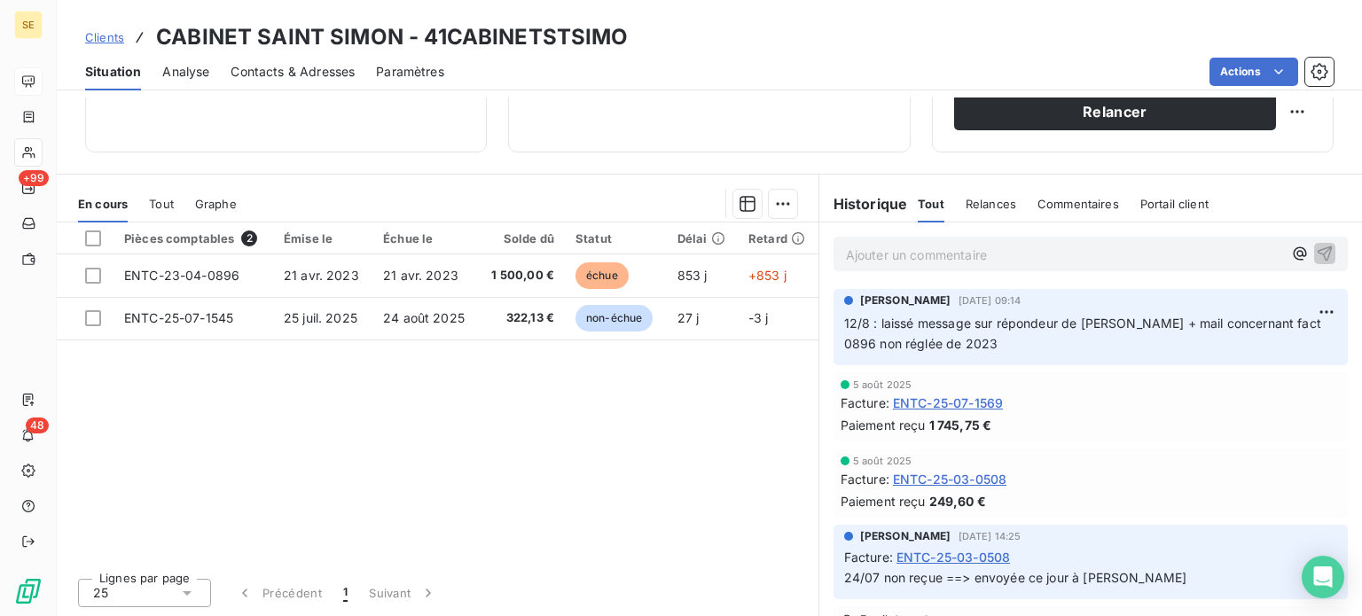
click at [904, 249] on p "Ajouter un commentaire ﻿" at bounding box center [1064, 255] width 436 height 22
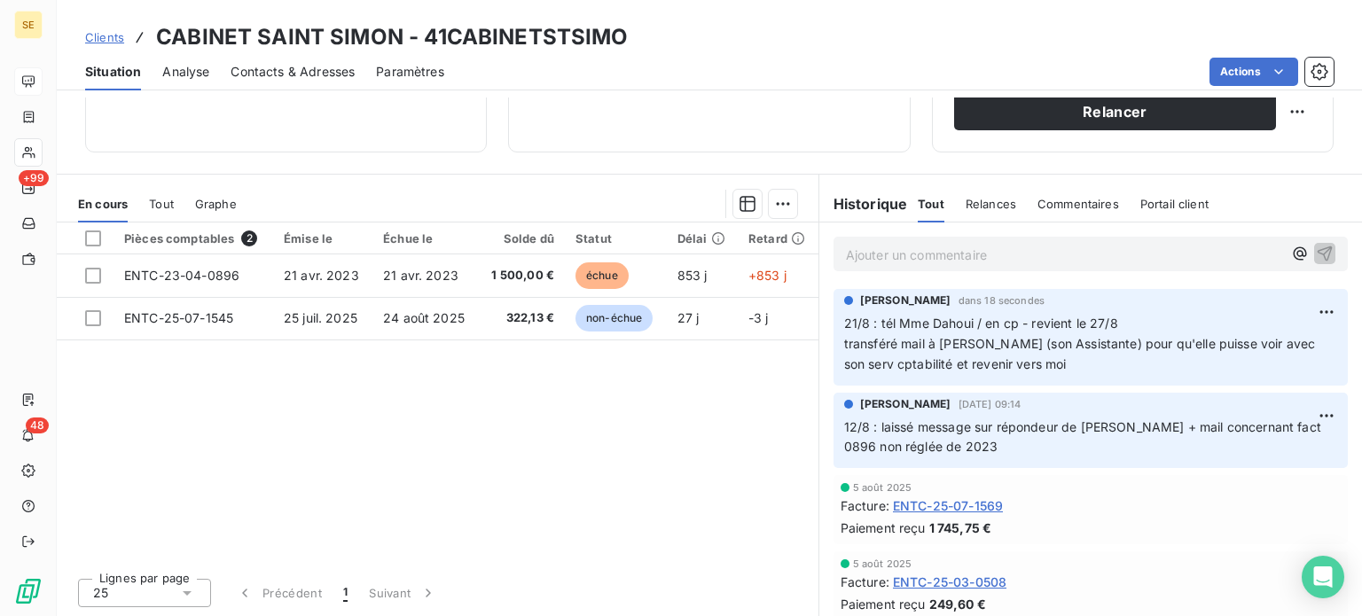
click at [98, 37] on span "Clients" at bounding box center [104, 37] width 39 height 14
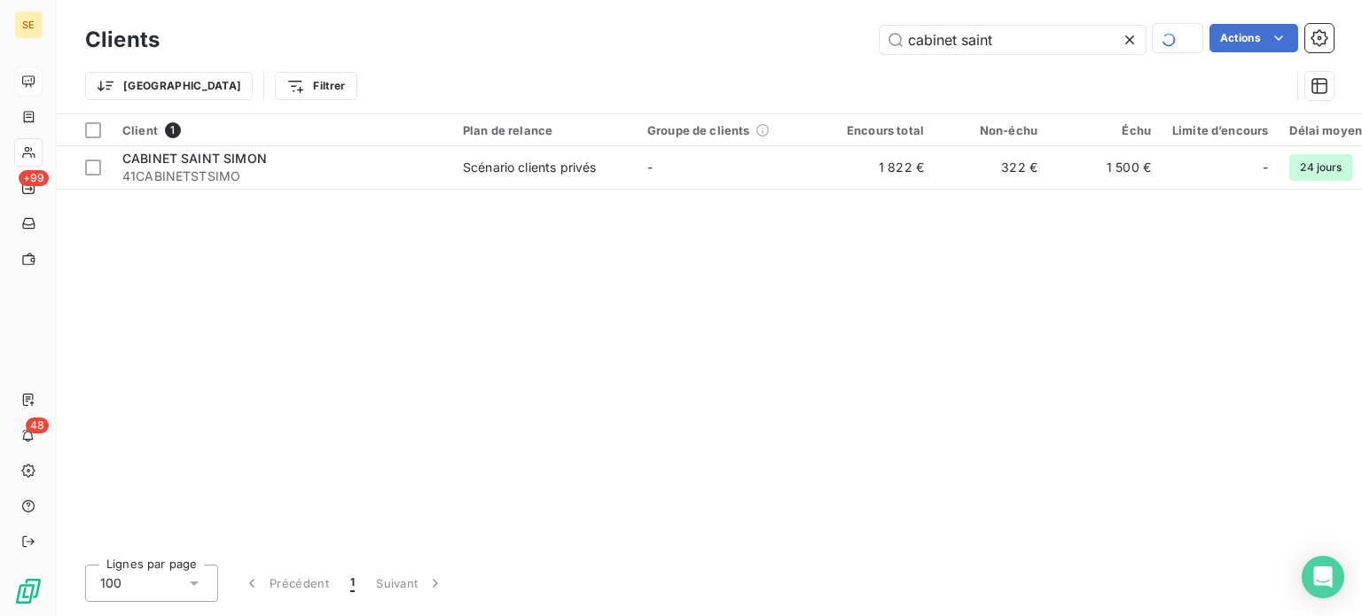
drag, startPoint x: 1011, startPoint y: 36, endPoint x: 638, endPoint y: 44, distance: 372.4
click at [638, 45] on div "cabinet saint Actions" at bounding box center [757, 39] width 1152 height 31
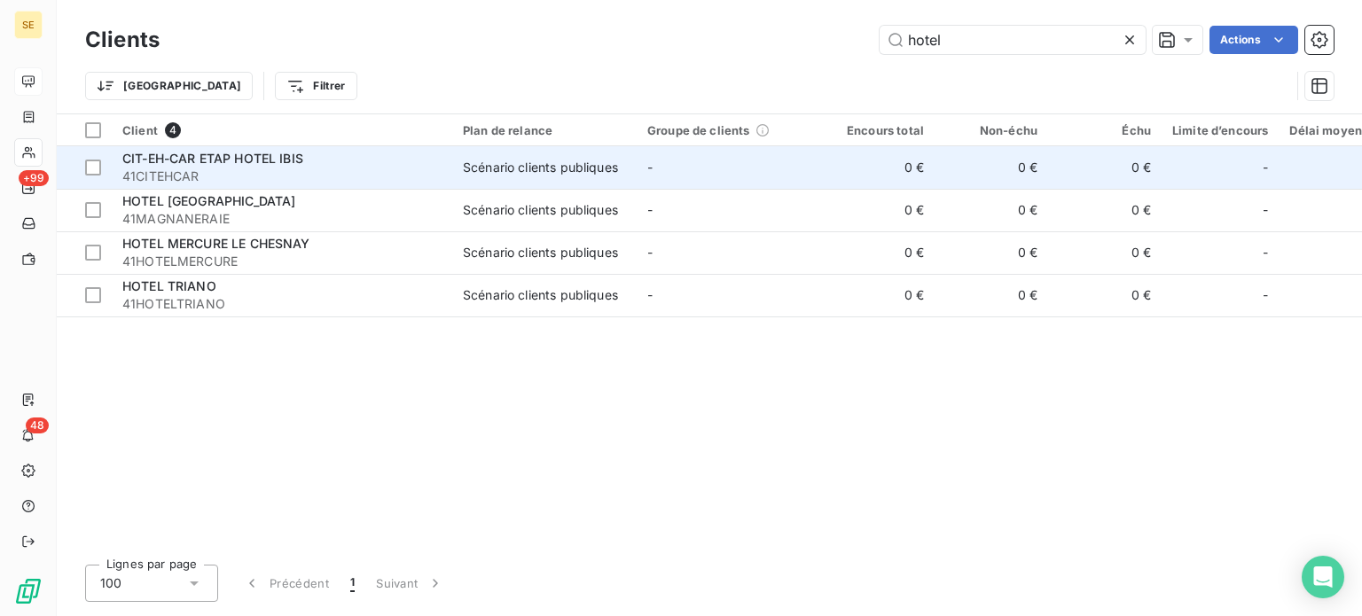
type input "hotel"
click at [204, 169] on span "41CITEHCAR" at bounding box center [281, 177] width 319 height 18
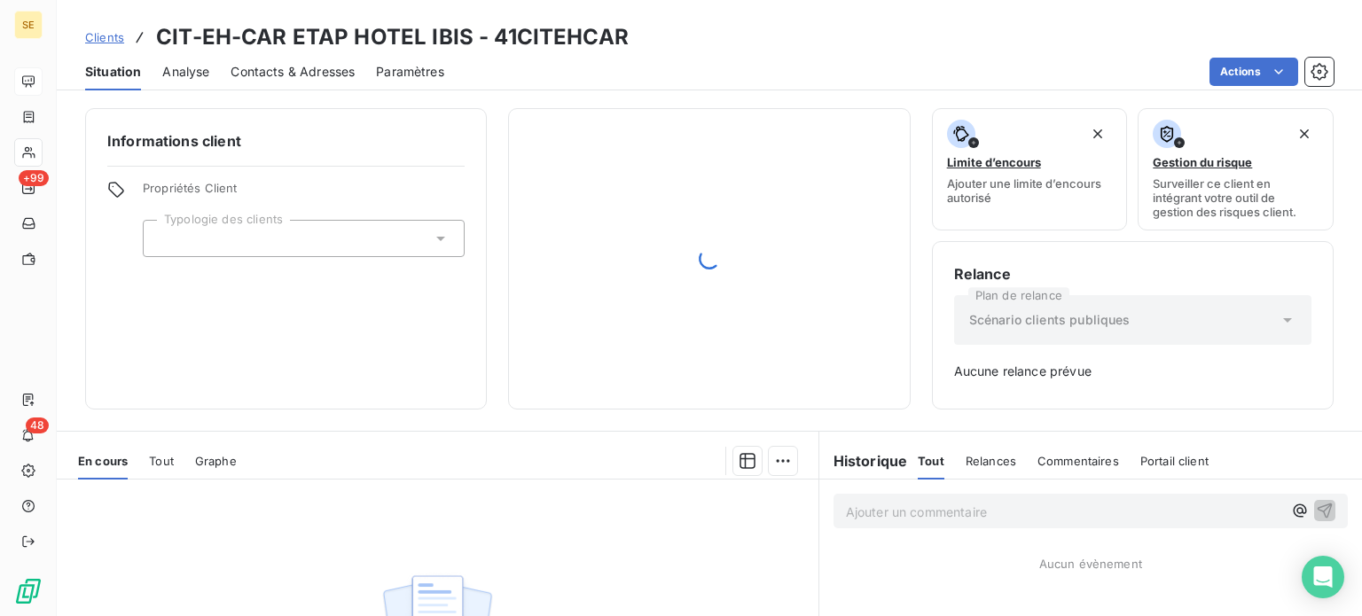
click at [323, 63] on span "Contacts & Adresses" at bounding box center [292, 72] width 124 height 18
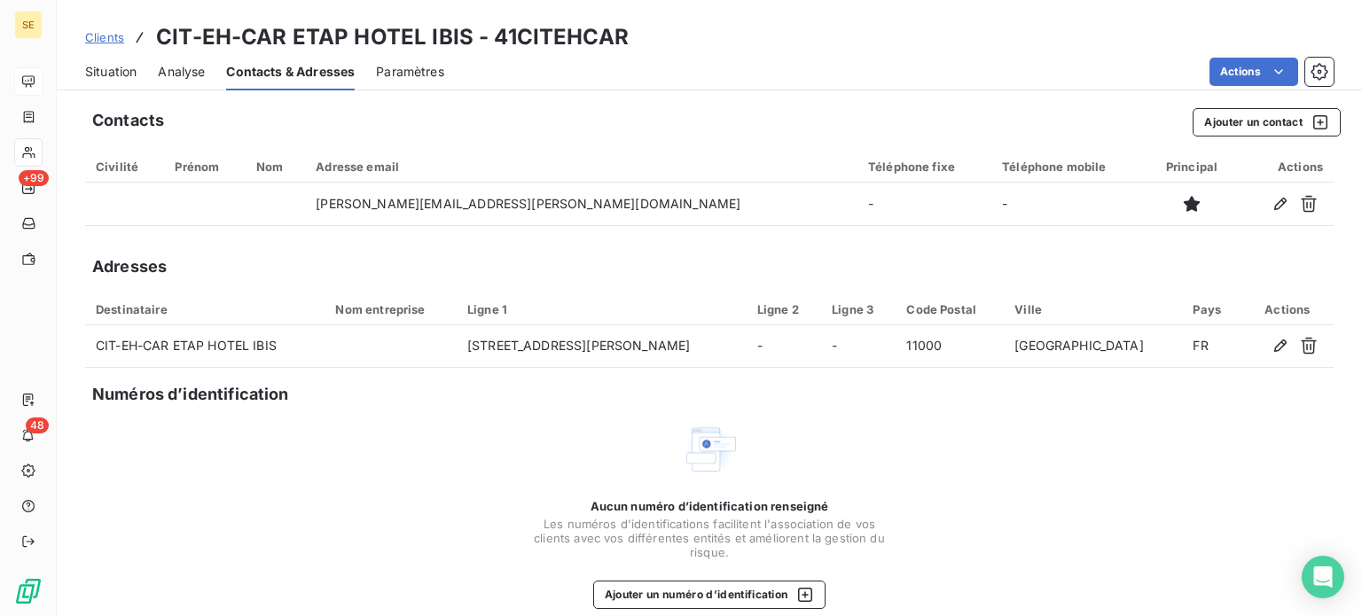
click at [92, 31] on span "Clients" at bounding box center [104, 37] width 39 height 14
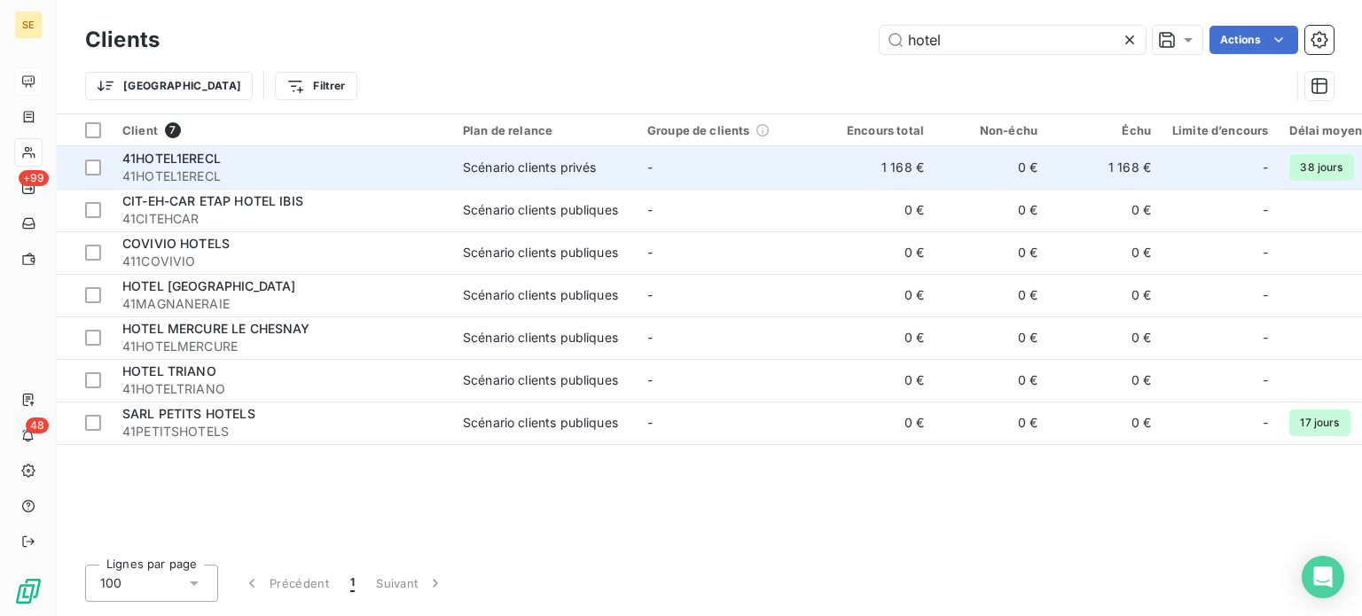
type input "hotel"
click at [219, 163] on span "41HOTEL1ERECL" at bounding box center [171, 158] width 98 height 15
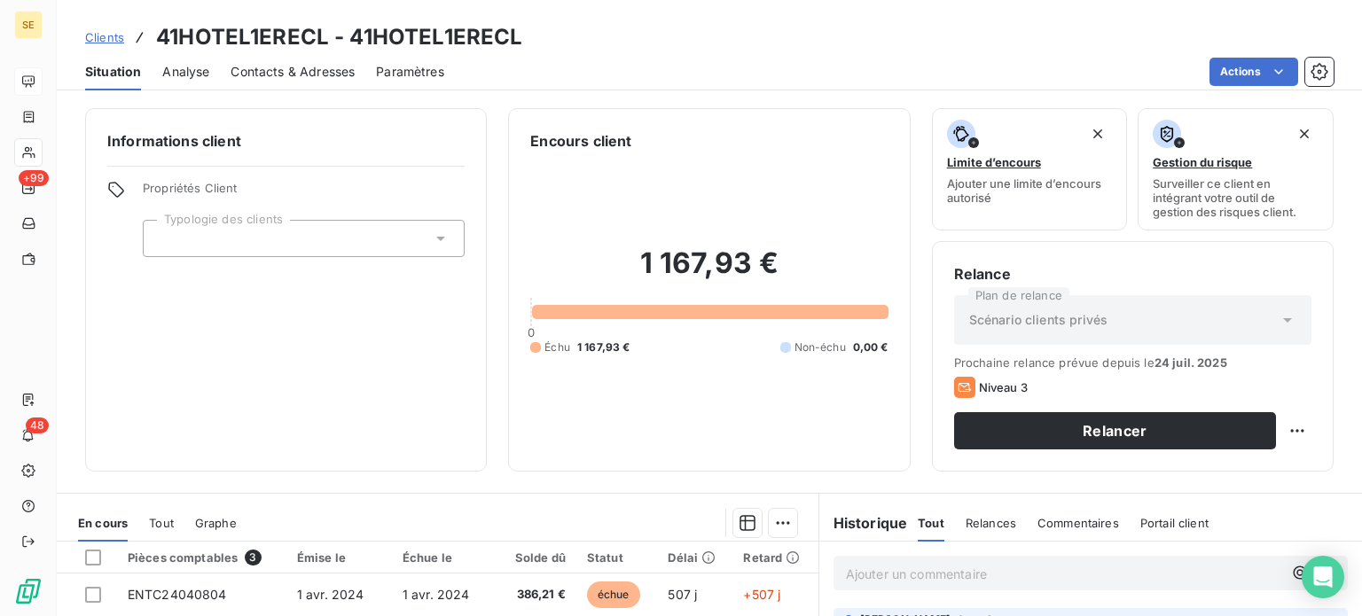
click at [313, 67] on span "Contacts & Adresses" at bounding box center [292, 72] width 124 height 18
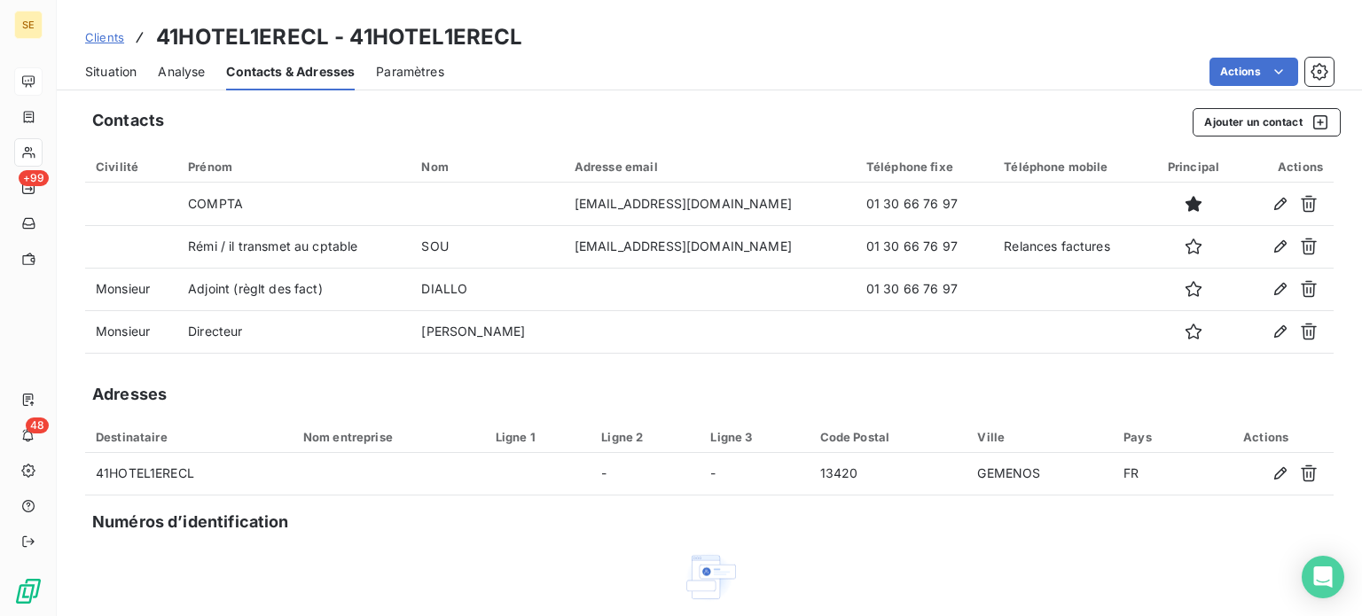
drag, startPoint x: 106, startPoint y: 66, endPoint x: 111, endPoint y: 84, distance: 18.3
click at [106, 66] on span "Situation" at bounding box center [110, 72] width 51 height 18
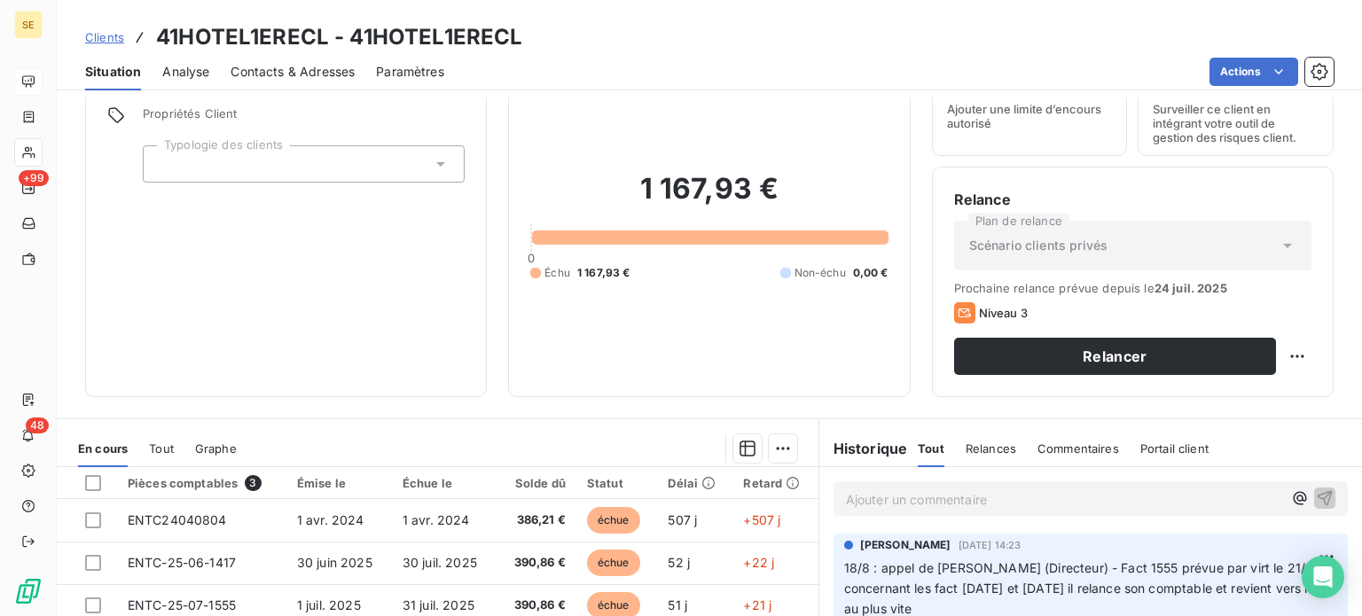
scroll to position [266, 0]
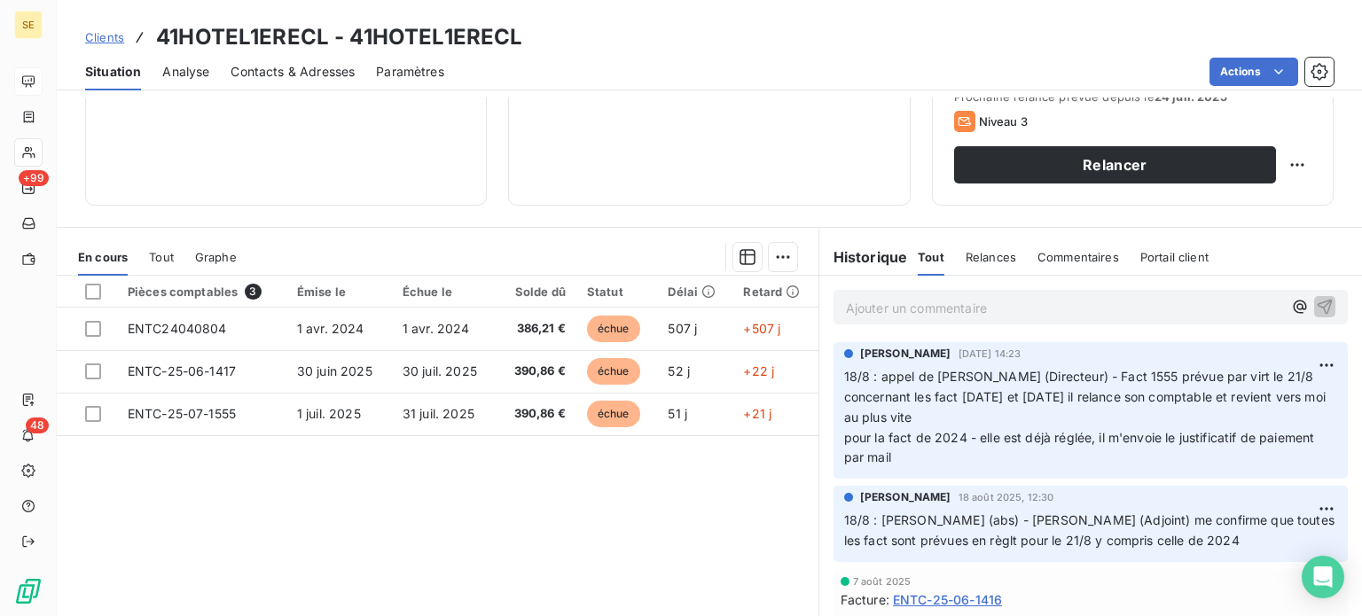
click at [161, 259] on span "Tout" at bounding box center [161, 257] width 25 height 14
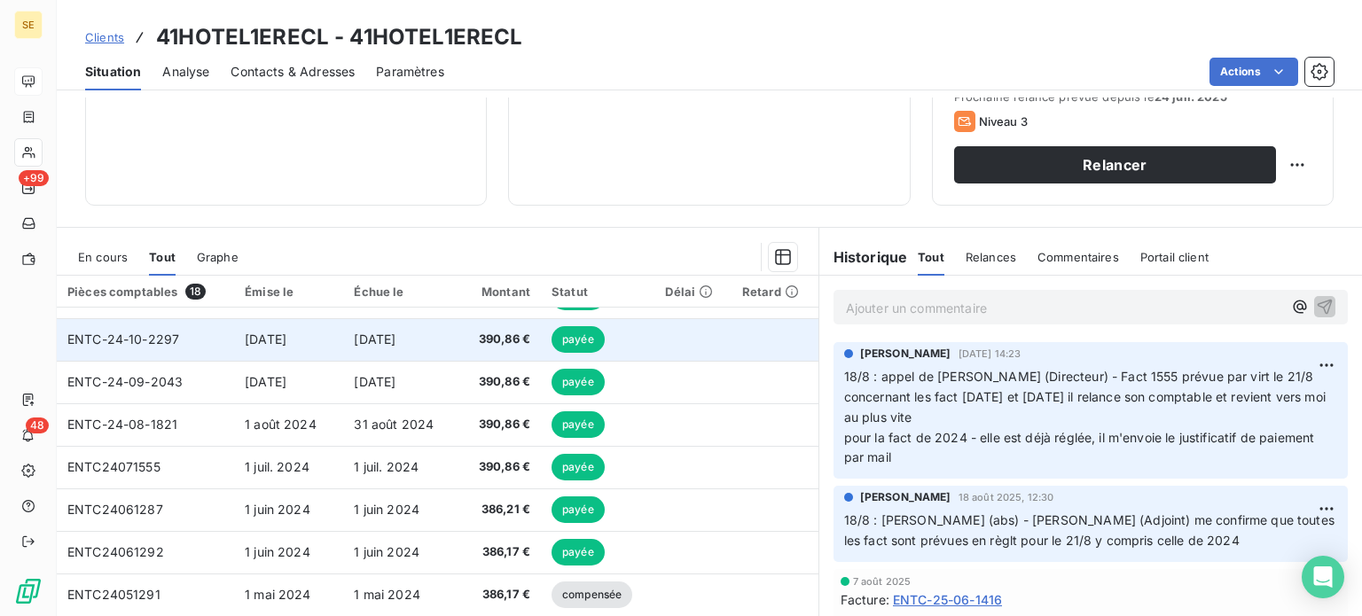
scroll to position [443, 0]
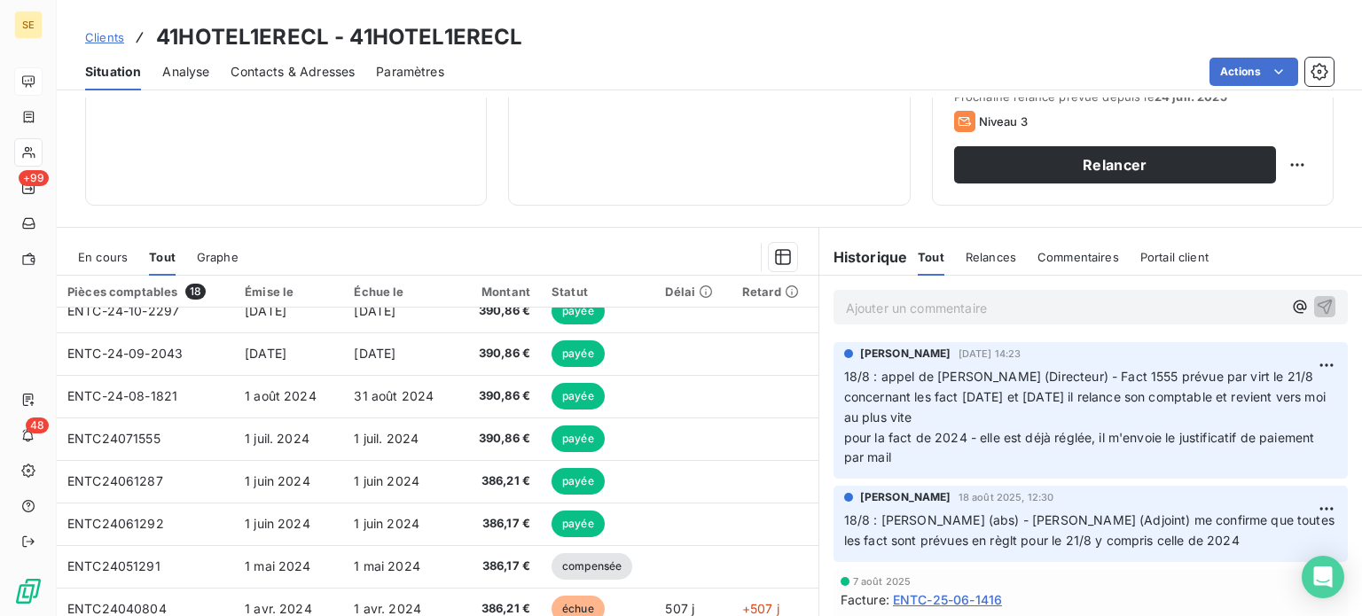
click at [99, 39] on span "Clients" at bounding box center [104, 37] width 39 height 14
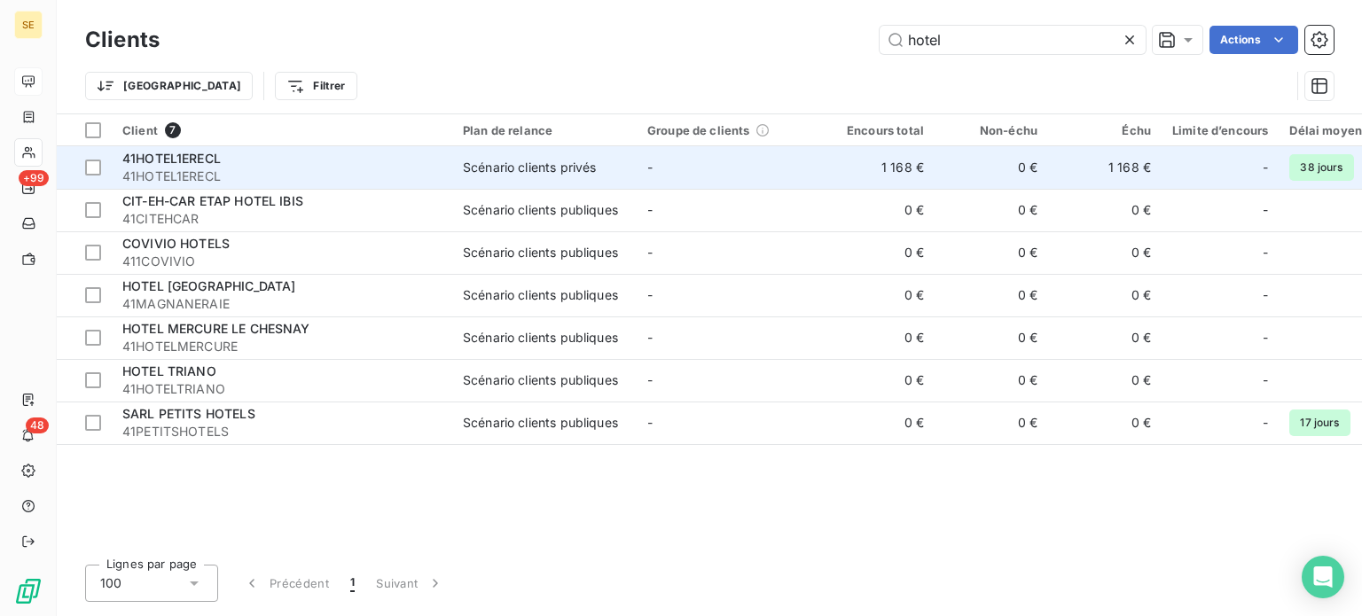
click at [206, 169] on span "41HOTEL1ERECL" at bounding box center [281, 177] width 319 height 18
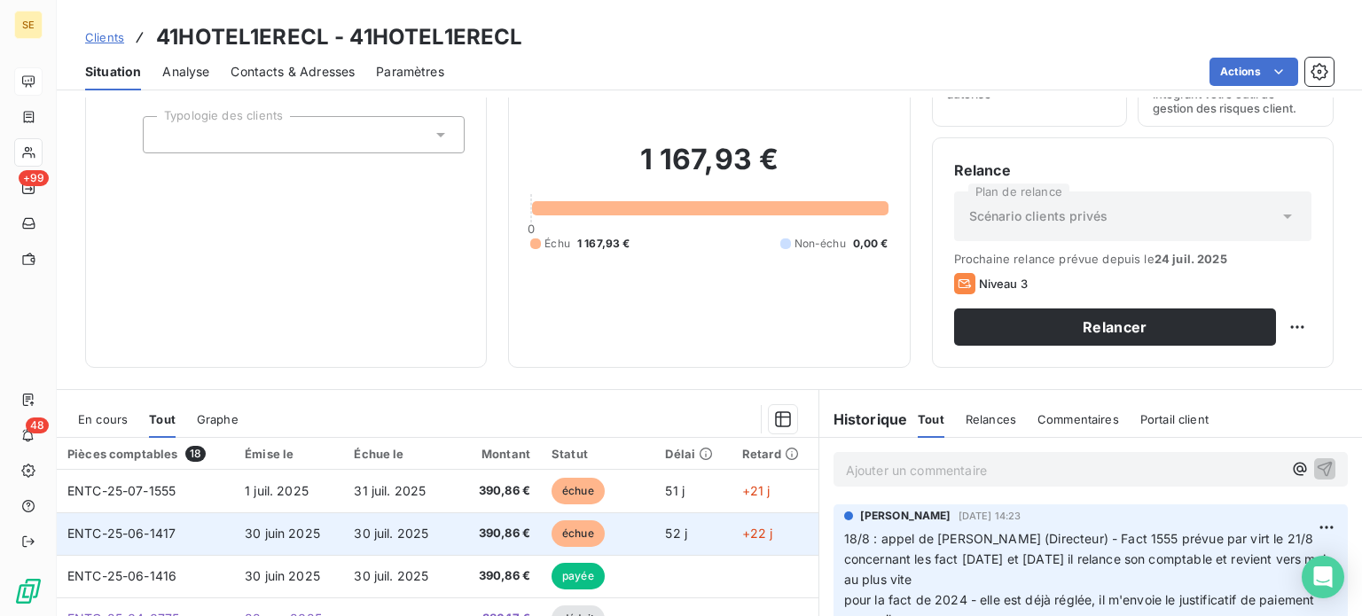
scroll to position [319, 0]
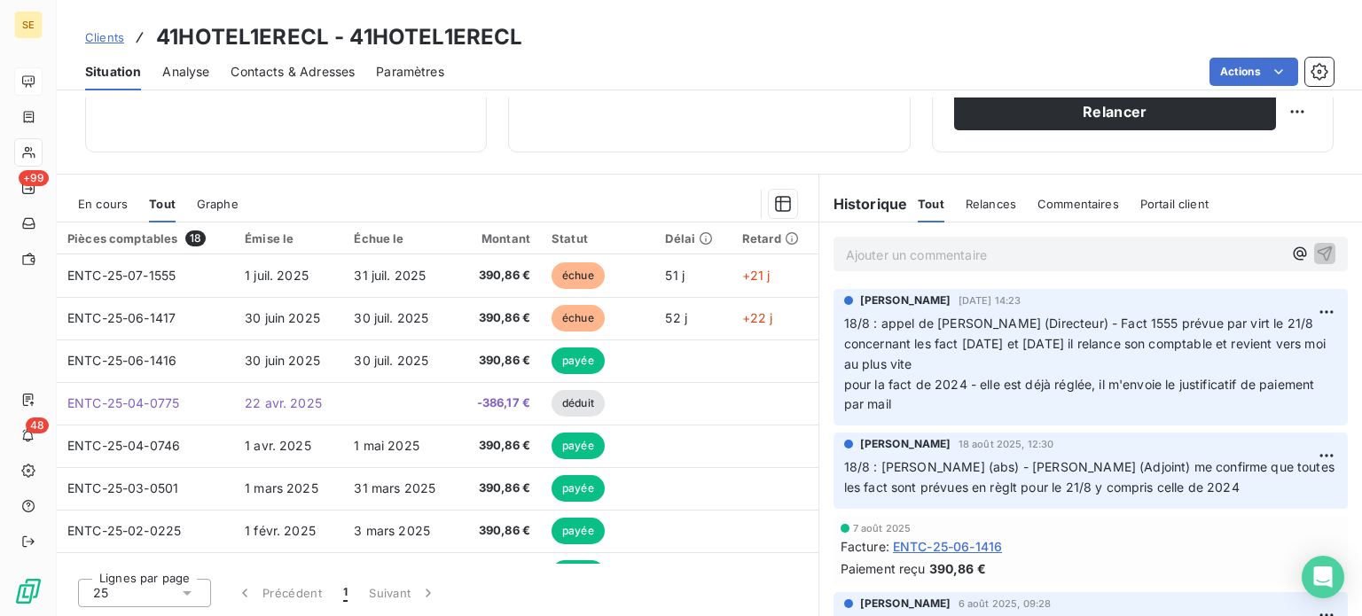
click at [905, 249] on p "Ajouter un commentaire ﻿" at bounding box center [1064, 255] width 436 height 22
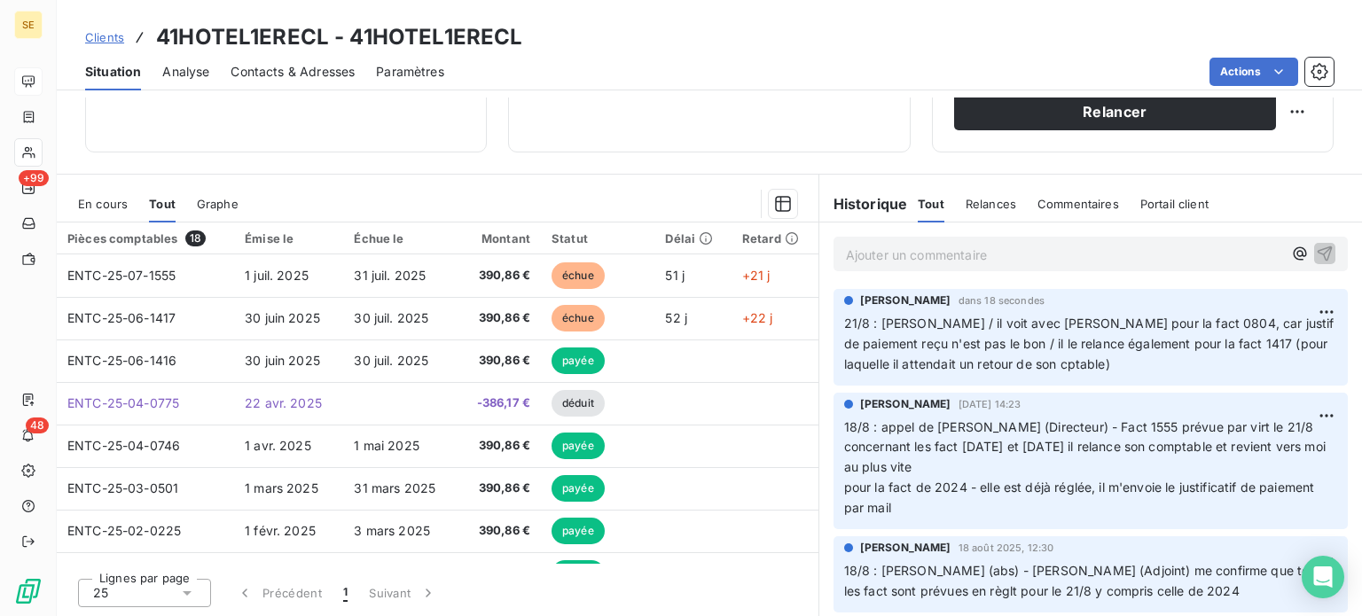
click at [99, 41] on span "Clients" at bounding box center [104, 37] width 39 height 14
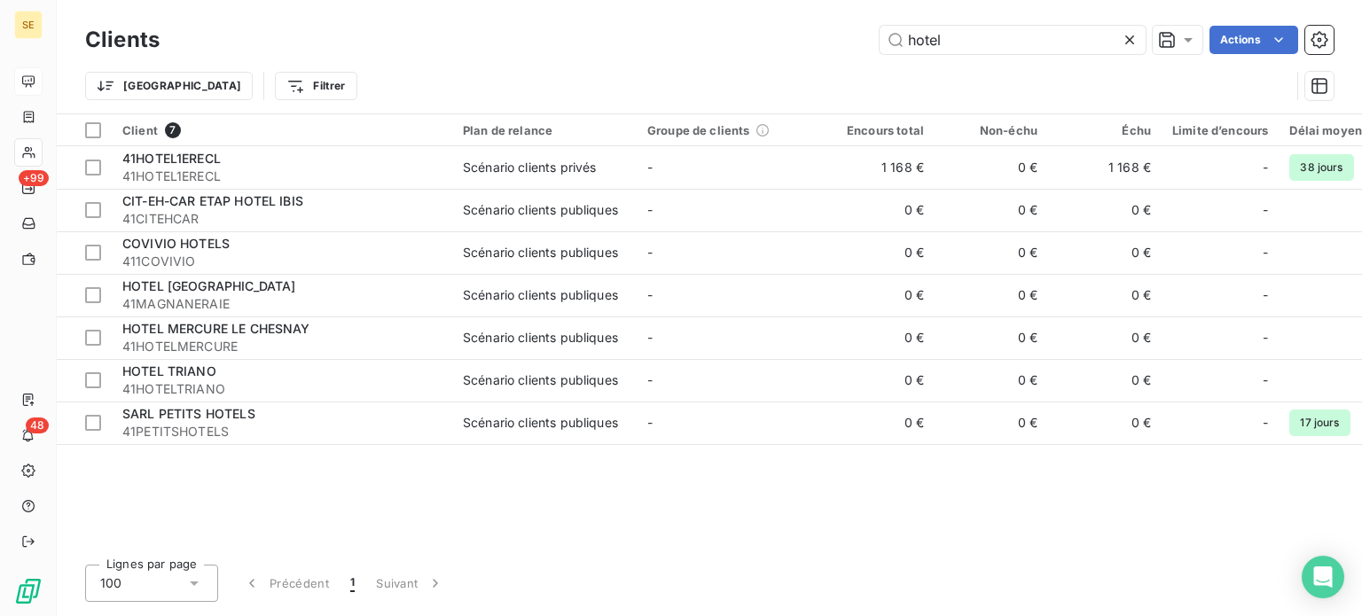
drag, startPoint x: 879, startPoint y: 43, endPoint x: 717, endPoint y: 44, distance: 162.2
click at [717, 44] on div "hotel Actions" at bounding box center [757, 40] width 1152 height 28
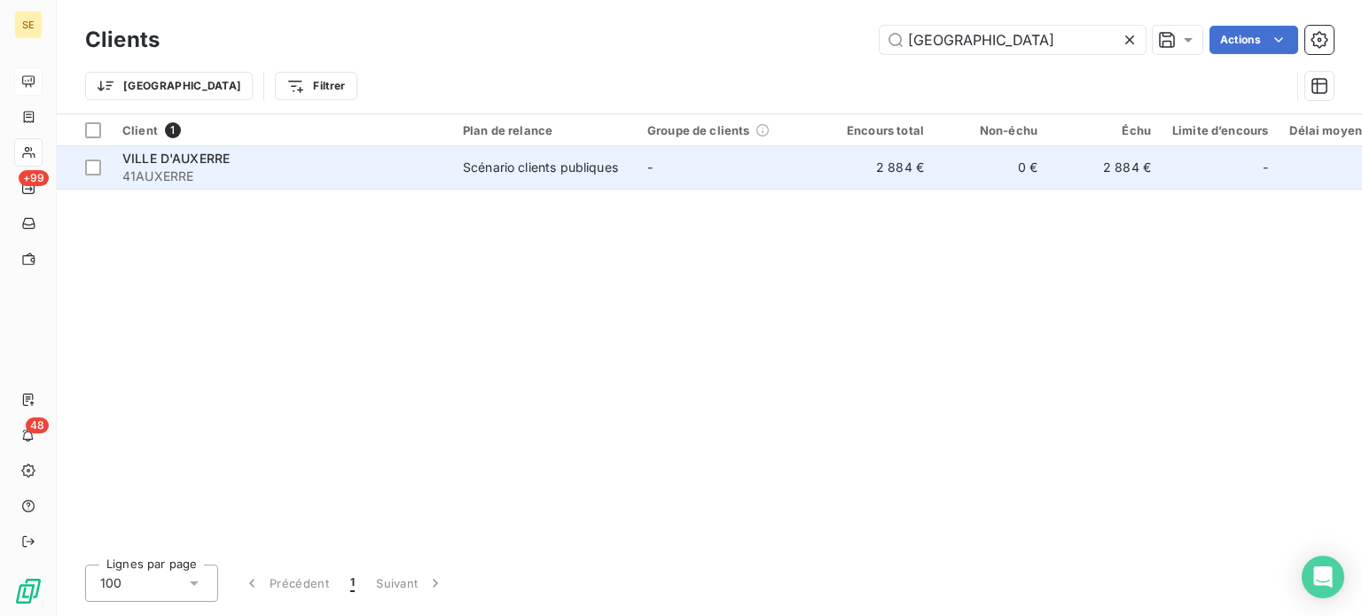
type input "[GEOGRAPHIC_DATA]"
click at [509, 175] on div "Scénario clients publiques" at bounding box center [540, 168] width 155 height 18
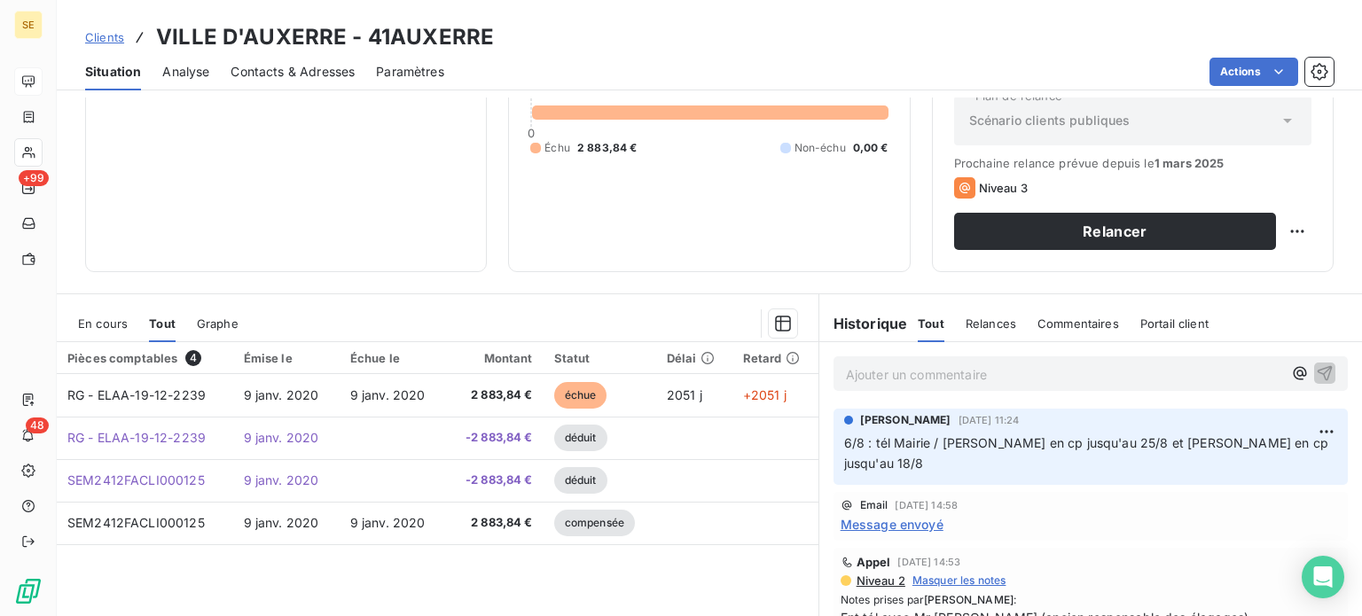
scroll to position [230, 0]
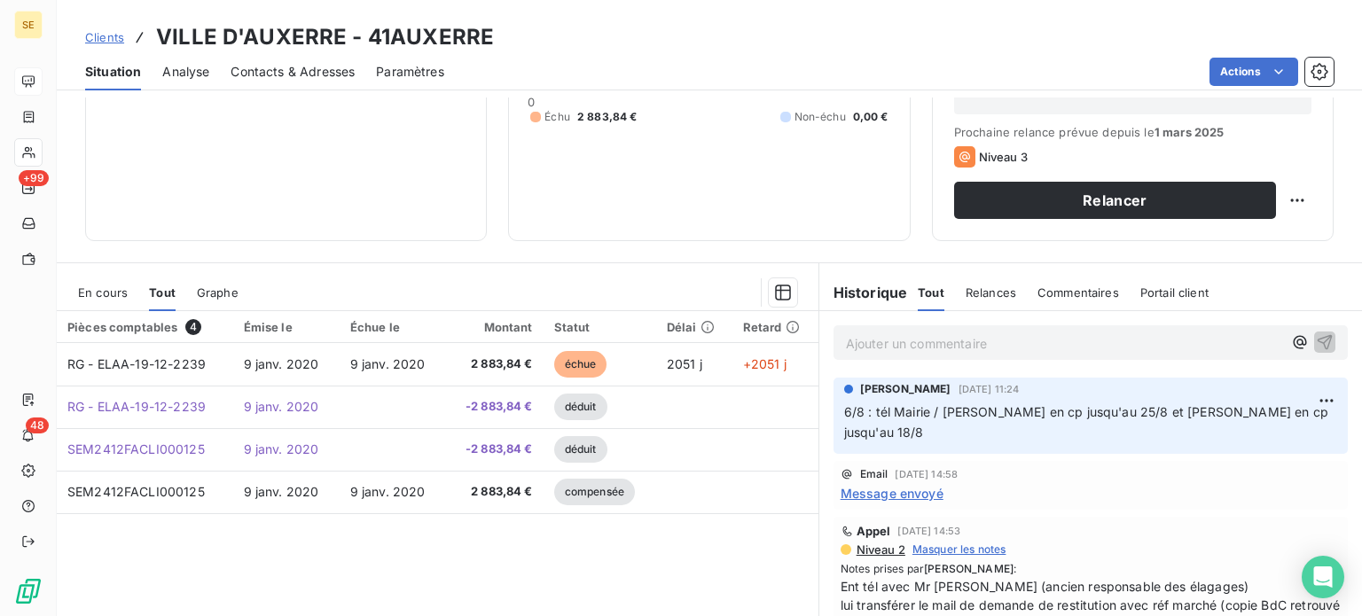
click at [109, 35] on span "Clients" at bounding box center [104, 37] width 39 height 14
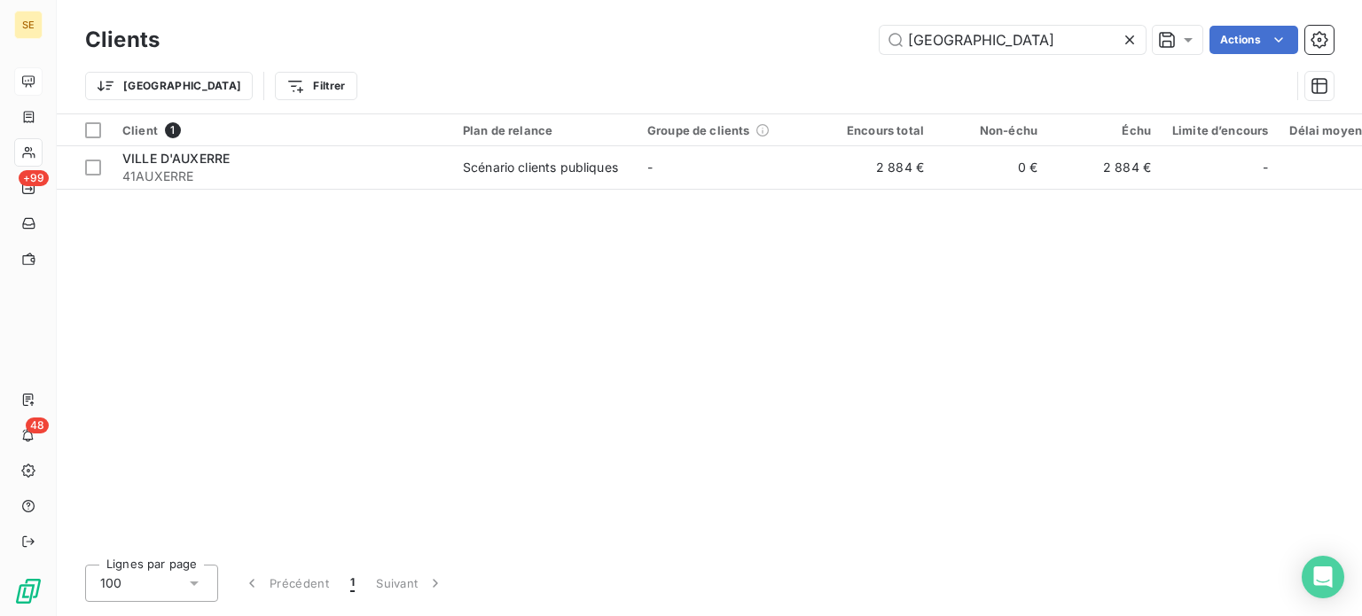
drag, startPoint x: 906, startPoint y: 43, endPoint x: 791, endPoint y: 55, distance: 115.8
click at [791, 55] on div "Clients AUXERRE Actions" at bounding box center [709, 39] width 1248 height 37
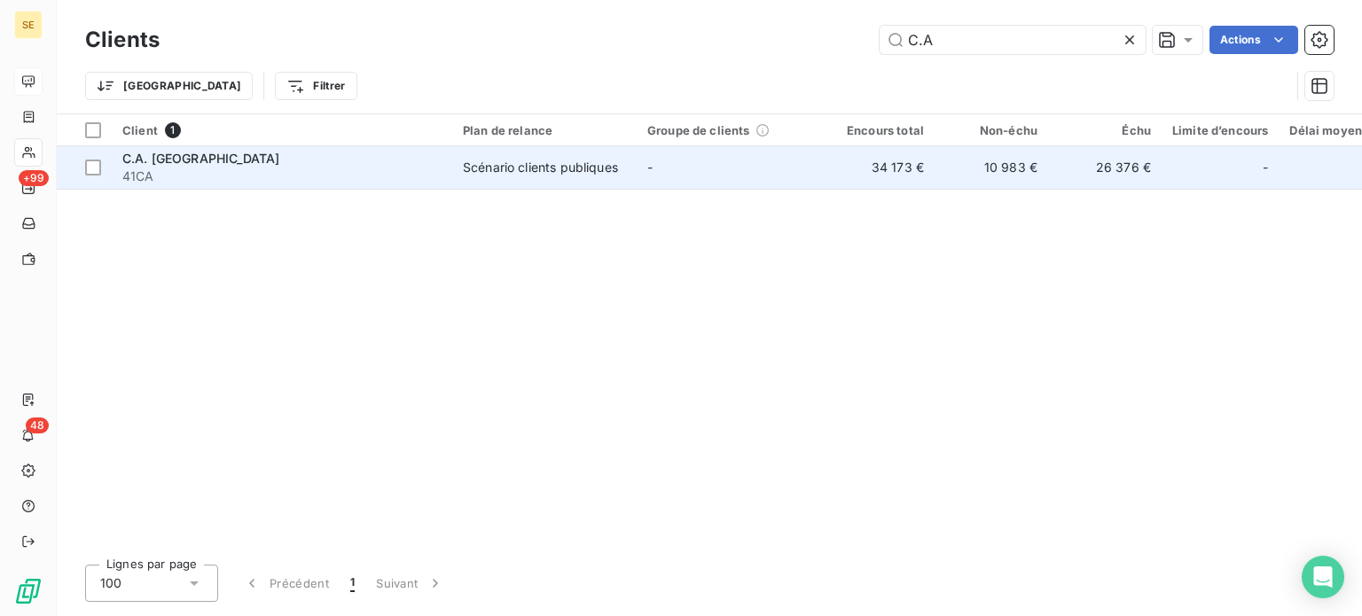
type input "C.A"
click at [506, 180] on td "Scénario clients publiques" at bounding box center [544, 167] width 184 height 43
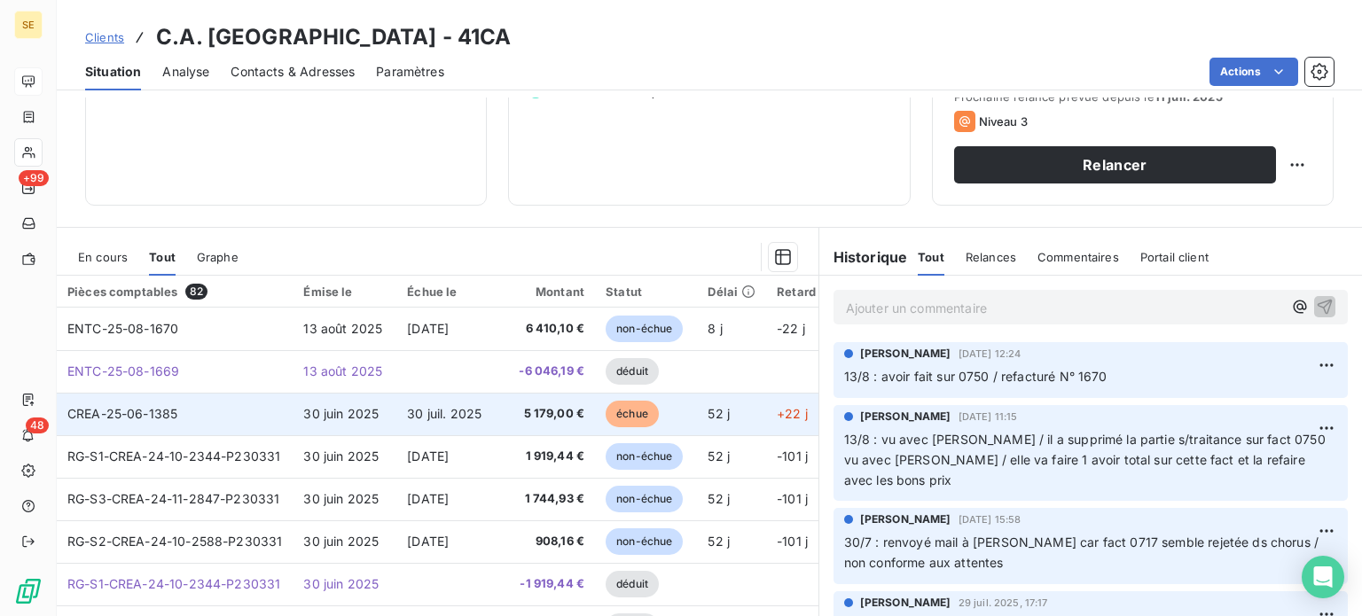
scroll to position [319, 0]
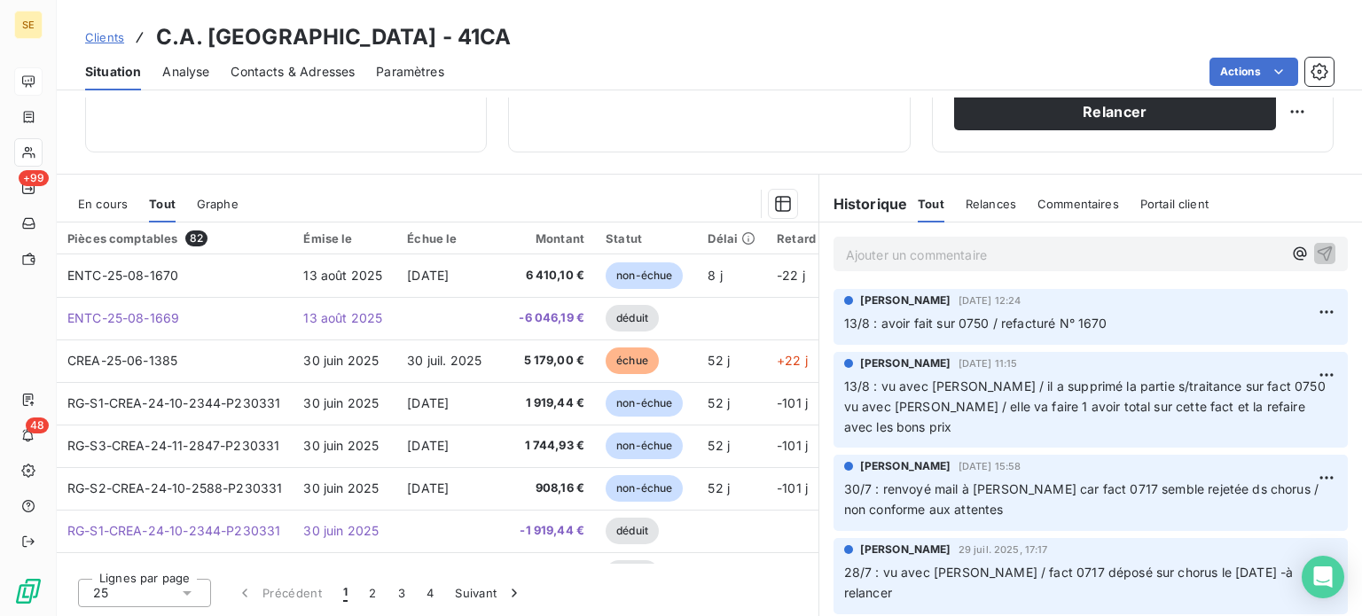
click at [93, 42] on span "Clients" at bounding box center [104, 37] width 39 height 14
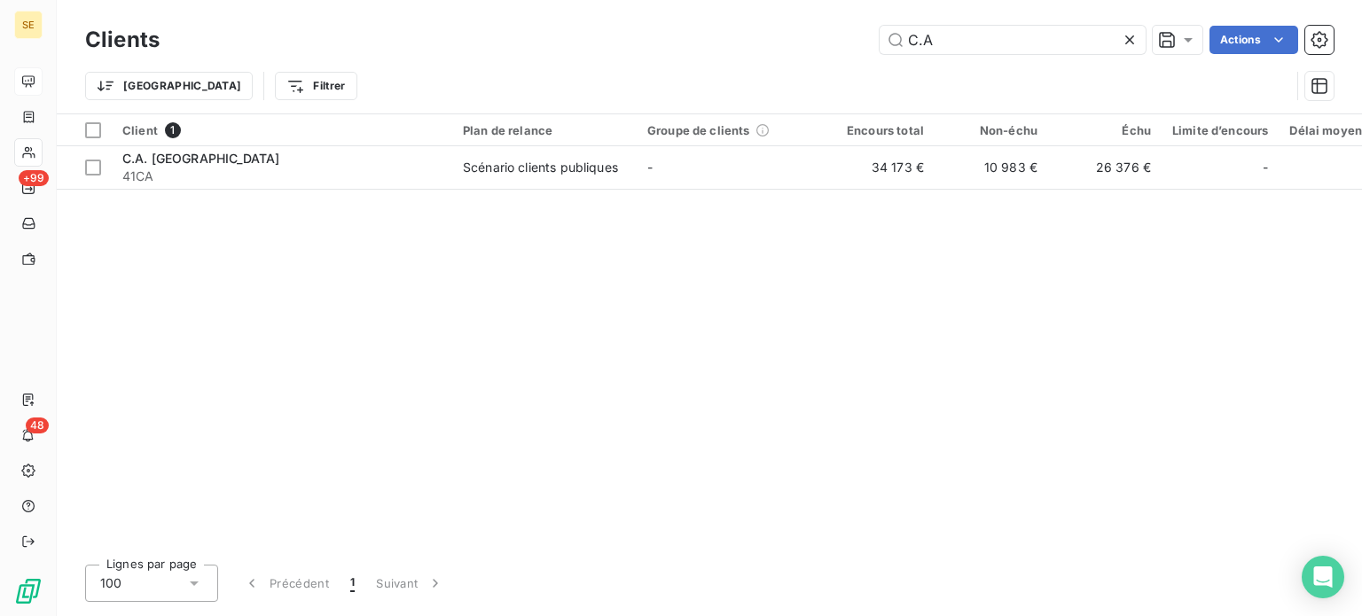
drag, startPoint x: 933, startPoint y: 40, endPoint x: 745, endPoint y: 41, distance: 188.8
click at [748, 42] on div "C.A Actions" at bounding box center [757, 40] width 1152 height 28
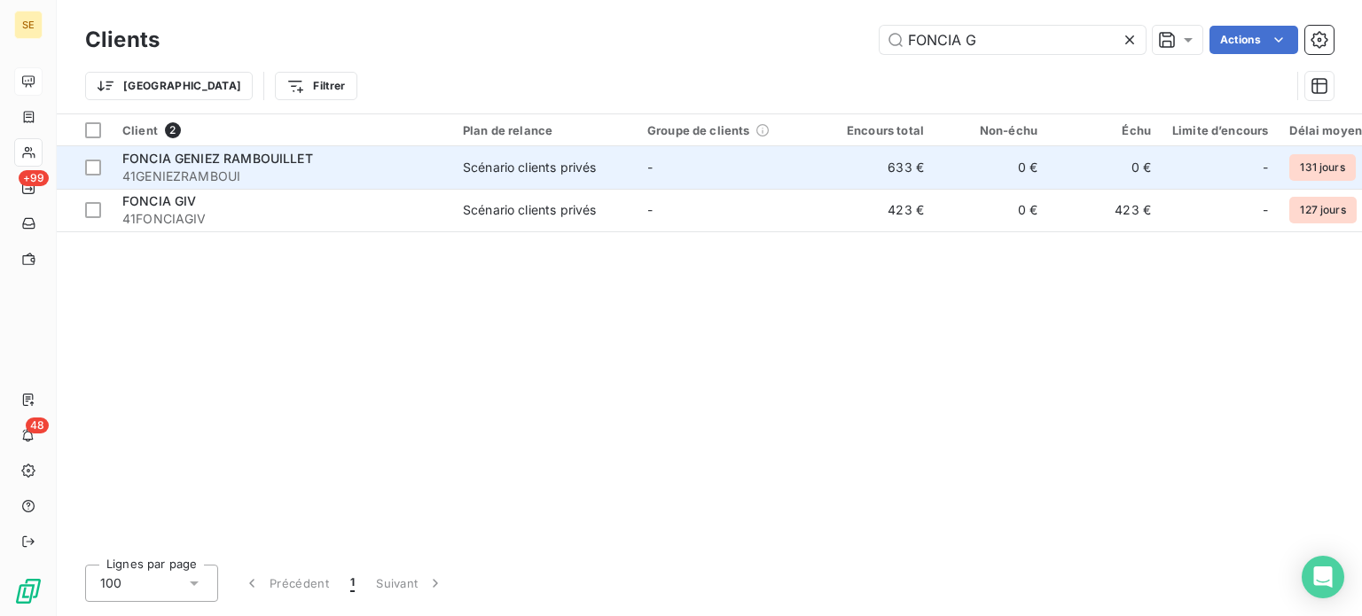
type input "FONCIA G"
click at [410, 174] on span "41GENIEZRAMBOUI" at bounding box center [281, 177] width 319 height 18
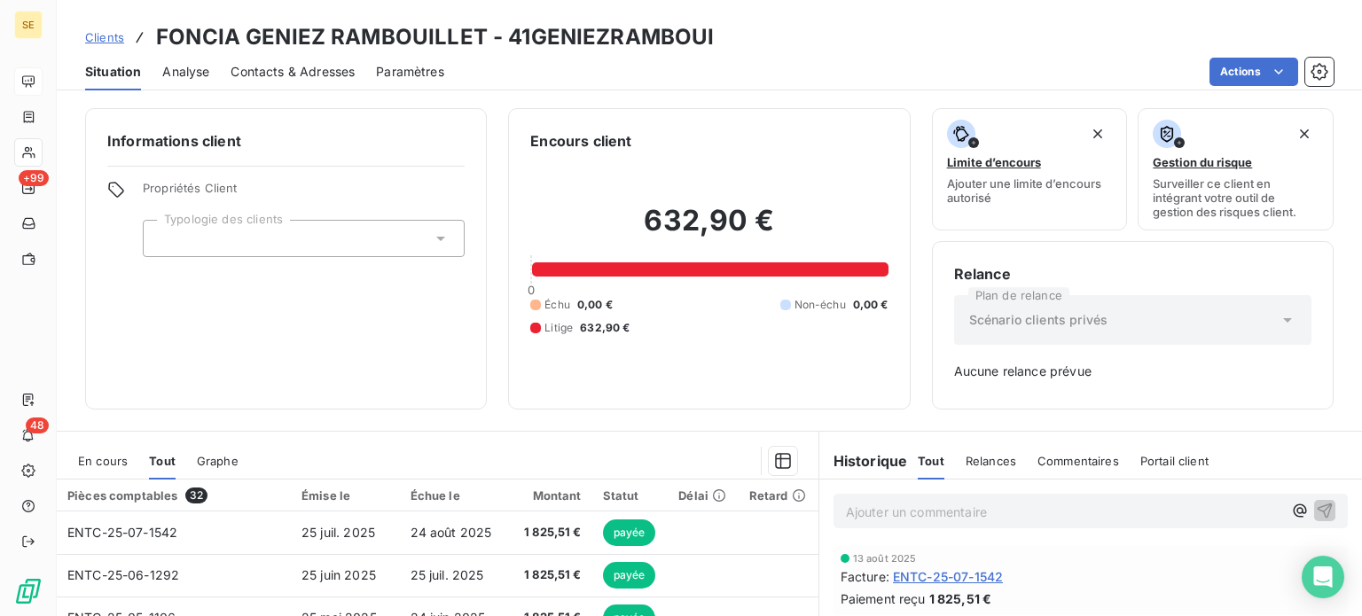
click at [85, 461] on span "En cours" at bounding box center [103, 461] width 50 height 14
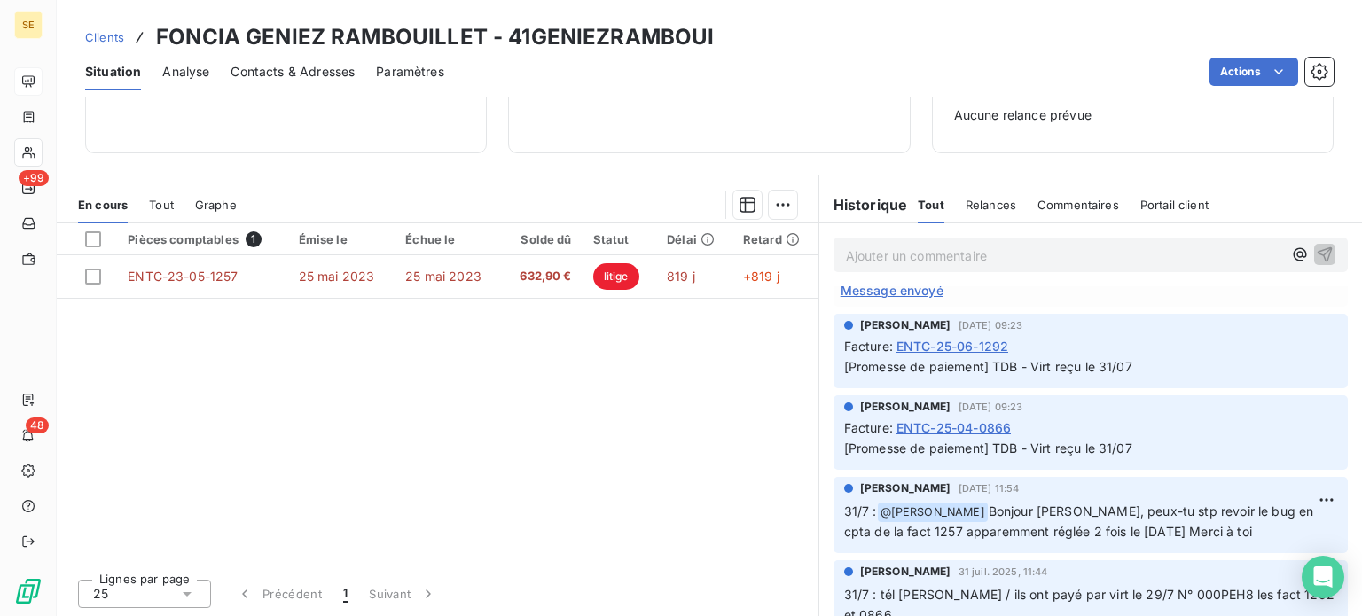
scroll to position [355, 0]
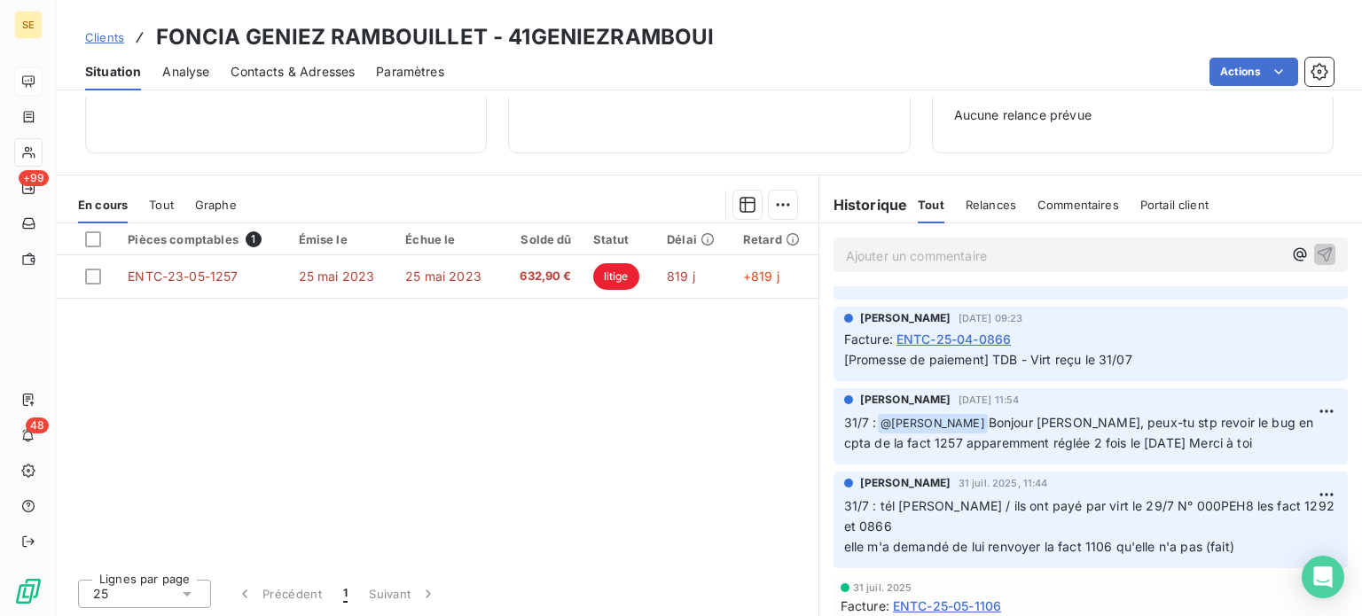
click at [101, 38] on span "Clients" at bounding box center [104, 37] width 39 height 14
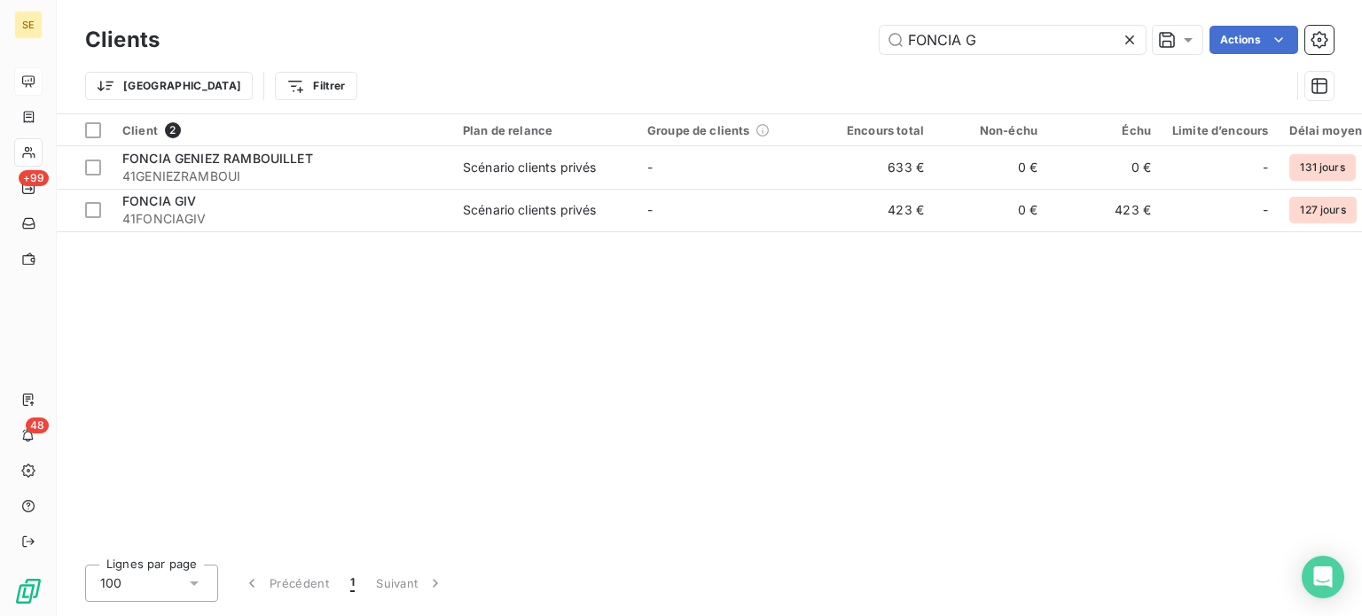
drag, startPoint x: 1014, startPoint y: 35, endPoint x: 666, endPoint y: 34, distance: 348.4
click at [667, 35] on div "FONCIA G Actions" at bounding box center [757, 40] width 1152 height 28
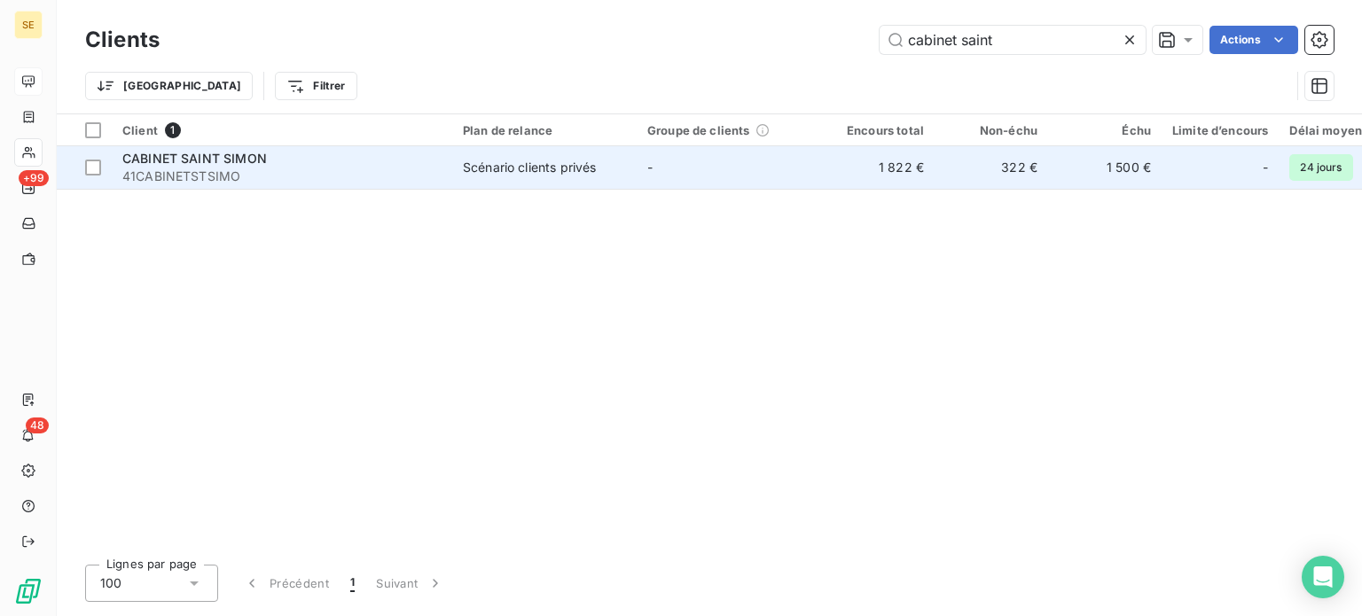
type input "cabinet saint"
click at [389, 176] on span "41CABINETSTSIMO" at bounding box center [281, 177] width 319 height 18
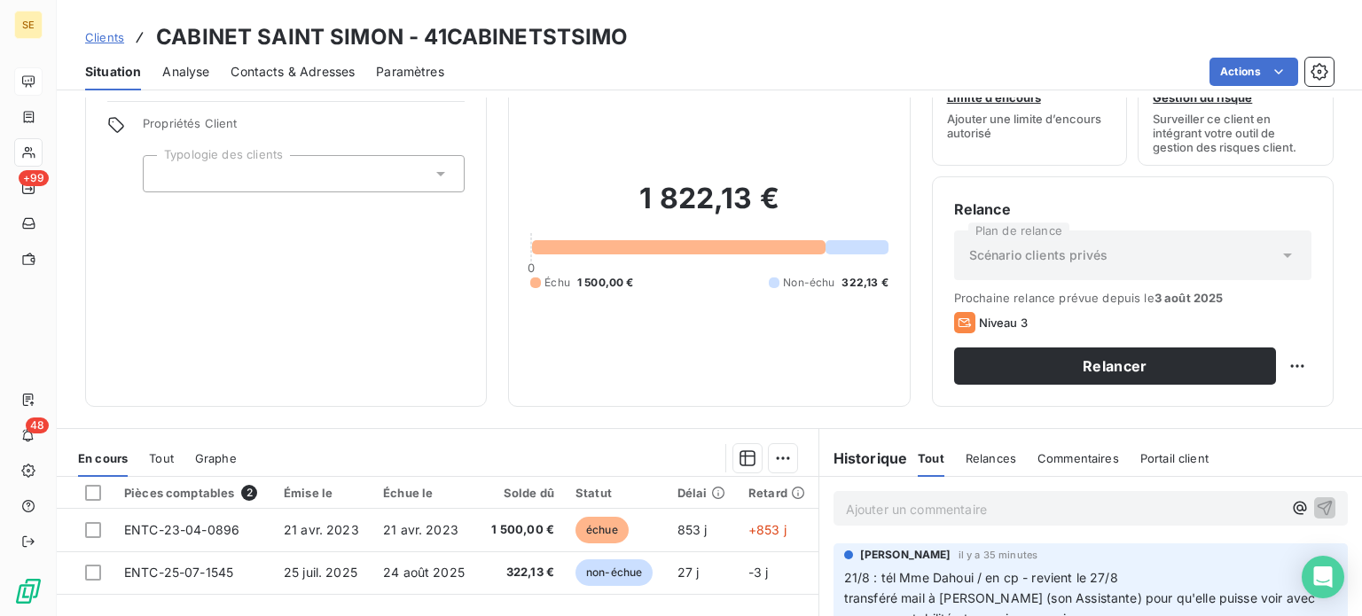
scroll to position [266, 0]
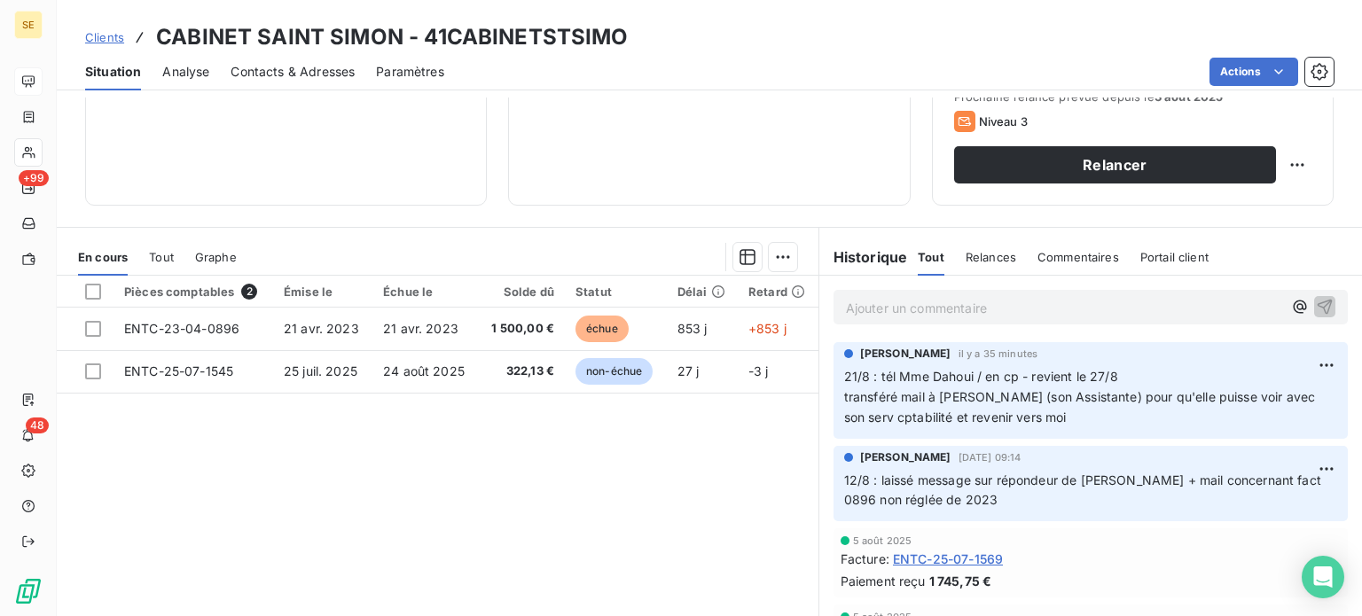
click at [961, 293] on div "Ajouter un commentaire ﻿" at bounding box center [1090, 307] width 514 height 35
click at [989, 314] on p "Ajouter un commentaire ﻿" at bounding box center [1064, 308] width 436 height 22
click at [1003, 308] on p "Ajouter un commentaire ﻿" at bounding box center [1064, 308] width 436 height 22
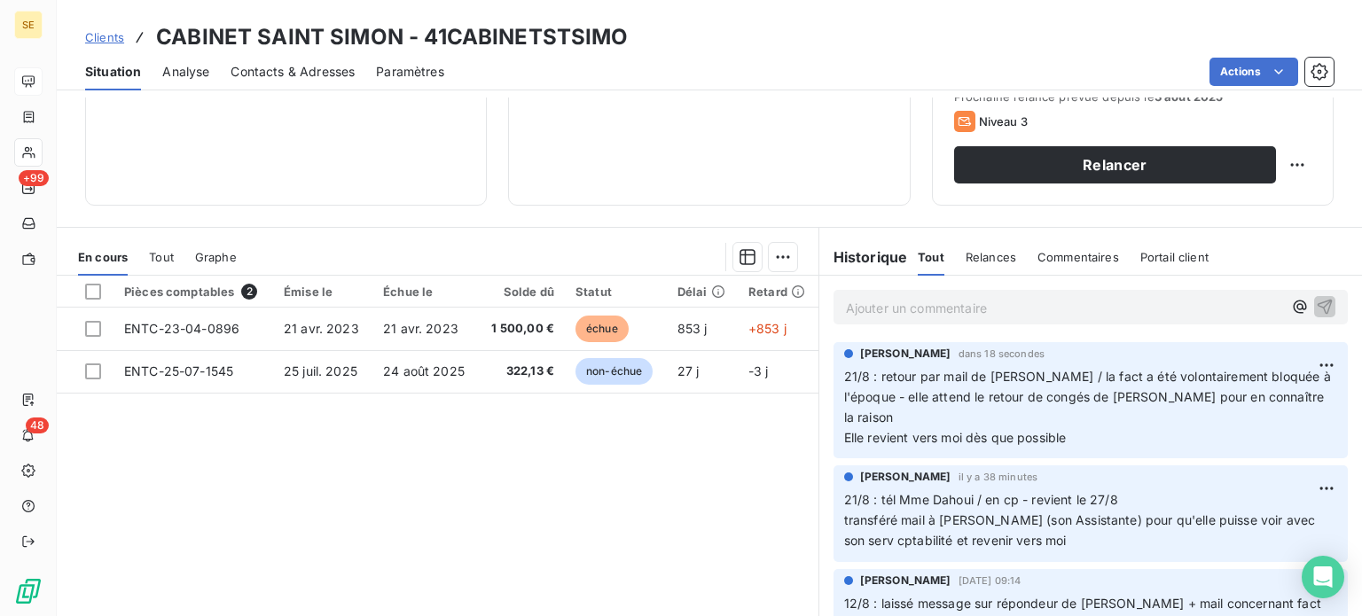
click at [98, 38] on span "Clients" at bounding box center [104, 37] width 39 height 14
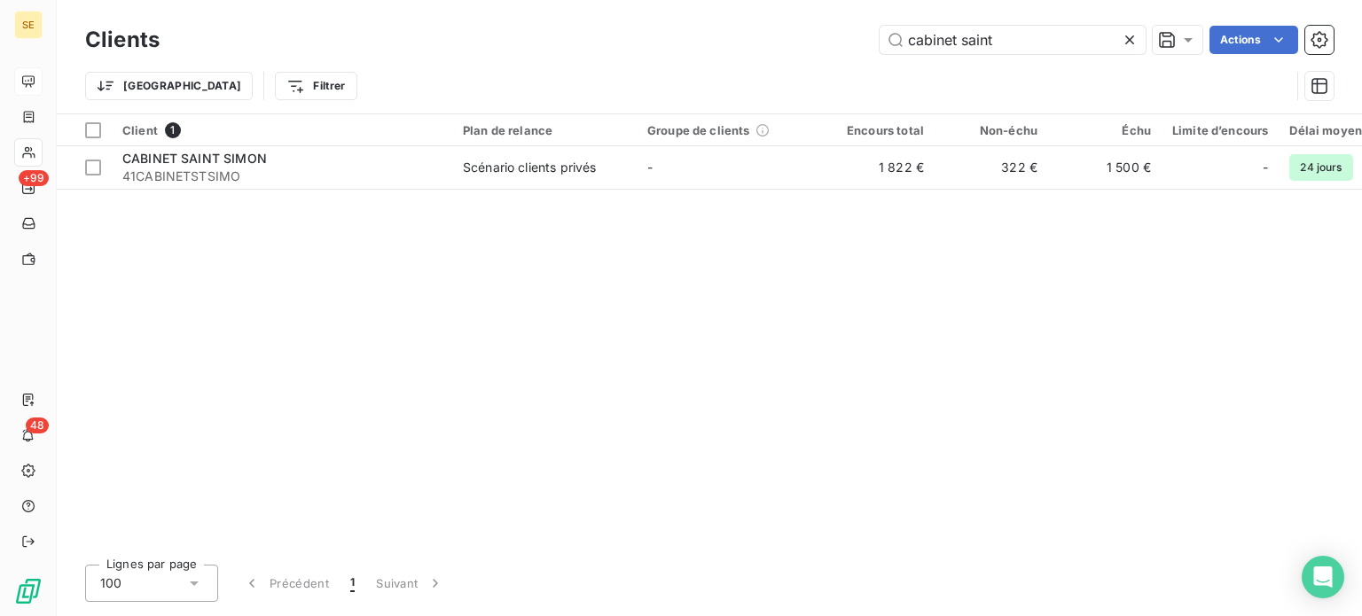
drag, startPoint x: 761, startPoint y: 16, endPoint x: 674, endPoint y: 4, distance: 88.6
click at [679, 4] on div "Clients cabinet saint Actions Trier Filtrer" at bounding box center [709, 56] width 1305 height 113
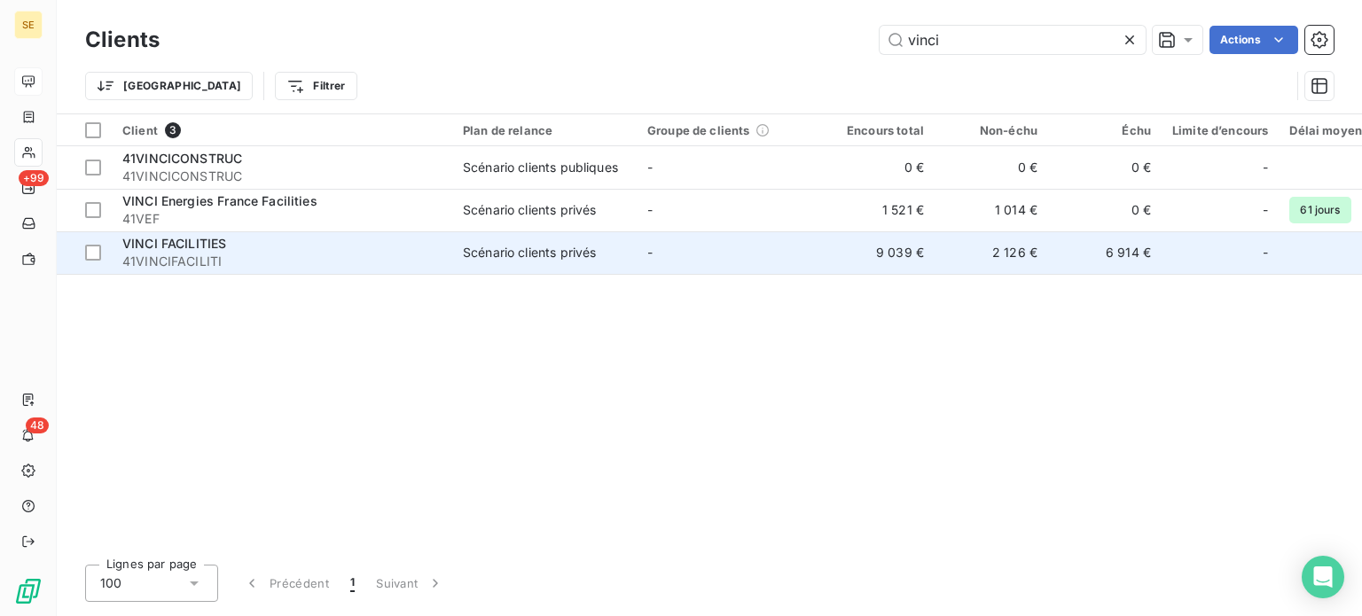
type input "vinci"
click at [317, 237] on div "VINCI FACILITIES" at bounding box center [281, 244] width 319 height 18
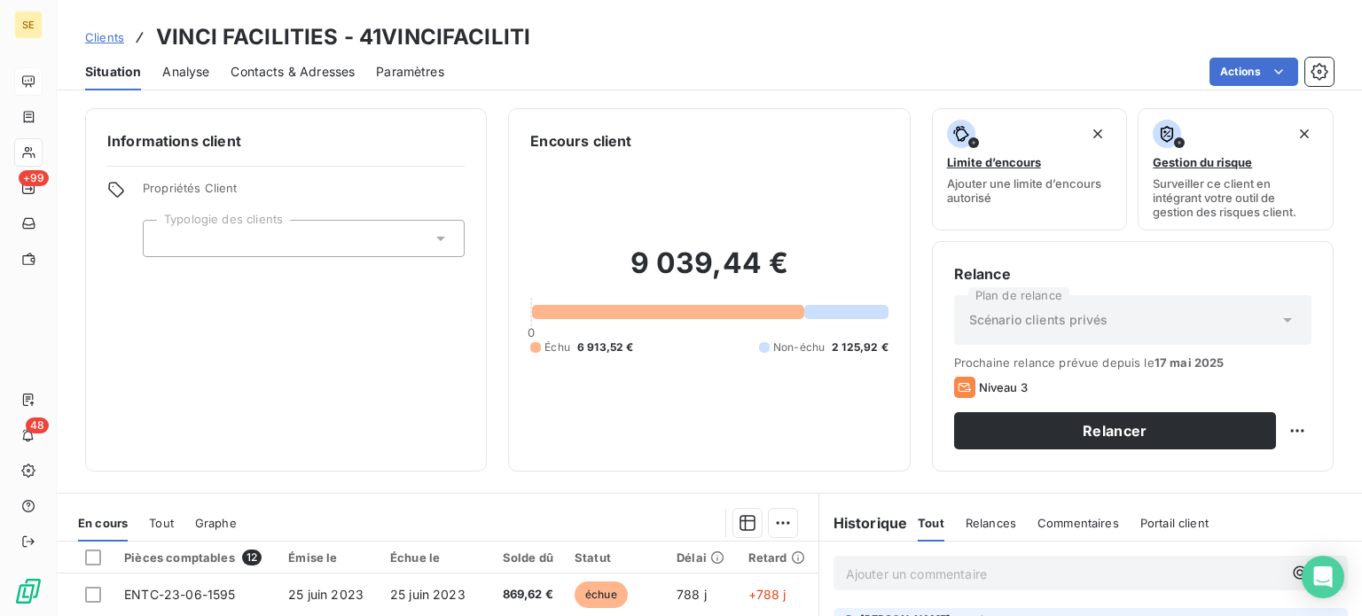
click at [308, 74] on span "Contacts & Adresses" at bounding box center [292, 72] width 124 height 18
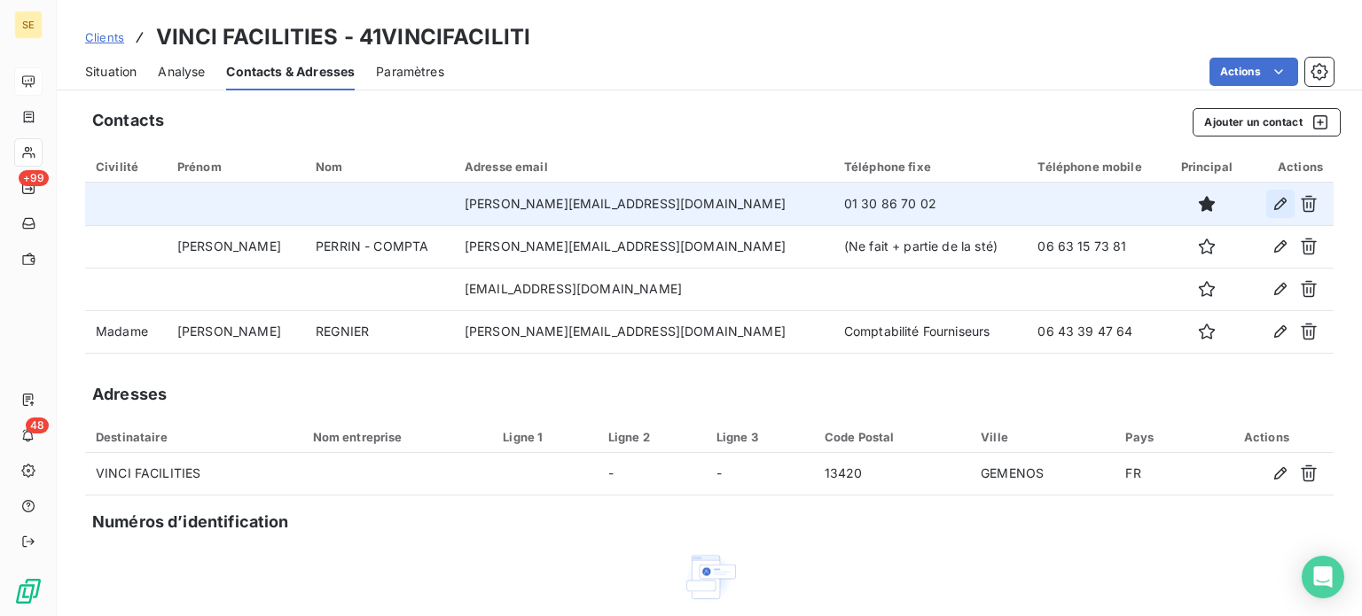
click at [1274, 201] on icon "button" at bounding box center [1280, 204] width 12 height 12
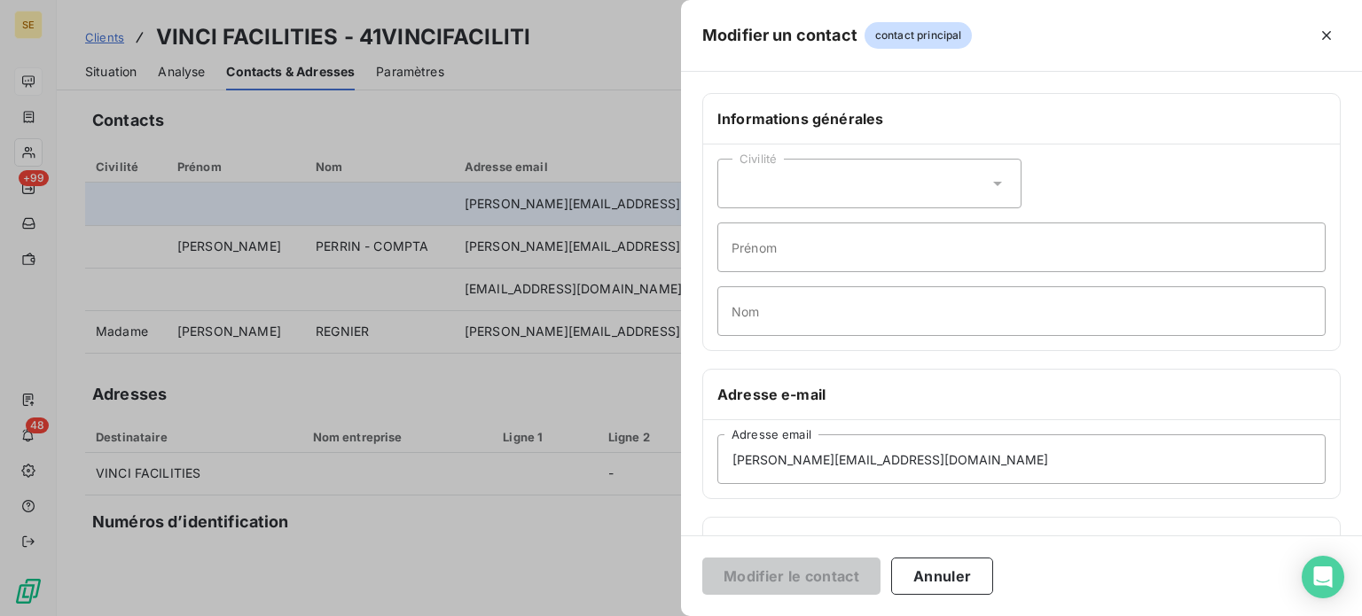
scroll to position [266, 0]
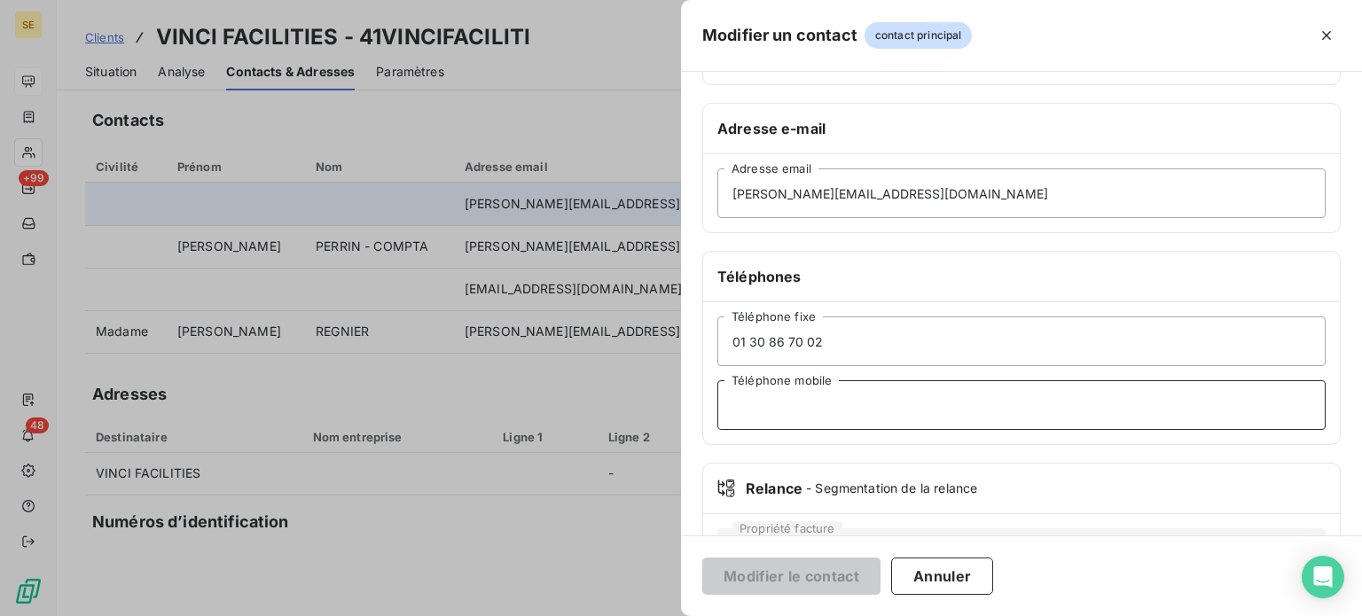
click at [808, 389] on input "Téléphone mobile" at bounding box center [1021, 405] width 608 height 50
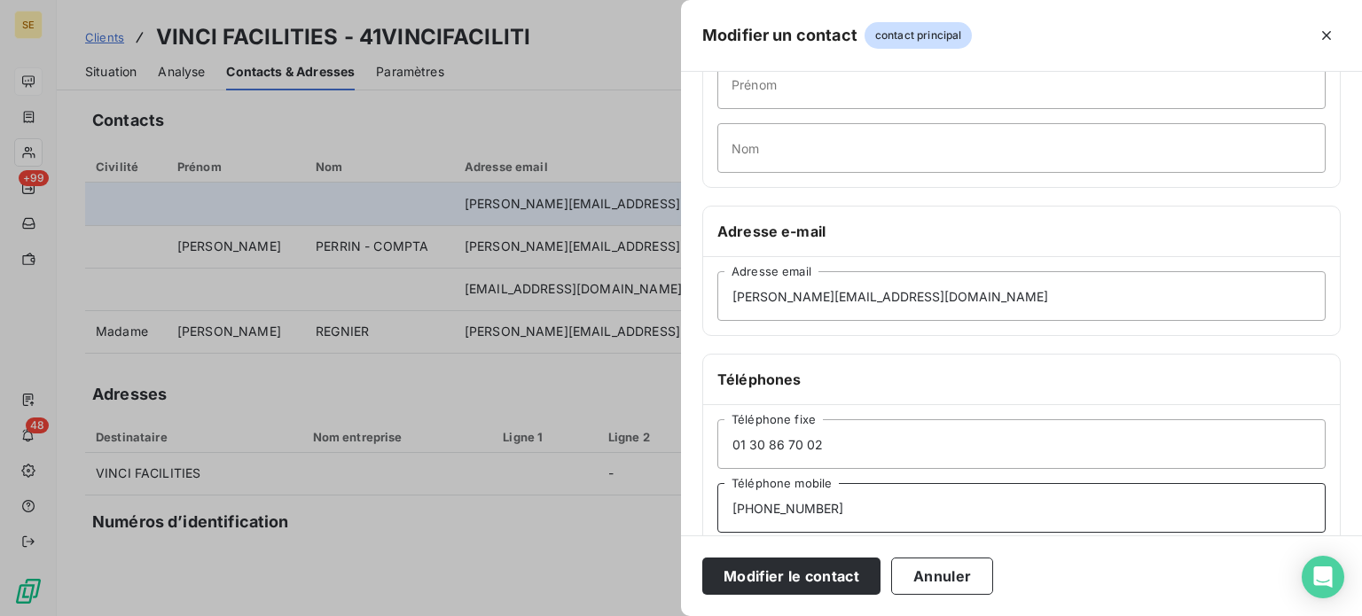
scroll to position [0, 0]
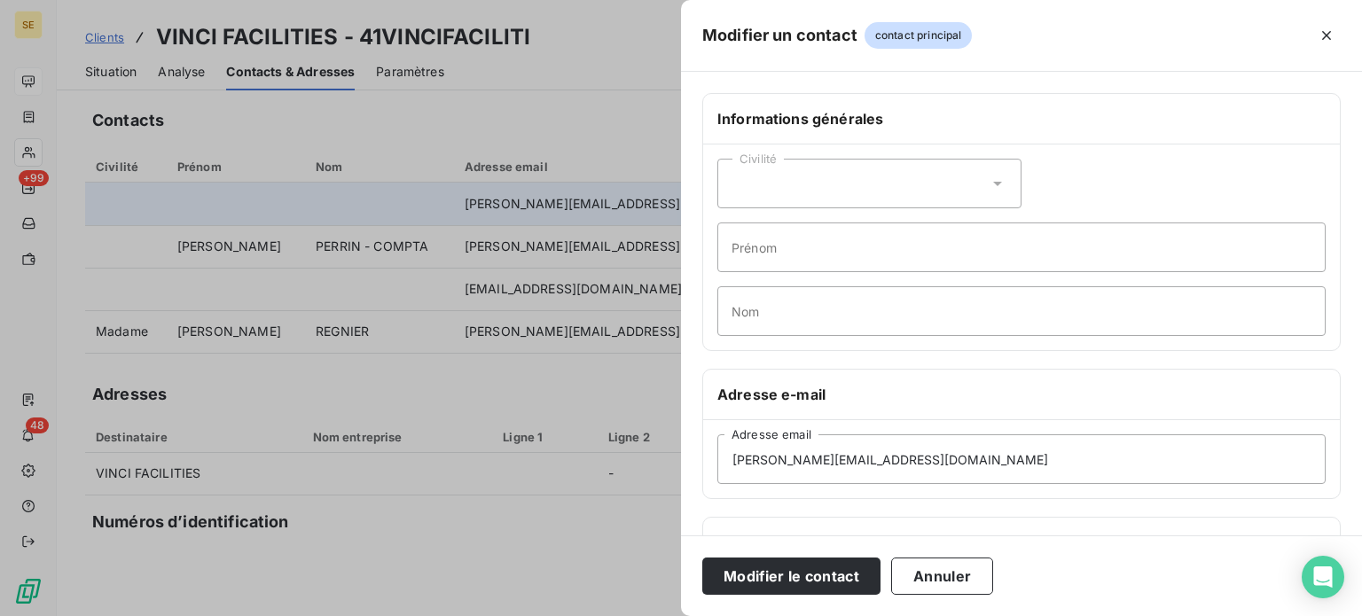
type input "[PHONE_NUMBER]"
click at [999, 183] on icon at bounding box center [997, 184] width 18 height 18
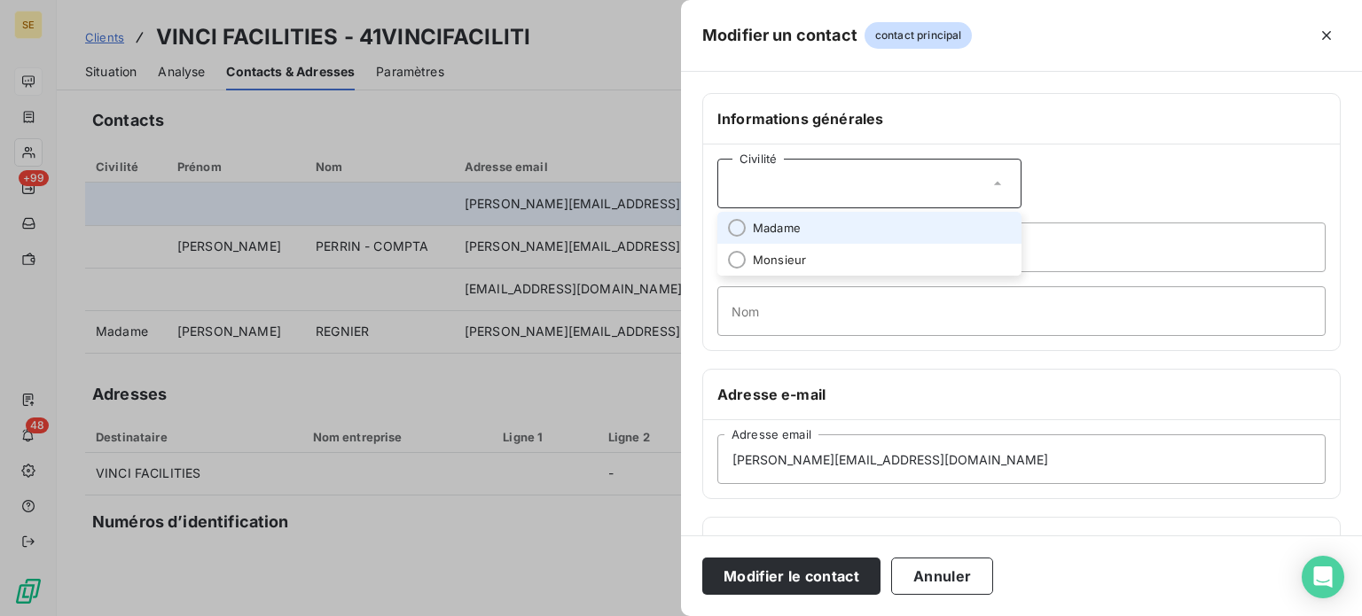
click at [876, 230] on li "Madame" at bounding box center [869, 228] width 304 height 32
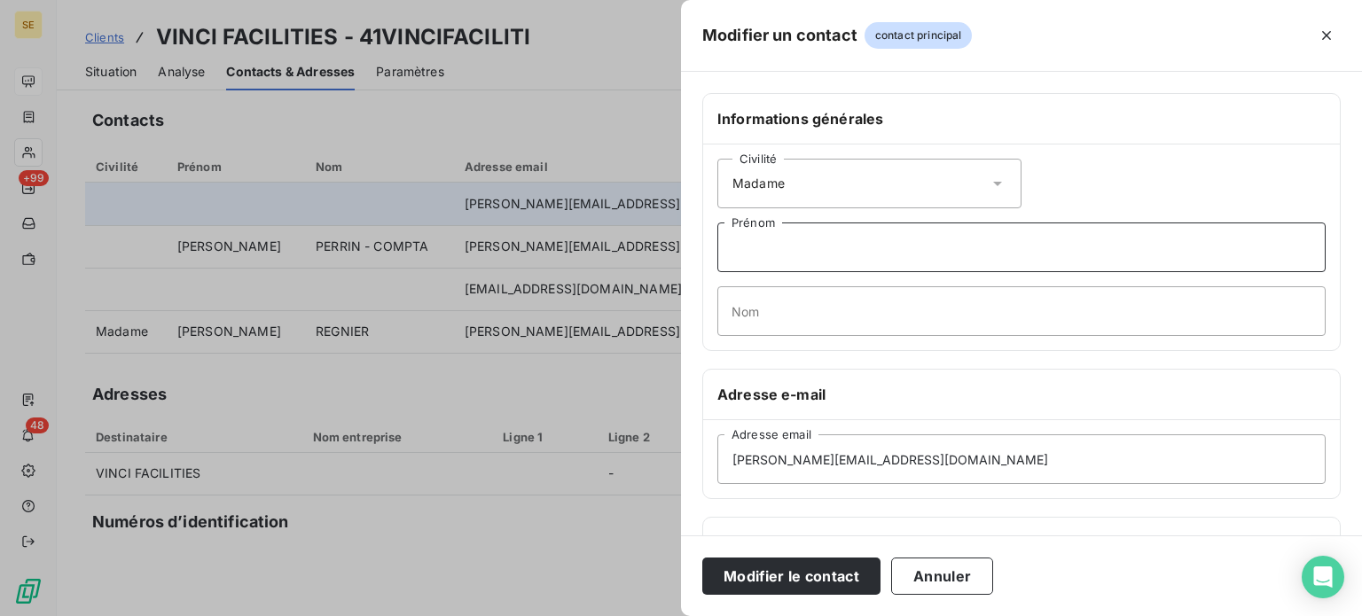
click at [771, 244] on input "Prénom" at bounding box center [1021, 247] width 608 height 50
type input "[PERSON_NAME]"
type input "DINIS"
click at [876, 245] on input "[PERSON_NAME]" at bounding box center [1021, 247] width 608 height 50
type input "[PERSON_NAME] / Responsable Achats"
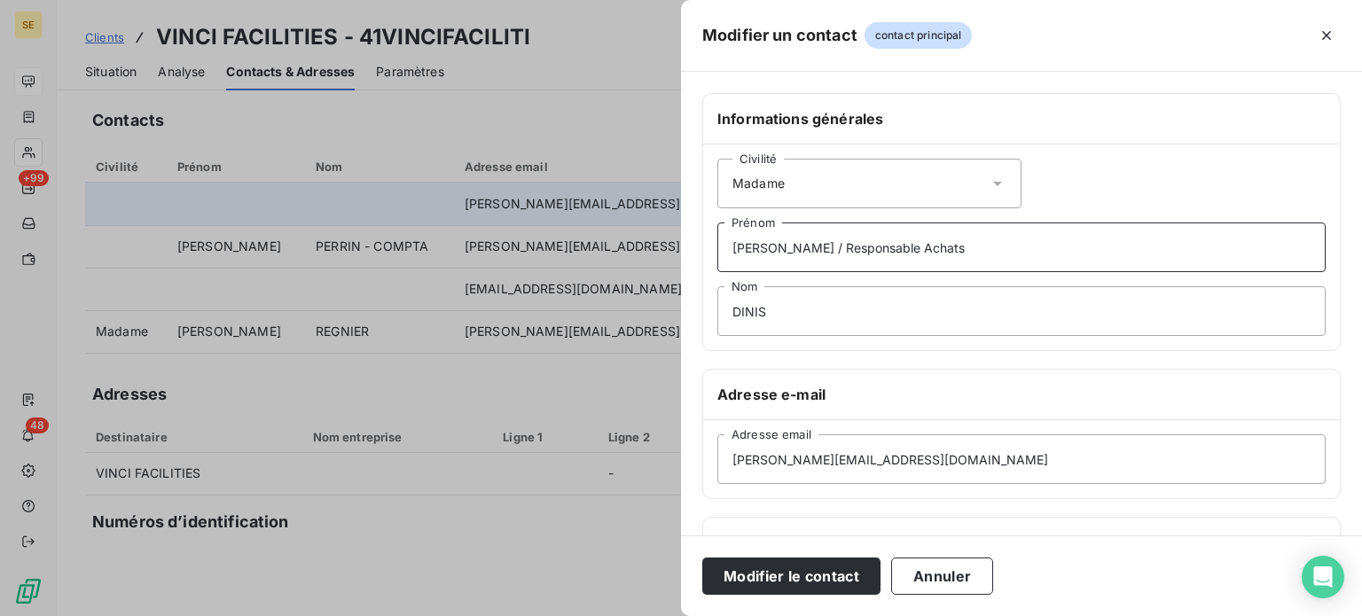
click at [702, 558] on button "Modifier le contact" at bounding box center [791, 576] width 178 height 37
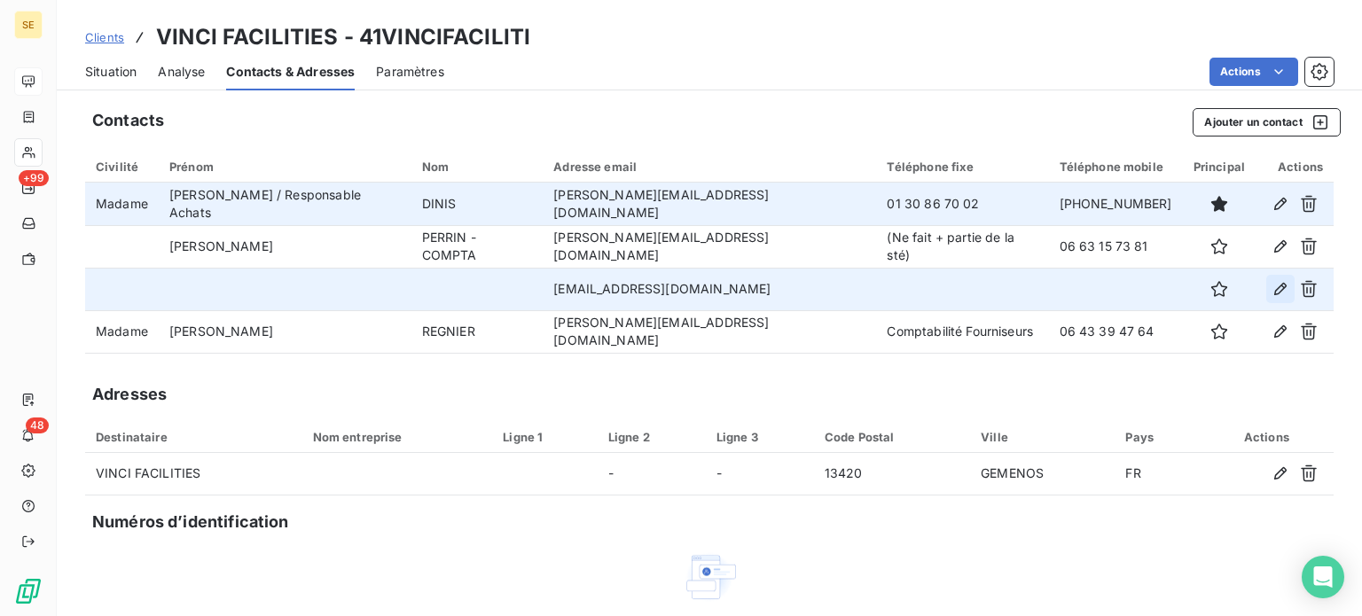
click at [1274, 292] on icon "button" at bounding box center [1280, 289] width 12 height 12
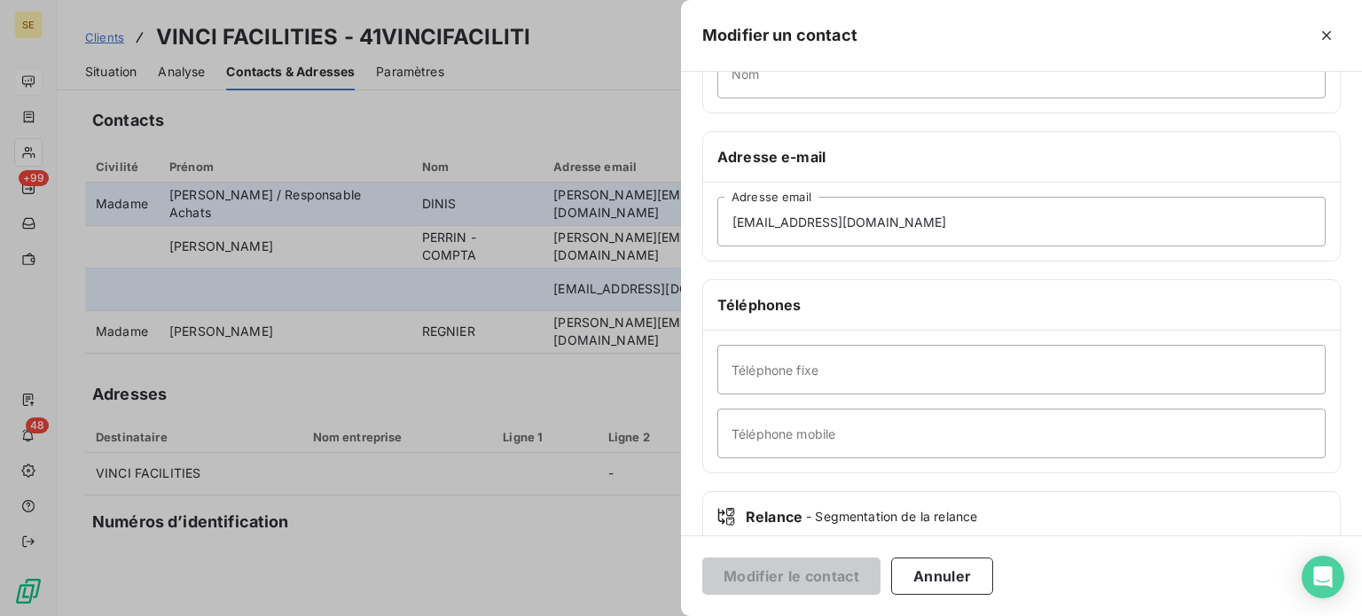
scroll to position [266, 0]
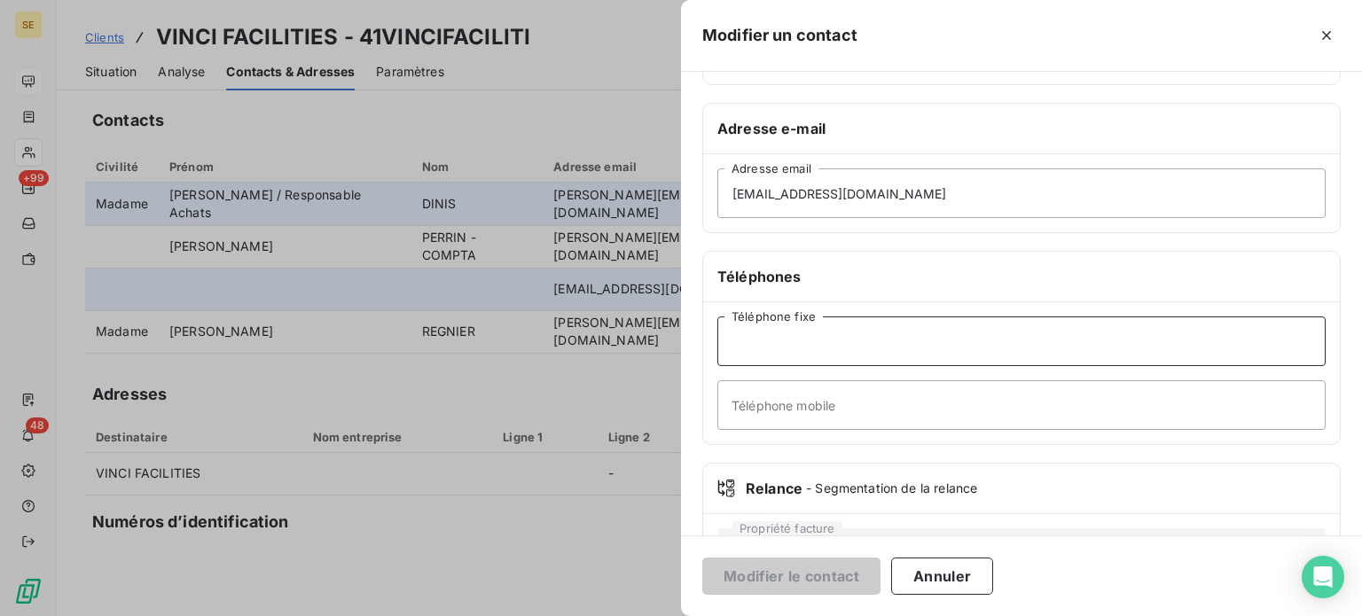
click at [815, 340] on input "Téléphone fixe" at bounding box center [1021, 341] width 608 height 50
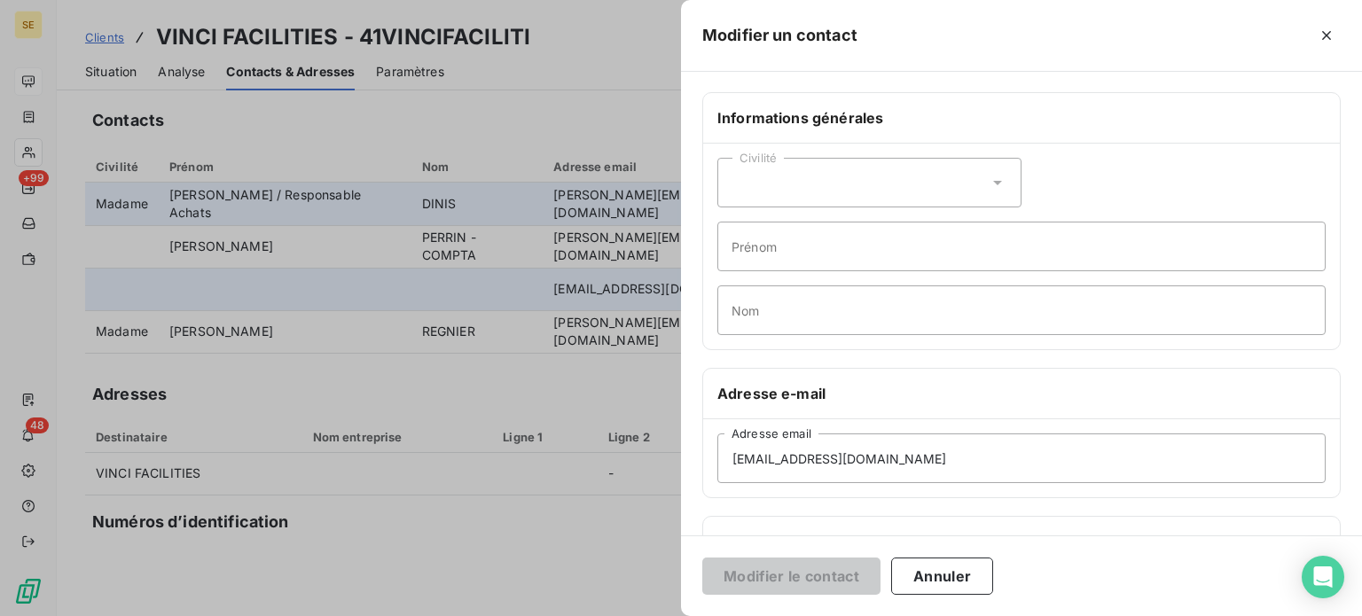
scroll to position [0, 0]
click at [816, 244] on input "Prénom" at bounding box center [1021, 247] width 608 height 50
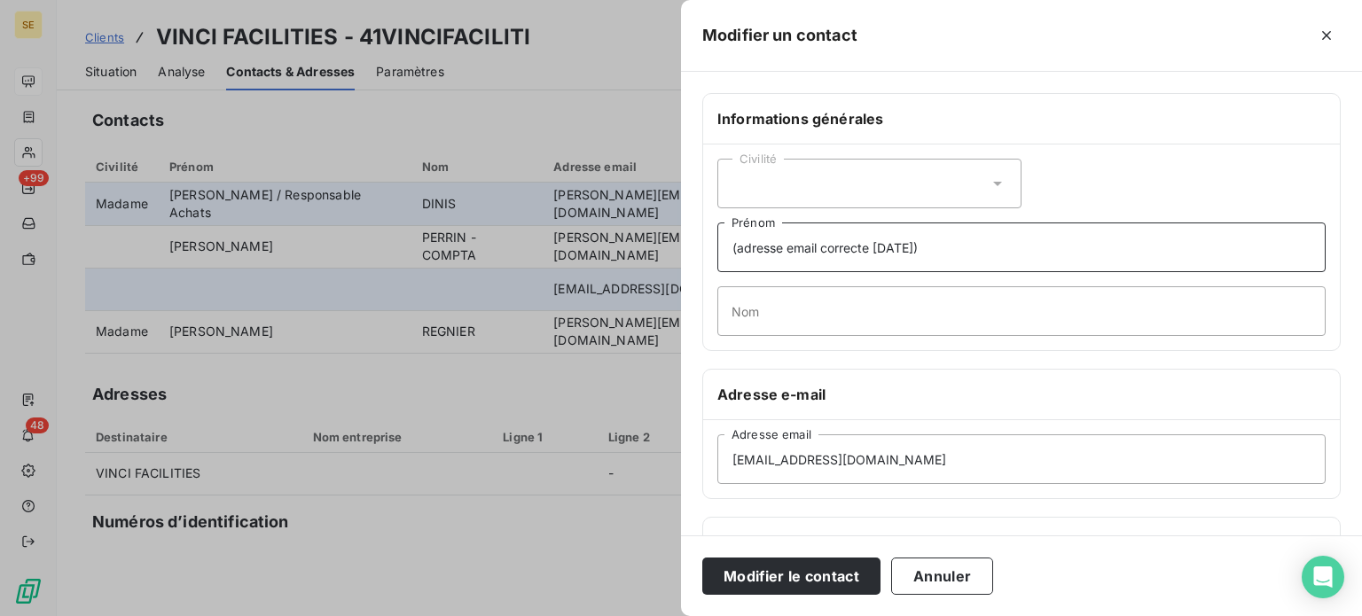
type input "(adresse email correcte [DATE])"
click at [702, 558] on button "Modifier le contact" at bounding box center [791, 576] width 178 height 37
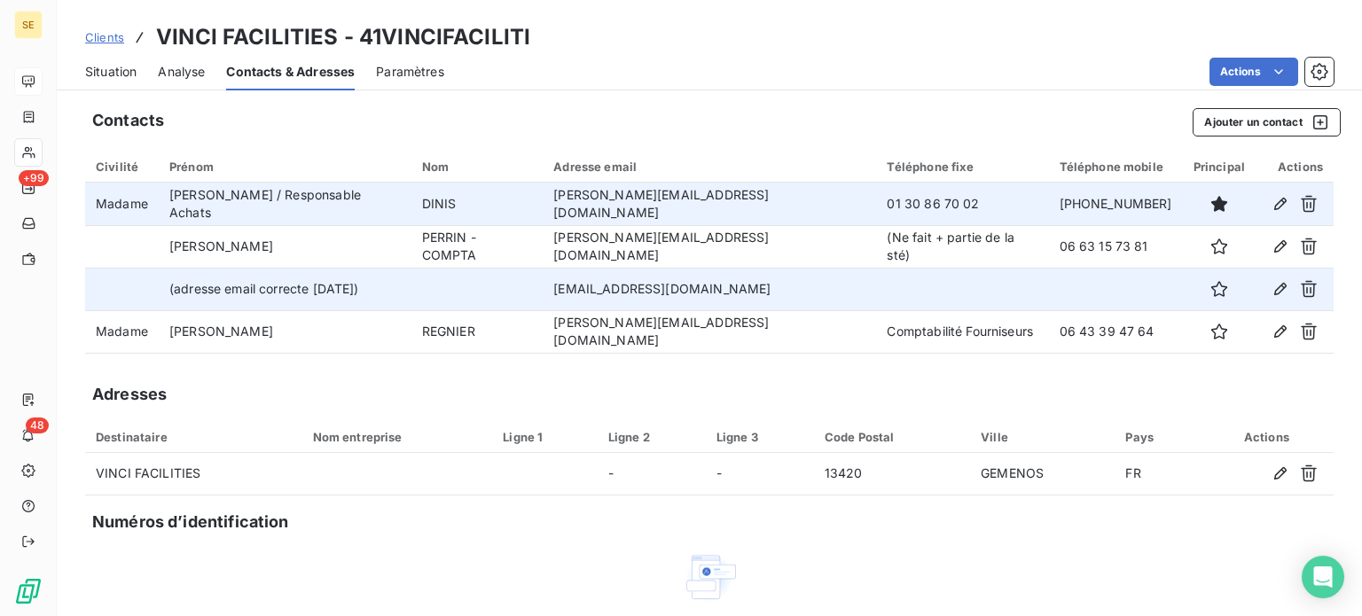
click at [113, 73] on span "Situation" at bounding box center [110, 72] width 51 height 18
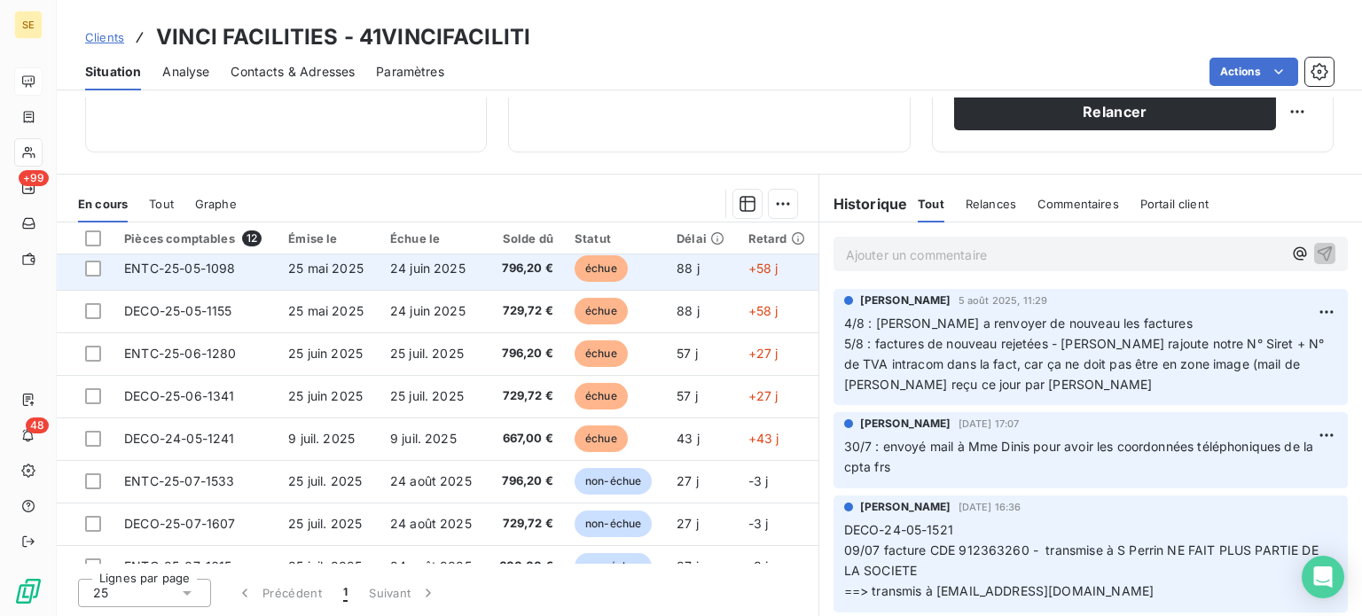
scroll to position [201, 0]
